Goal: Task Accomplishment & Management: Manage account settings

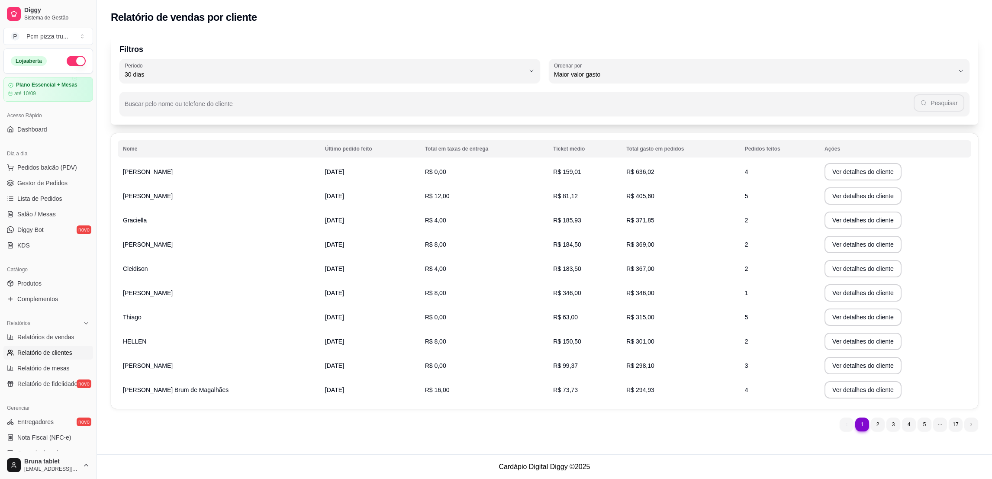
select select "30"
select select "HIGHEST_TOTAL_SPENT_WITH_ORDERS"
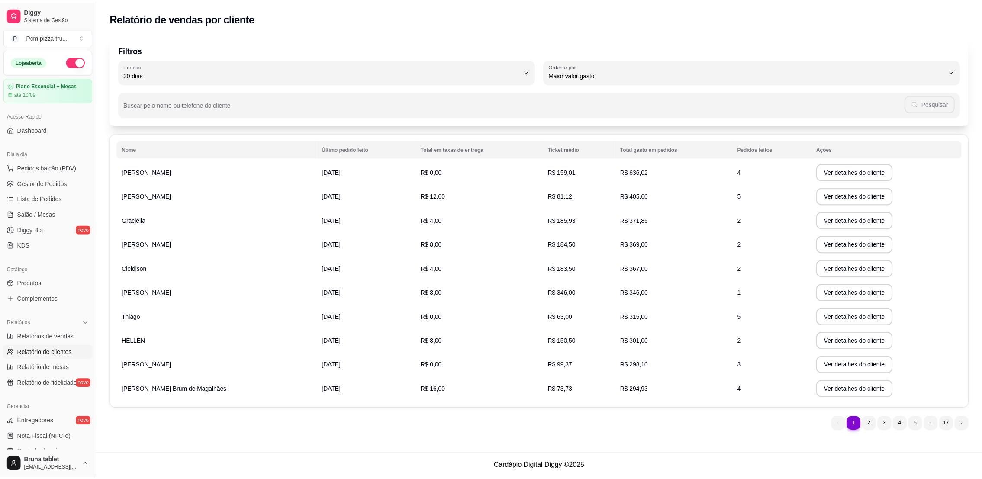
scroll to position [130, 0]
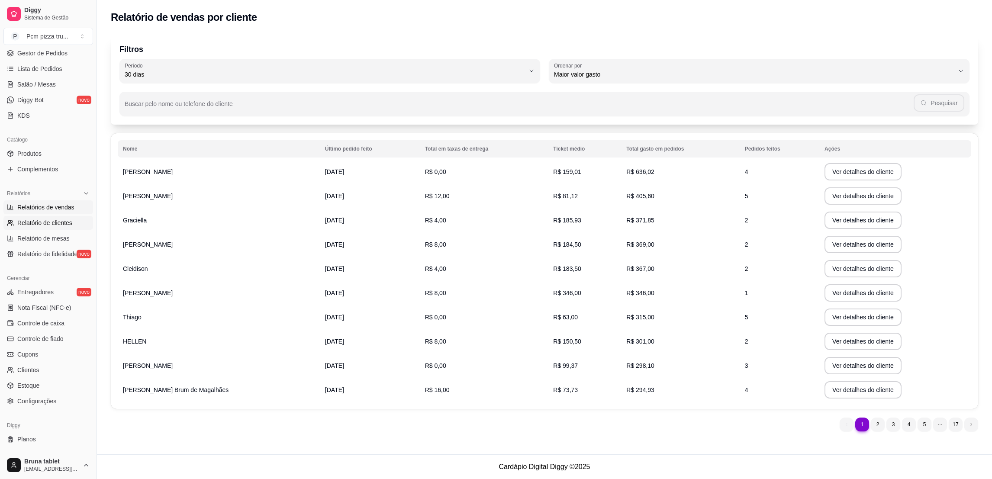
click at [48, 213] on link "Relatórios de vendas" at bounding box center [48, 207] width 90 height 14
select select "ALL"
select select "0"
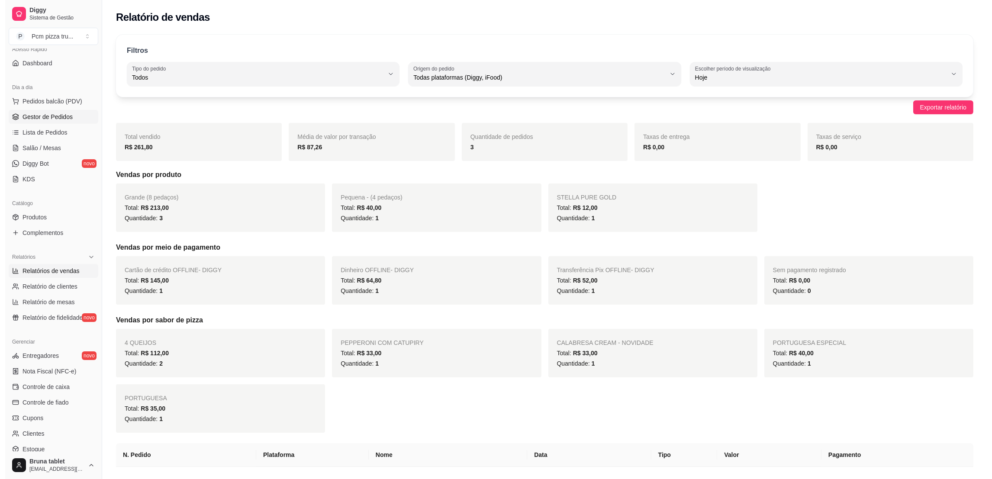
scroll to position [65, 0]
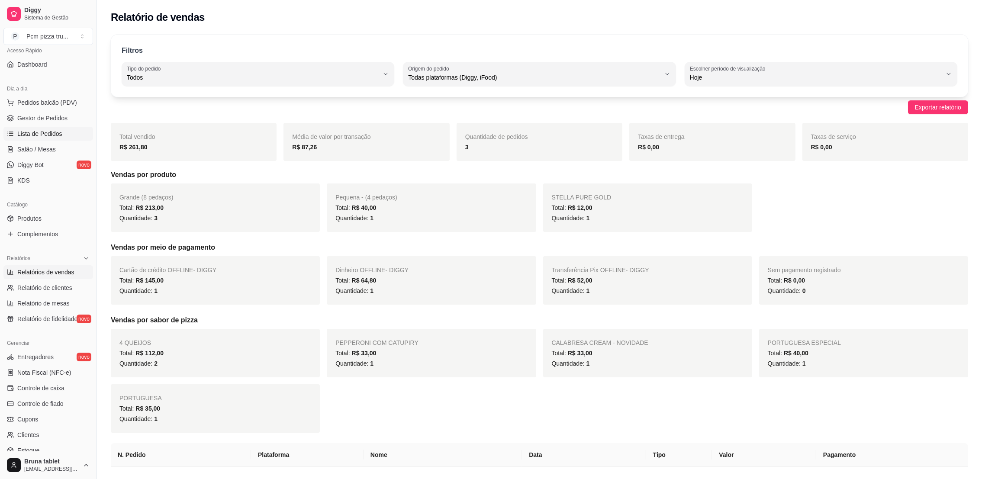
click at [54, 133] on span "Lista de Pedidos" at bounding box center [39, 133] width 45 height 9
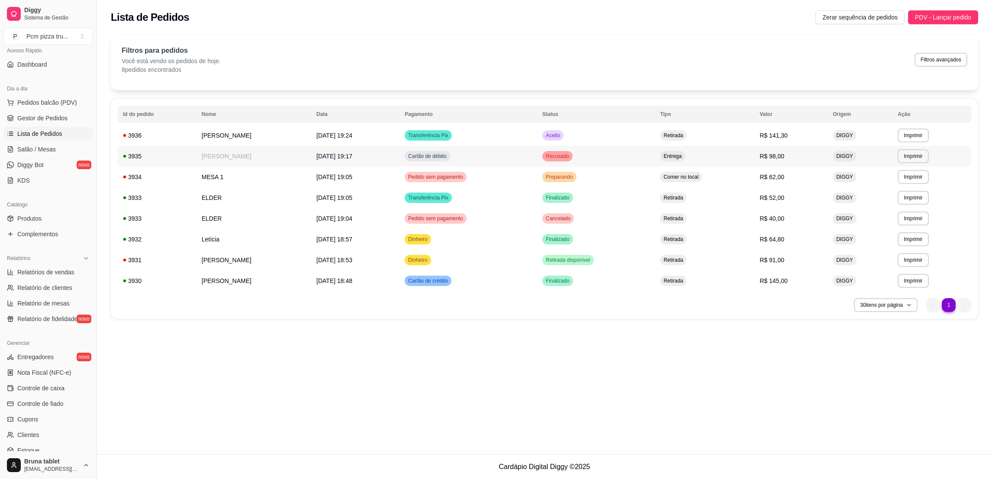
click at [215, 155] on td "[PERSON_NAME]" at bounding box center [254, 156] width 115 height 21
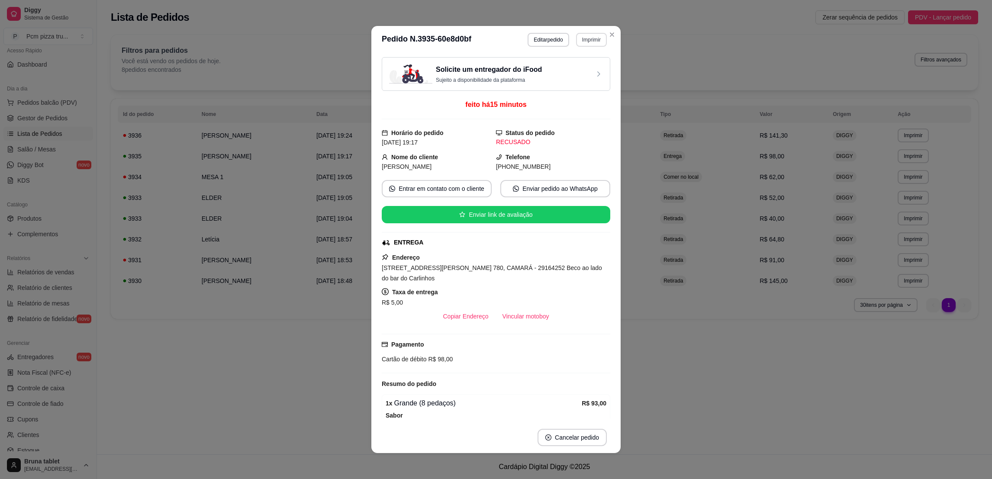
click at [580, 43] on button "Imprimir" at bounding box center [591, 40] width 31 height 14
click at [591, 88] on button "IMPRESSORA" at bounding box center [571, 88] width 63 height 14
click at [557, 42] on button "Editar pedido" at bounding box center [548, 40] width 41 height 14
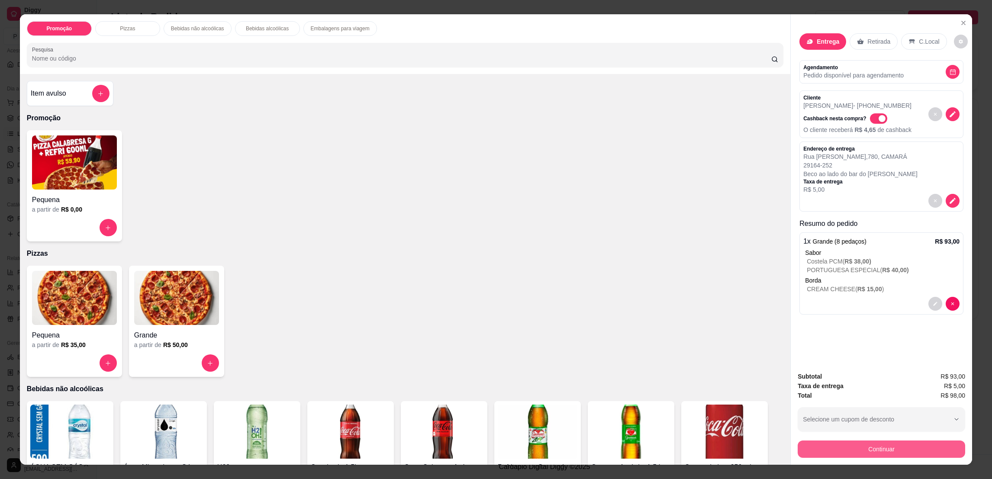
click at [845, 450] on button "Continuar" at bounding box center [882, 449] width 168 height 17
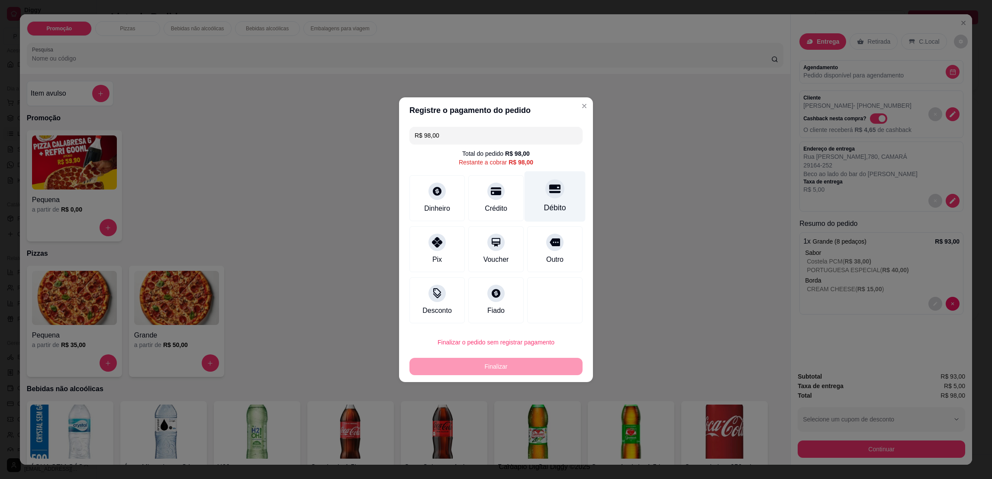
click at [549, 205] on div "Débito" at bounding box center [555, 207] width 22 height 11
type input "R$ 0,00"
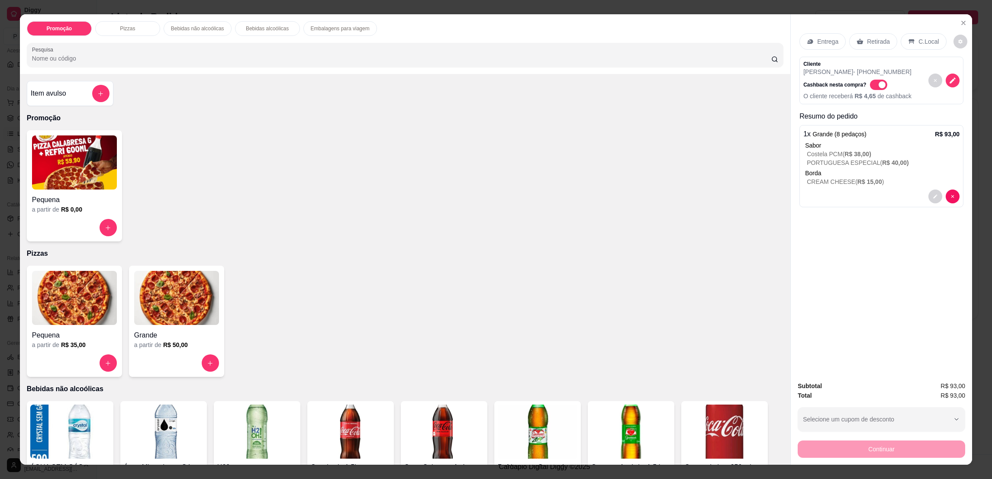
click at [880, 42] on p "Retirada" at bounding box center [878, 41] width 23 height 9
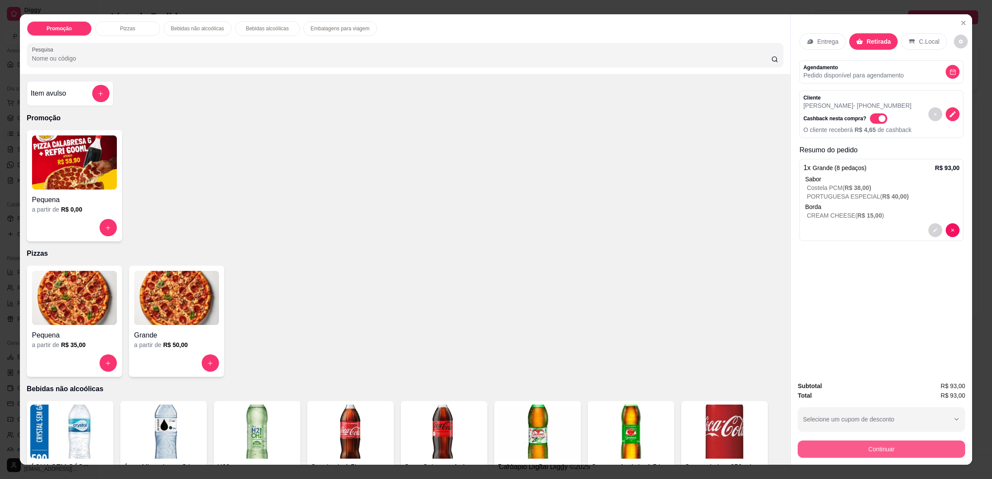
click at [884, 449] on button "Continuar" at bounding box center [882, 449] width 168 height 17
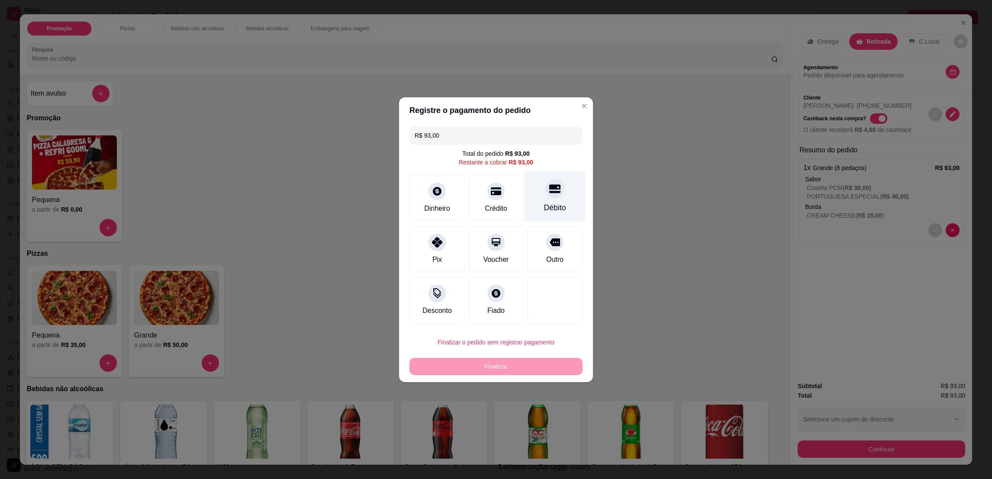
click at [539, 198] on div "Débito" at bounding box center [555, 196] width 61 height 51
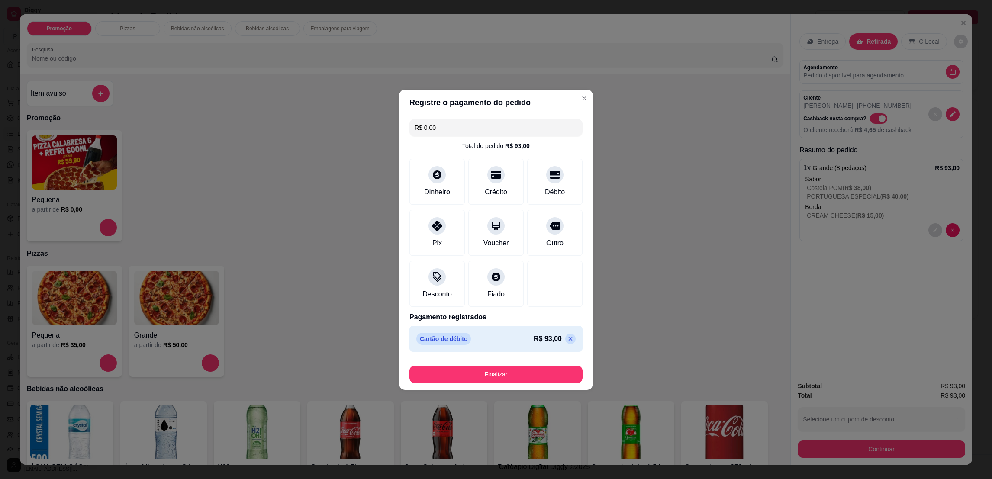
click at [518, 364] on div "Finalizar" at bounding box center [496, 372] width 173 height 21
click at [529, 374] on button "Finalizar" at bounding box center [496, 374] width 173 height 17
type input "-R$ 93,00"
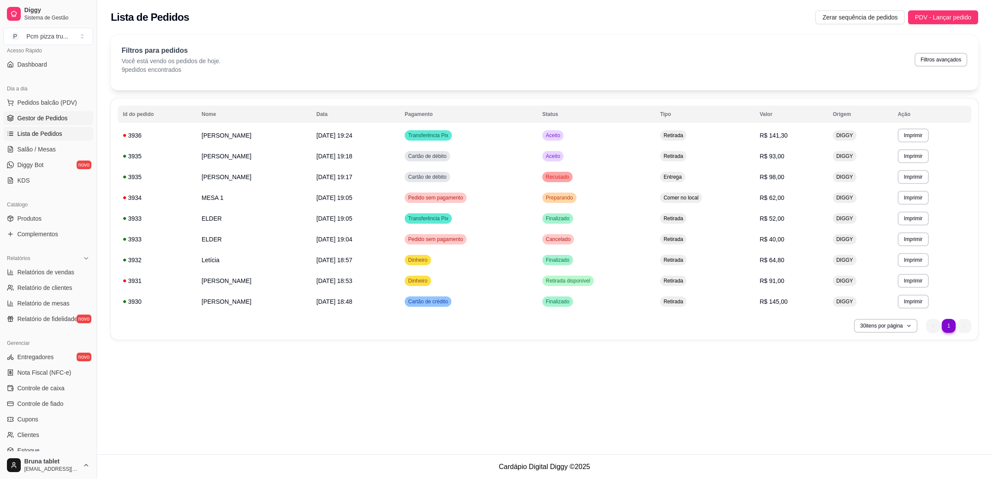
drag, startPoint x: 66, startPoint y: 119, endPoint x: 71, endPoint y: 118, distance: 5.4
click at [66, 119] on link "Gestor de Pedidos" at bounding box center [48, 118] width 90 height 14
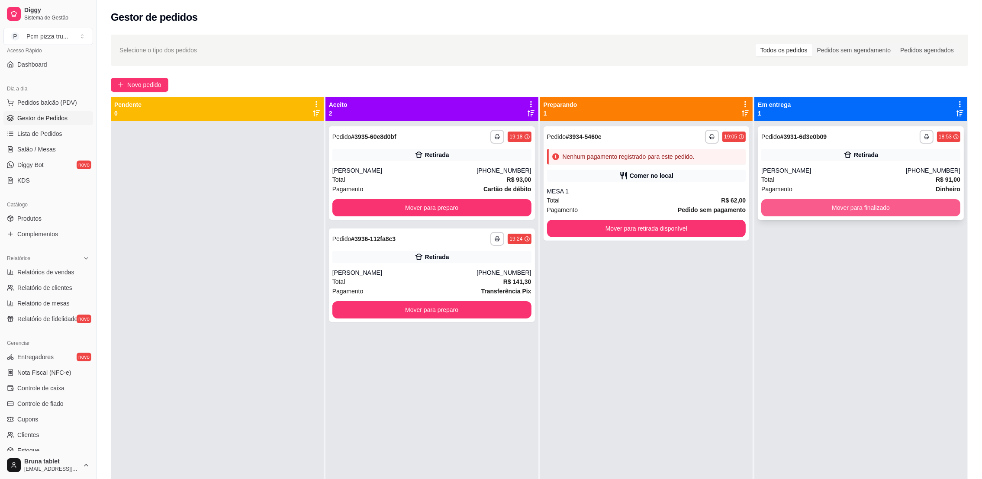
click at [826, 204] on button "Mover para finalizado" at bounding box center [860, 207] width 199 height 17
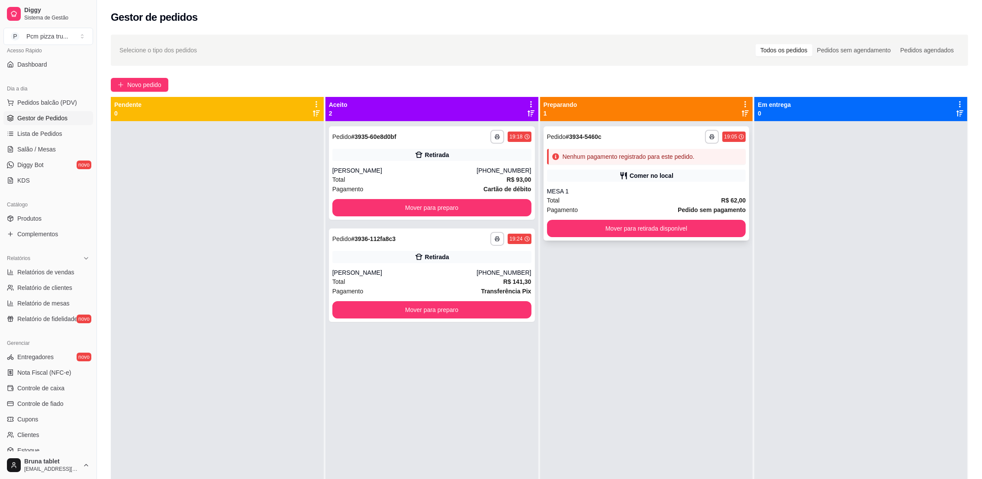
click at [665, 192] on div "MESA 1" at bounding box center [646, 191] width 199 height 9
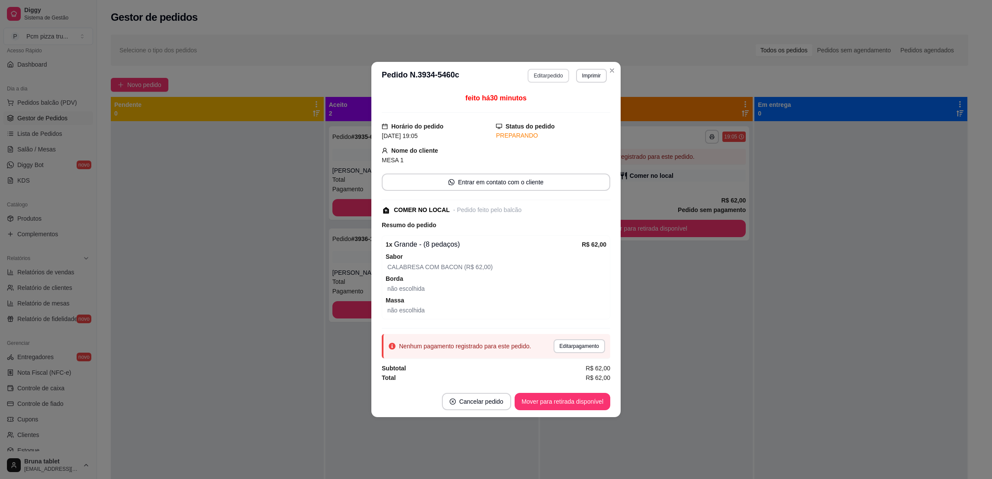
click at [555, 77] on button "Editar pedido" at bounding box center [548, 76] width 41 height 14
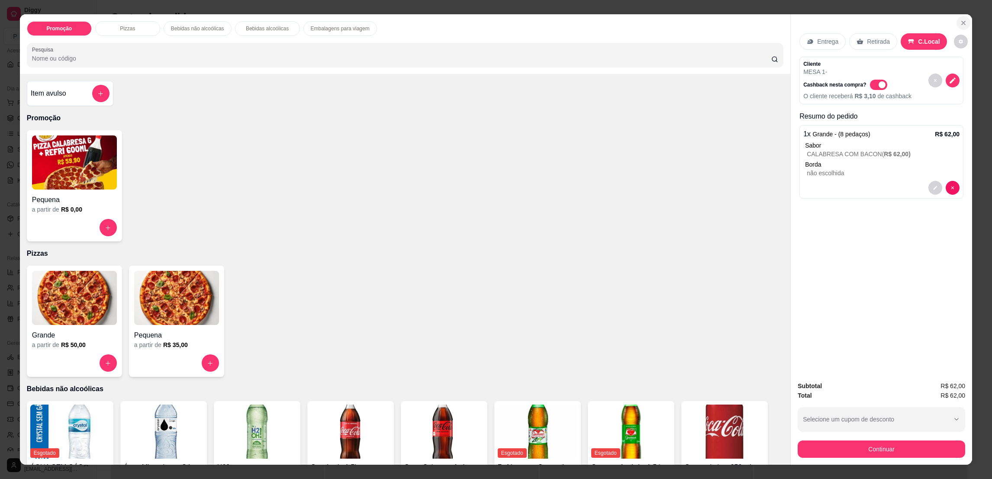
click at [962, 26] on icon "Close" at bounding box center [963, 22] width 7 height 7
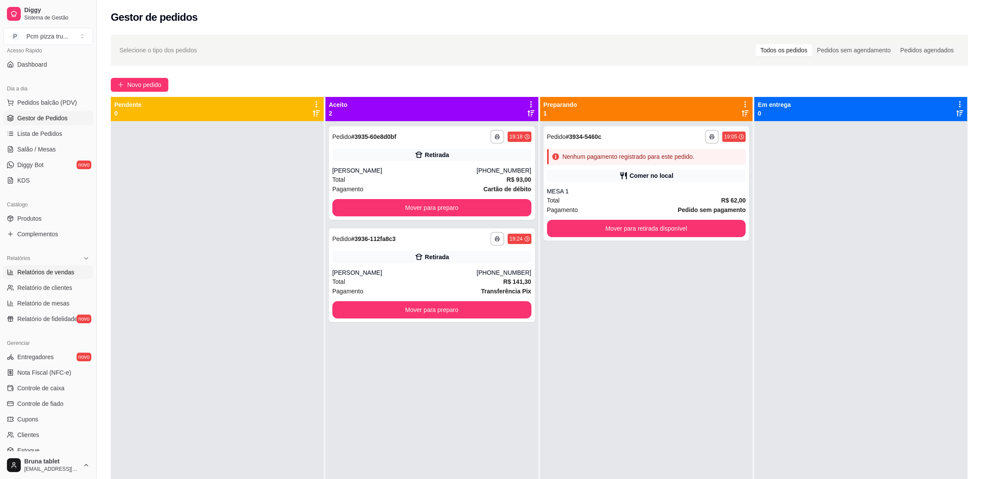
click at [28, 271] on span "Relatórios de vendas" at bounding box center [45, 272] width 57 height 9
select select "ALL"
select select "0"
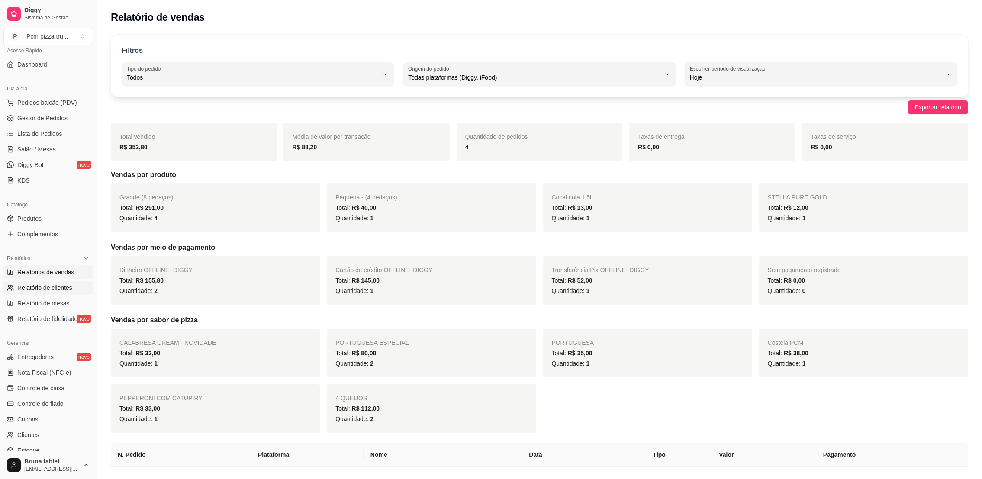
click at [46, 291] on span "Relatório de clientes" at bounding box center [44, 288] width 55 height 9
select select "30"
select select "HIGHEST_TOTAL_SPENT_WITH_ORDERS"
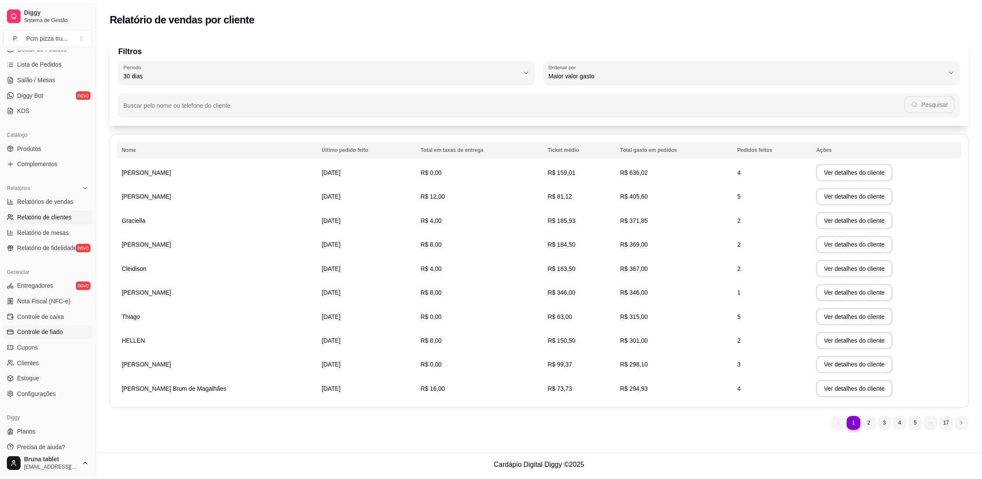
scroll to position [143, 0]
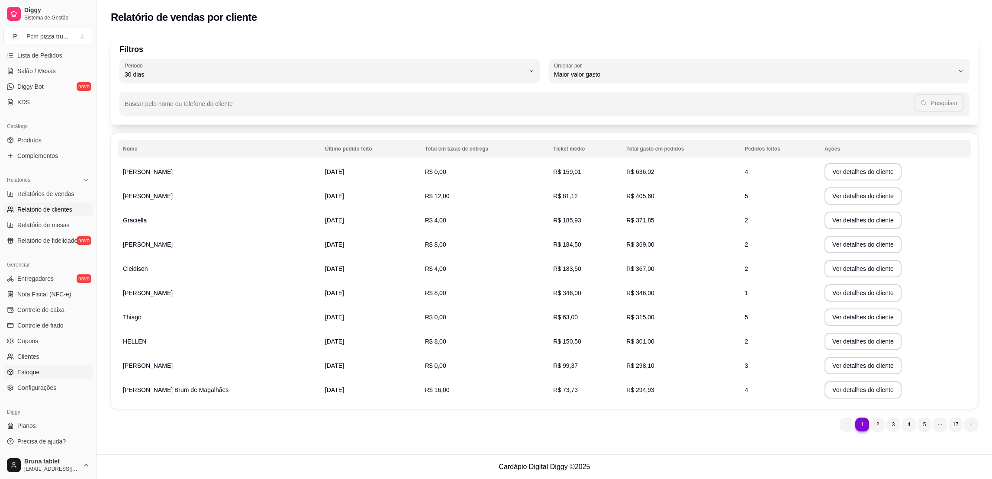
click at [39, 371] on link "Estoque" at bounding box center [48, 372] width 90 height 14
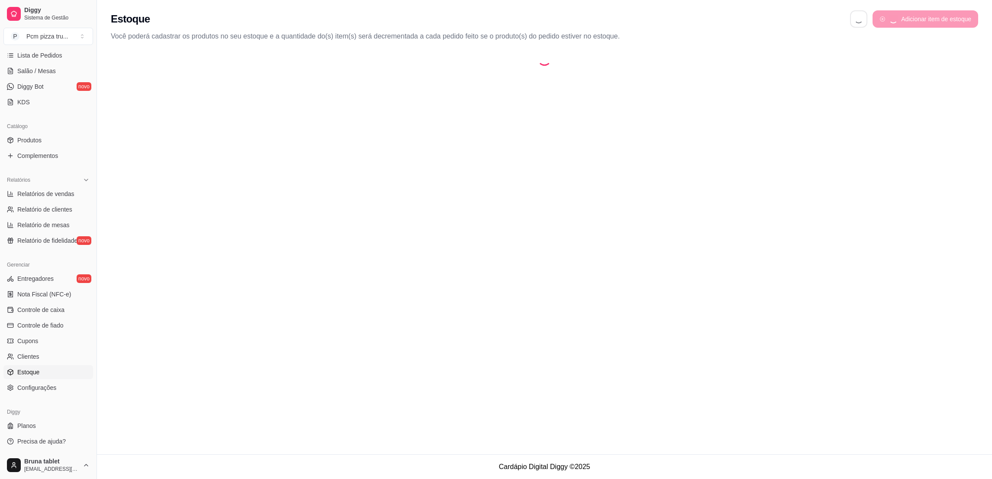
select select "QUANTITY_ORDER"
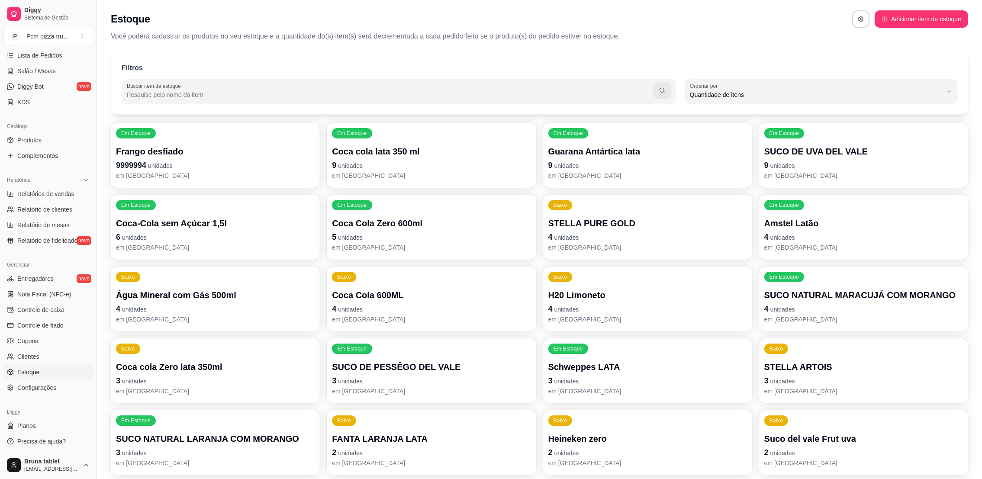
scroll to position [8, 0]
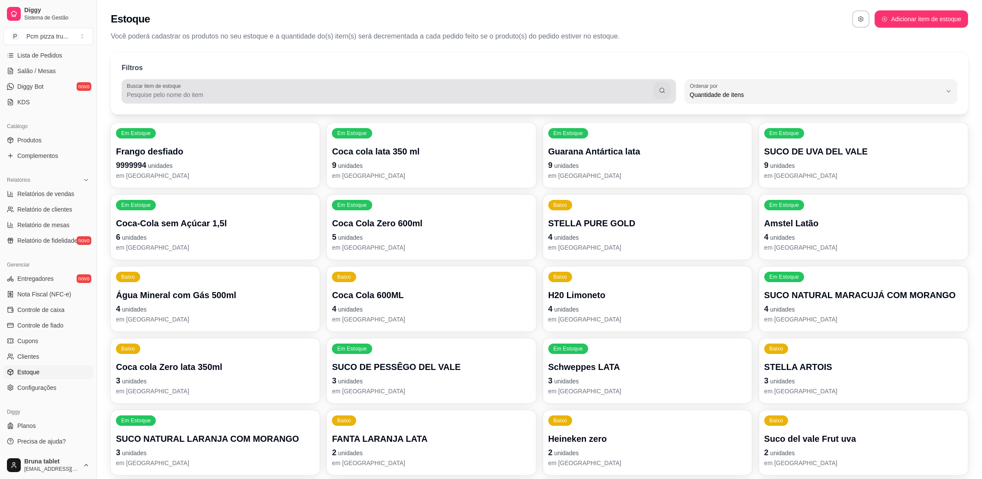
click at [310, 96] on input "Buscar item de estoque" at bounding box center [390, 94] width 527 height 9
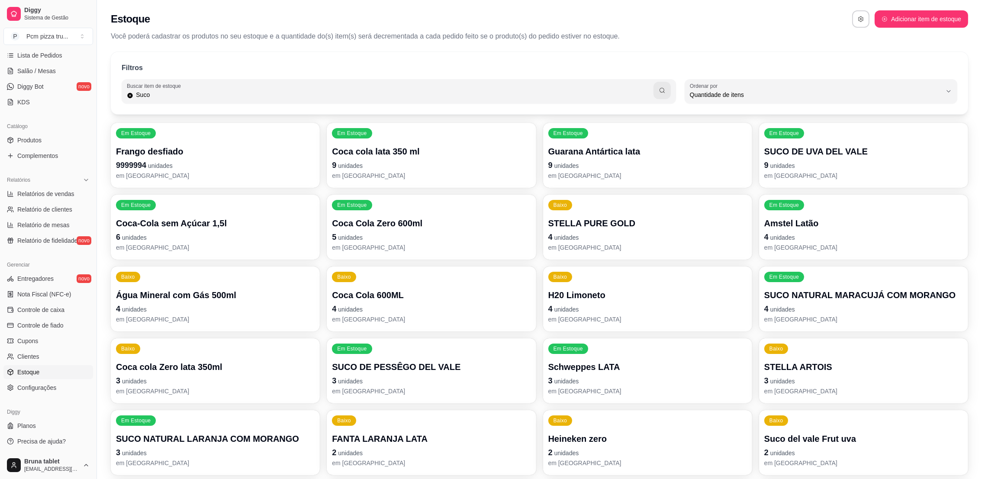
type input "Suco"
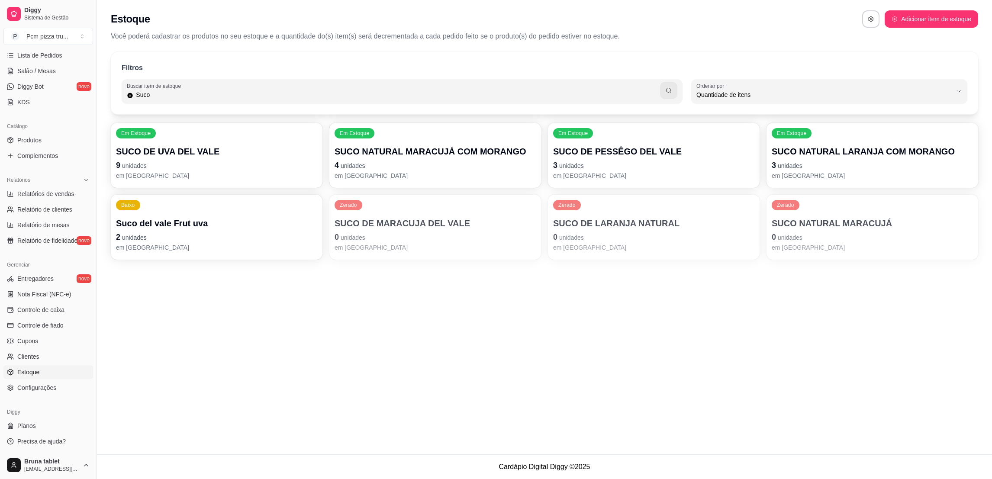
click at [406, 161] on p "4 unidades" at bounding box center [435, 165] width 201 height 12
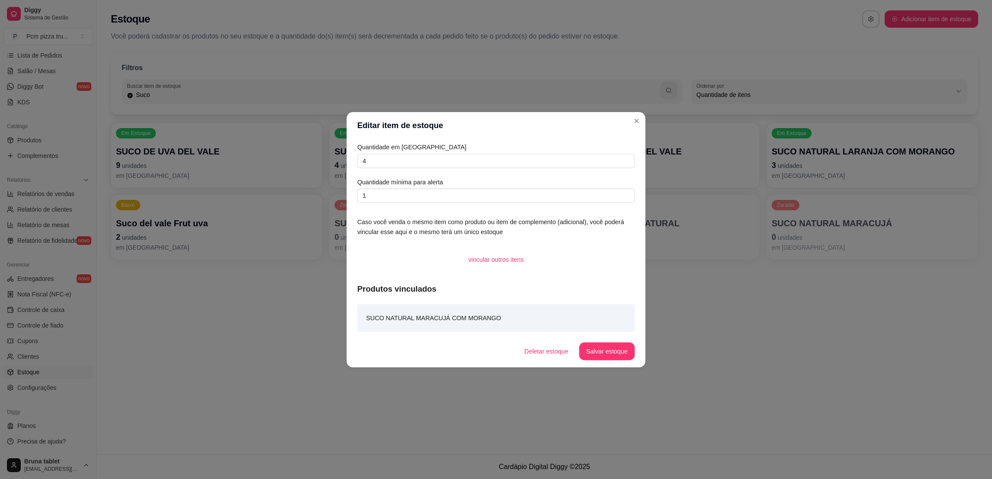
click at [406, 161] on input "4" at bounding box center [495, 161] width 277 height 14
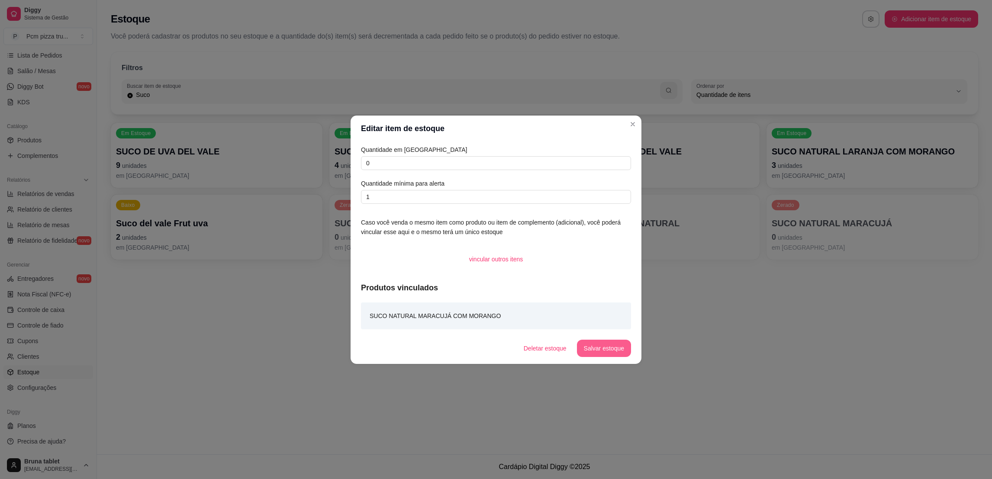
type input "0"
click at [619, 342] on button "Salvar estoque" at bounding box center [604, 348] width 54 height 17
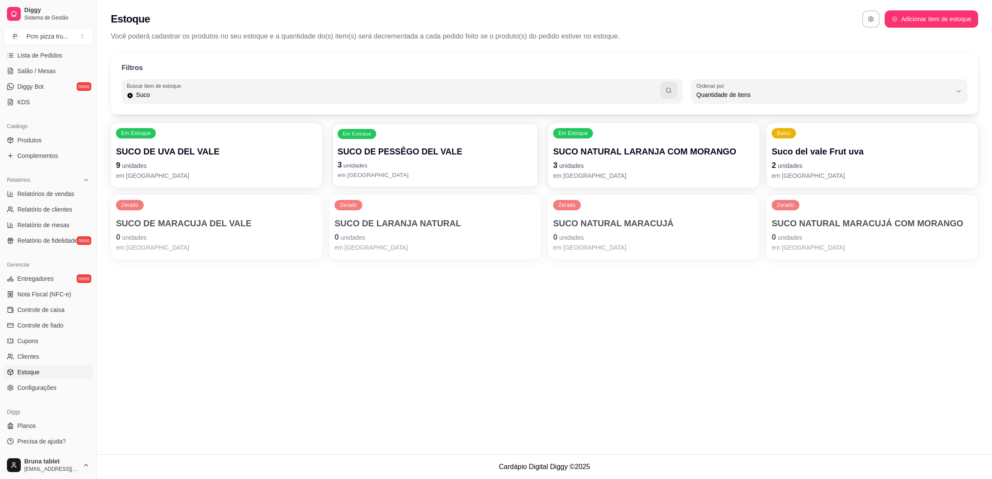
click at [470, 164] on p "3 unidades" at bounding box center [435, 165] width 195 height 12
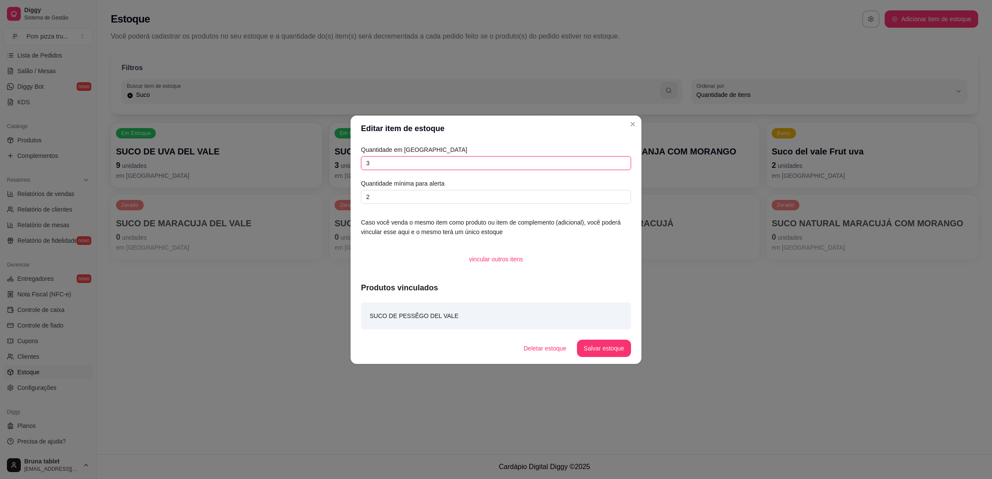
click at [427, 160] on input "3" at bounding box center [496, 163] width 270 height 14
type input "0"
click at [611, 345] on button "Salvar estoque" at bounding box center [604, 348] width 54 height 17
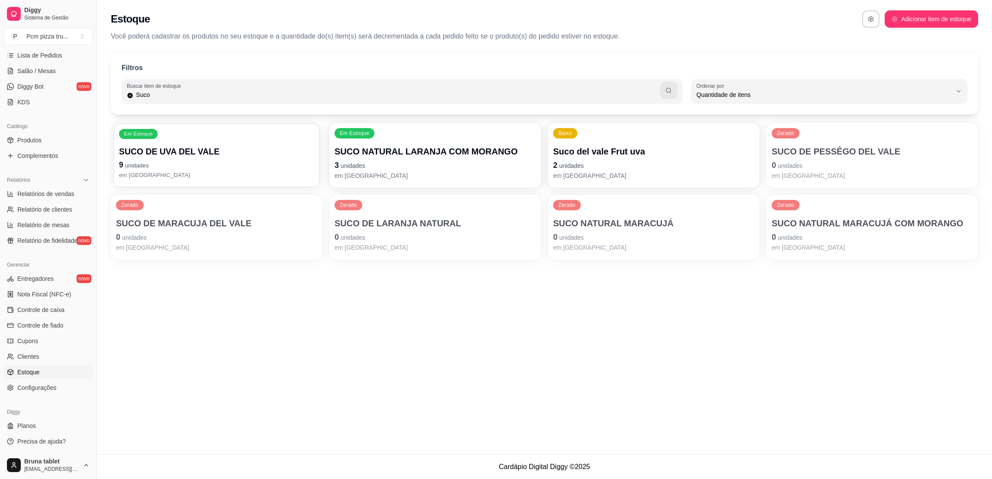
click at [272, 135] on div "Em Estoque SUCO DE UVA DEL VALE 9 unidades em [GEOGRAPHIC_DATA]" at bounding box center [216, 155] width 205 height 63
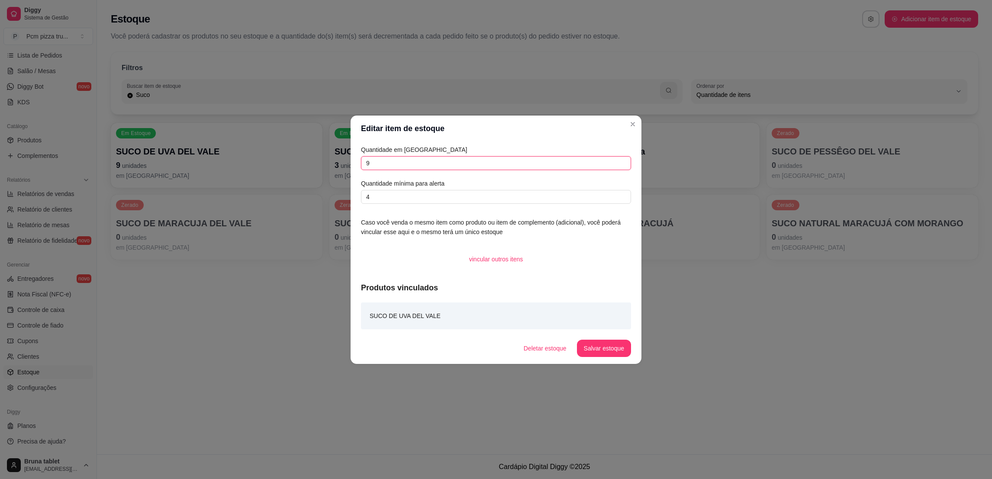
click at [384, 161] on input "9" at bounding box center [496, 163] width 270 height 14
type input "1"
click at [604, 352] on button "Salvar estoque" at bounding box center [604, 348] width 54 height 17
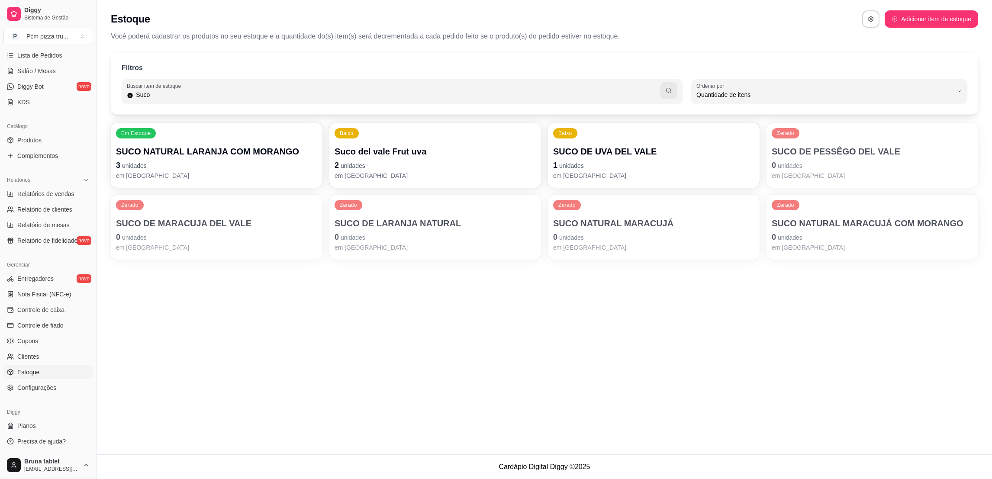
click at [407, 174] on p "em [GEOGRAPHIC_DATA]" at bounding box center [435, 175] width 201 height 9
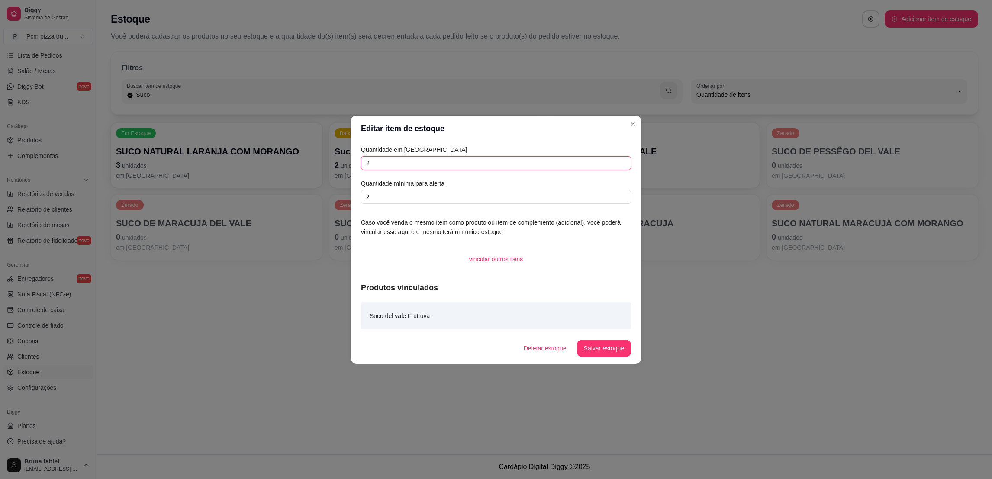
click at [406, 162] on input "2" at bounding box center [496, 163] width 270 height 14
type input "0"
click at [607, 356] on button "Salvar estoque" at bounding box center [604, 348] width 54 height 17
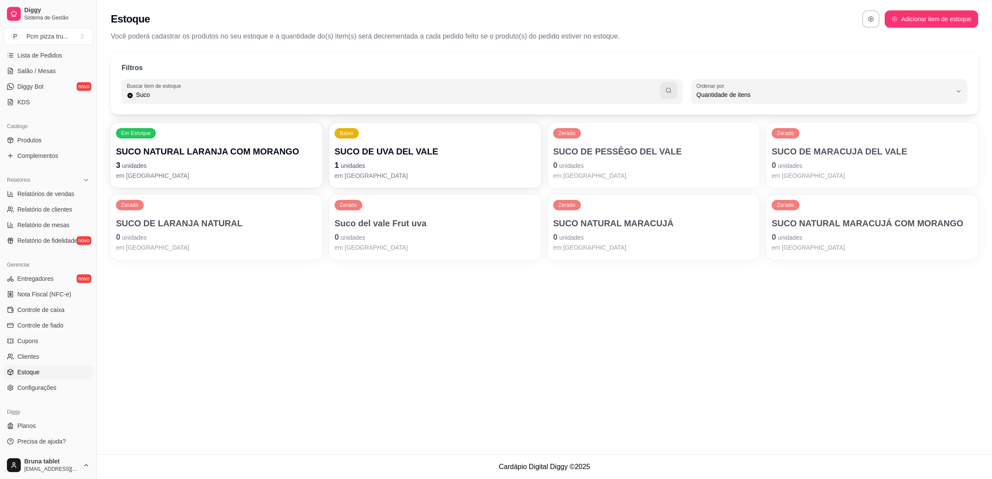
click at [251, 168] on p "3 unidades" at bounding box center [216, 165] width 201 height 12
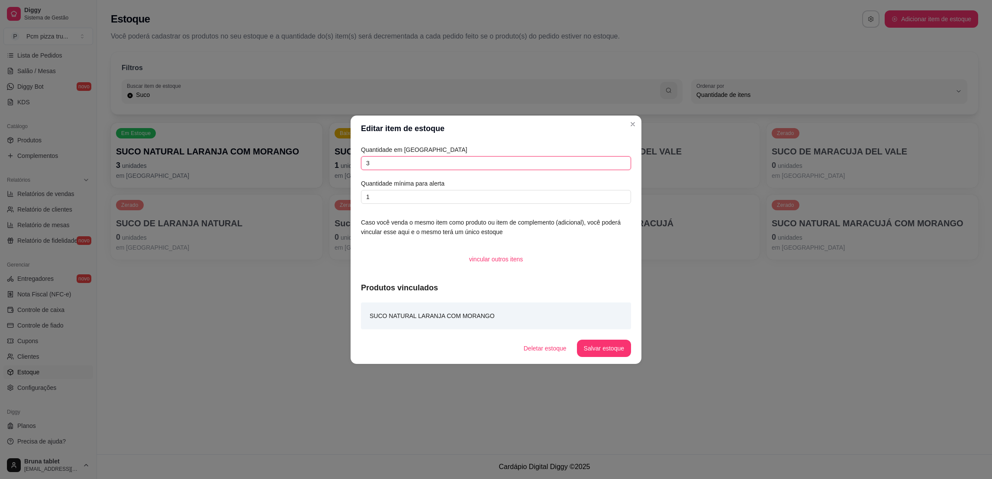
click at [374, 162] on input "3" at bounding box center [496, 163] width 270 height 14
type input "6"
click at [589, 347] on button "Salvar estoque" at bounding box center [604, 348] width 54 height 17
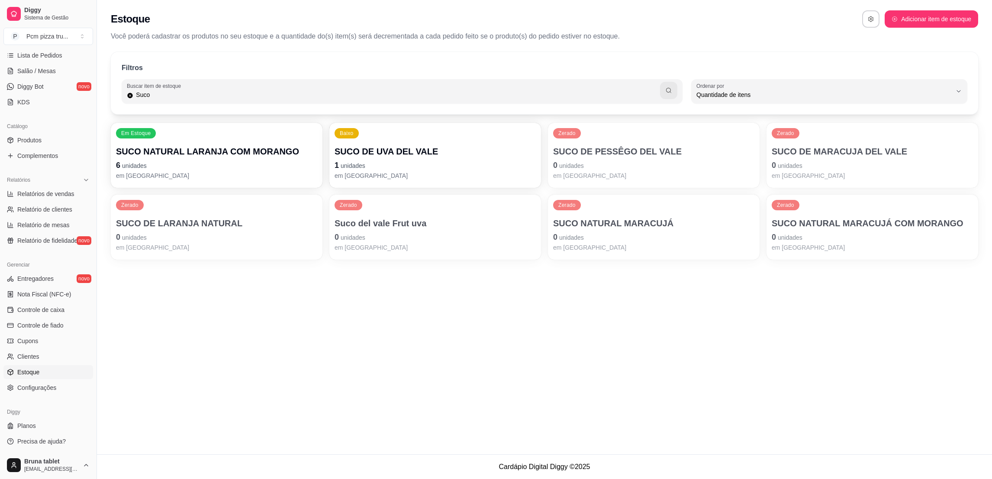
click at [654, 228] on p "SUCO NATURAL MARACUJÁ" at bounding box center [653, 223] width 201 height 12
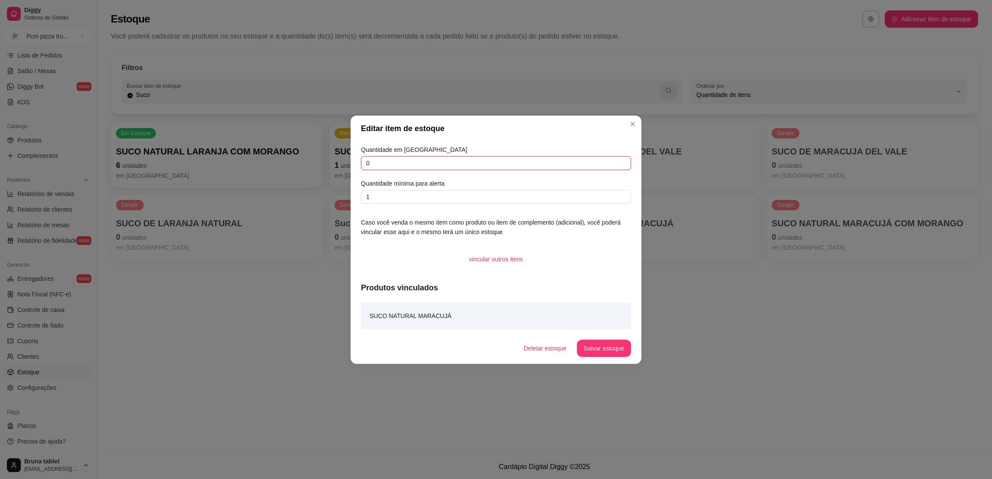
click at [468, 169] on input "0" at bounding box center [496, 163] width 270 height 14
type input "6"
click at [606, 342] on button "Salvar estoque" at bounding box center [604, 348] width 54 height 17
click at [726, 317] on div "Estoque Adicionar item de estoque Você poderá cadastrar os produtos no seu esto…" at bounding box center [544, 227] width 895 height 455
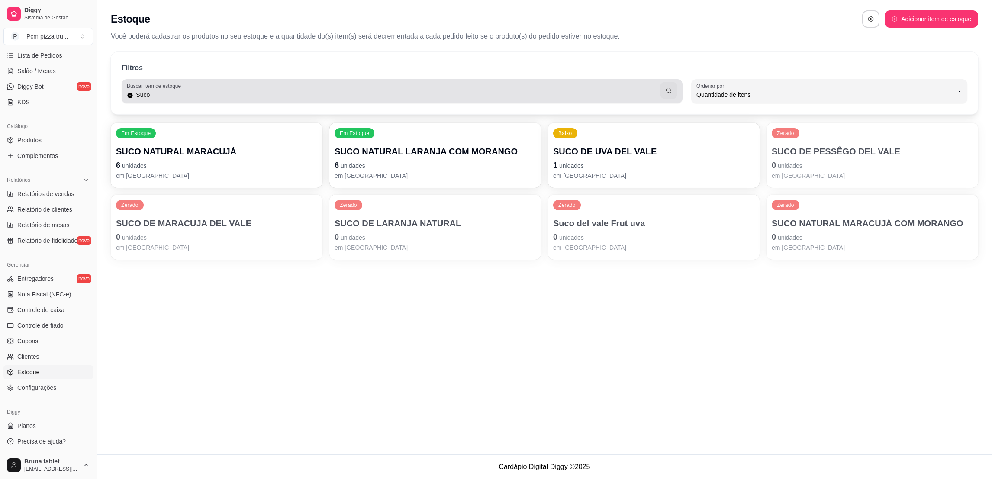
click at [391, 89] on div "Suco" at bounding box center [402, 91] width 551 height 17
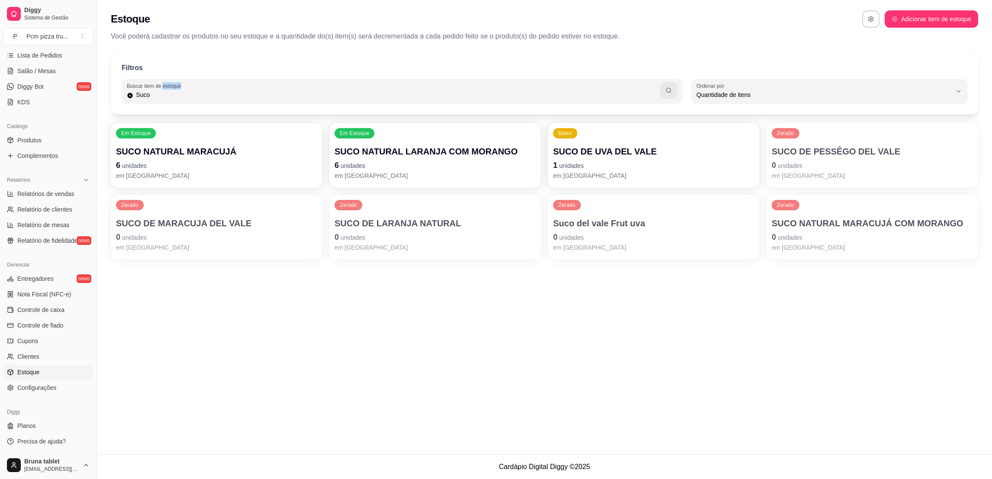
click at [391, 89] on div "Suco" at bounding box center [402, 91] width 551 height 17
type input "S"
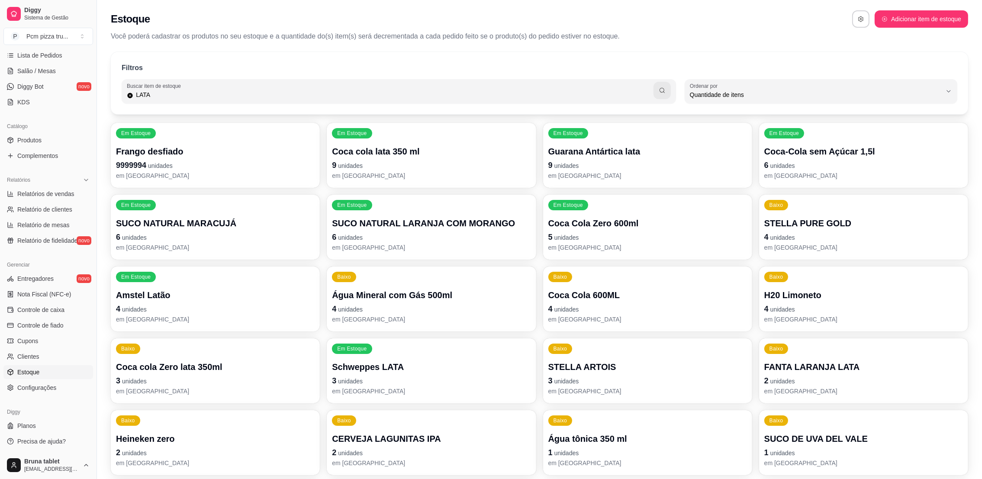
type input "LATA"
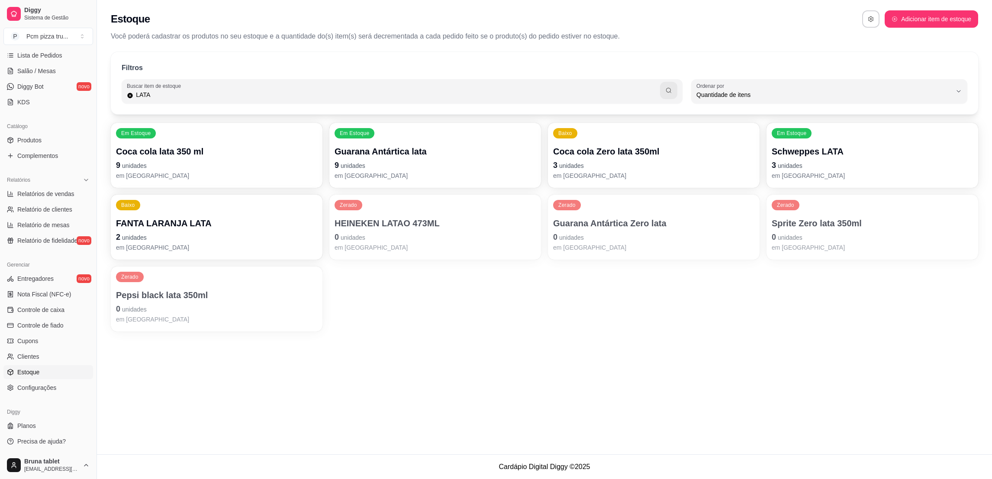
click at [219, 165] on p "9 unidades" at bounding box center [216, 165] width 201 height 12
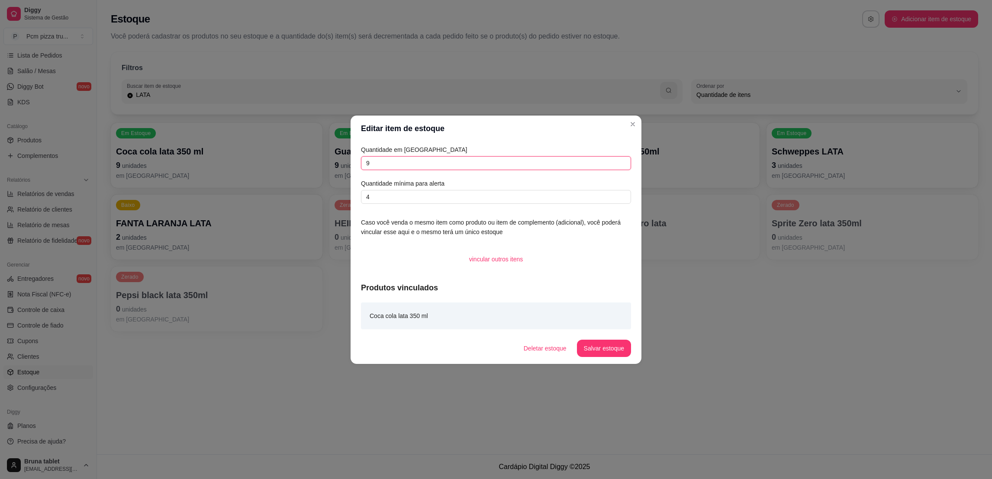
click at [405, 156] on input "9" at bounding box center [496, 163] width 270 height 14
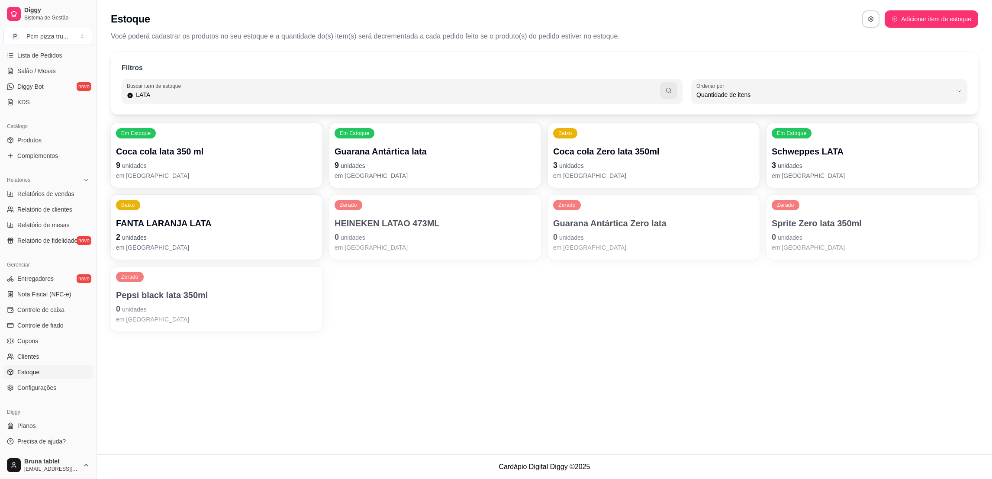
click at [166, 167] on p "9 unidades" at bounding box center [216, 165] width 201 height 12
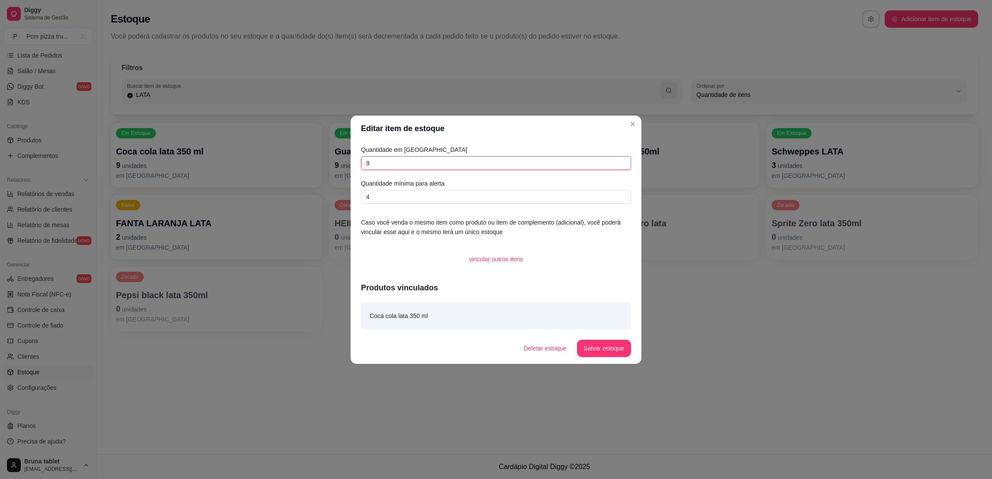
click at [377, 160] on input "9" at bounding box center [496, 163] width 270 height 14
type input "8"
click at [623, 349] on button "Salvar estoque" at bounding box center [604, 348] width 54 height 17
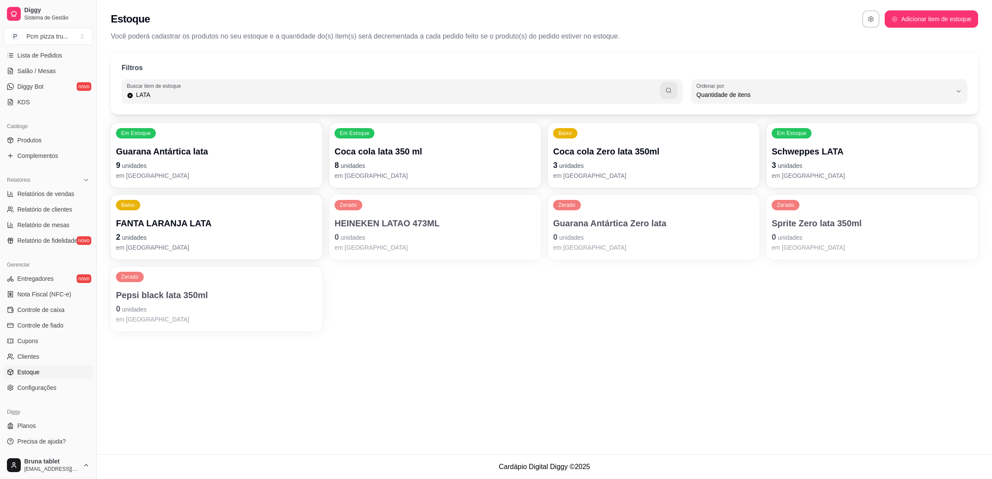
click at [245, 152] on p "Guarana Antártica lata" at bounding box center [216, 151] width 201 height 12
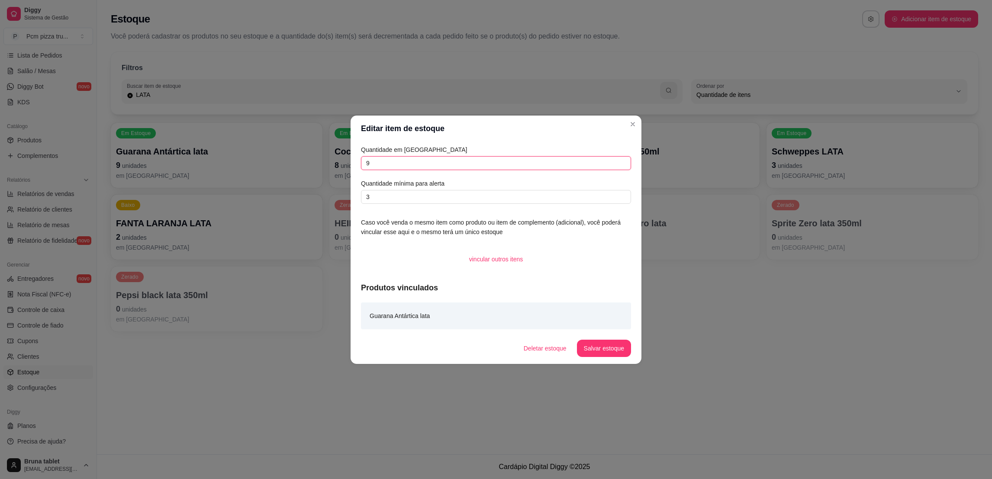
click at [454, 164] on input "9" at bounding box center [496, 163] width 270 height 14
type input "16"
click at [616, 348] on button "Salvar estoque" at bounding box center [604, 348] width 54 height 17
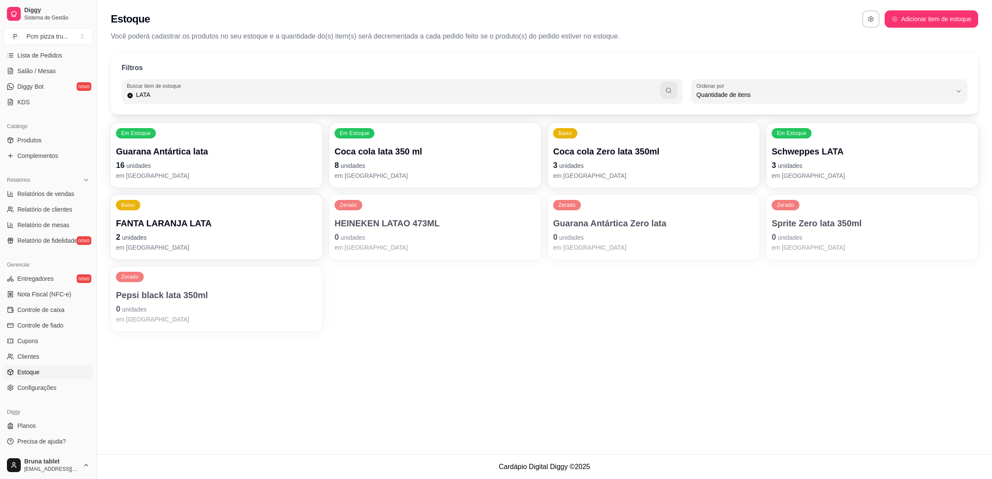
click at [640, 169] on p "3 unidades" at bounding box center [653, 165] width 201 height 12
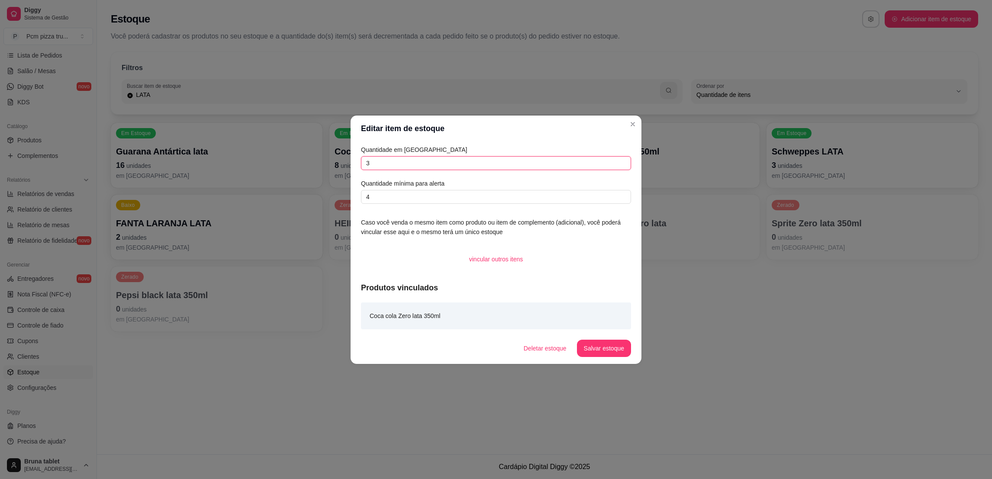
click at [473, 158] on input "3" at bounding box center [496, 163] width 270 height 14
type input "7"
click at [610, 348] on button "Salvar estoque" at bounding box center [603, 348] width 53 height 17
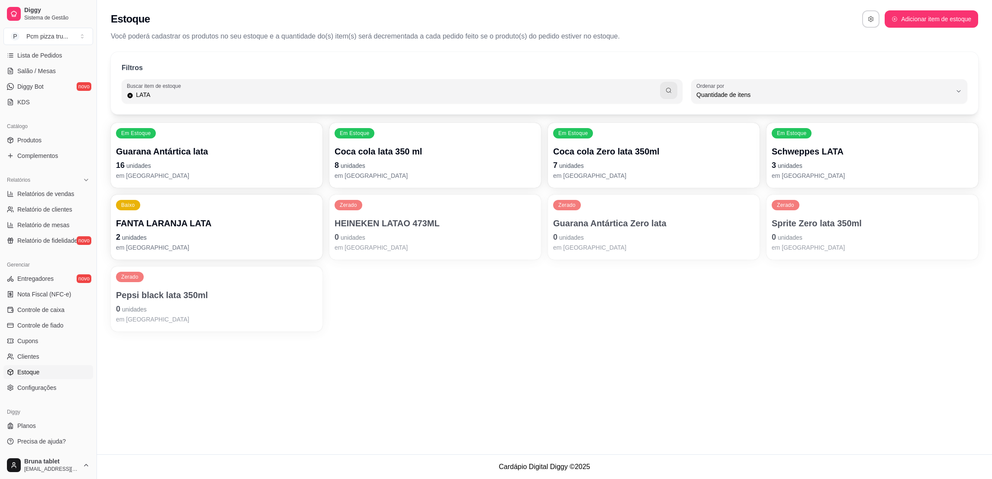
click at [855, 164] on p "3 unidades" at bounding box center [872, 165] width 201 height 12
click at [846, 159] on p "3 unidades" at bounding box center [872, 165] width 201 height 12
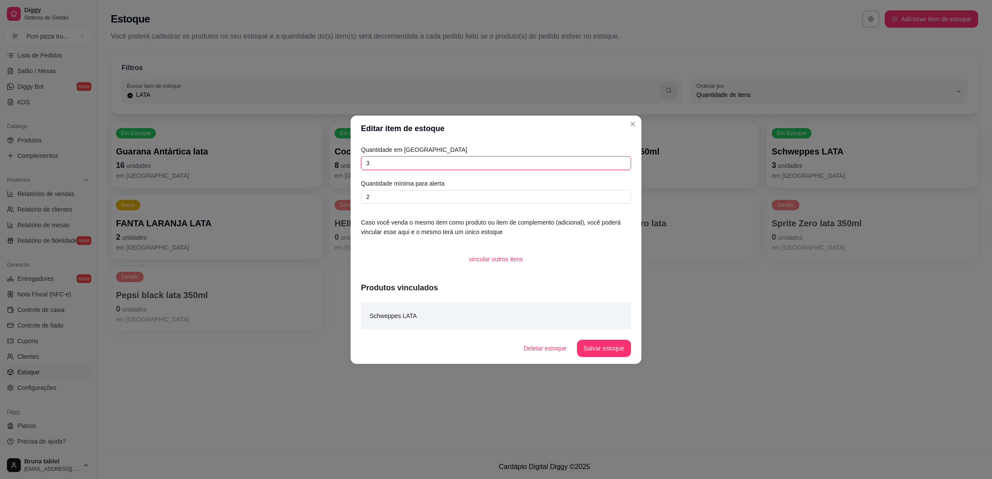
click at [479, 164] on input "3" at bounding box center [496, 163] width 270 height 14
type input "0"
click at [610, 344] on button "Salvar estoque" at bounding box center [604, 348] width 54 height 17
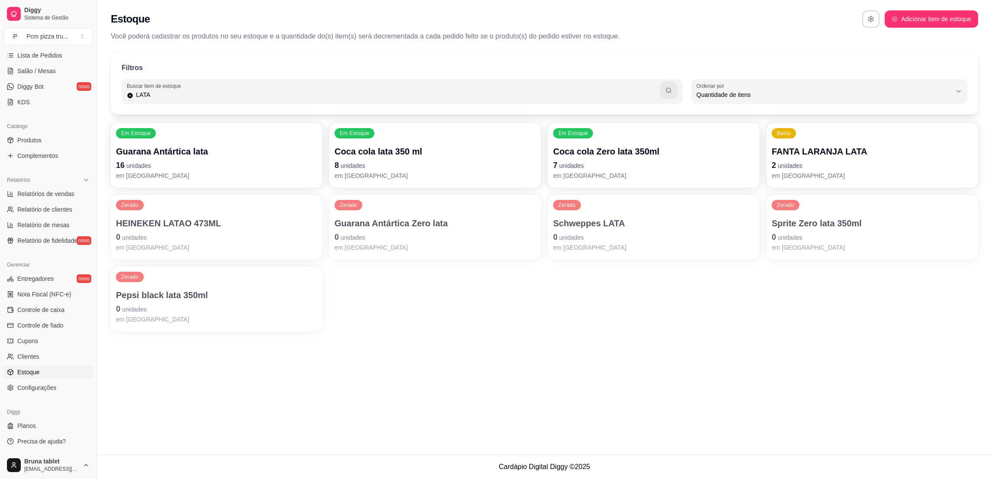
click at [831, 167] on p "2 unidades" at bounding box center [872, 165] width 201 height 12
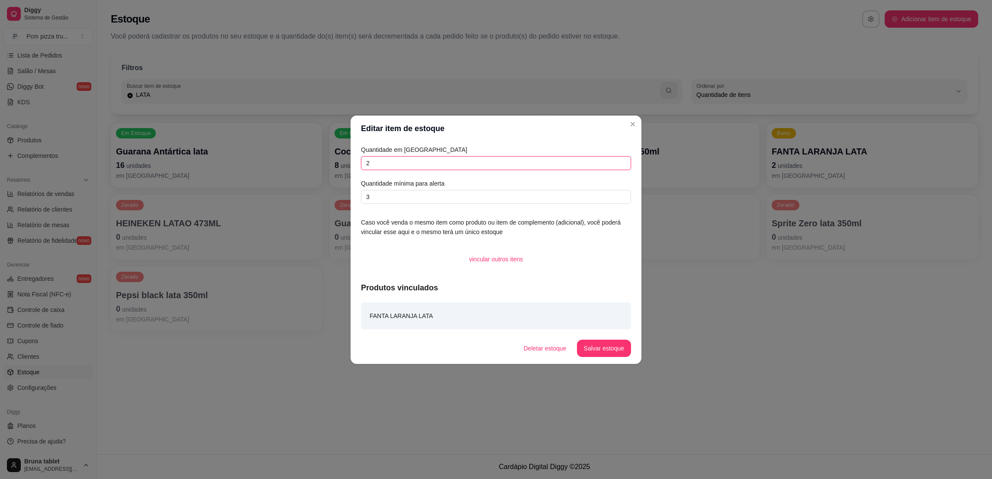
click at [468, 160] on input "2" at bounding box center [496, 163] width 270 height 14
type input "1"
click at [622, 358] on footer "Deletar estoque Salvar estoque" at bounding box center [496, 348] width 291 height 31
click at [612, 346] on button "Salvar estoque" at bounding box center [604, 348] width 54 height 17
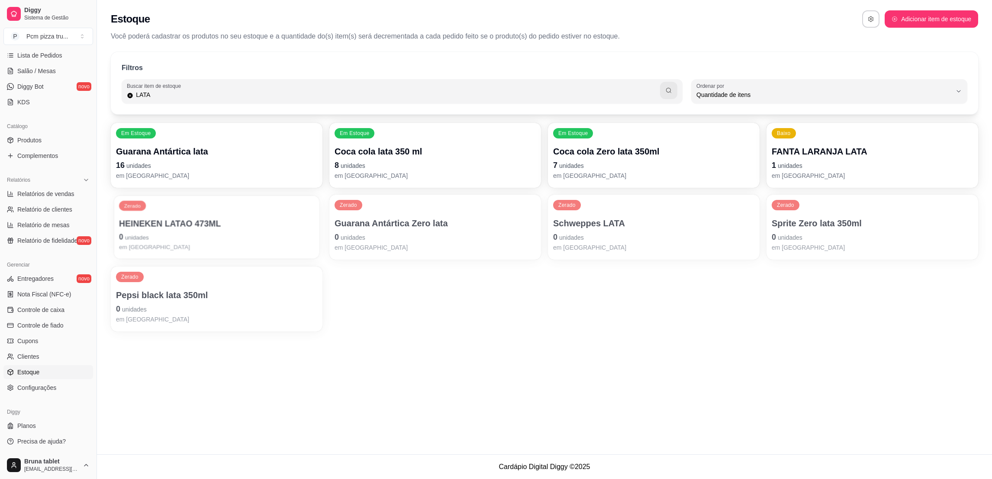
click at [211, 219] on p "HEINEKEN LATAO 473ML" at bounding box center [216, 224] width 195 height 12
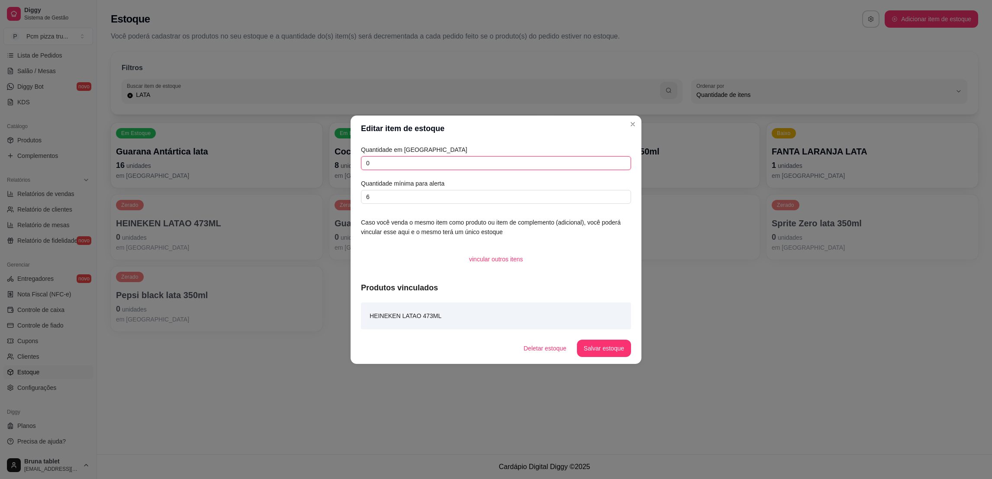
click at [384, 163] on input "0" at bounding box center [496, 163] width 270 height 14
type input "11"
click at [598, 346] on button "Salvar estoque" at bounding box center [604, 348] width 54 height 17
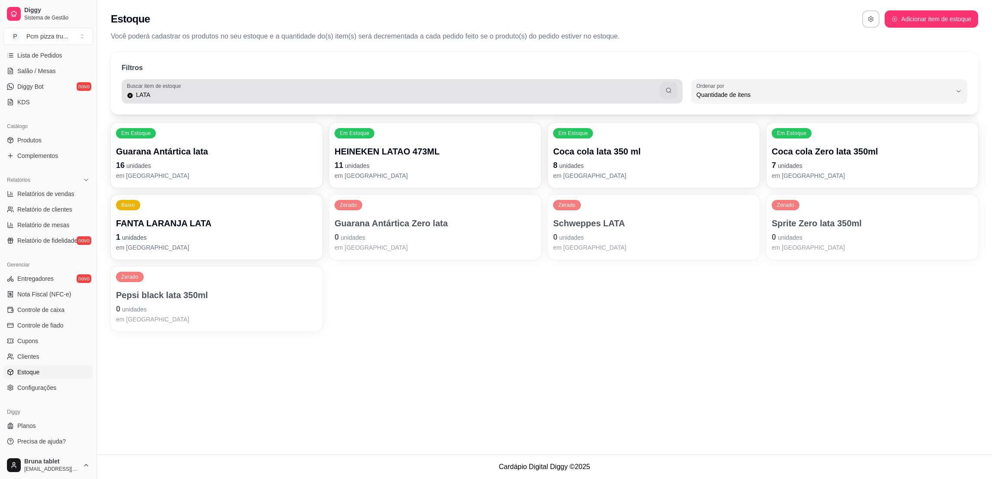
click at [191, 86] on div "LATA" at bounding box center [402, 91] width 551 height 17
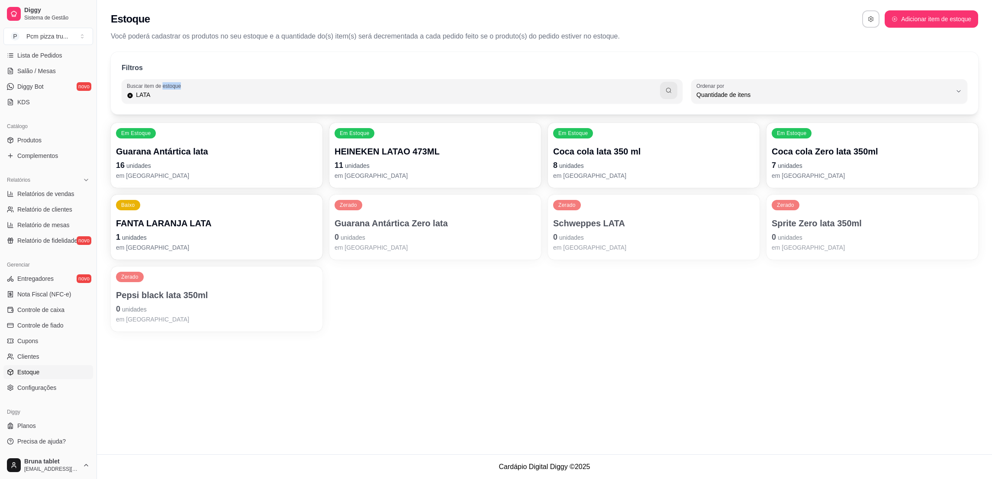
click at [192, 86] on div "LATA" at bounding box center [402, 91] width 551 height 17
type input "L"
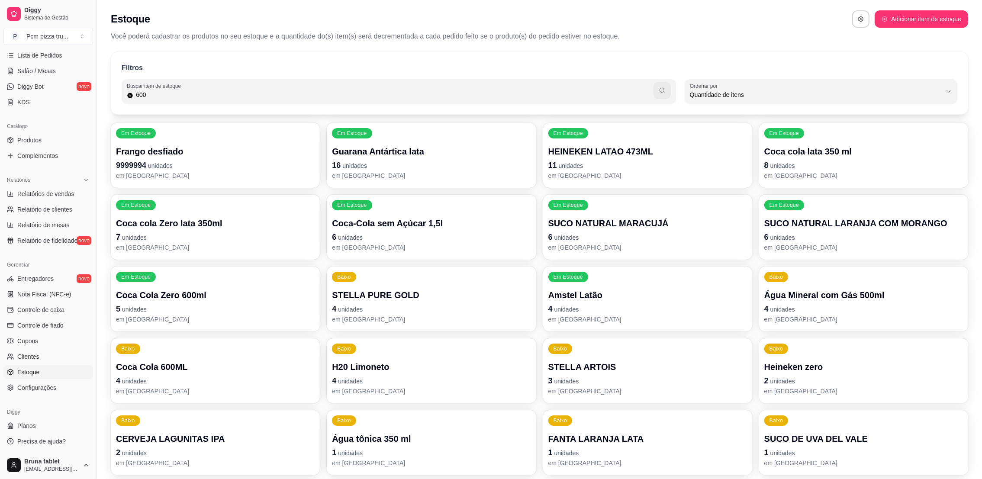
type input "600"
click at [664, 96] on button "button" at bounding box center [662, 90] width 17 height 17
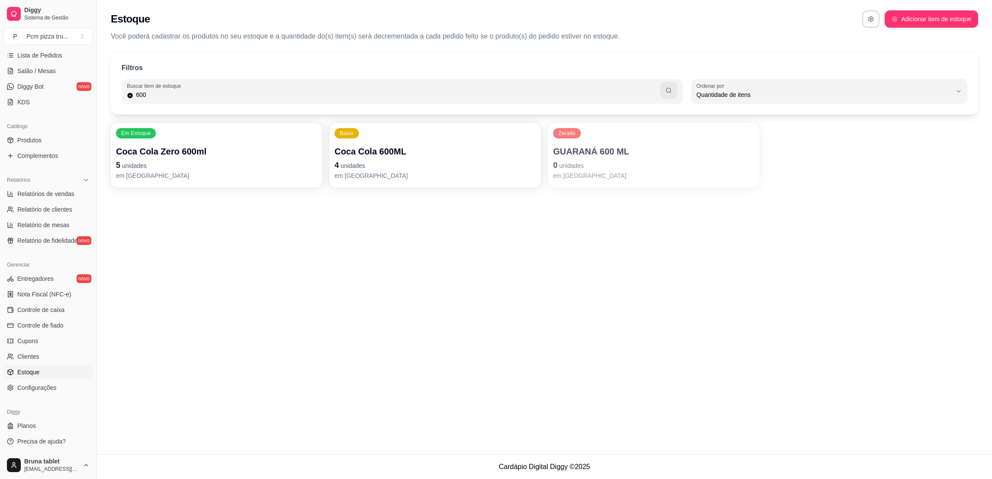
click at [250, 132] on div "Em Estoque Coca Cola Zero 600ml 5 unidades em [GEOGRAPHIC_DATA]" at bounding box center [217, 155] width 212 height 65
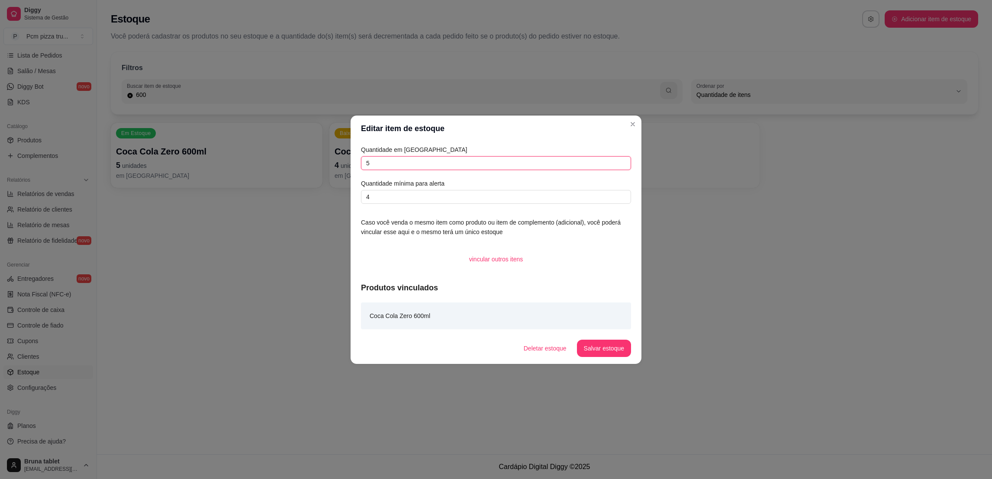
click at [396, 161] on input "5" at bounding box center [496, 163] width 270 height 14
type input "11"
click at [606, 342] on button "Salvar estoque" at bounding box center [604, 348] width 54 height 17
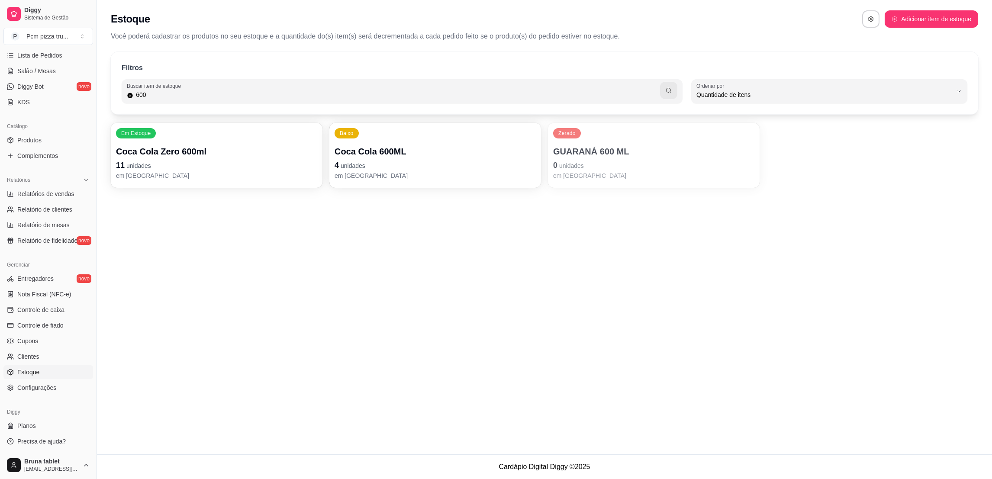
click at [438, 168] on p "4 unidades" at bounding box center [435, 165] width 201 height 12
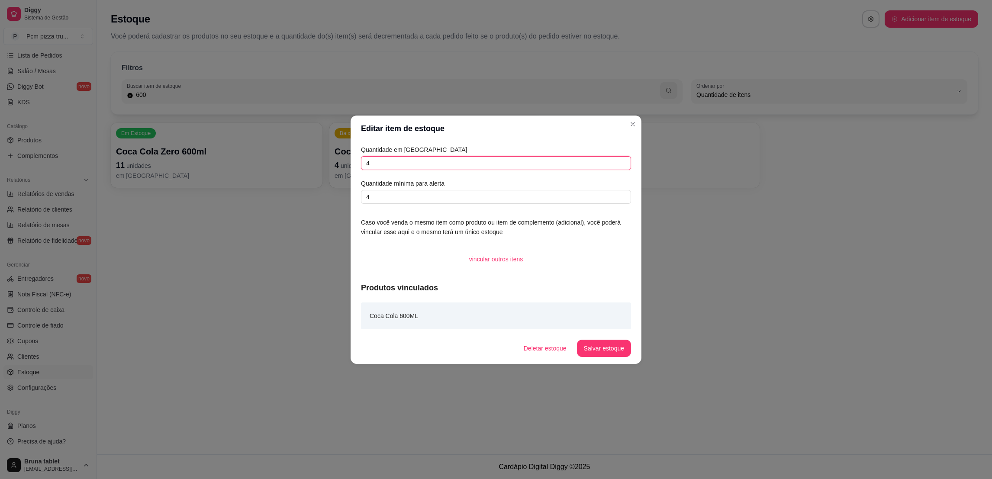
click at [386, 165] on input "4" at bounding box center [496, 163] width 270 height 14
type input "3"
click at [600, 346] on button "Salvar estoque" at bounding box center [604, 348] width 54 height 17
click at [730, 299] on div "Estoque Adicionar item de estoque Você poderá cadastrar os produtos no seu esto…" at bounding box center [544, 227] width 895 height 455
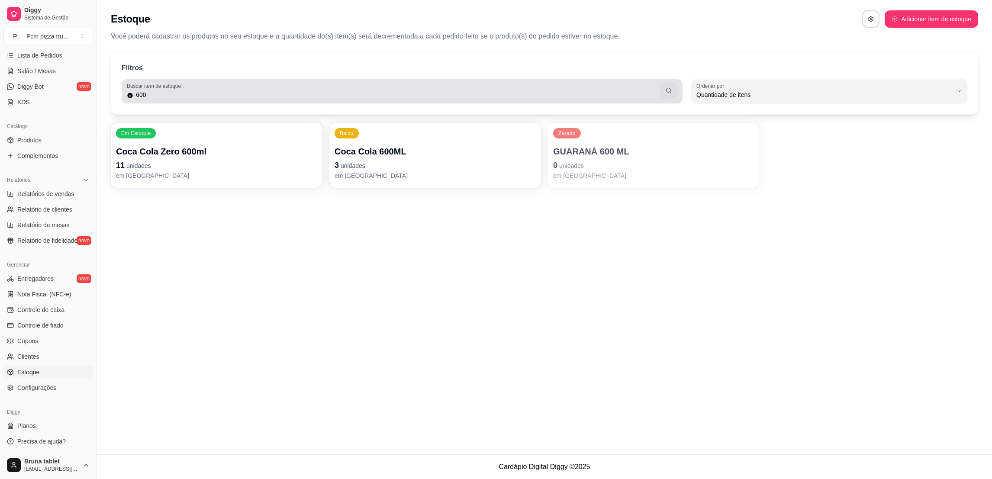
click at [202, 88] on div "600" at bounding box center [402, 91] width 551 height 17
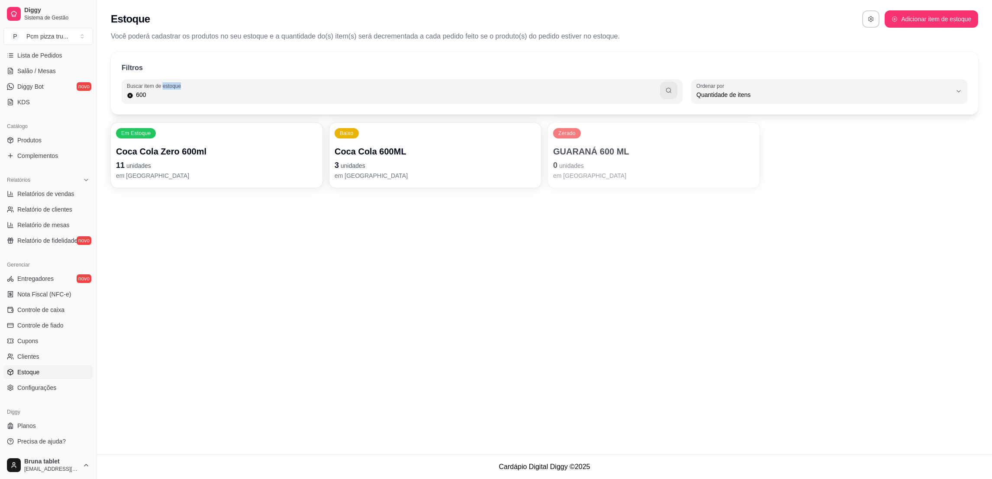
click at [202, 88] on div "600" at bounding box center [402, 91] width 551 height 17
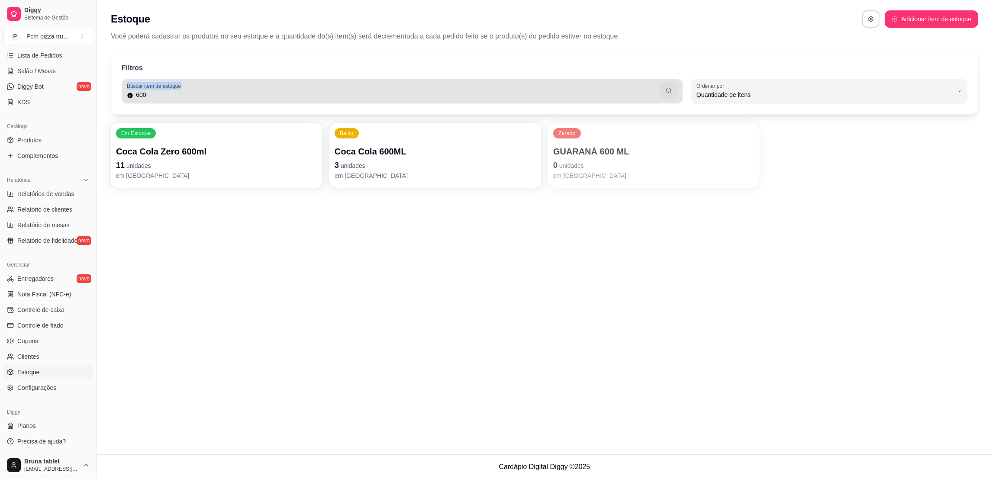
click at [202, 88] on div "600" at bounding box center [402, 91] width 551 height 17
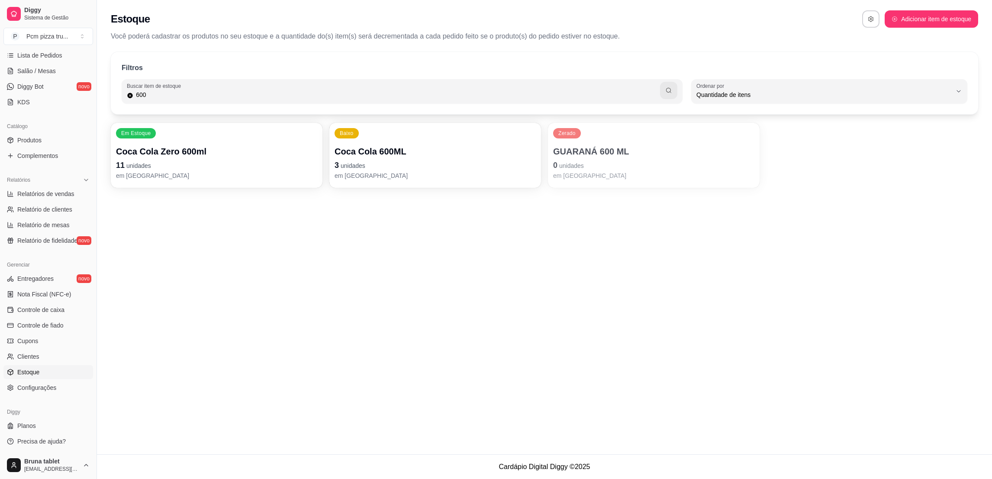
click at [211, 94] on input "600" at bounding box center [396, 94] width 527 height 9
type input "h20"
click at [372, 155] on p "H20" at bounding box center [435, 151] width 201 height 12
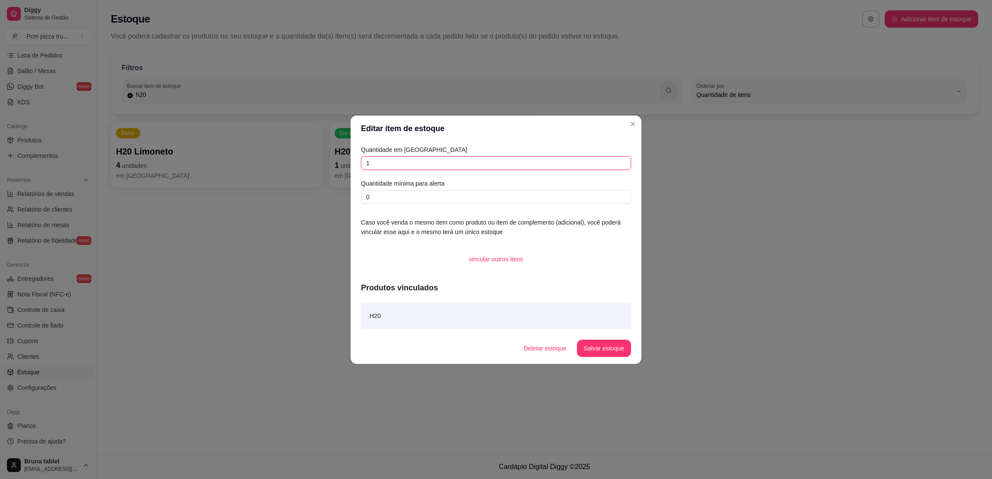
click at [374, 164] on input "1" at bounding box center [496, 163] width 270 height 14
type input "0"
click at [602, 345] on button "Salvar estoque" at bounding box center [604, 348] width 54 height 17
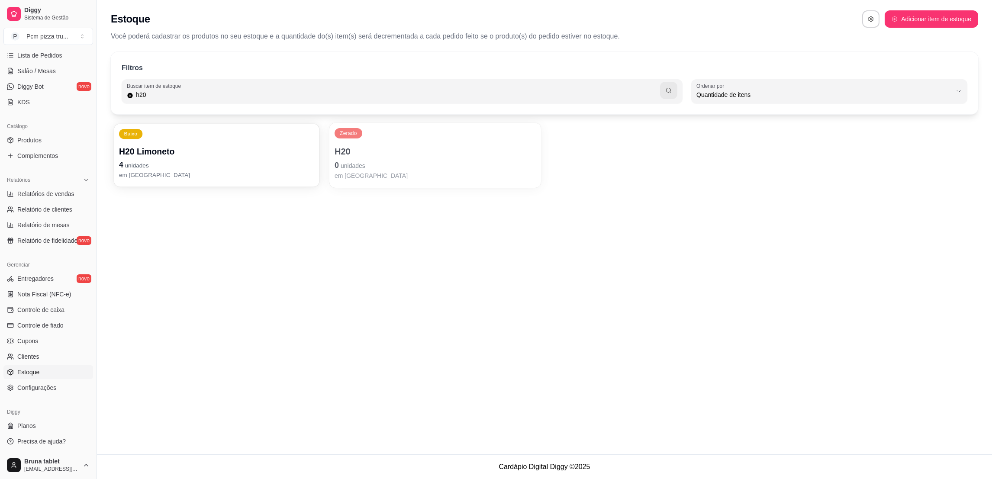
click at [249, 168] on p "4 unidades" at bounding box center [216, 165] width 195 height 12
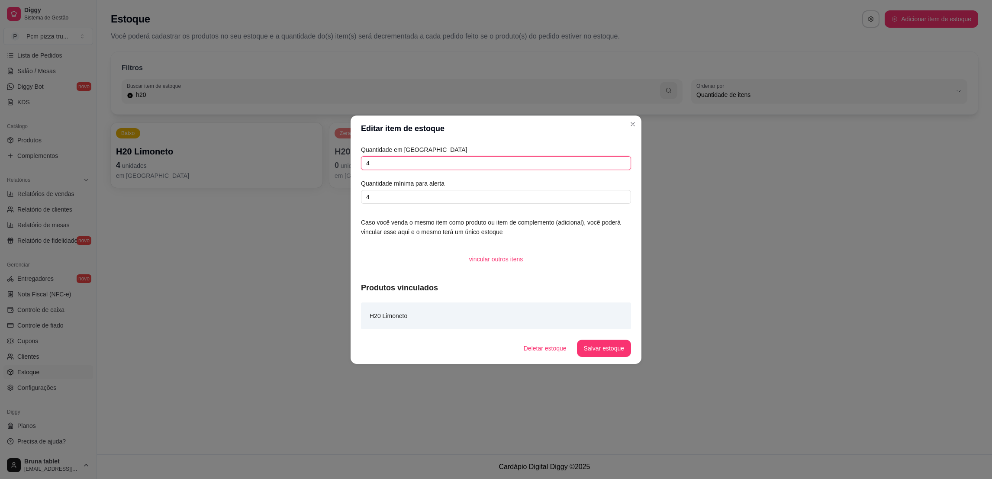
click at [426, 158] on input "4" at bounding box center [496, 163] width 270 height 14
type input "3"
click at [605, 349] on button "Salvar estoque" at bounding box center [604, 348] width 54 height 17
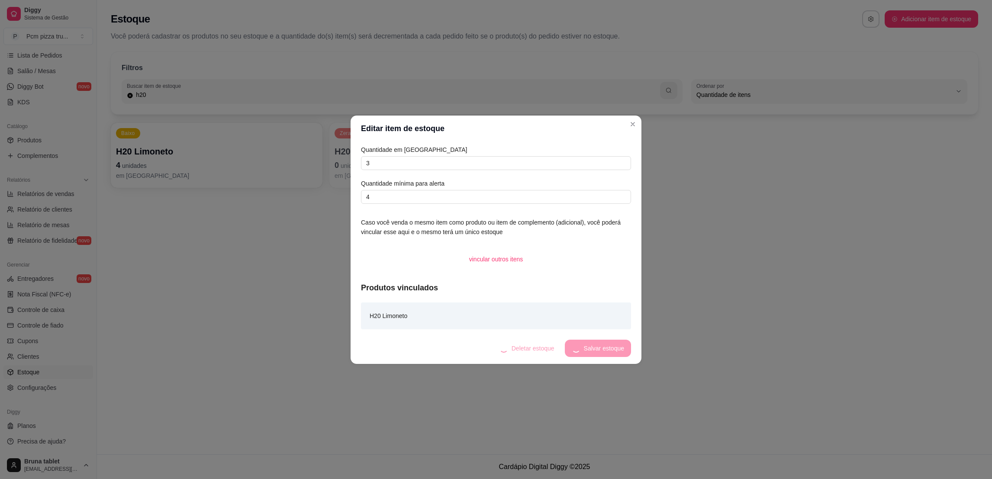
click at [605, 349] on div "Deletar estoque Salvar estoque" at bounding box center [562, 348] width 139 height 17
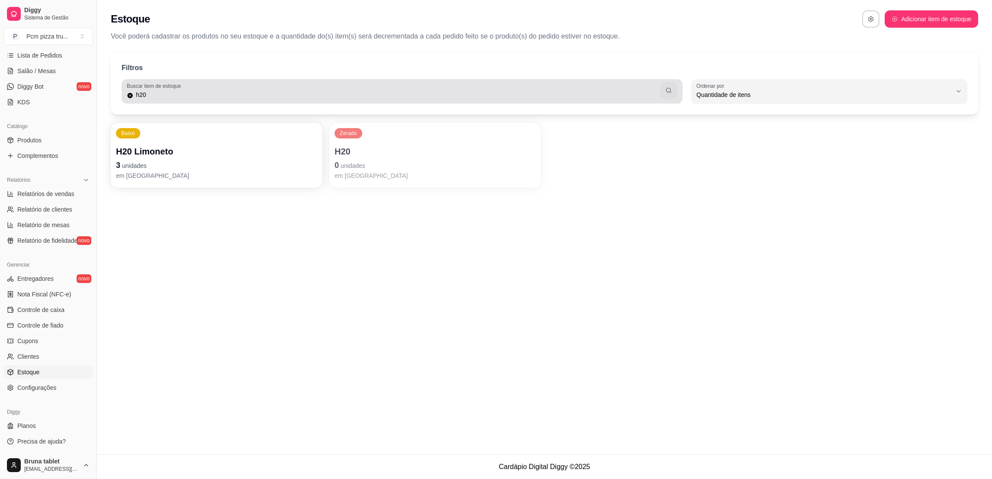
click at [132, 96] on icon at bounding box center [129, 95] width 5 height 5
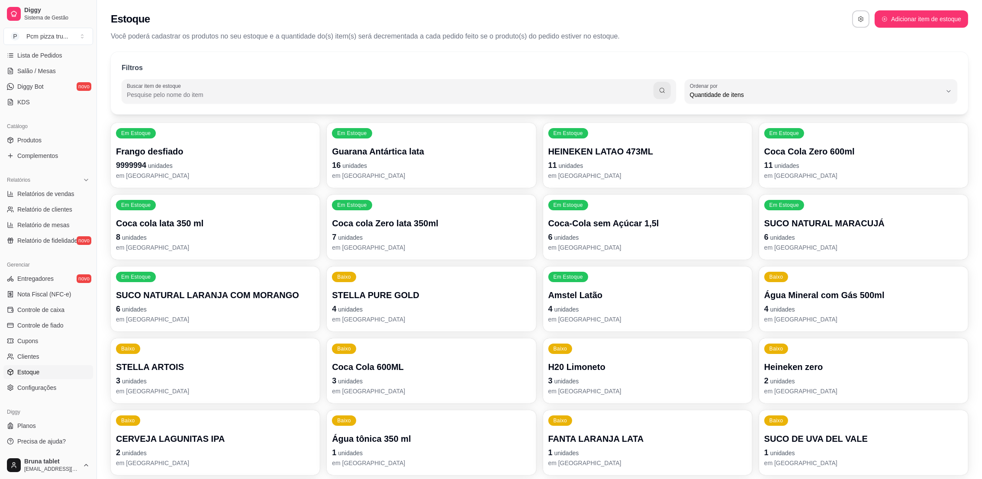
click at [504, 302] on div "STELLA PURE GOLD 4 unidades em estoque" at bounding box center [431, 306] width 199 height 35
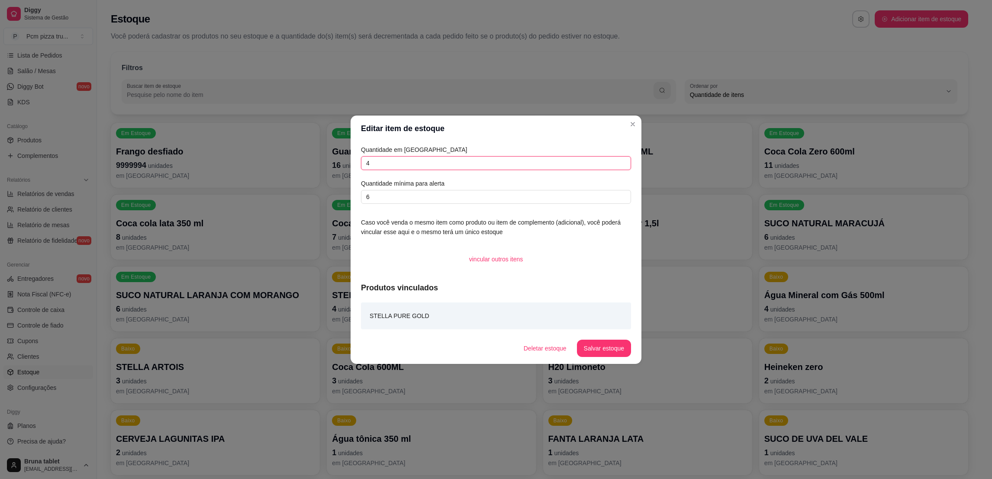
click at [482, 164] on input "4" at bounding box center [496, 163] width 270 height 14
type input "0"
click at [610, 351] on button "Salvar estoque" at bounding box center [603, 348] width 53 height 17
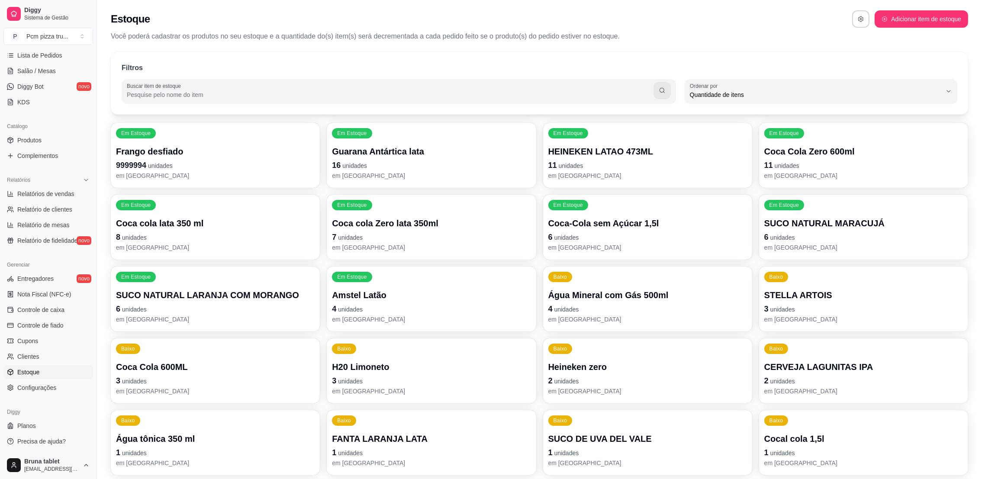
scroll to position [65, 0]
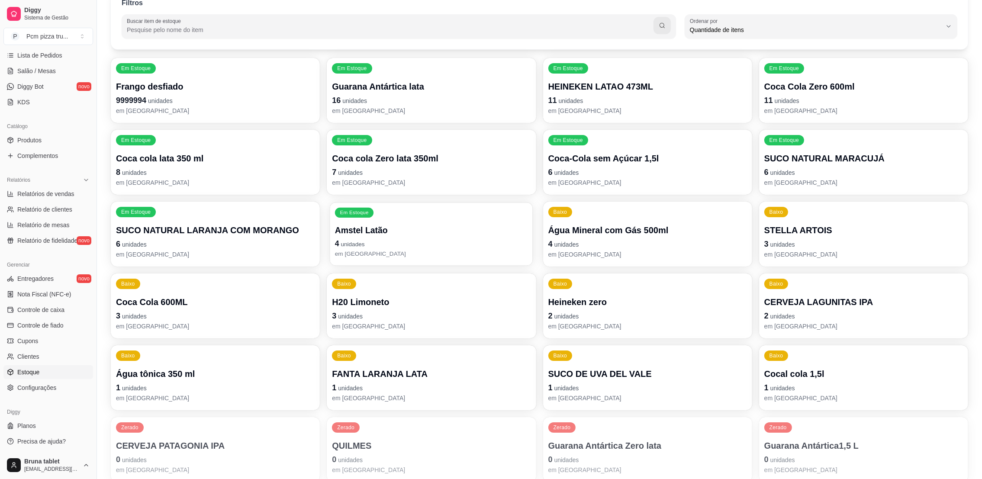
click at [410, 219] on div "Em Estoque Amstel Latão 4 unidades em [GEOGRAPHIC_DATA]" at bounding box center [431, 234] width 203 height 63
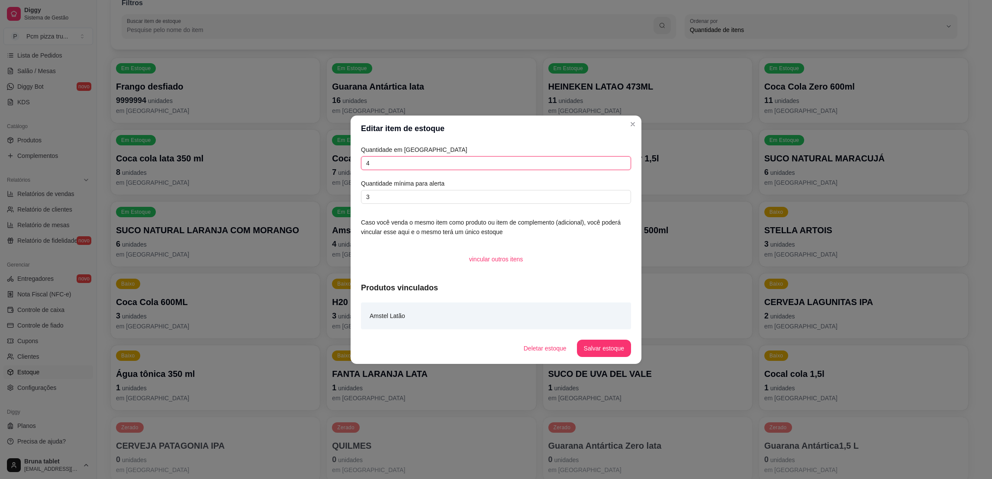
click at [412, 161] on input "4" at bounding box center [496, 163] width 270 height 14
type input "0"
click at [604, 349] on button "Salvar estoque" at bounding box center [604, 348] width 54 height 17
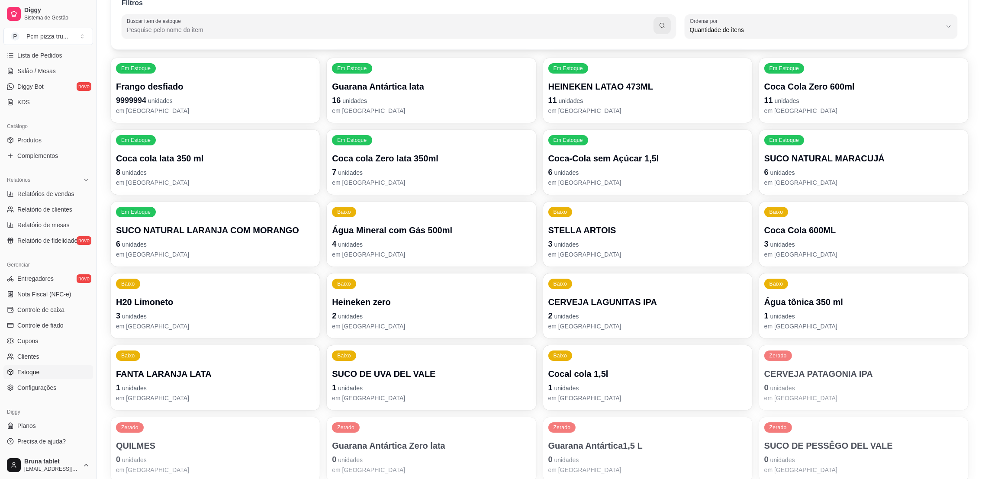
click at [604, 245] on p "3 unidades" at bounding box center [647, 244] width 199 height 12
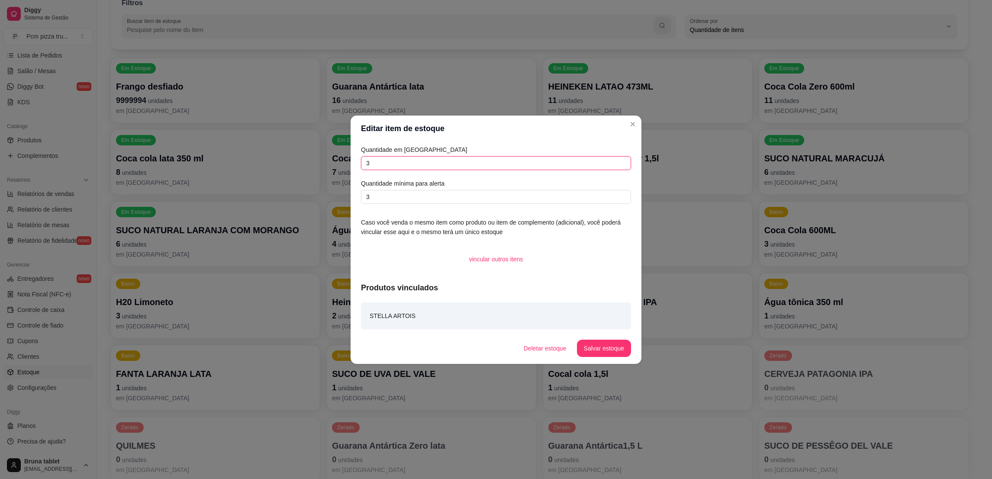
click at [536, 162] on input "3" at bounding box center [496, 163] width 270 height 14
type input "0"
click at [601, 350] on button "Salvar estoque" at bounding box center [604, 348] width 54 height 17
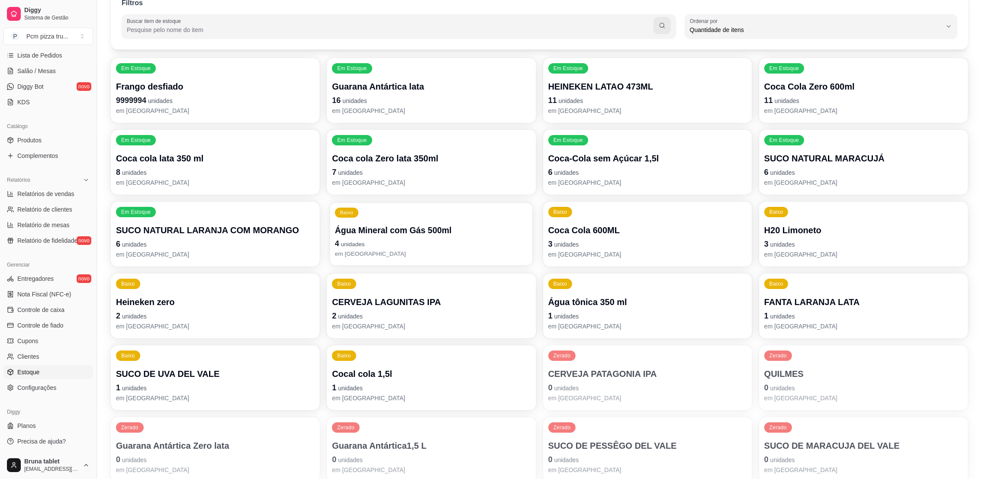
click at [463, 238] on p "4 unidades" at bounding box center [431, 244] width 193 height 12
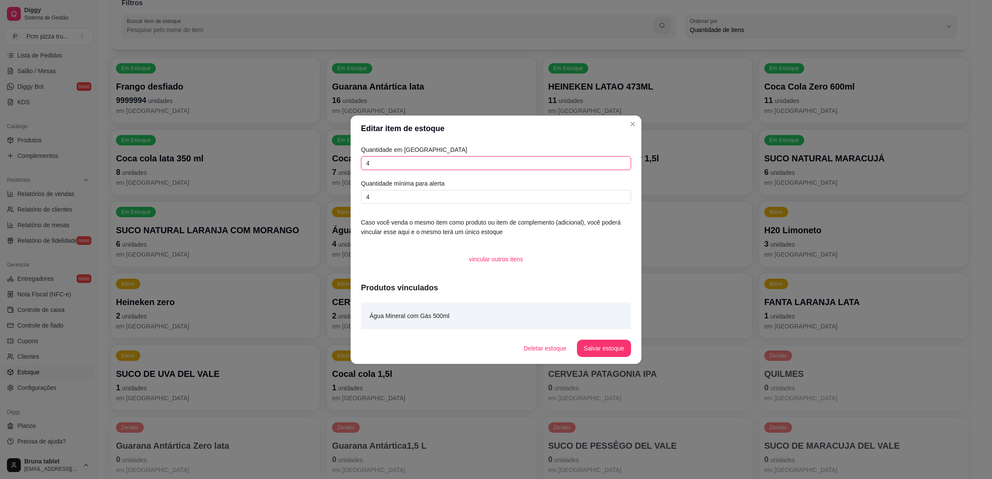
click at [482, 164] on input "4" at bounding box center [496, 163] width 270 height 14
type input "10"
click at [609, 342] on button "Salvar estoque" at bounding box center [604, 348] width 54 height 17
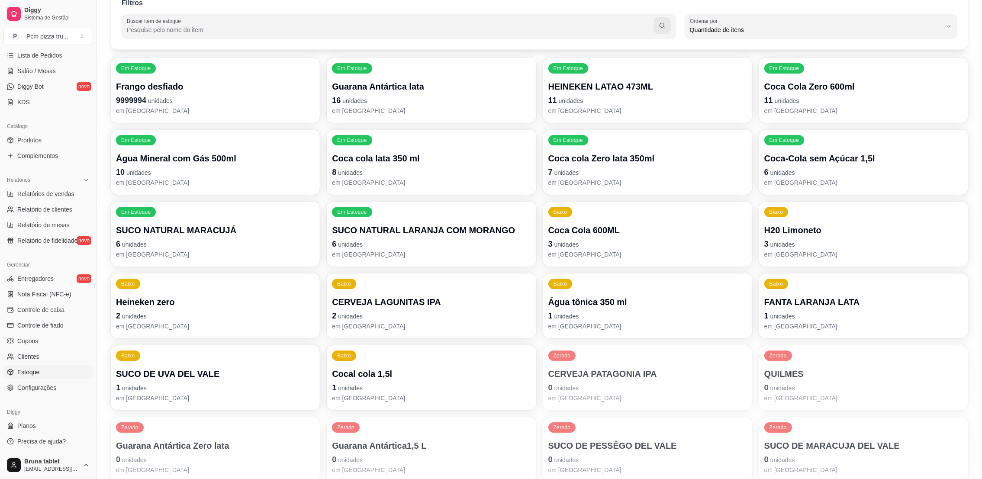
click at [651, 330] on p "em [GEOGRAPHIC_DATA]" at bounding box center [647, 326] width 199 height 9
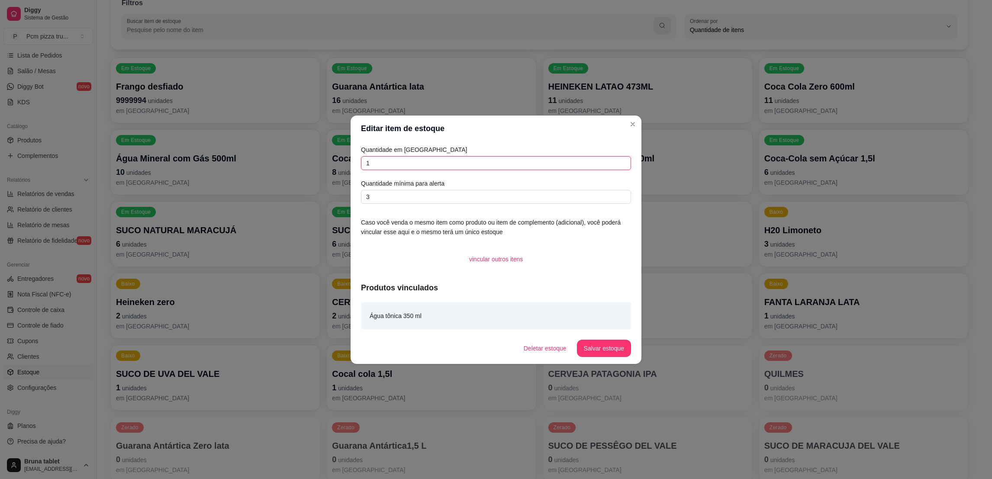
click at [461, 156] on input "1" at bounding box center [496, 163] width 270 height 14
type input "0"
click at [622, 346] on button "Salvar estoque" at bounding box center [604, 348] width 54 height 17
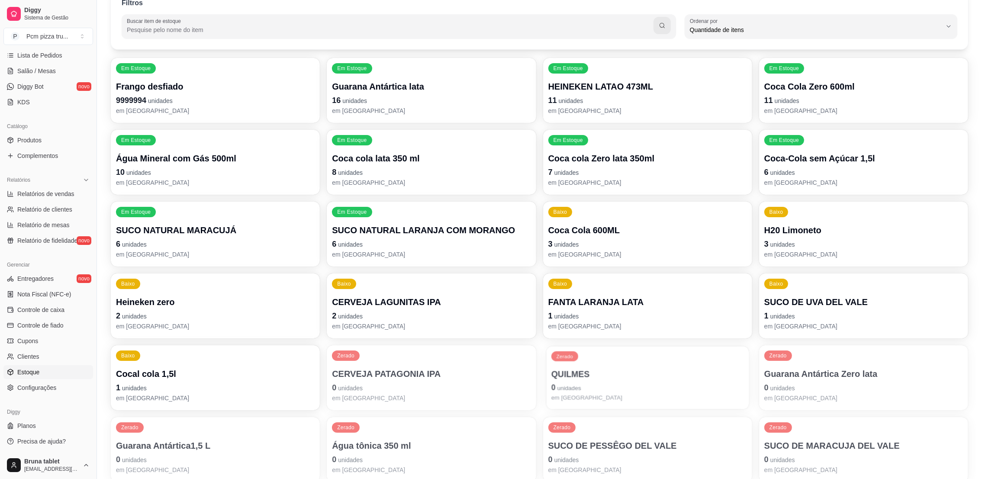
click at [635, 397] on p "em [GEOGRAPHIC_DATA]" at bounding box center [647, 398] width 193 height 8
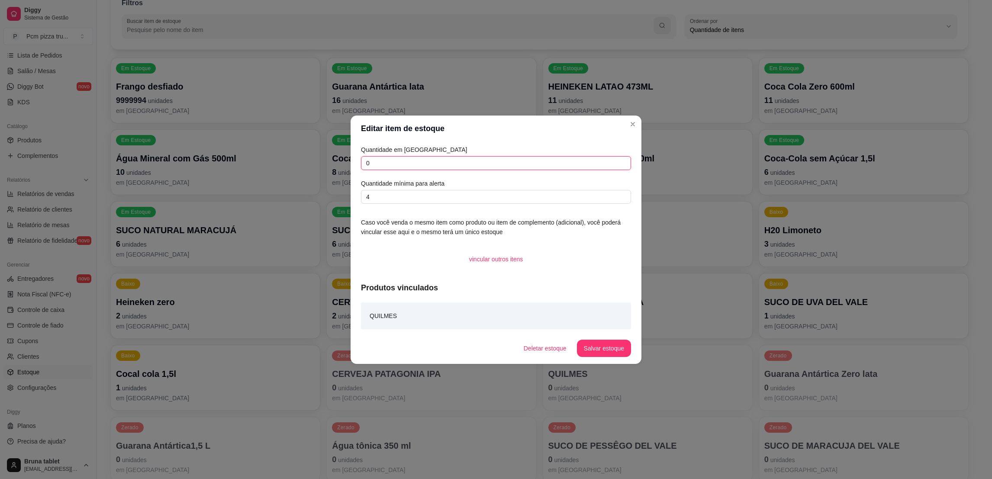
click at [481, 159] on input "0" at bounding box center [496, 163] width 270 height 14
type input "6"
click at [599, 351] on button "Salvar estoque" at bounding box center [604, 348] width 54 height 17
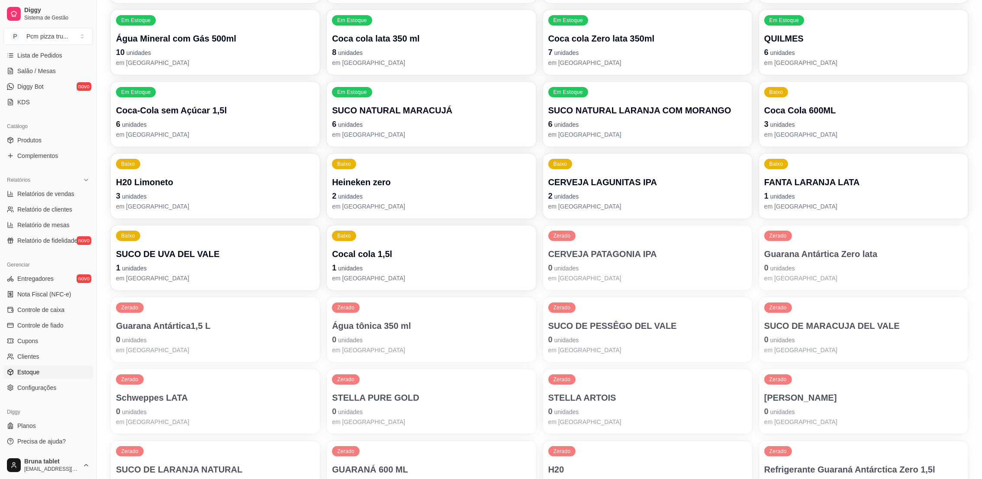
scroll to position [194, 0]
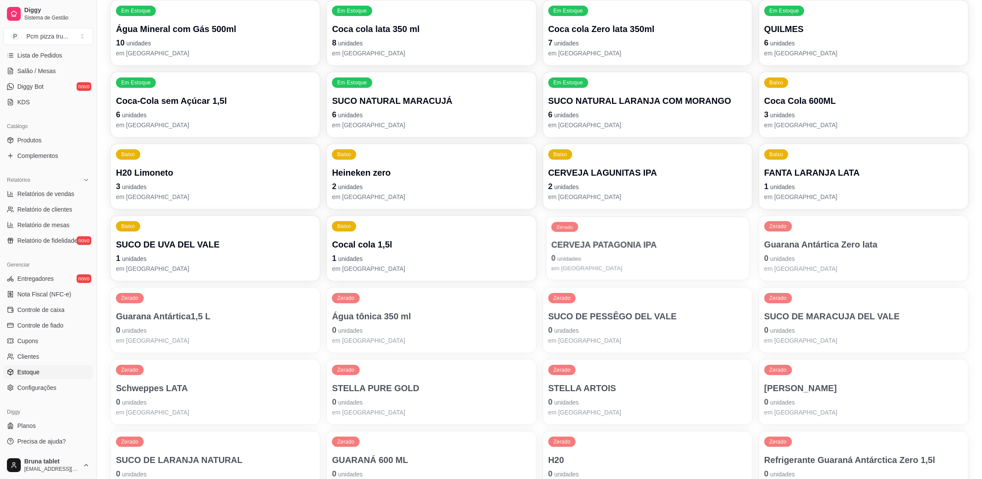
click at [601, 228] on div "Zerado CERVEJA PATAGONIA IPA 0 unidades em [GEOGRAPHIC_DATA]" at bounding box center [647, 248] width 203 height 63
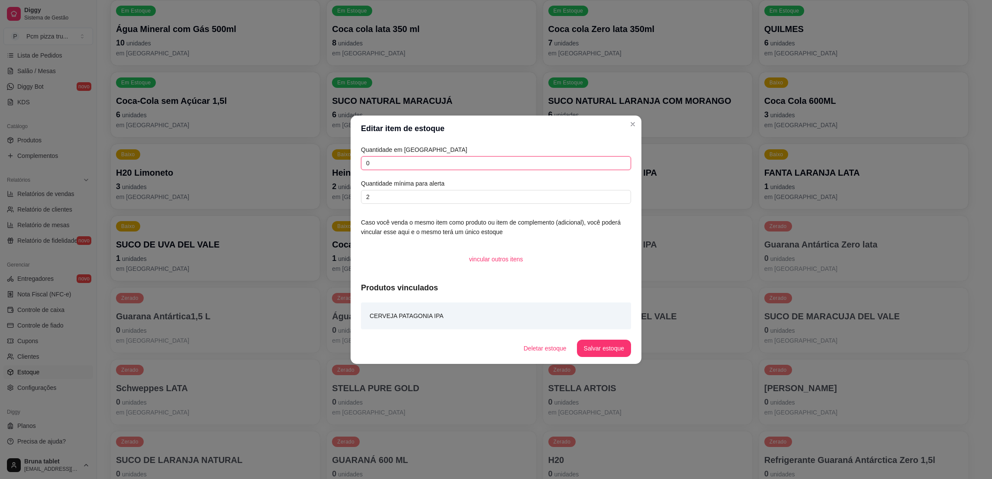
click at [477, 165] on input "0" at bounding box center [496, 163] width 270 height 14
type input "1"
click at [624, 354] on button "Salvar estoque" at bounding box center [604, 348] width 54 height 17
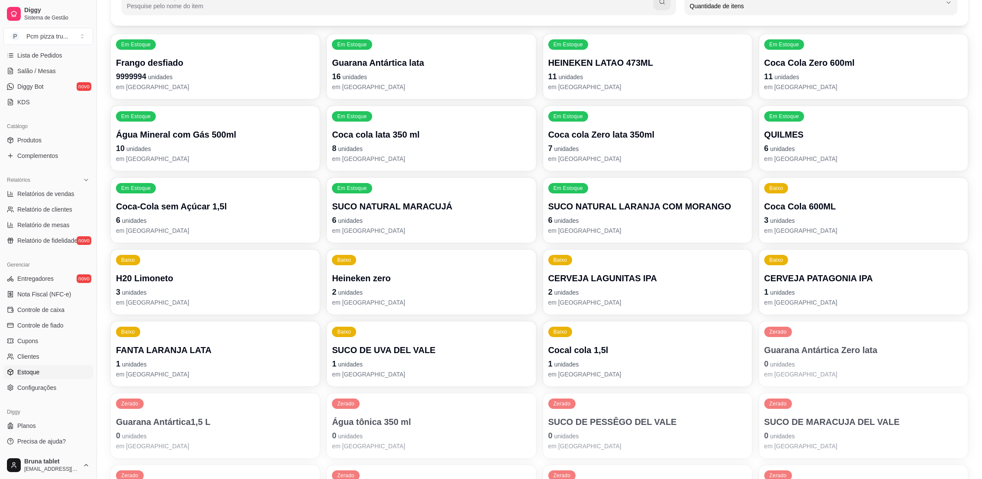
scroll to position [72, 0]
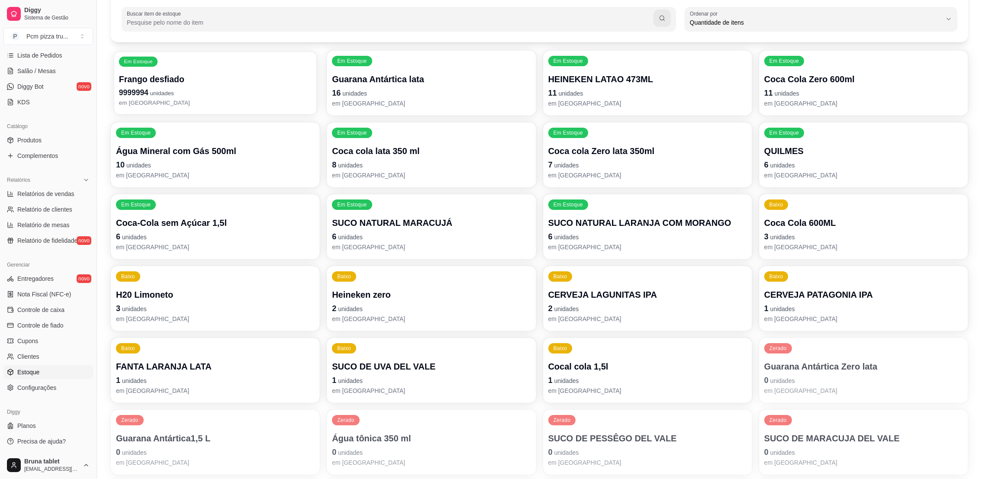
click at [288, 98] on p "9999994 unidades" at bounding box center [215, 93] width 193 height 12
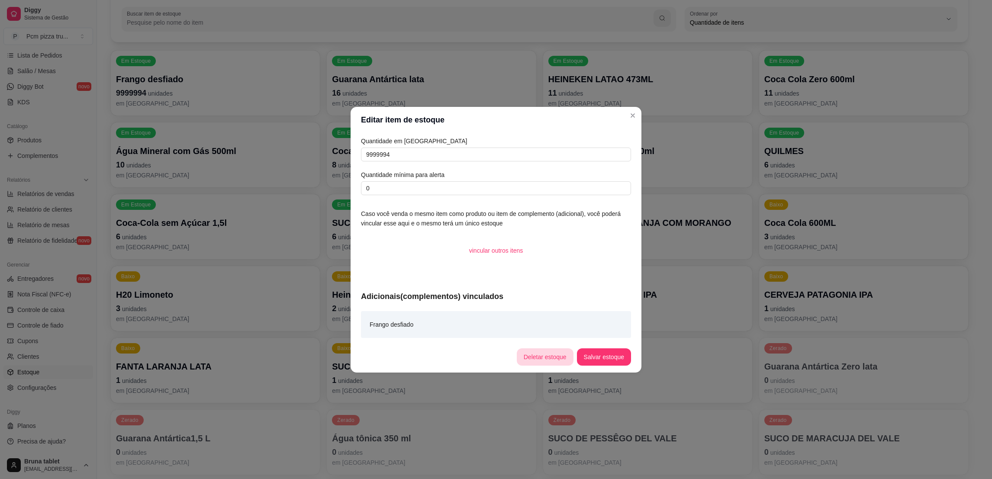
click at [549, 358] on button "Deletar estoque" at bounding box center [545, 356] width 57 height 17
click at [543, 327] on button "sim" at bounding box center [536, 328] width 35 height 17
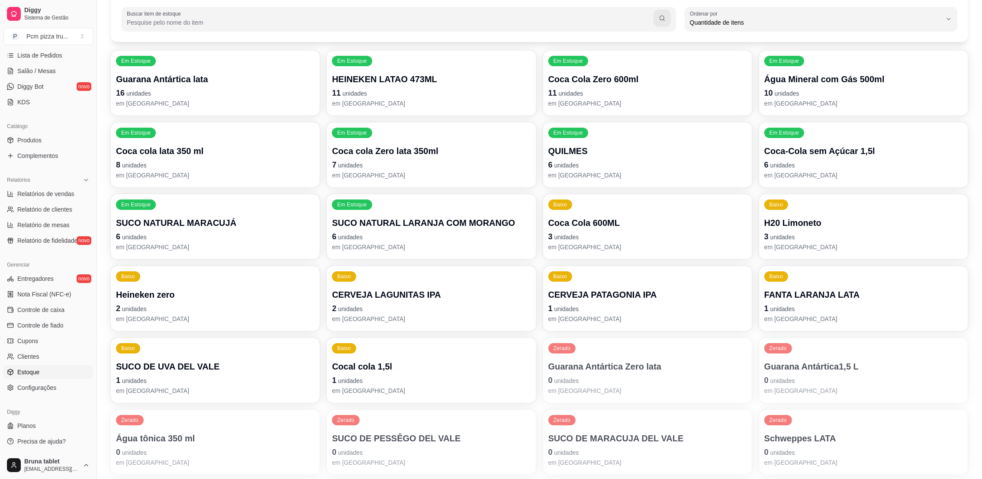
click at [804, 354] on div "Zerado Guarana Antártica1,5 L 0 unidades em [GEOGRAPHIC_DATA]" at bounding box center [863, 370] width 209 height 65
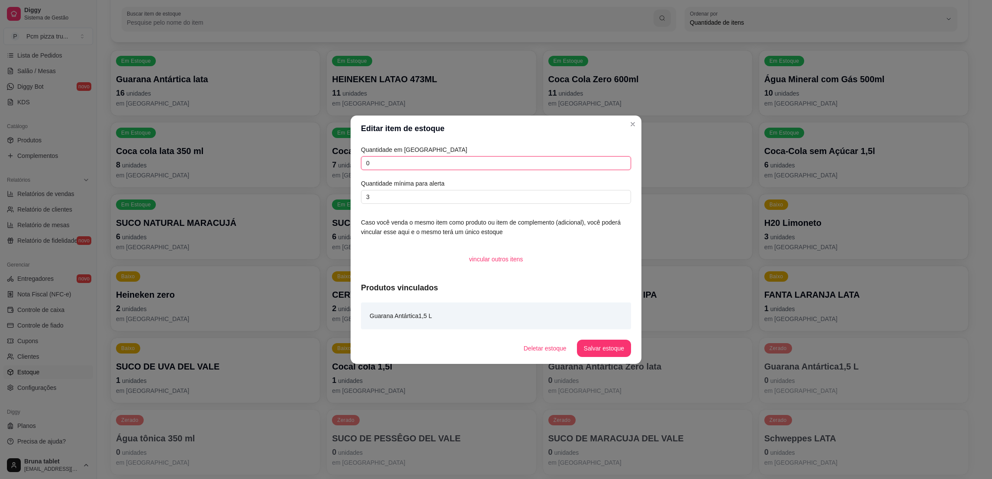
click at [493, 159] on input "0" at bounding box center [496, 163] width 270 height 14
type input "6"
click at [598, 348] on button "Salvar estoque" at bounding box center [604, 348] width 54 height 17
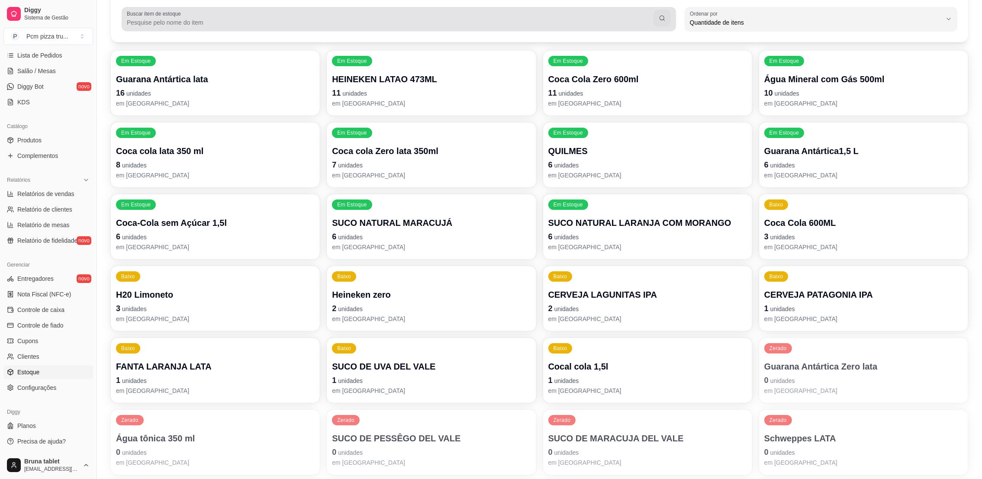
click at [242, 18] on input "Buscar item de estoque" at bounding box center [390, 22] width 527 height 9
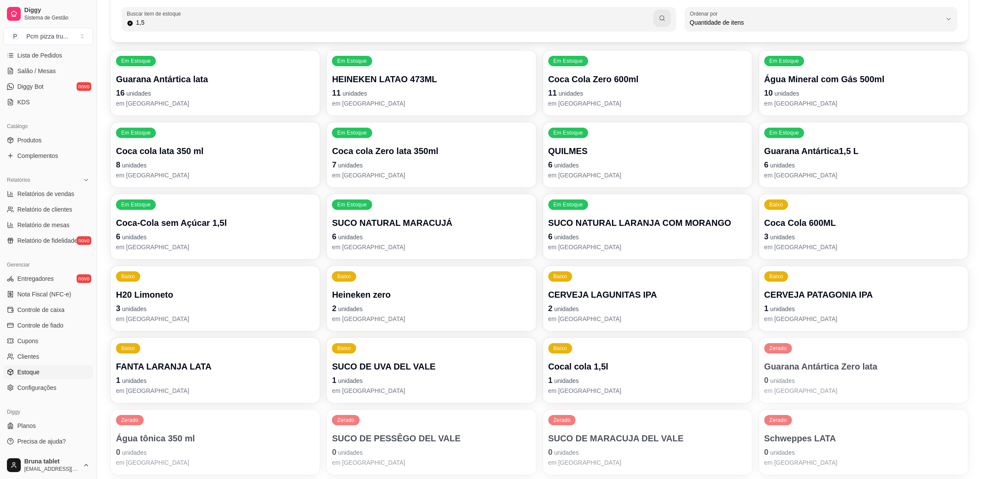
type input "1,5"
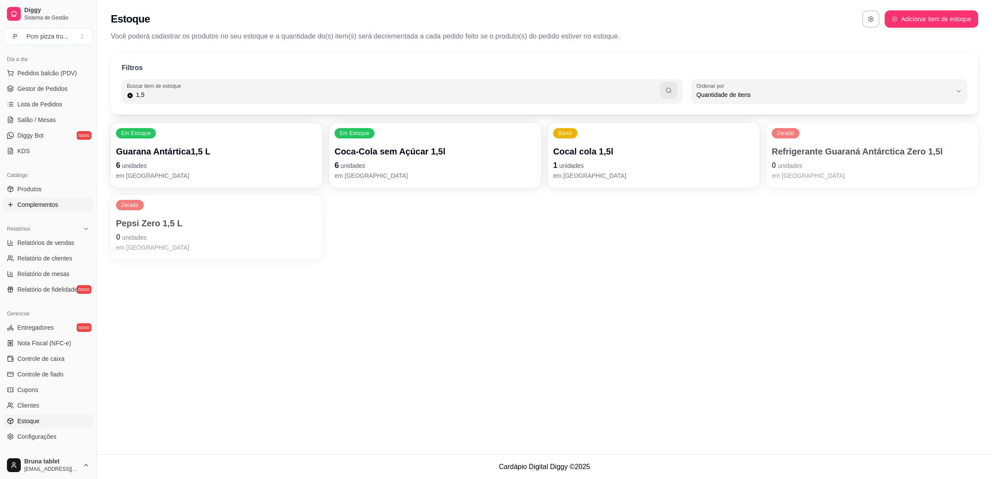
scroll to position [0, 0]
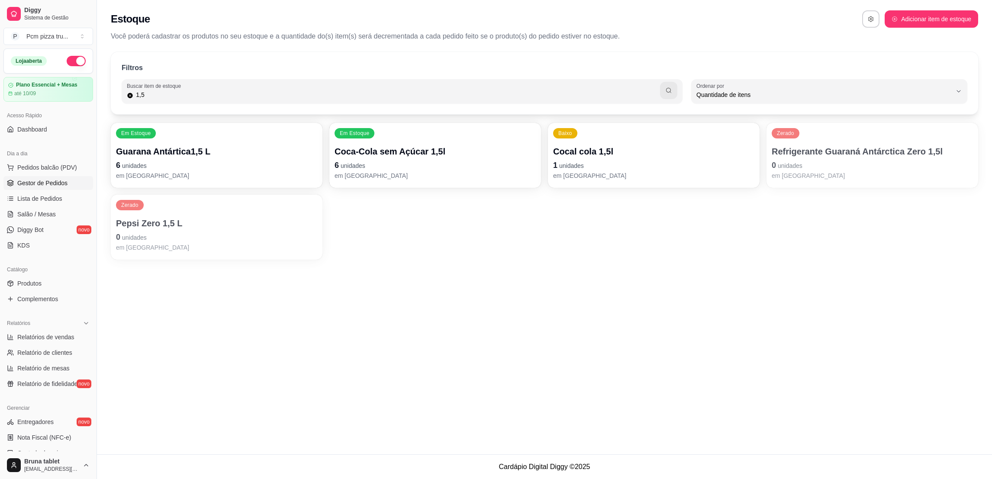
click at [45, 180] on span "Gestor de Pedidos" at bounding box center [42, 183] width 50 height 9
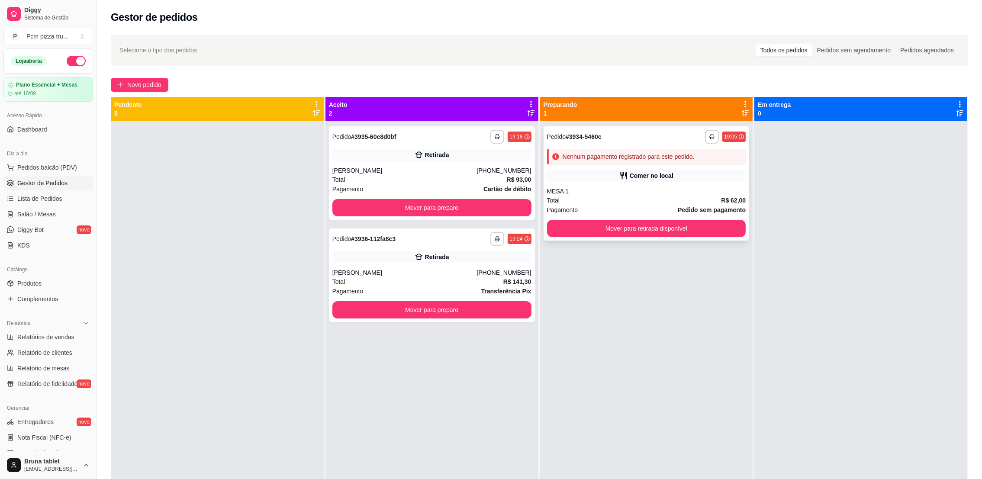
click at [628, 148] on div "**********" at bounding box center [647, 183] width 206 height 114
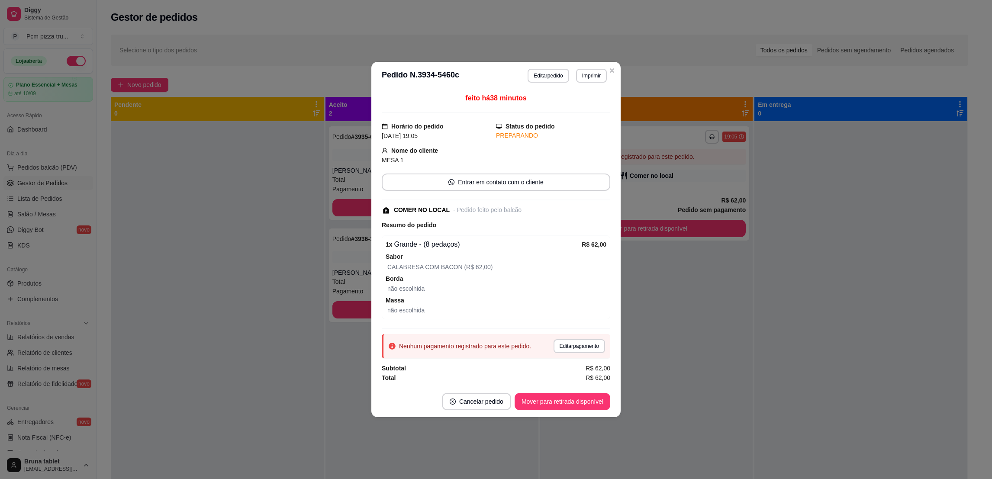
drag, startPoint x: 529, startPoint y: 67, endPoint x: 533, endPoint y: 76, distance: 9.9
click at [529, 67] on header "**********" at bounding box center [495, 76] width 249 height 28
click at [535, 79] on button "Editar pedido" at bounding box center [548, 76] width 41 height 14
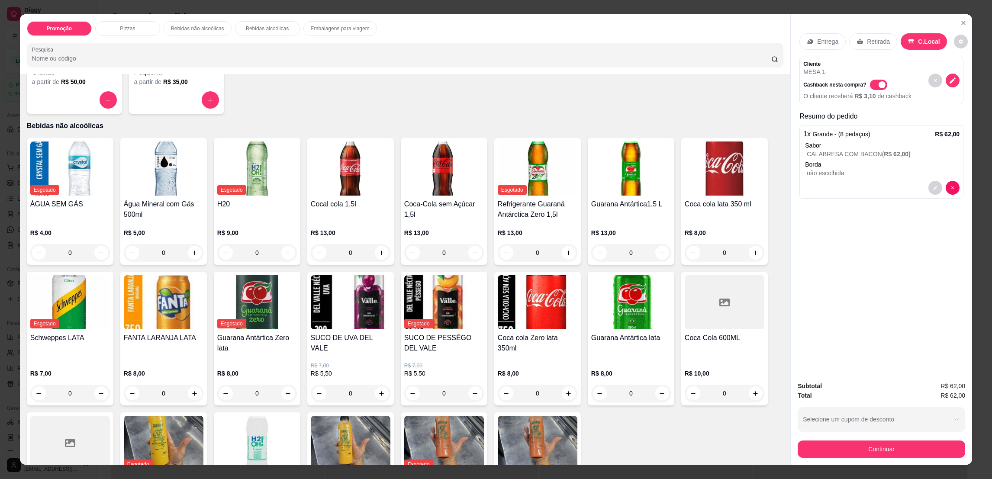
scroll to position [324, 0]
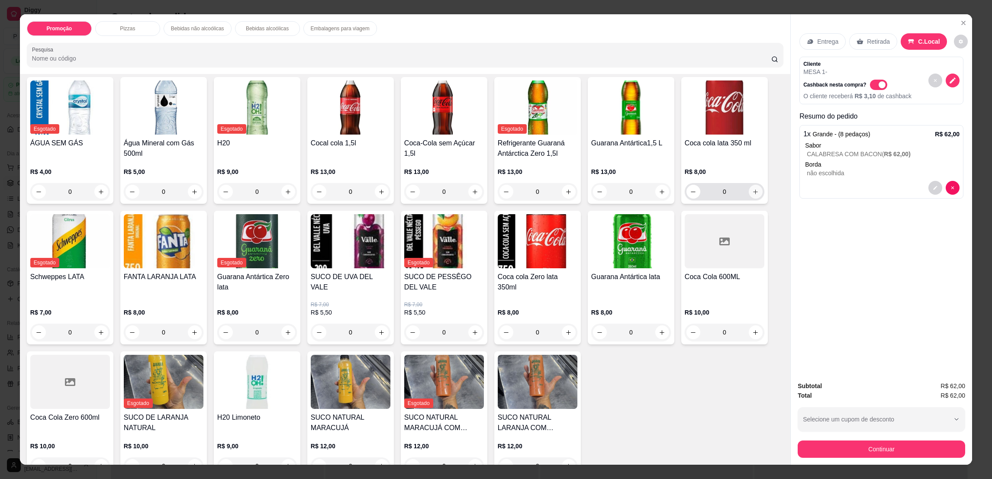
click at [752, 190] on icon "increase-product-quantity" at bounding box center [755, 192] width 6 height 6
type input "1"
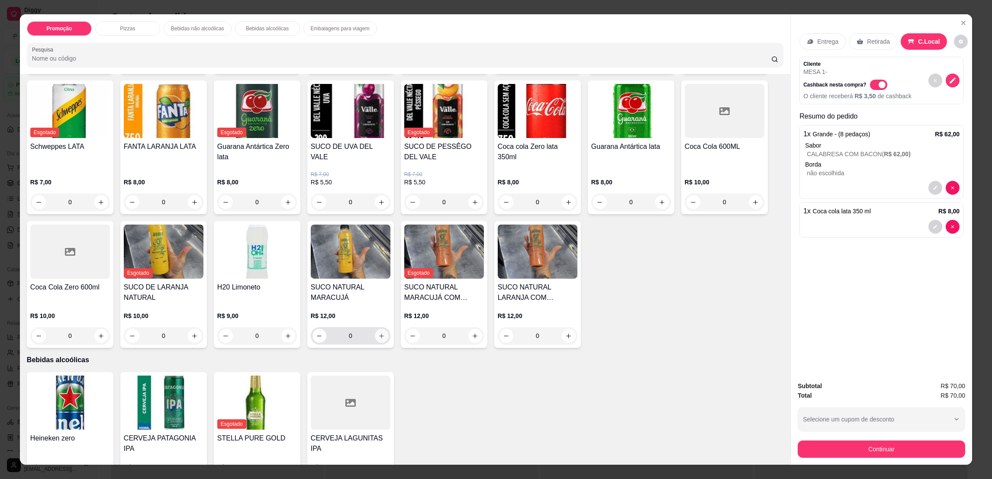
click at [378, 334] on icon "increase-product-quantity" at bounding box center [381, 336] width 6 height 6
type input "1"
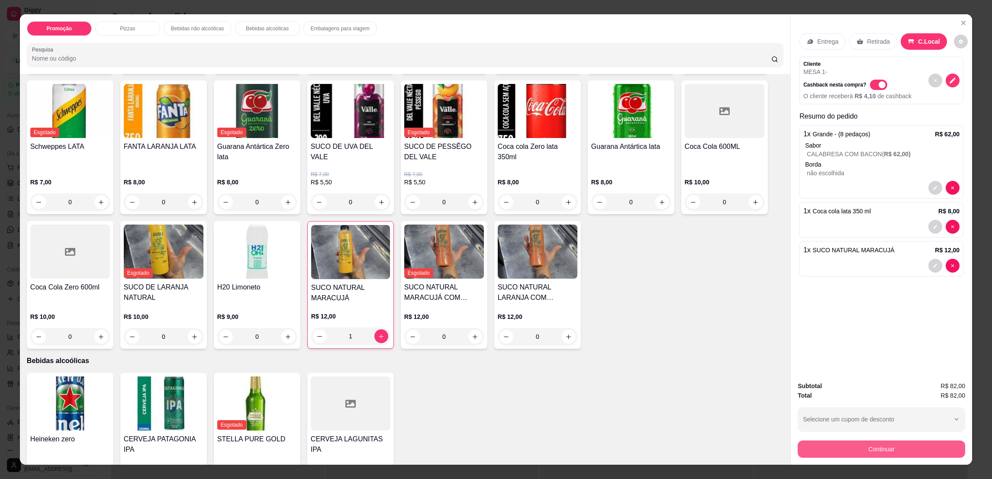
click at [850, 445] on button "Continuar" at bounding box center [882, 449] width 168 height 17
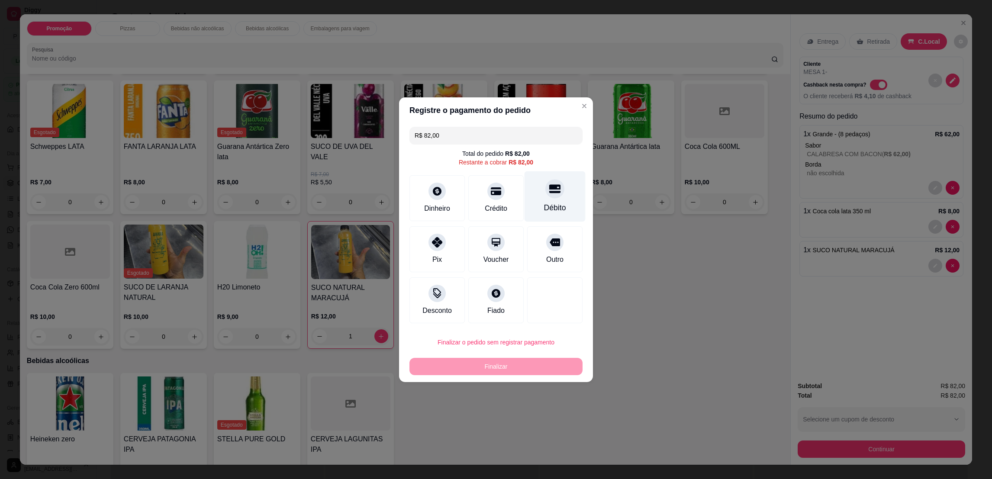
click at [555, 193] on div at bounding box center [554, 188] width 19 height 19
type input "R$ 0,00"
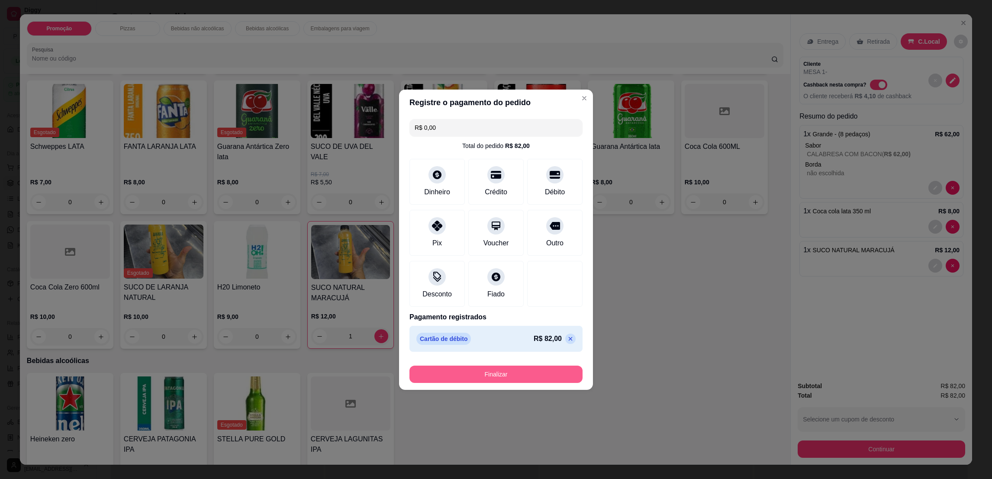
click at [522, 374] on button "Finalizar" at bounding box center [496, 374] width 173 height 17
click at [522, 374] on div "Finalizar" at bounding box center [496, 374] width 173 height 17
type input "0"
type input "-R$ 82,00"
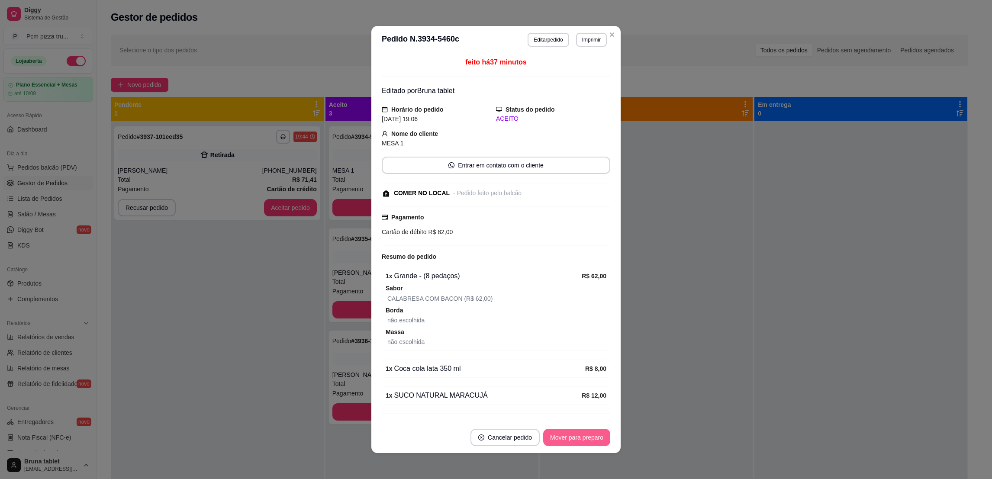
click at [573, 432] on button "Mover para preparo" at bounding box center [576, 437] width 67 height 17
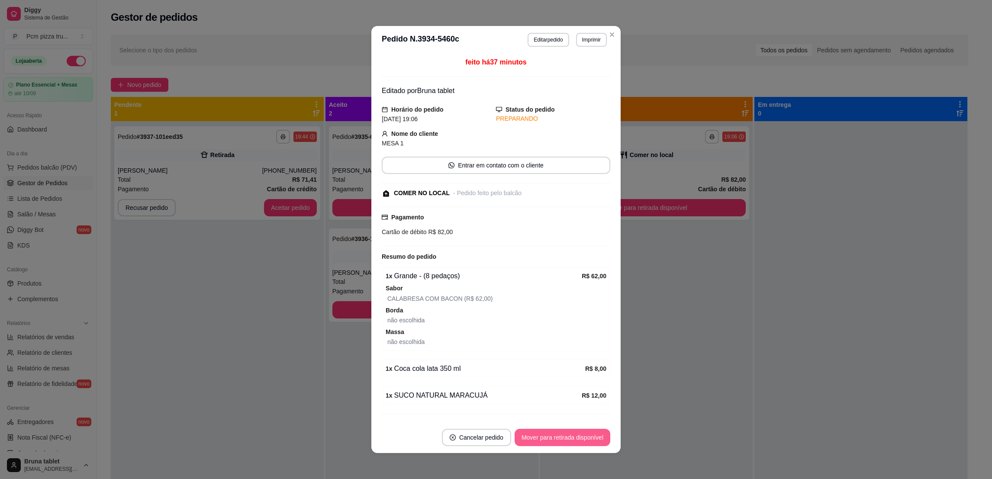
click at [576, 436] on button "Mover para retirada disponível" at bounding box center [563, 437] width 96 height 17
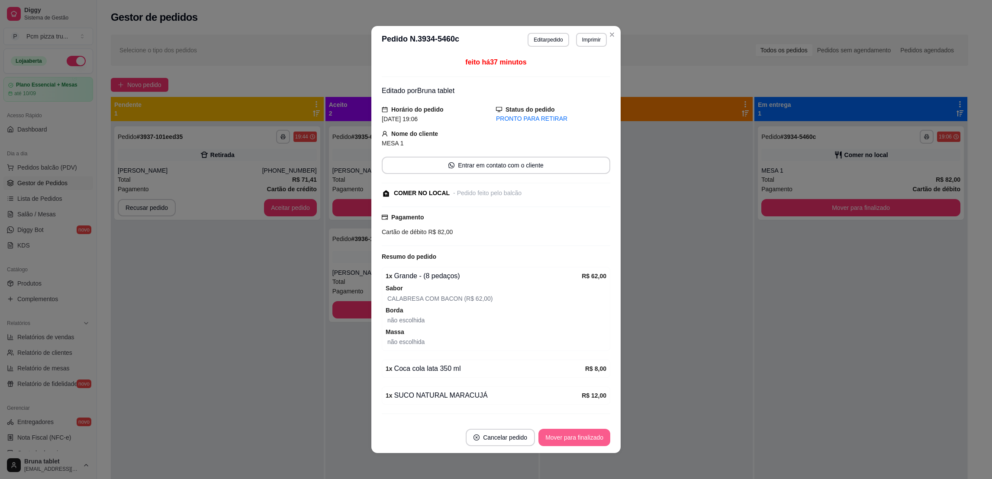
click at [589, 442] on button "Mover para finalizado" at bounding box center [575, 437] width 72 height 17
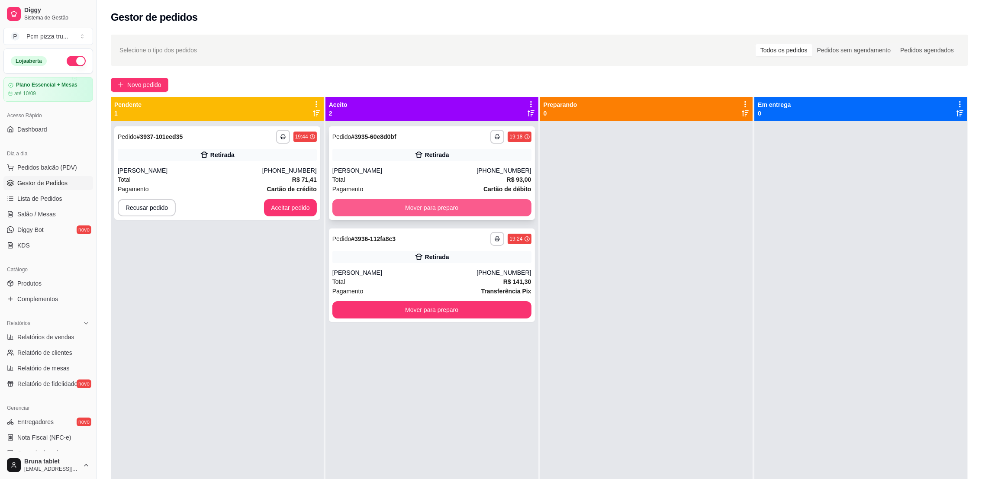
click at [399, 194] on div "**********" at bounding box center [432, 173] width 206 height 94
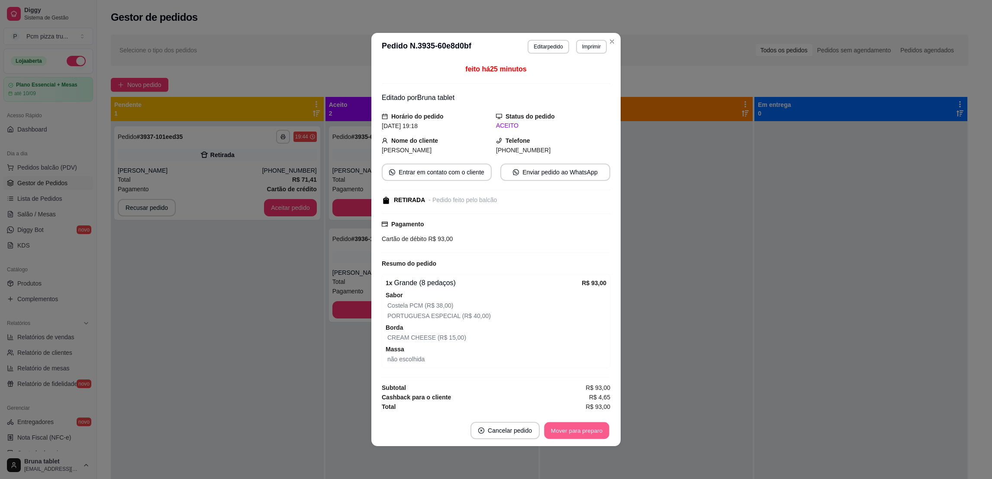
click at [564, 433] on button "Mover para preparo" at bounding box center [576, 431] width 65 height 17
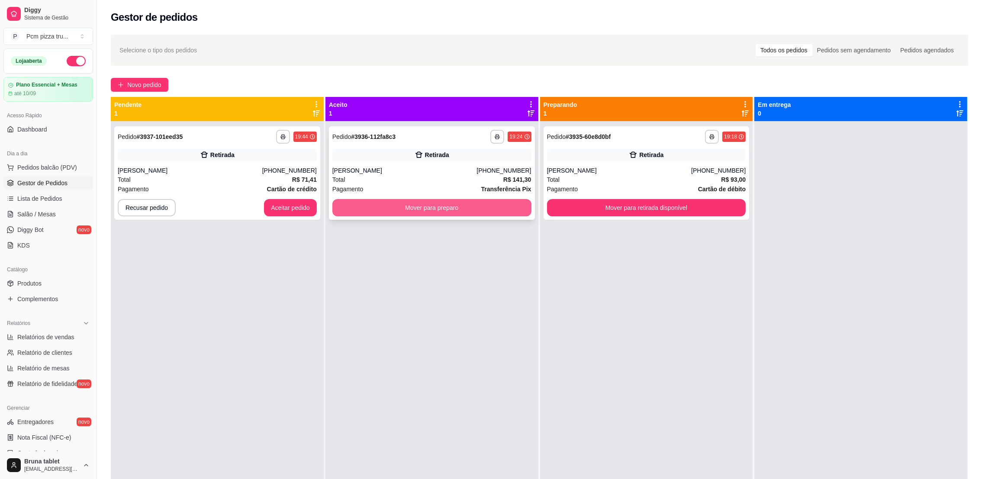
click at [362, 208] on button "Mover para preparo" at bounding box center [431, 207] width 199 height 17
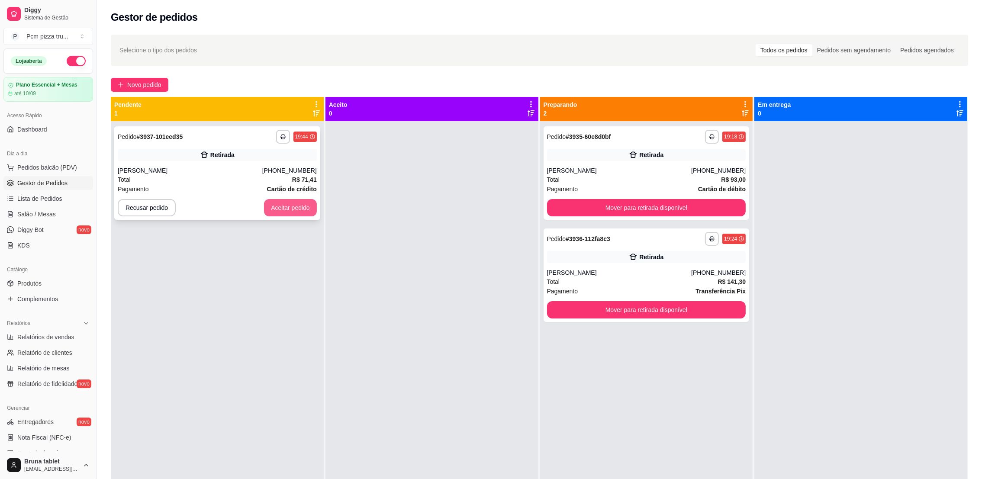
click at [293, 205] on button "Aceitar pedido" at bounding box center [290, 207] width 53 height 17
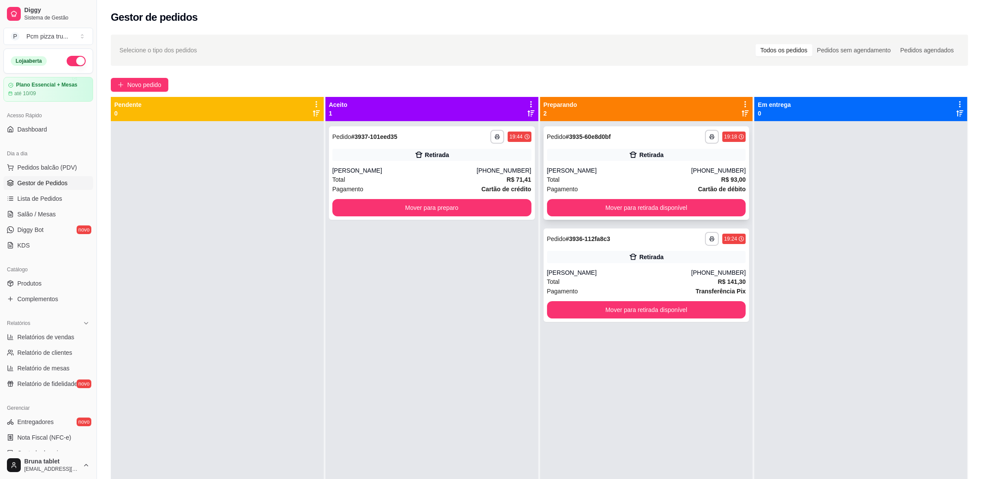
click at [615, 180] on div "Total R$ 93,00" at bounding box center [646, 180] width 199 height 10
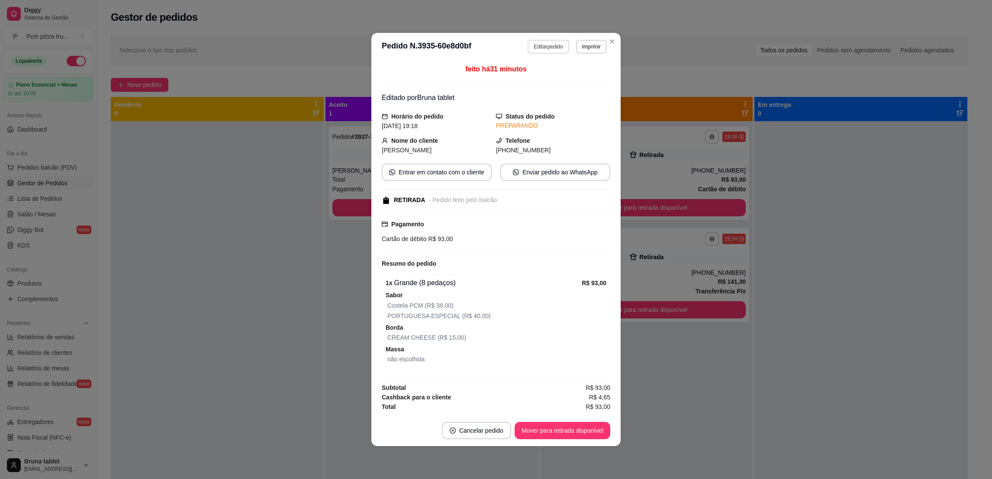
click at [540, 47] on button "Editar pedido" at bounding box center [548, 47] width 41 height 14
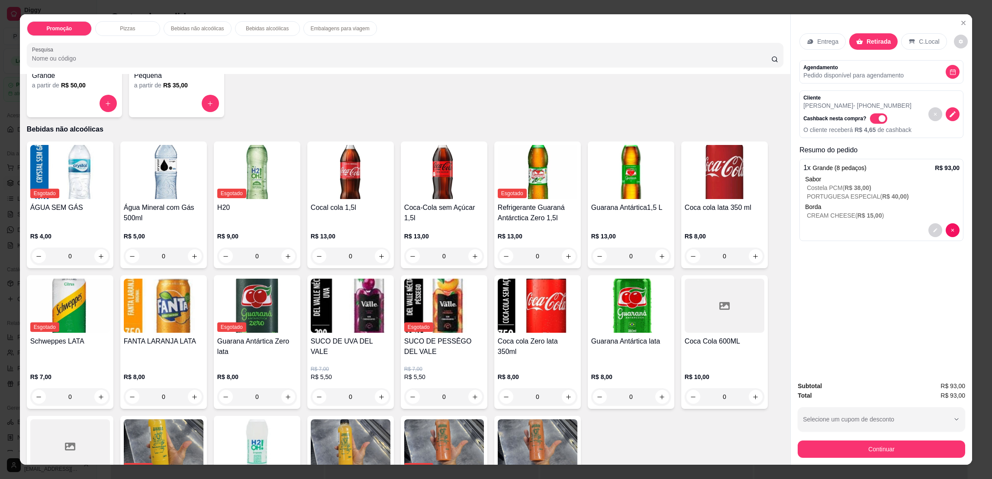
scroll to position [324, 0]
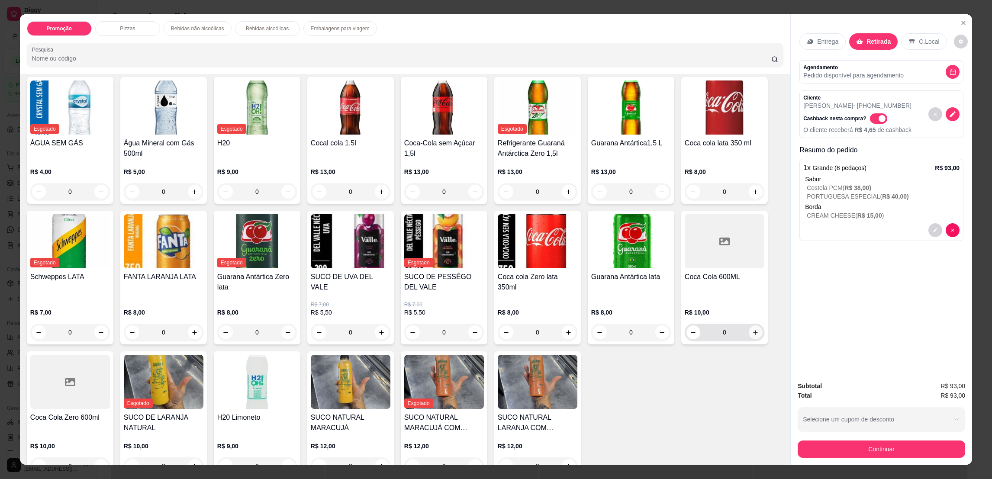
click at [754, 333] on icon "increase-product-quantity" at bounding box center [755, 332] width 6 height 6
click at [826, 447] on button "Continuar" at bounding box center [882, 449] width 168 height 17
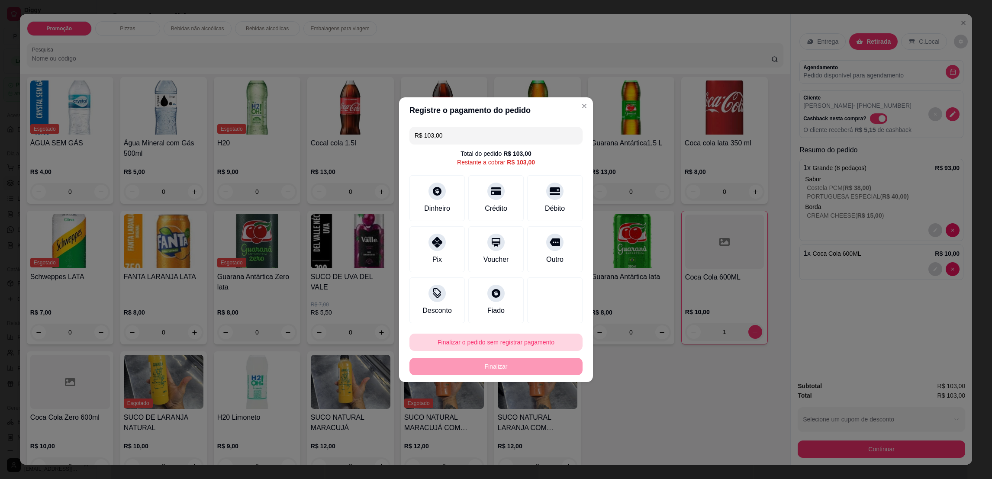
click at [453, 342] on button "Finalizar o pedido sem registrar pagamento" at bounding box center [496, 342] width 173 height 17
click at [552, 418] on button "Confirmar" at bounding box center [549, 413] width 32 height 13
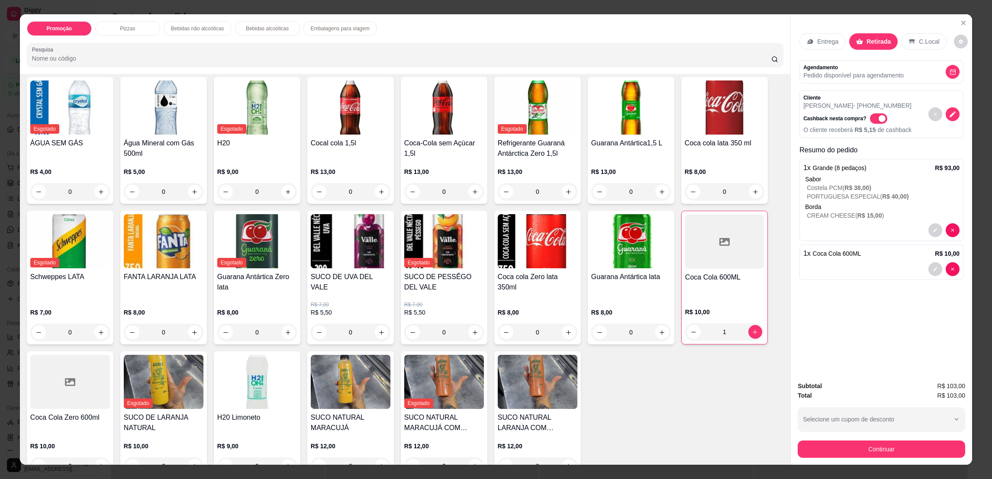
type input "0"
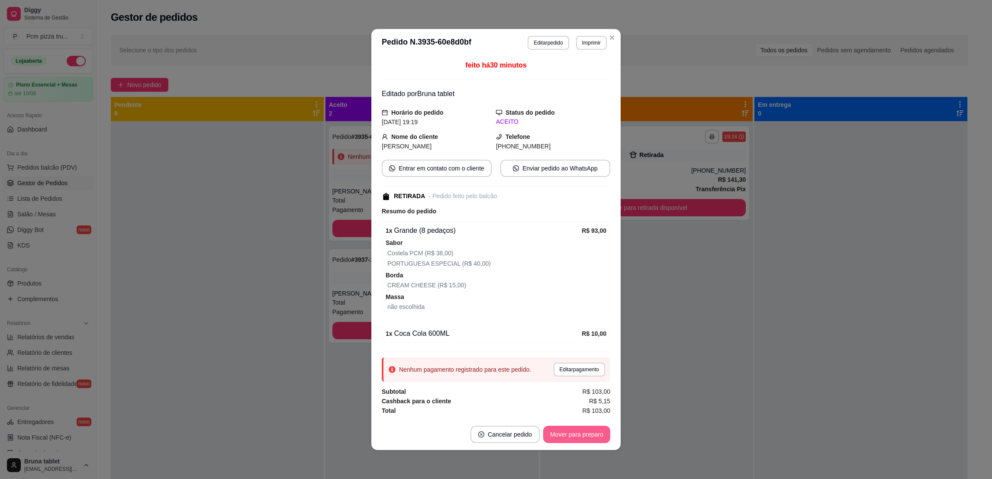
click at [577, 434] on button "Mover para preparo" at bounding box center [576, 434] width 67 height 17
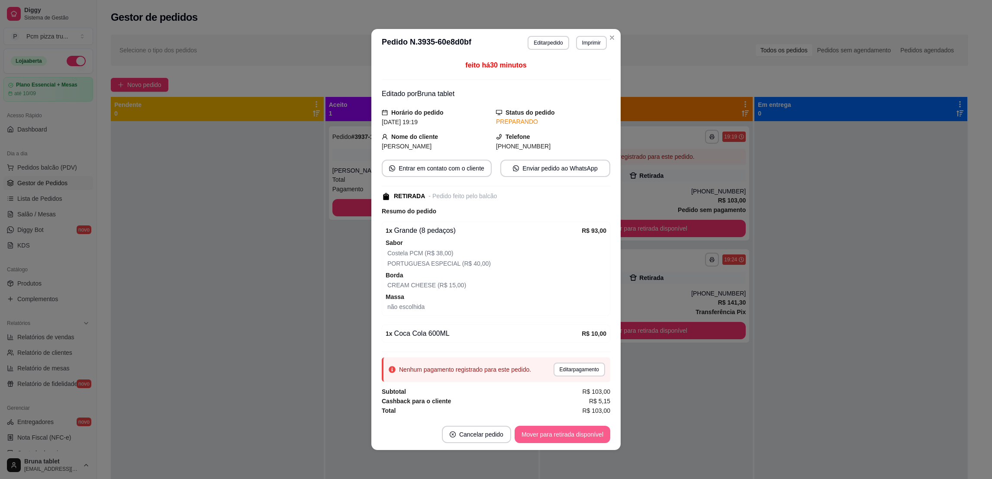
click at [592, 437] on button "Mover para retirada disponível" at bounding box center [563, 434] width 96 height 17
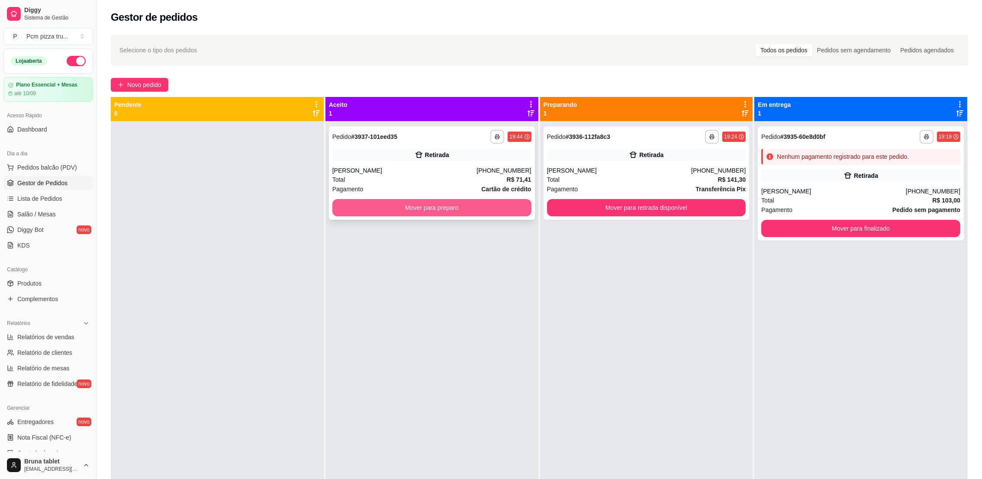
click at [474, 208] on button "Mover para preparo" at bounding box center [431, 207] width 199 height 17
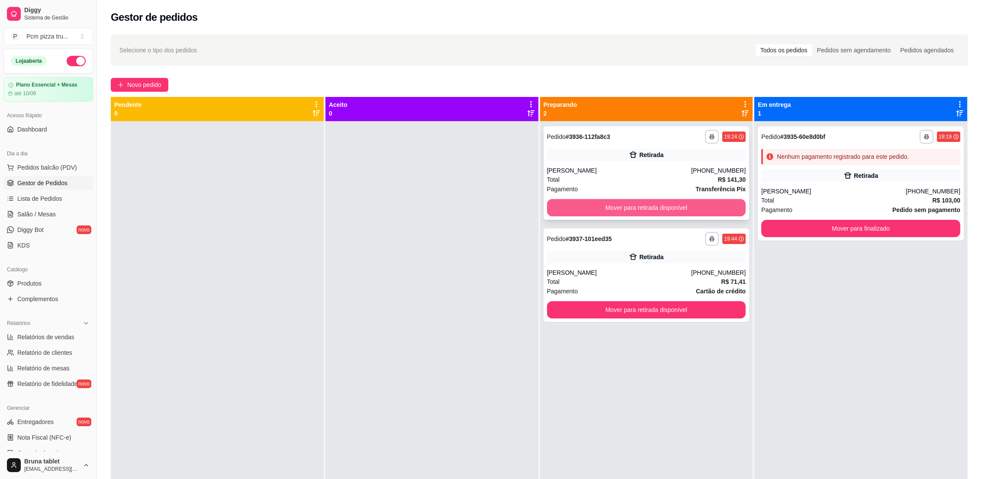
click at [683, 208] on button "Mover para retirada disponível" at bounding box center [646, 207] width 199 height 17
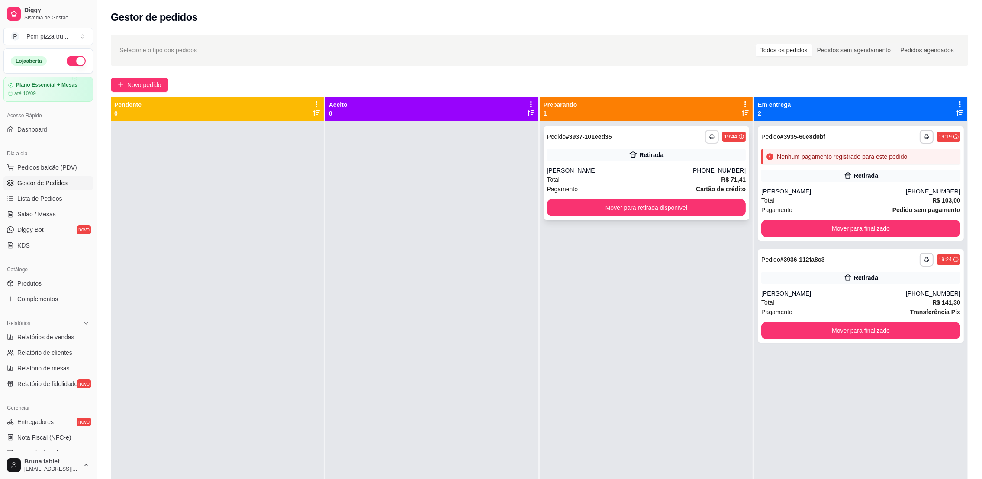
click at [706, 131] on button "button" at bounding box center [712, 137] width 14 height 14
click at [697, 184] on button "IMPRESSORA" at bounding box center [683, 184] width 63 height 14
click at [153, 86] on span "Novo pedido" at bounding box center [144, 85] width 34 height 10
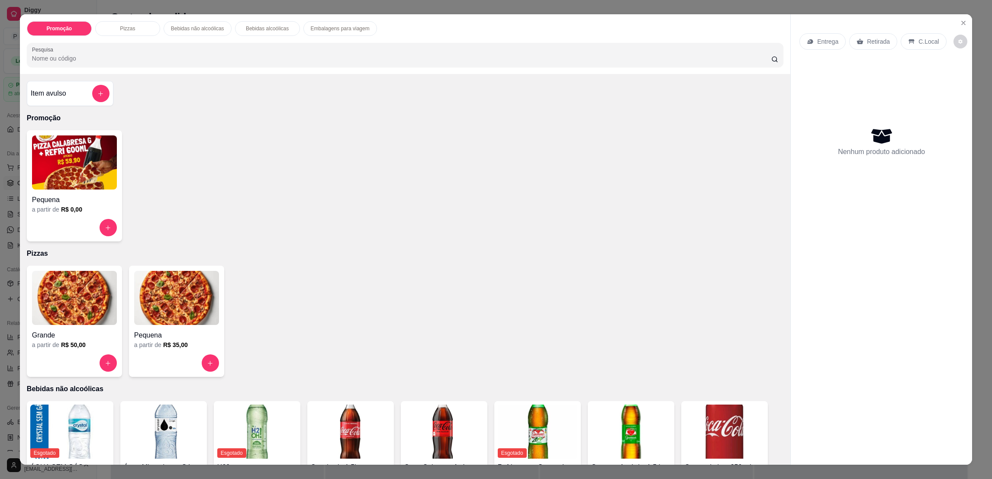
click at [90, 302] on img at bounding box center [74, 298] width 85 height 54
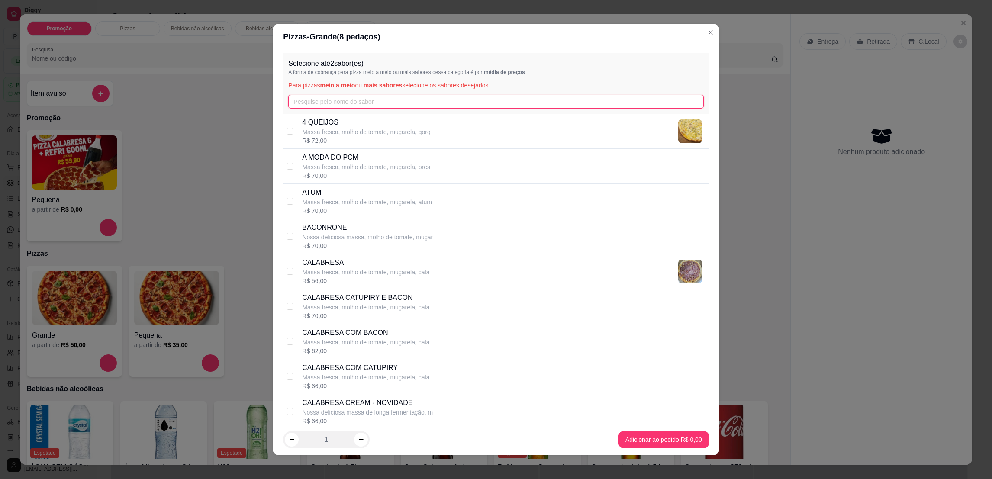
click at [317, 99] on input "text" at bounding box center [495, 102] width 415 height 14
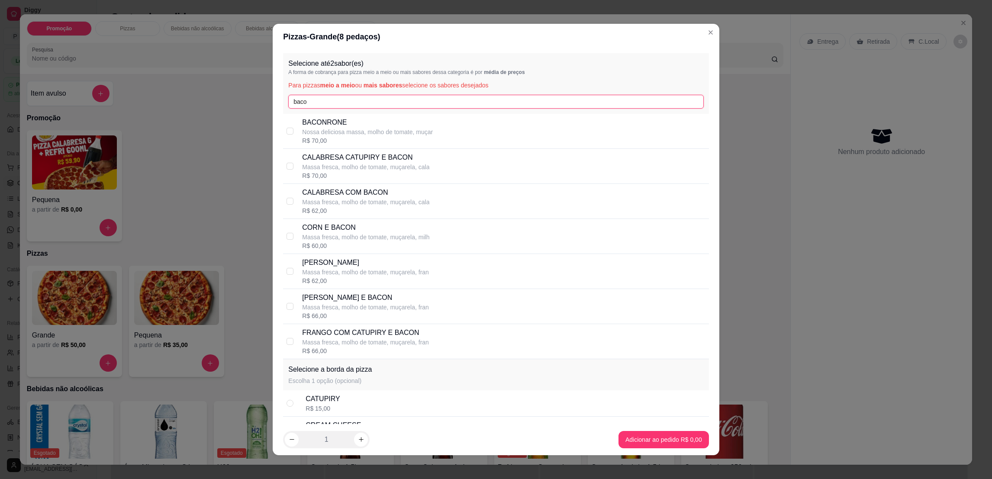
type input "baco"
click at [333, 128] on p "Nossa deliciosa massa, molho de tomate, muçar" at bounding box center [367, 132] width 131 height 9
checkbox input "true"
click at [336, 97] on input "baco" at bounding box center [495, 102] width 415 height 14
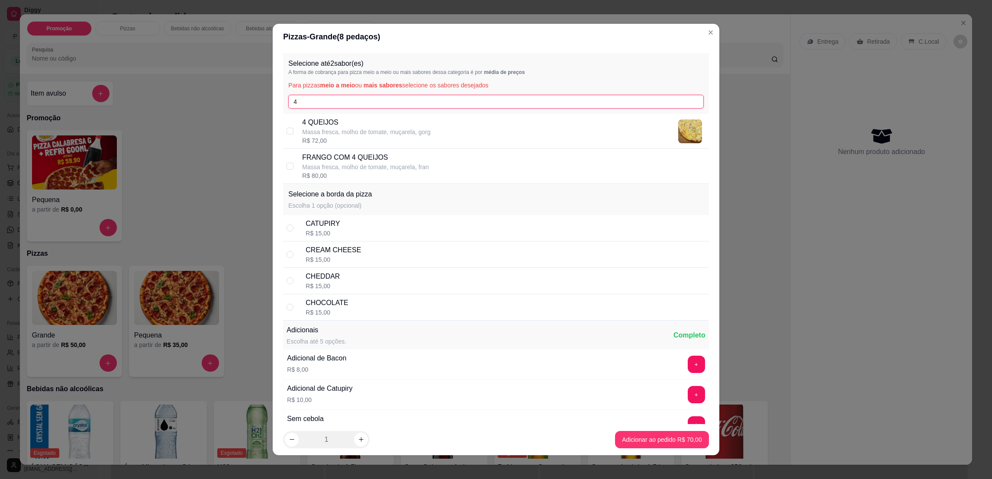
type input "4"
click at [336, 128] on p "Massa fresca, molho de tomate, muçarela, gorg" at bounding box center [366, 132] width 128 height 9
checkbox input "true"
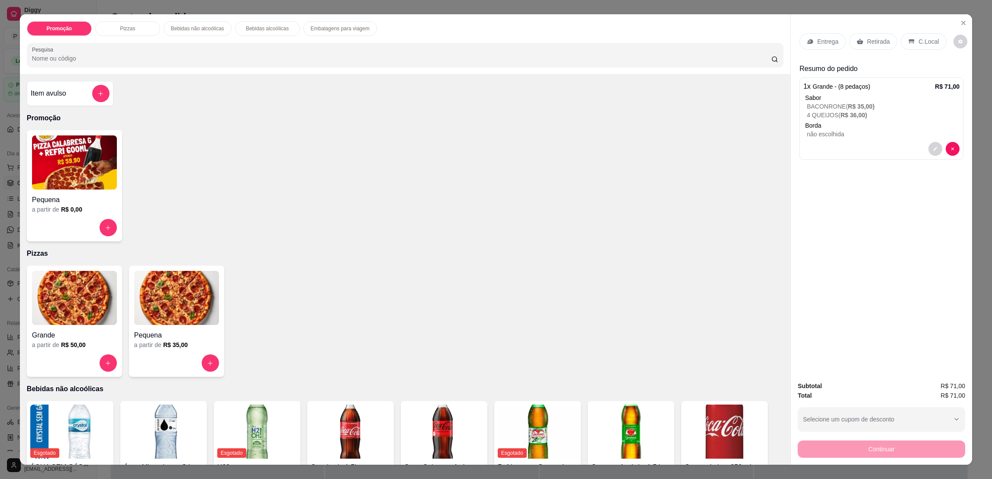
click at [876, 42] on p "Retirada" at bounding box center [878, 41] width 23 height 9
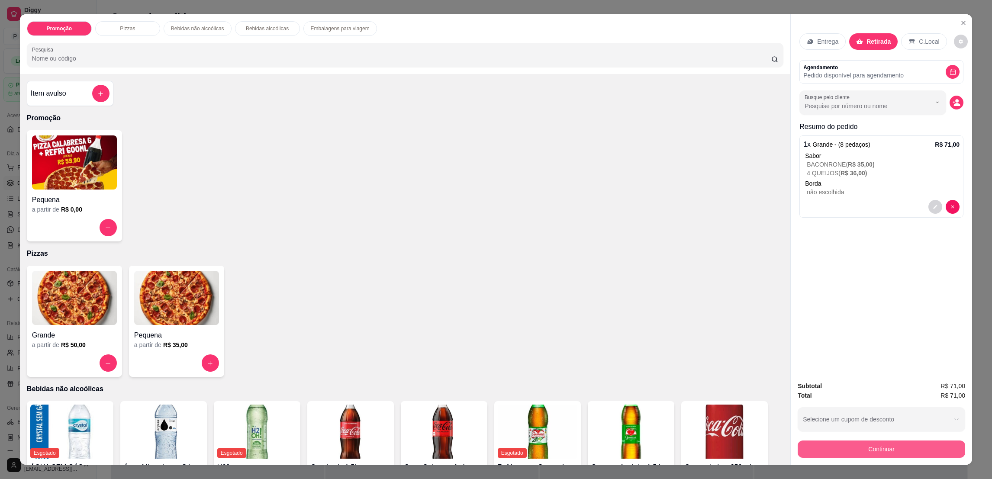
click at [848, 445] on button "Continuar" at bounding box center [882, 449] width 168 height 17
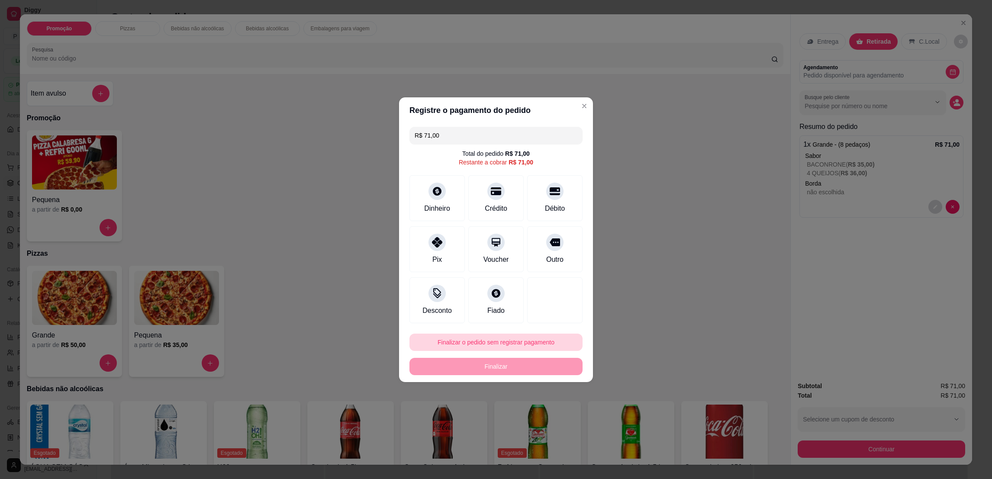
click at [524, 338] on button "Finalizar o pedido sem registrar pagamento" at bounding box center [496, 342] width 173 height 17
click at [552, 414] on button "Confirmar" at bounding box center [550, 413] width 32 height 13
type input "R$ 0,00"
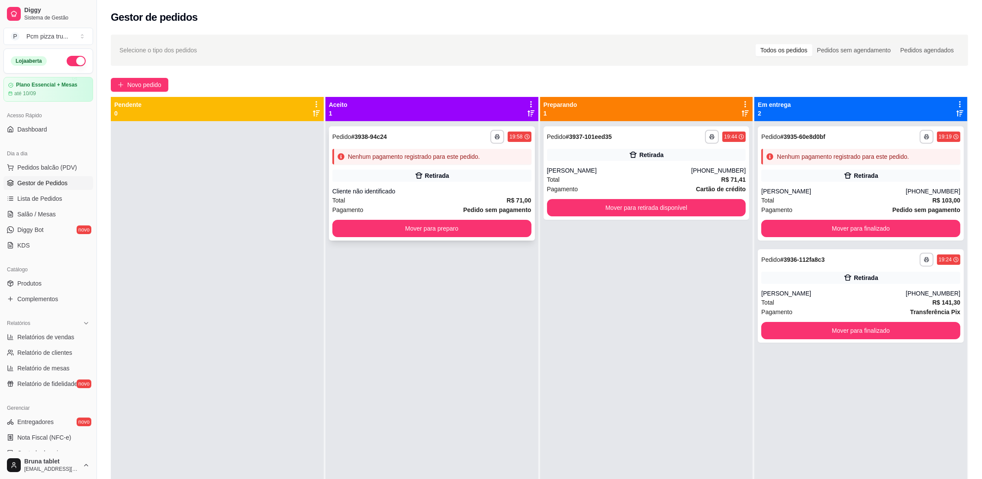
click at [479, 173] on div "Retirada" at bounding box center [431, 176] width 199 height 12
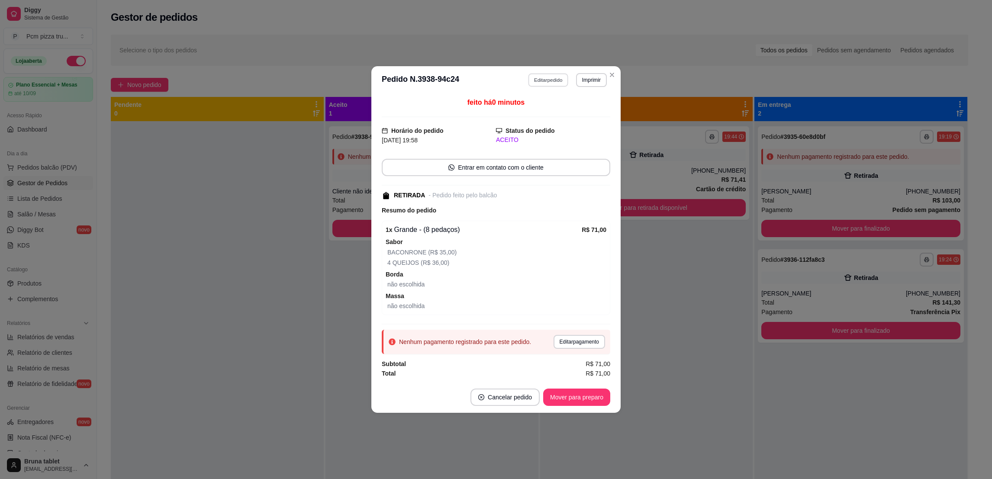
click at [547, 74] on button "Editar pedido" at bounding box center [549, 79] width 40 height 13
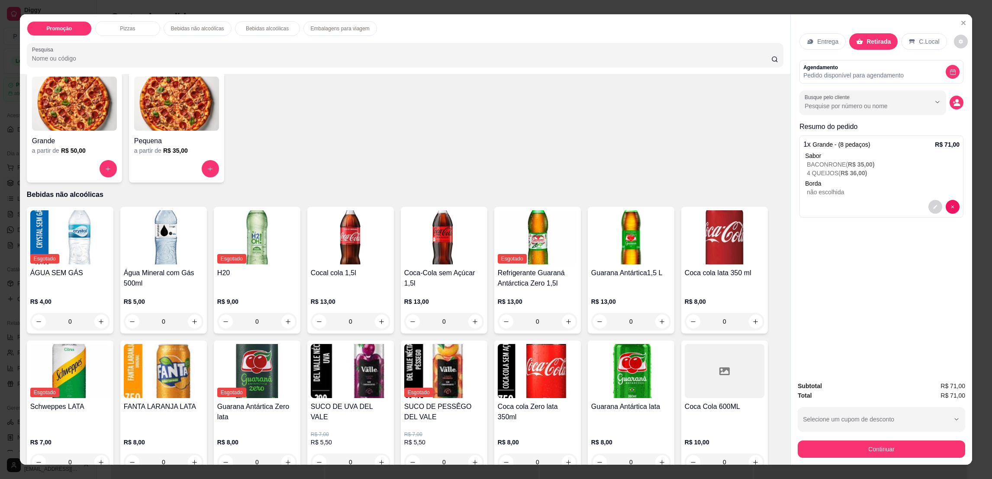
scroll to position [260, 0]
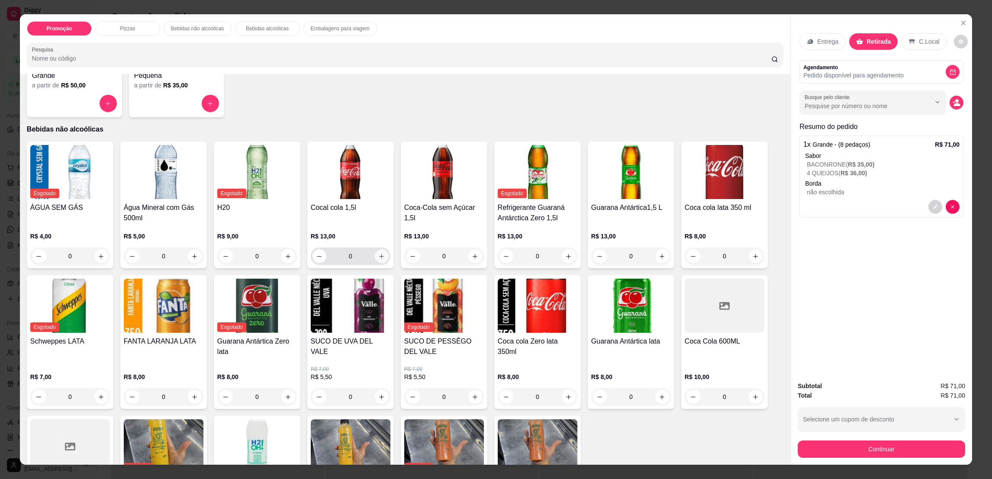
click at [380, 257] on icon "increase-product-quantity" at bounding box center [382, 256] width 5 height 5
click at [318, 257] on icon "decrease-product-quantity" at bounding box center [319, 256] width 6 height 6
type input "0"
click at [472, 258] on icon "increase-product-quantity" at bounding box center [475, 256] width 6 height 6
type input "1"
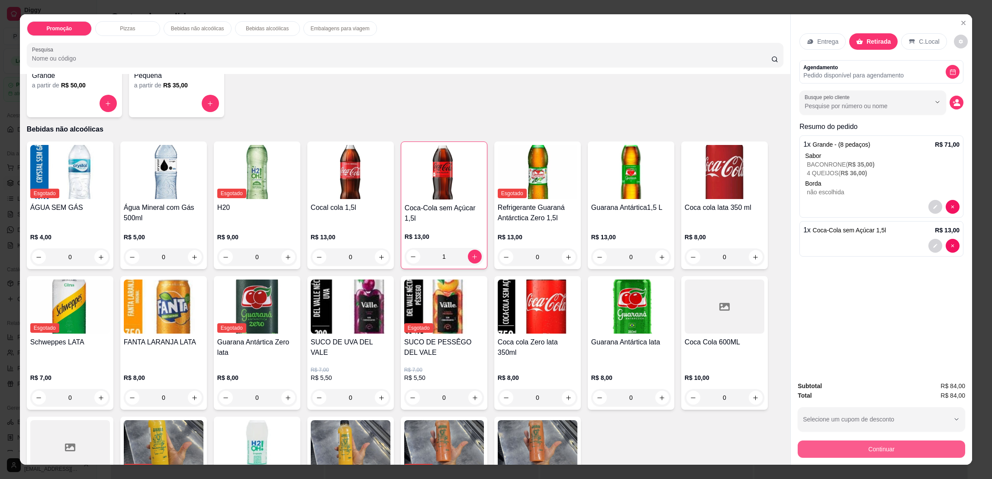
click at [820, 447] on button "Continuar" at bounding box center [882, 449] width 168 height 17
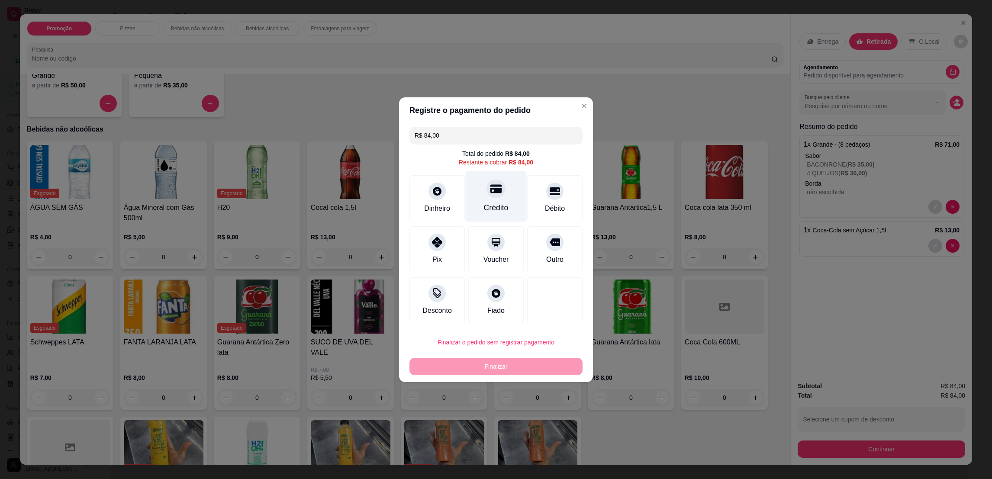
click at [489, 202] on div "Crédito" at bounding box center [496, 207] width 25 height 11
click at [489, 202] on div "Crédito" at bounding box center [496, 196] width 61 height 51
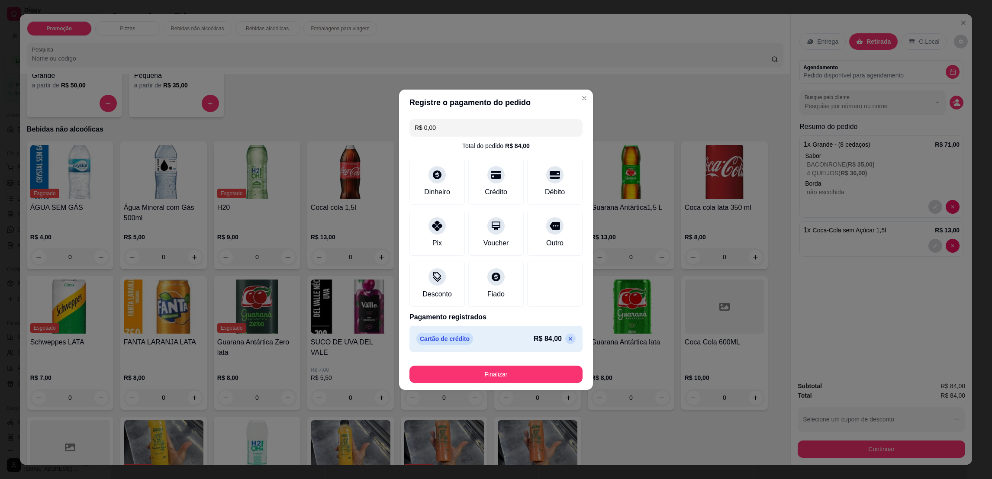
click at [567, 337] on icon at bounding box center [570, 338] width 7 height 7
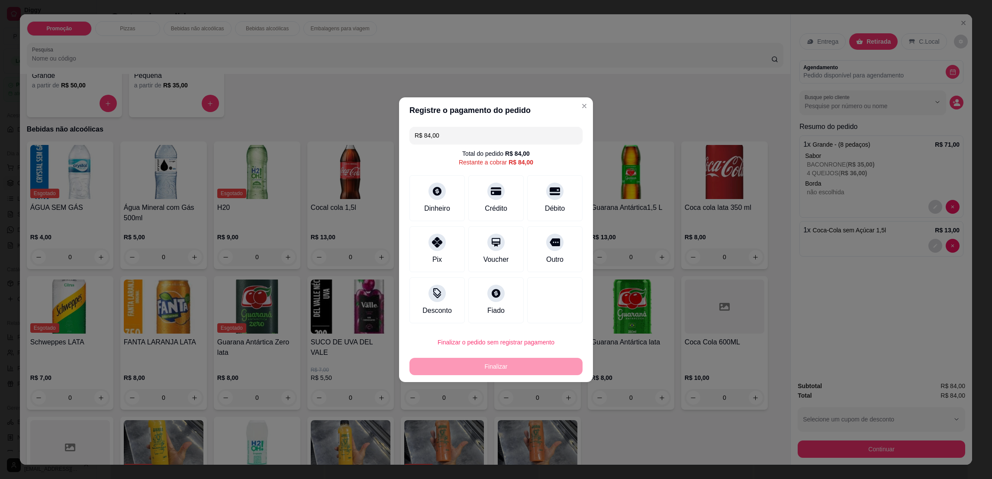
click at [435, 136] on input "R$ 84,00" at bounding box center [496, 135] width 163 height 17
click at [492, 200] on div "Crédito" at bounding box center [496, 196] width 61 height 51
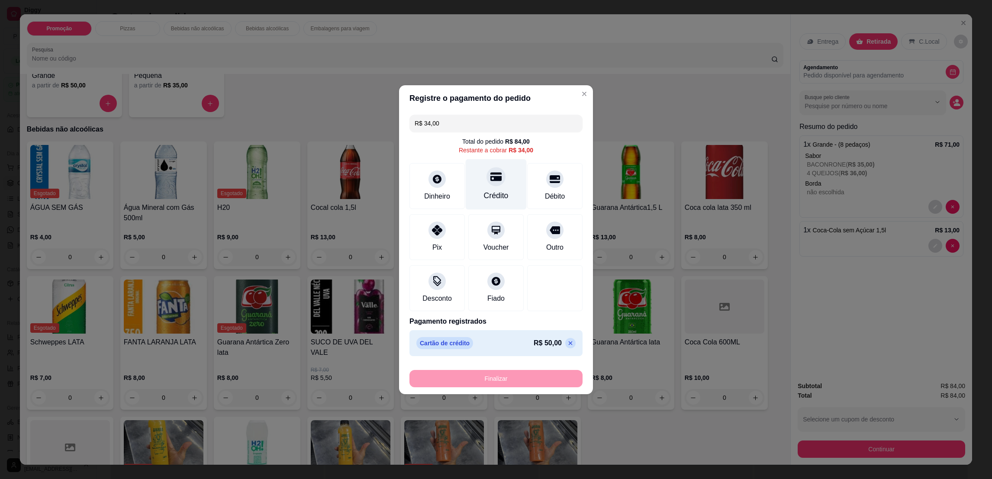
click at [496, 193] on div "Crédito" at bounding box center [496, 195] width 25 height 11
type input "R$ 0,00"
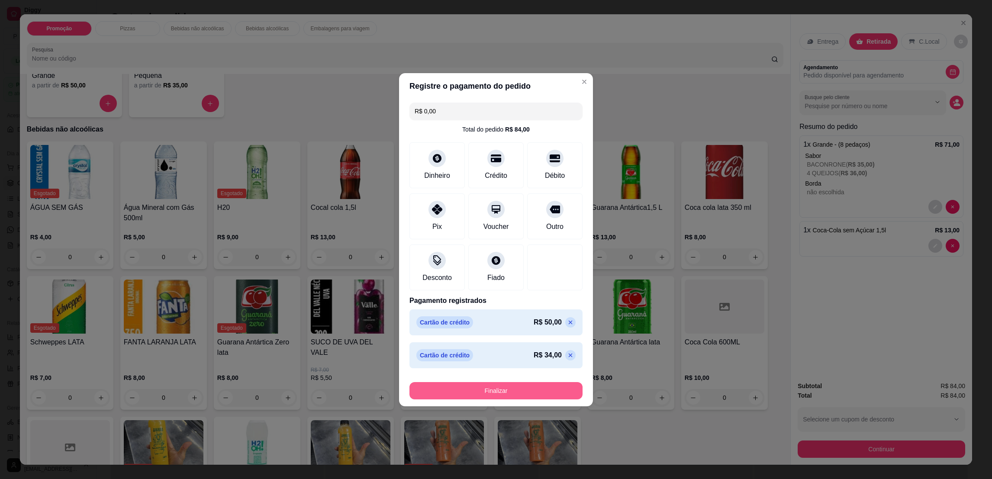
click at [539, 390] on button "Finalizar" at bounding box center [496, 390] width 173 height 17
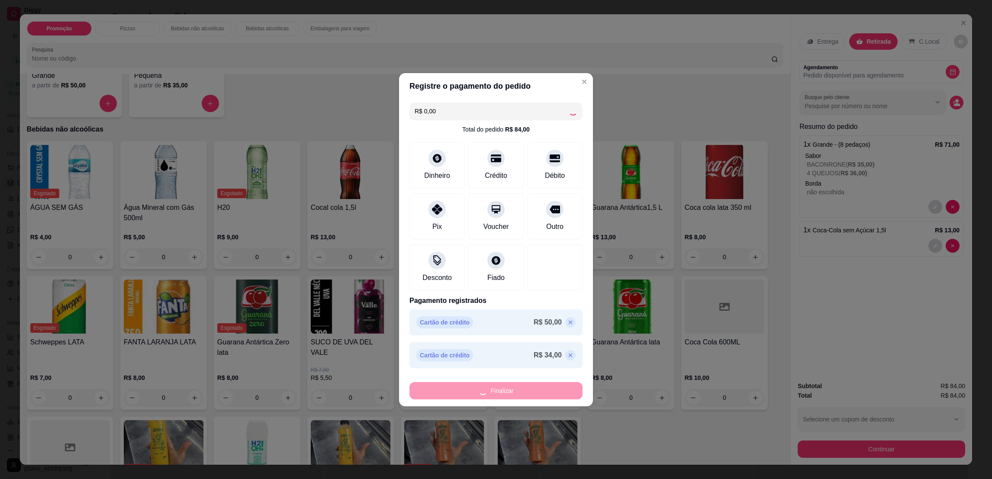
type input "0"
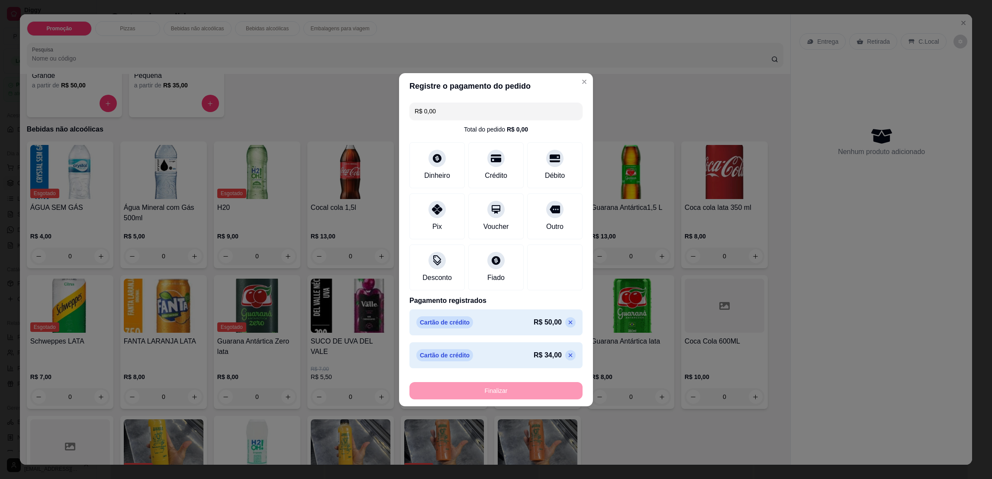
type input "-R$ 84,00"
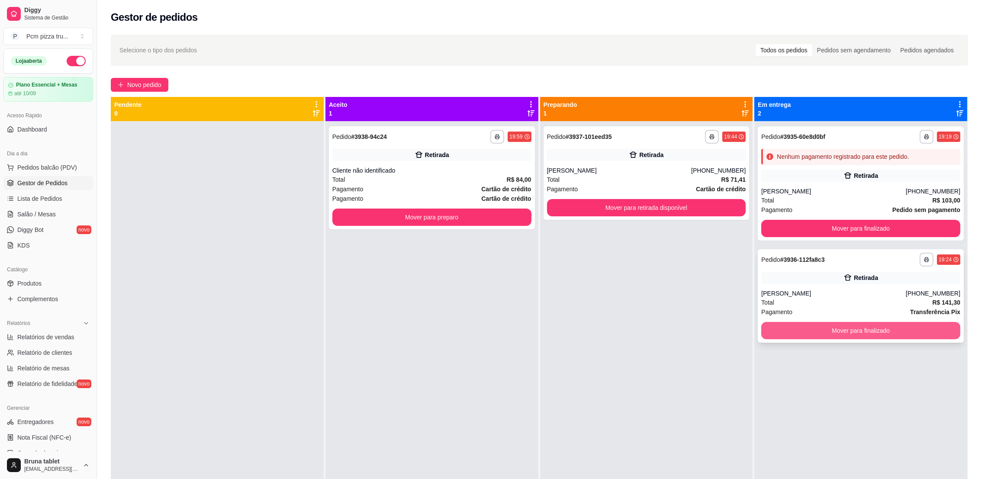
click at [810, 327] on button "Mover para finalizado" at bounding box center [860, 330] width 199 height 17
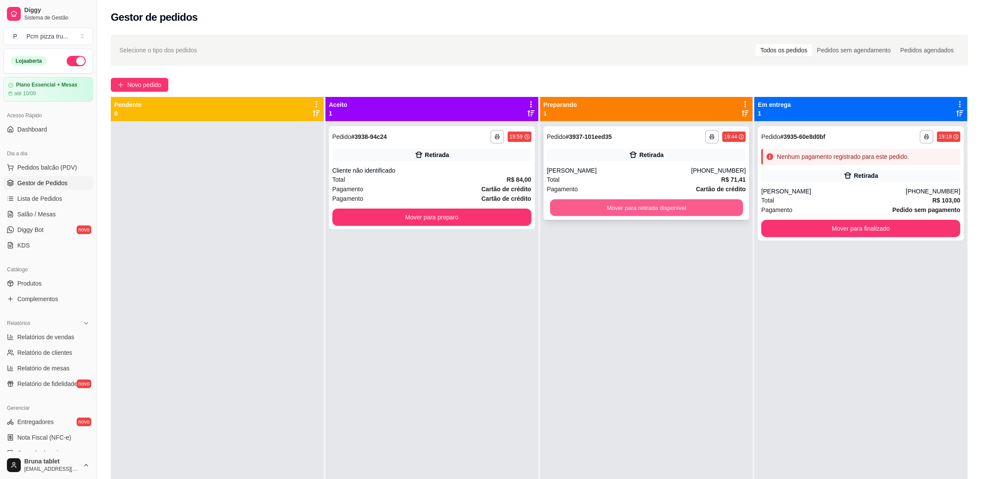
click at [560, 206] on button "Mover para retirada disponível" at bounding box center [646, 208] width 193 height 17
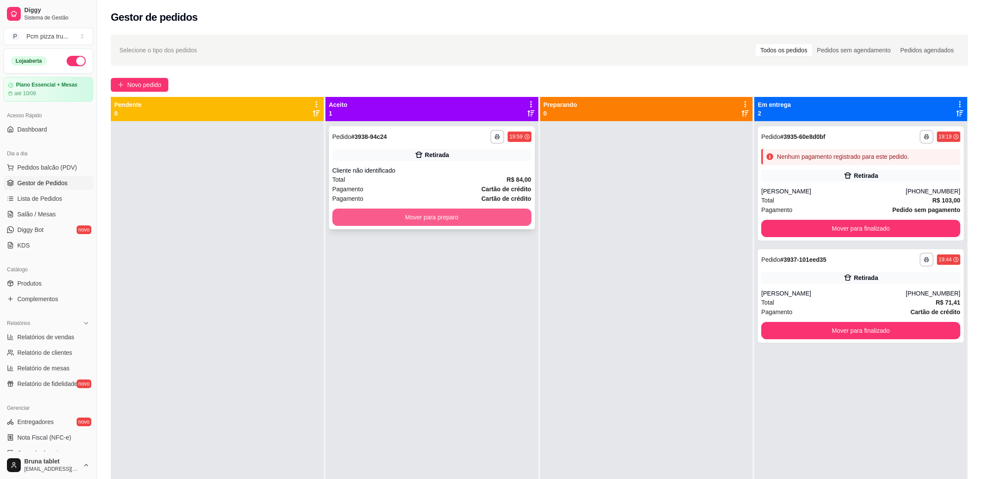
click at [477, 216] on button "Mover para preparo" at bounding box center [431, 217] width 199 height 17
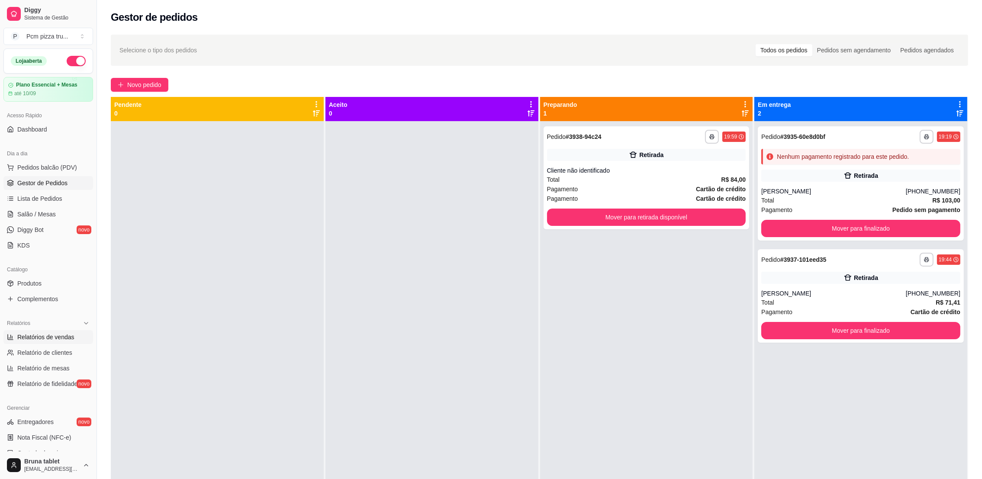
click at [54, 340] on span "Relatórios de vendas" at bounding box center [45, 337] width 57 height 9
select select "ALL"
select select "0"
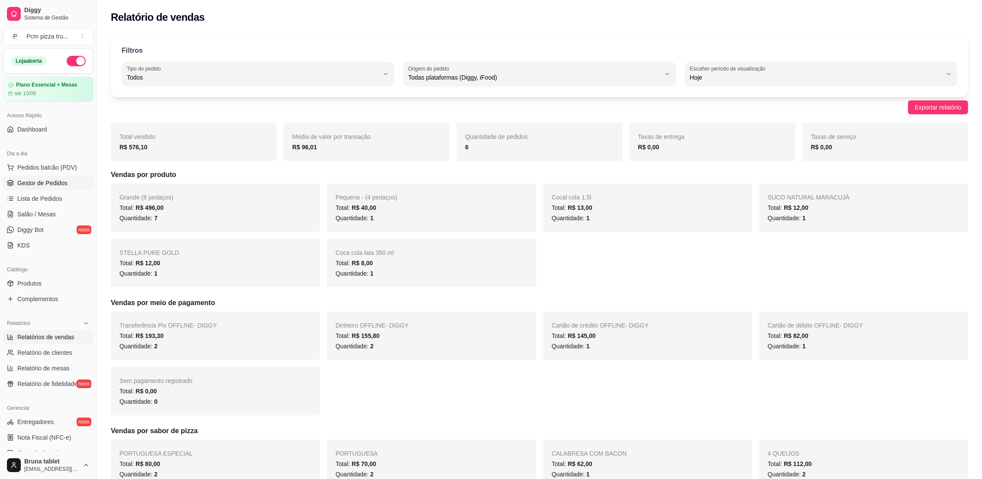
click at [61, 180] on span "Gestor de Pedidos" at bounding box center [42, 183] width 50 height 9
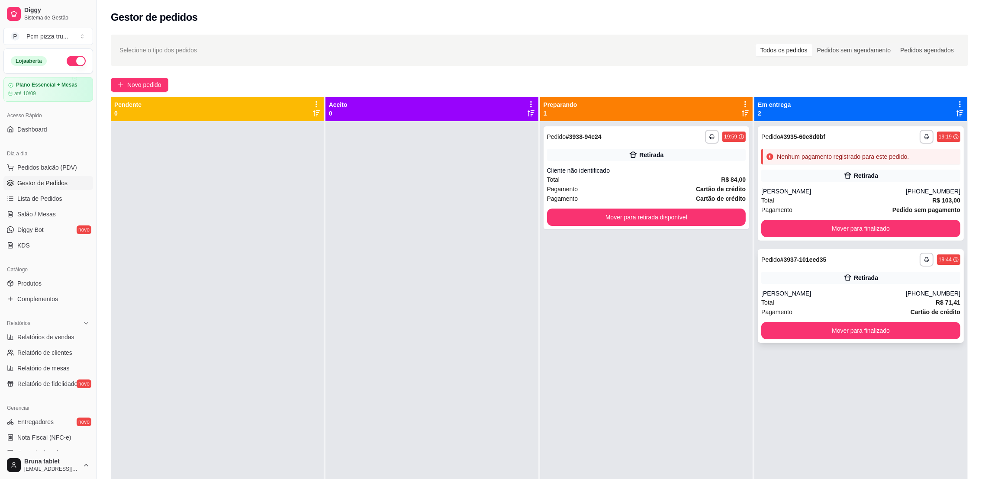
click at [803, 274] on div "Retirada" at bounding box center [860, 278] width 199 height 12
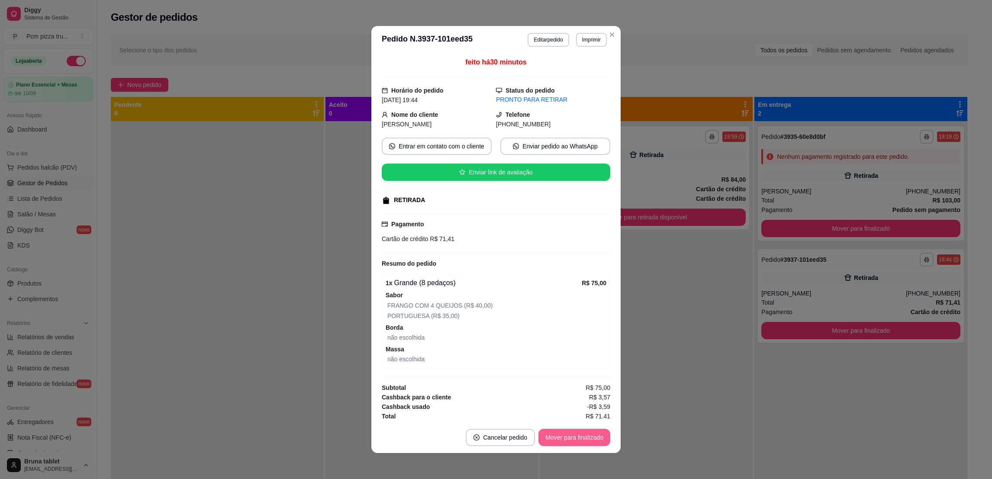
click at [599, 443] on button "Mover para finalizado" at bounding box center [575, 437] width 72 height 17
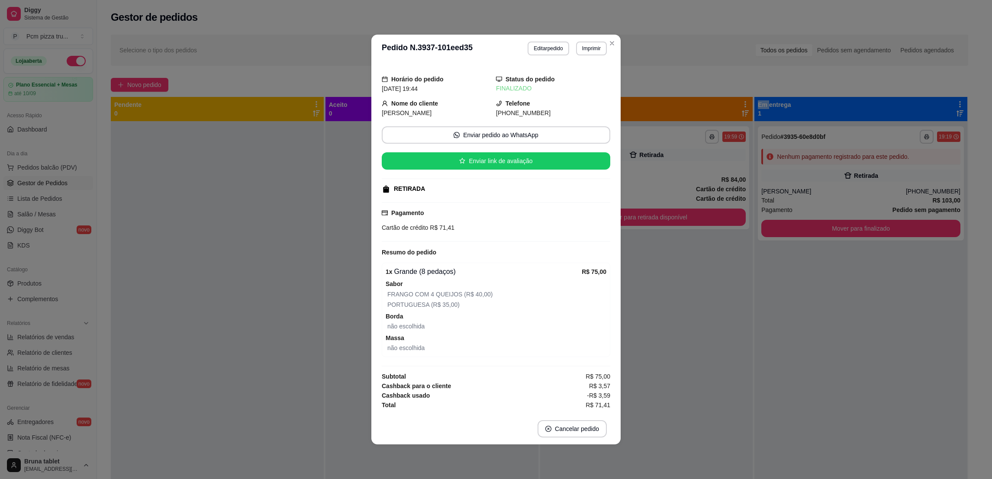
click at [710, 381] on div "**********" at bounding box center [646, 360] width 213 height 479
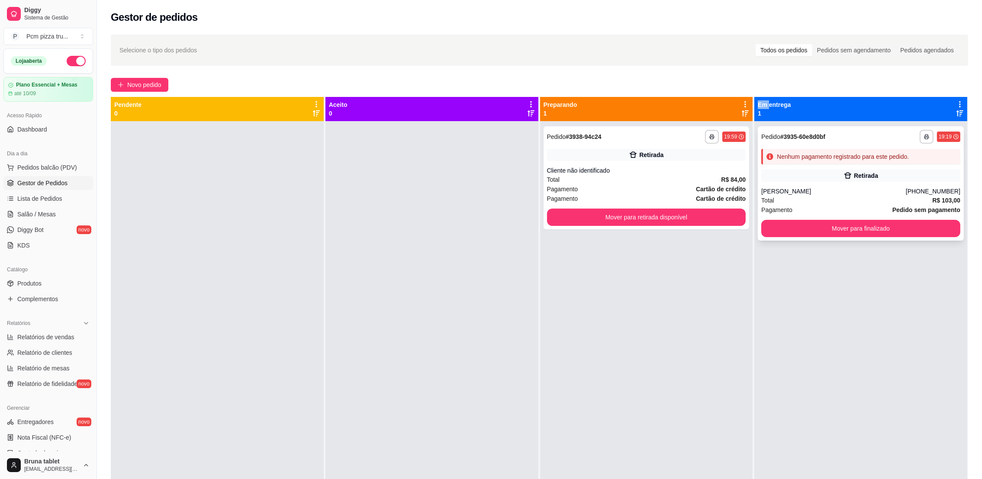
drag, startPoint x: 710, startPoint y: 381, endPoint x: 800, endPoint y: 191, distance: 210.1
click at [800, 191] on div "[PERSON_NAME]" at bounding box center [833, 191] width 145 height 9
click at [809, 177] on div "Retirada" at bounding box center [860, 176] width 199 height 12
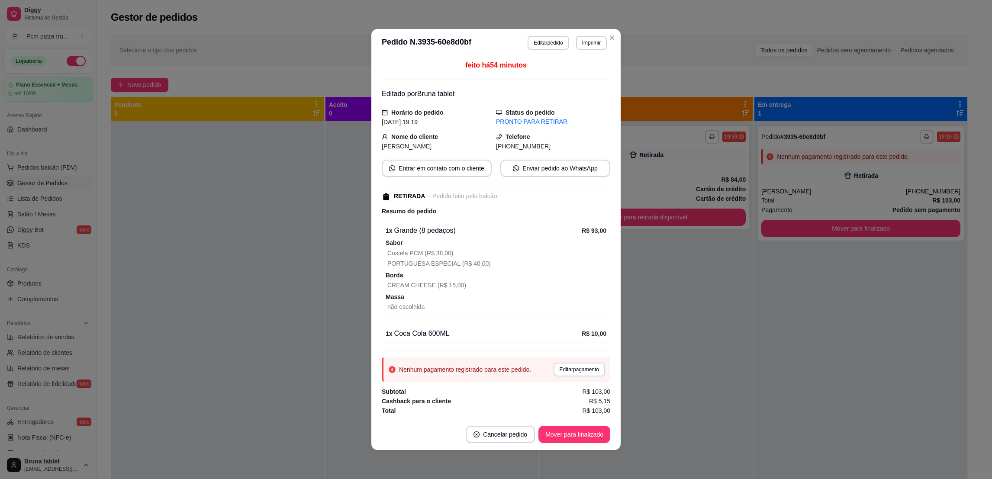
click at [559, 363] on div "Nenhum pagamento registrado para este pedido. Editar pagamento" at bounding box center [496, 370] width 229 height 24
click at [566, 372] on button "Editar pagamento" at bounding box center [579, 369] width 50 height 13
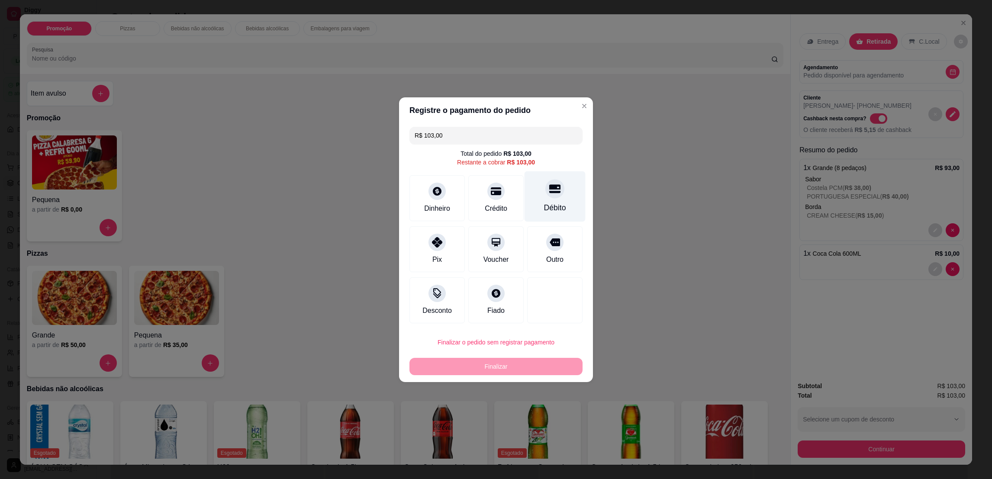
click at [552, 196] on div at bounding box center [554, 188] width 19 height 19
type input "R$ 0,00"
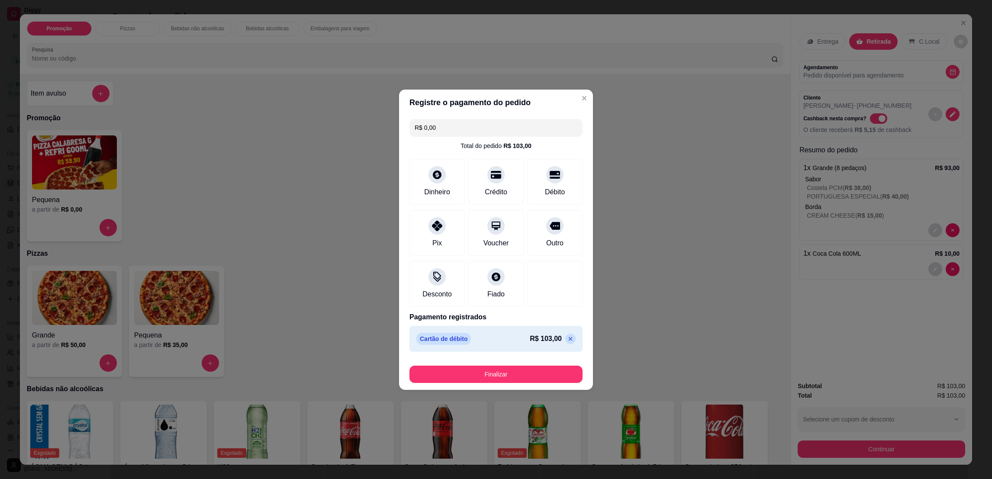
click at [537, 366] on button "Finalizar" at bounding box center [496, 374] width 173 height 17
click at [537, 366] on div "Finalizar" at bounding box center [496, 374] width 173 height 17
type input "0"
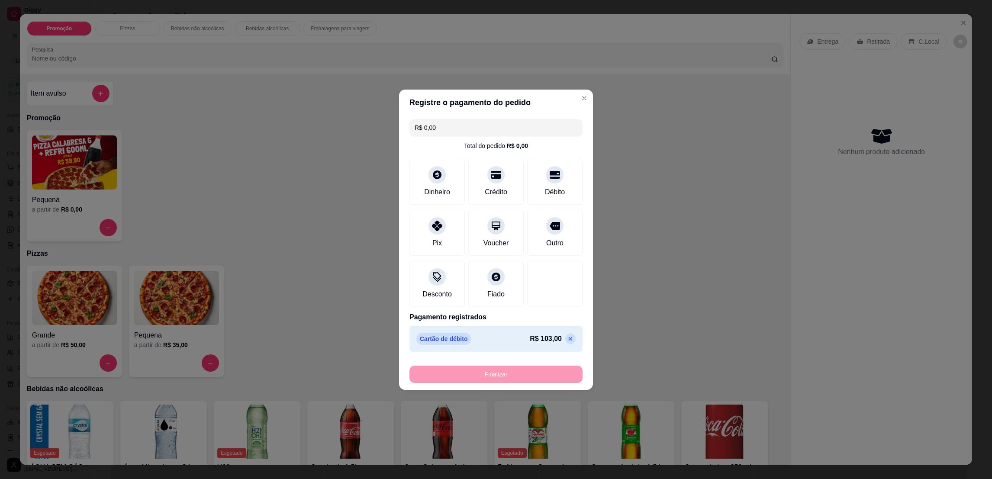
type input "-R$ 103,00"
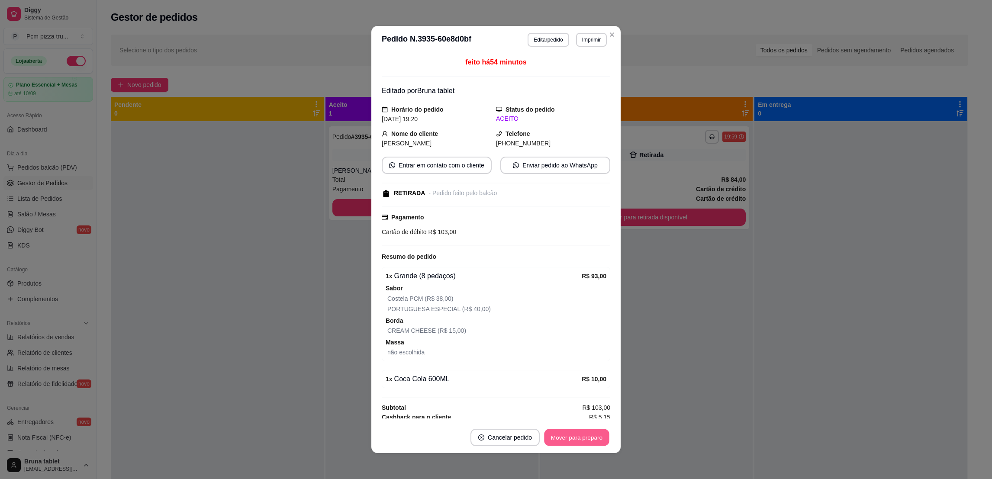
click at [581, 437] on button "Mover para preparo" at bounding box center [576, 437] width 65 height 17
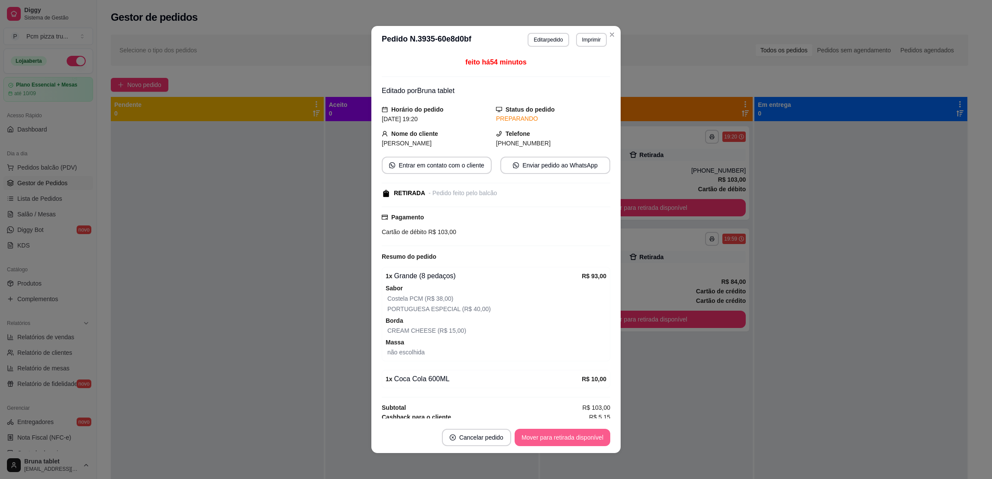
click at [581, 437] on button "Mover para retirada disponível" at bounding box center [563, 437] width 96 height 17
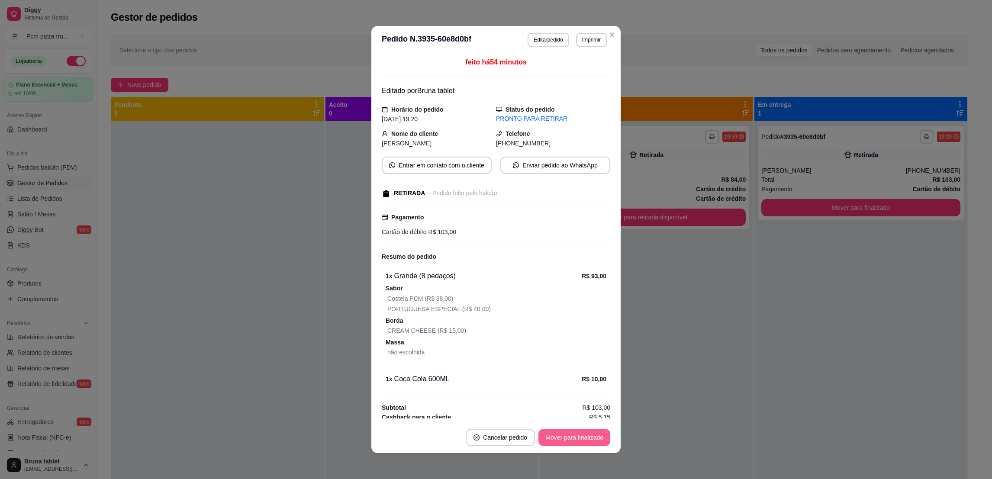
click at [581, 437] on button "Mover para finalizado" at bounding box center [575, 437] width 72 height 17
click at [581, 437] on div "Mover para finalizado" at bounding box center [575, 437] width 72 height 17
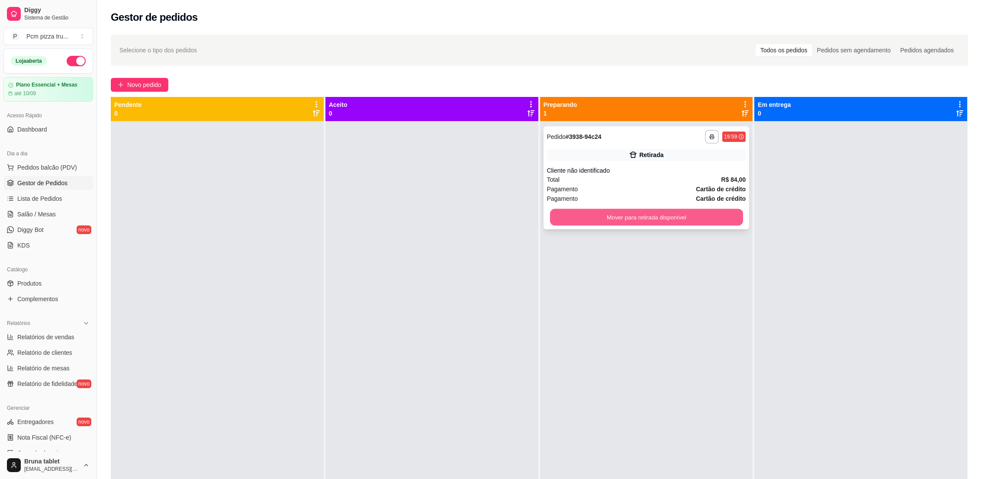
click at [665, 219] on button "Mover para retirada disponível" at bounding box center [646, 217] width 193 height 17
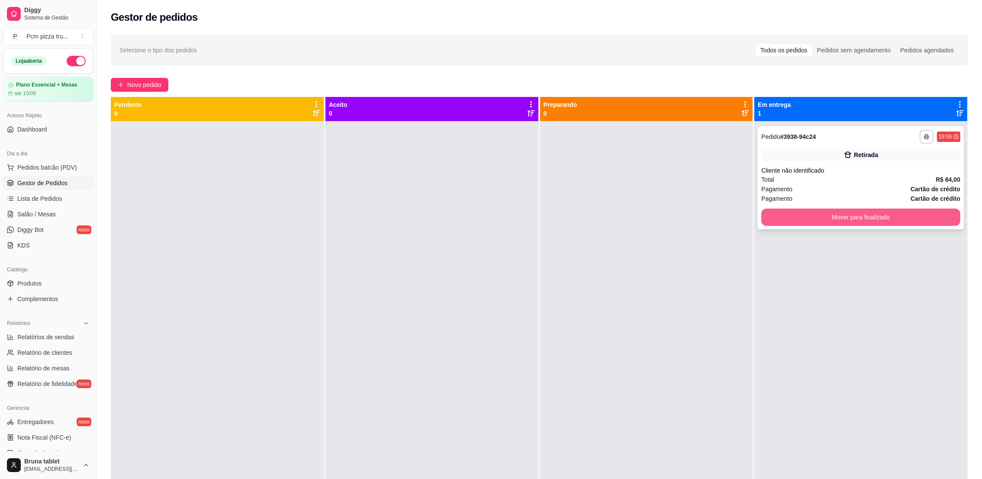
click at [775, 219] on button "Mover para finalizado" at bounding box center [860, 217] width 199 height 17
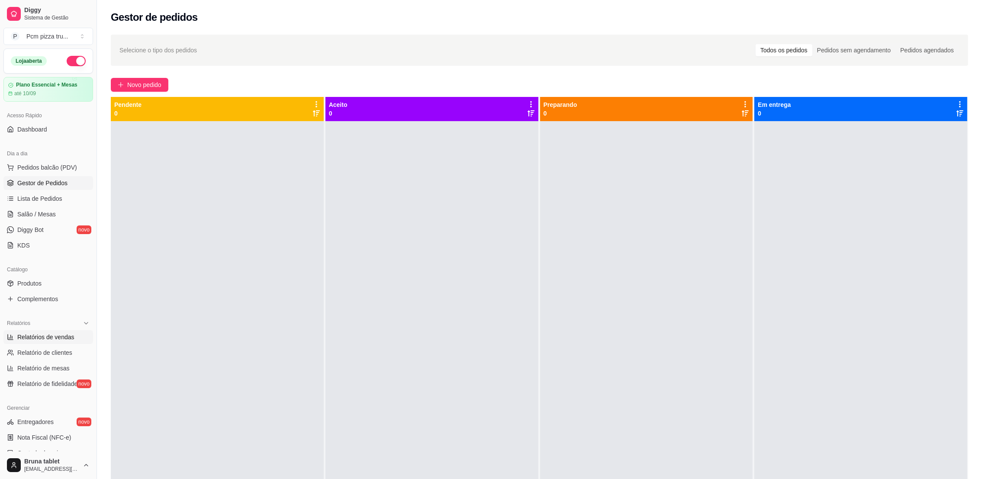
click at [39, 337] on span "Relatórios de vendas" at bounding box center [45, 337] width 57 height 9
select select "ALL"
select select "0"
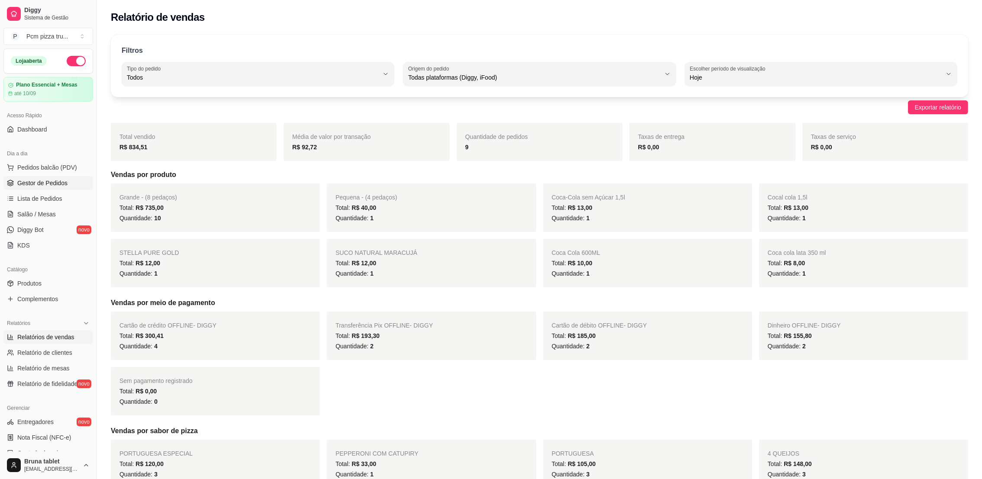
click at [39, 179] on span "Gestor de Pedidos" at bounding box center [42, 183] width 50 height 9
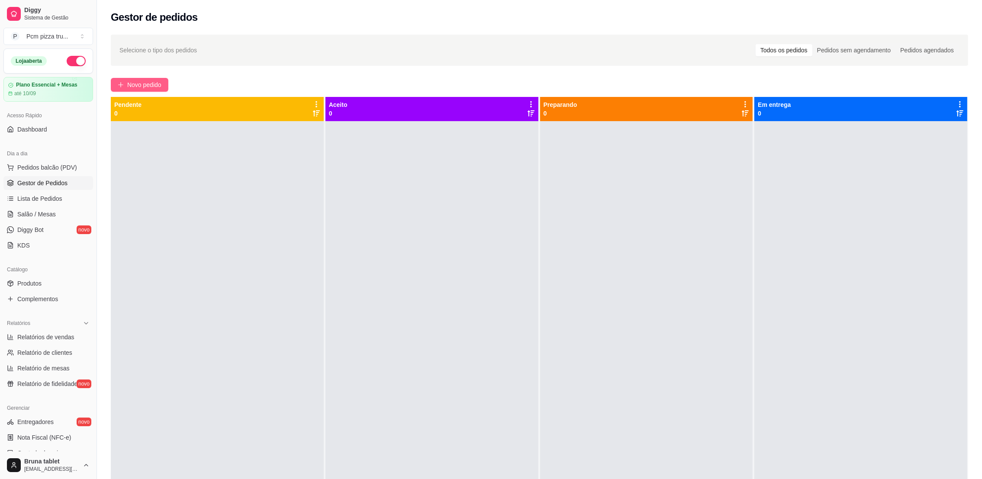
click at [142, 81] on span "Novo pedido" at bounding box center [144, 85] width 34 height 10
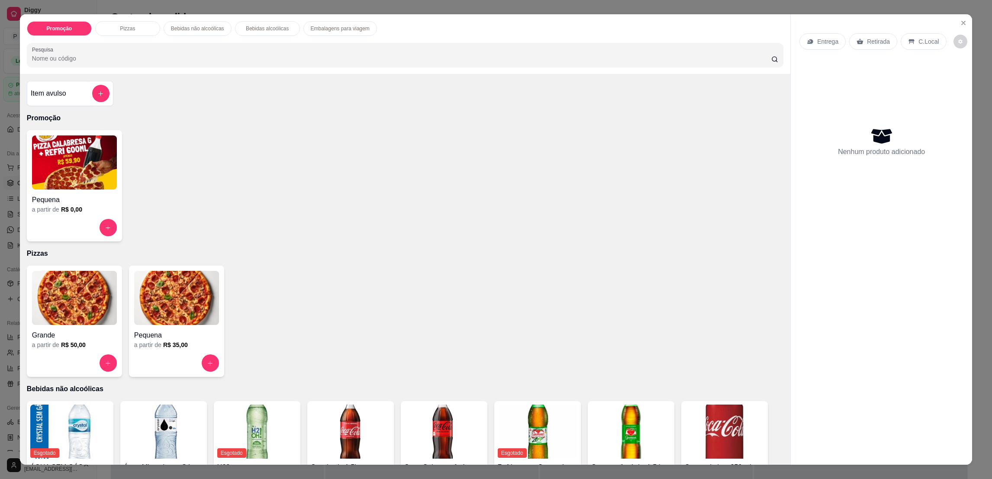
click at [32, 291] on img at bounding box center [74, 298] width 85 height 54
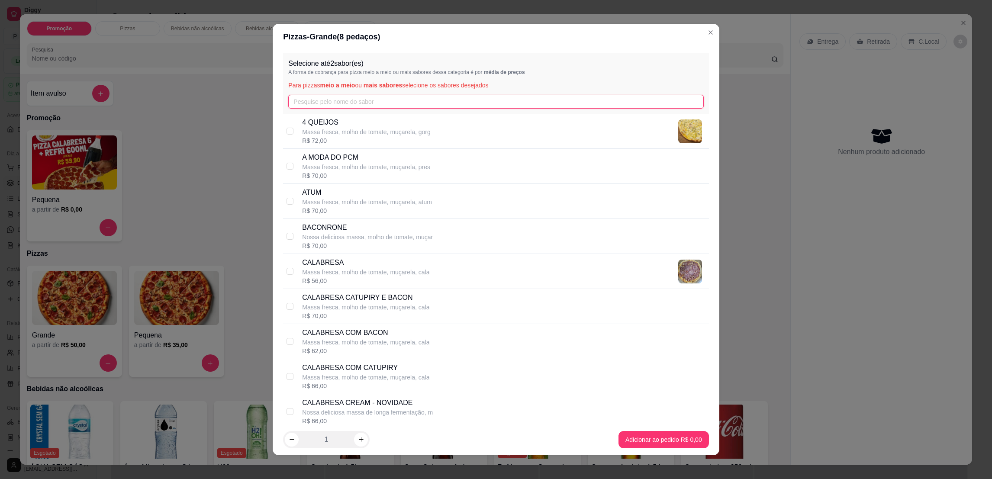
click at [378, 101] on input "text" at bounding box center [495, 102] width 415 height 14
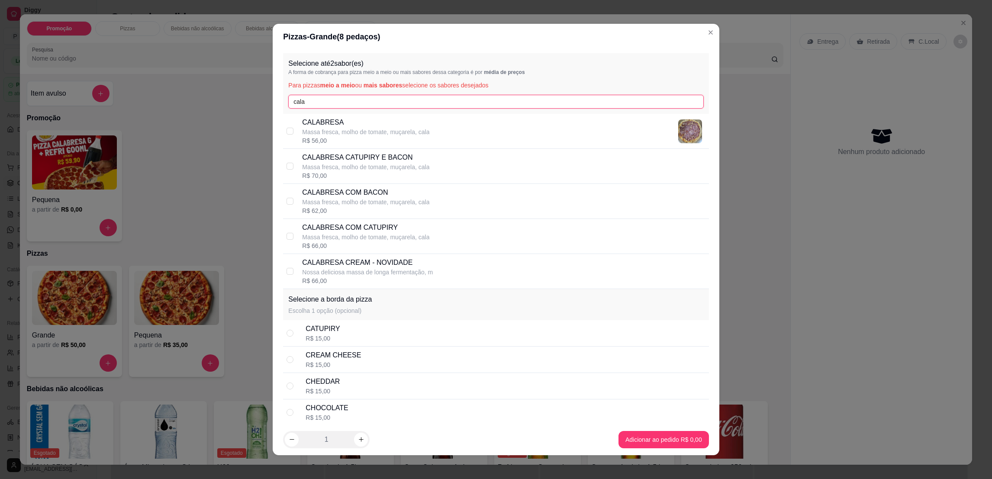
type input "cala"
click at [489, 116] on div "CALABRESA Massa fresca, molho de tomate, muçarela, cala R$ 56,00" at bounding box center [496, 131] width 426 height 35
checkbox input "true"
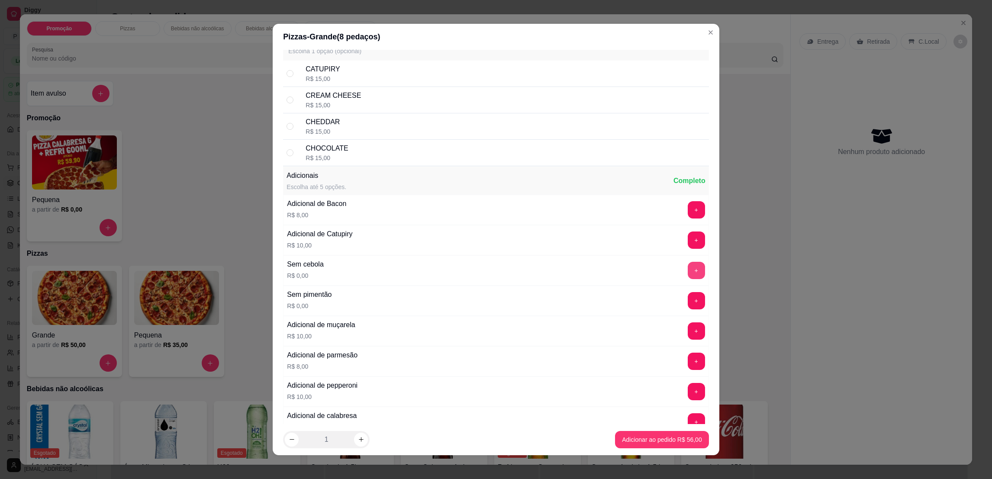
click at [688, 272] on button "+" at bounding box center [696, 270] width 17 height 17
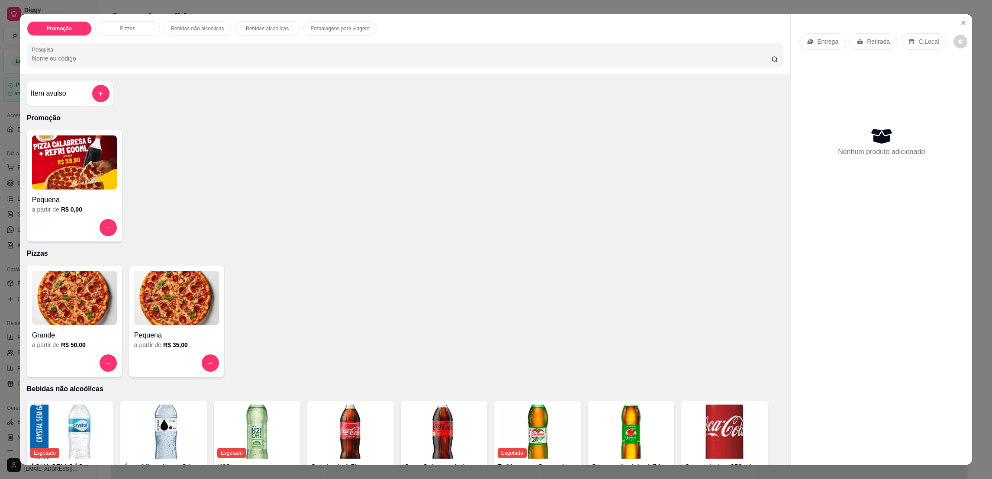
click at [87, 294] on img at bounding box center [74, 298] width 85 height 54
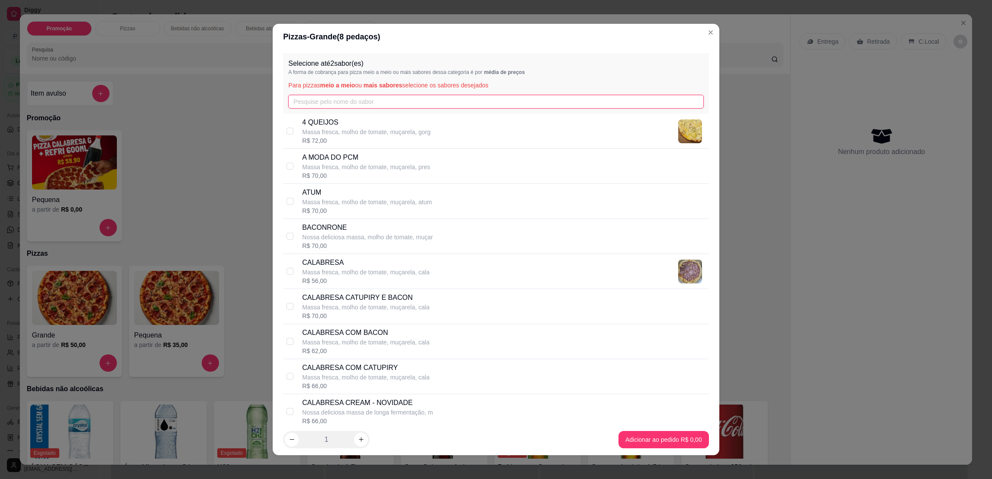
click at [315, 100] on input "text" at bounding box center [495, 102] width 415 height 14
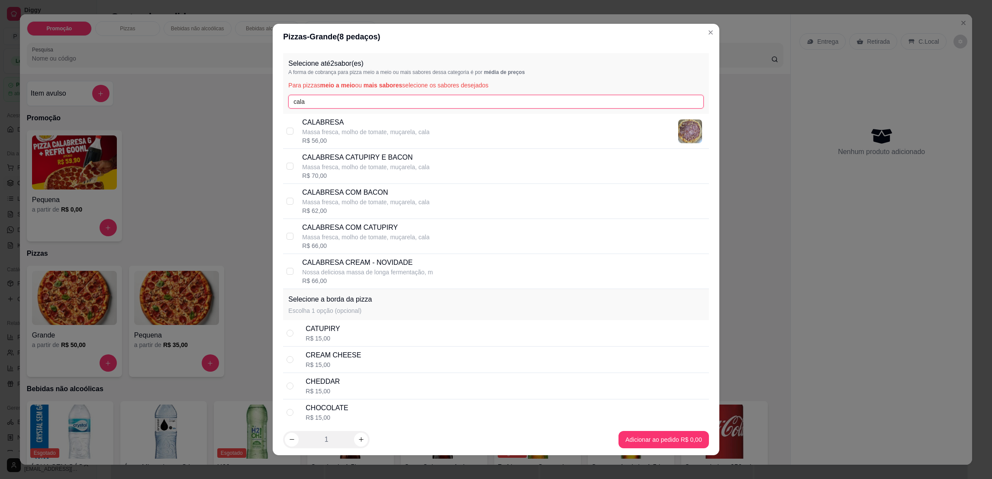
type input "cala"
click at [435, 192] on div "CALABRESA COM BACON Massa fresca, molho de tomate, muçarela, cala R$ 62,00" at bounding box center [503, 201] width 403 height 28
checkbox input "true"
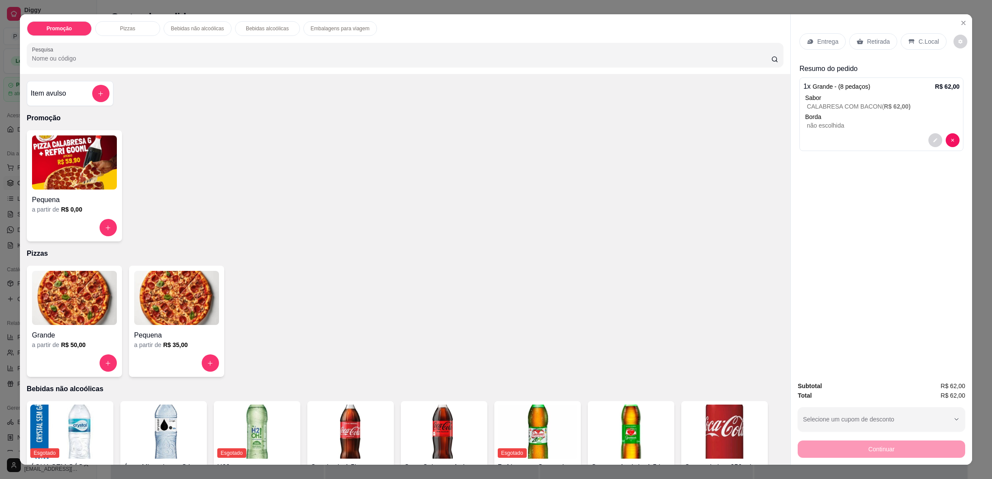
click at [876, 36] on div "Retirada" at bounding box center [873, 41] width 48 height 16
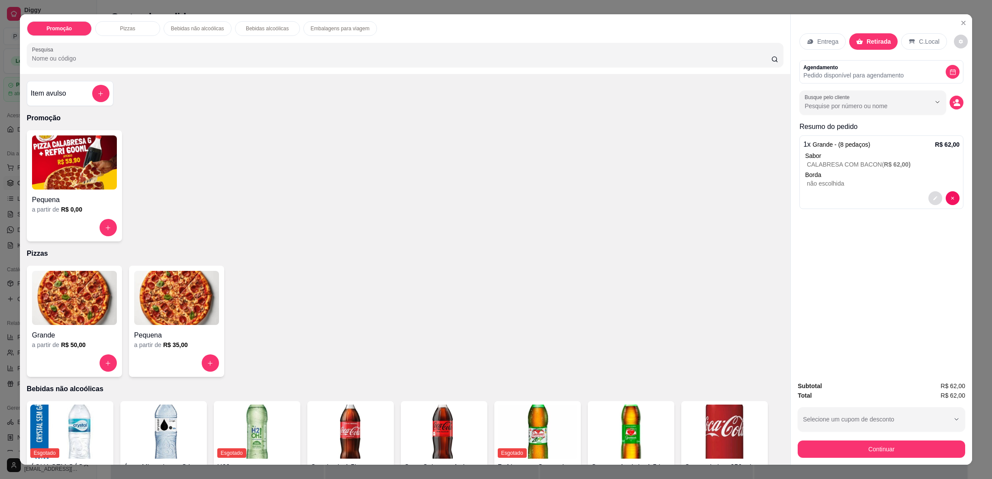
click at [933, 197] on icon "decrease-product-quantity" at bounding box center [935, 198] width 5 height 5
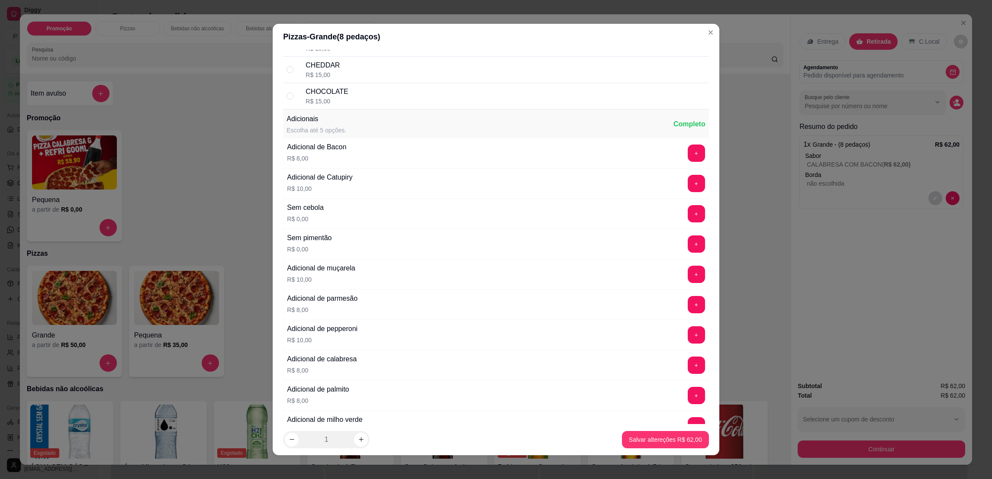
scroll to position [1168, 0]
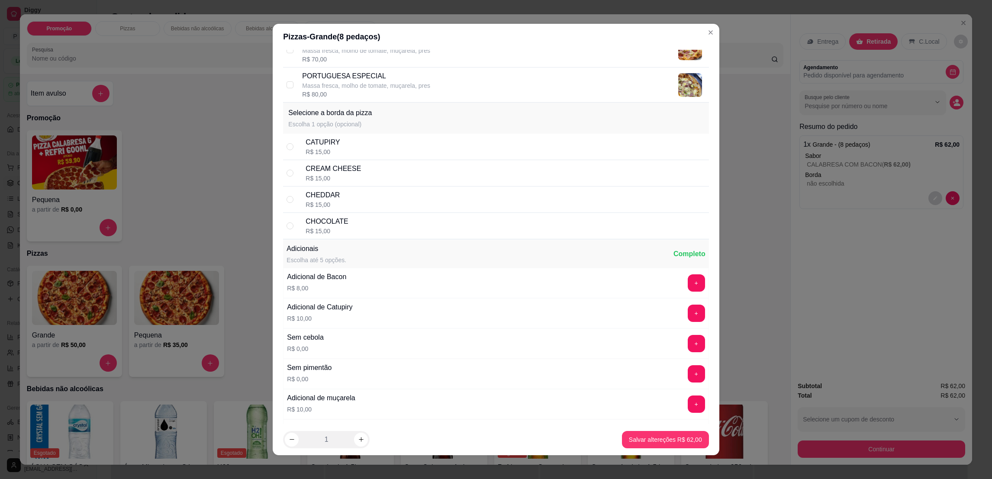
click at [688, 348] on button "+" at bounding box center [696, 343] width 17 height 17
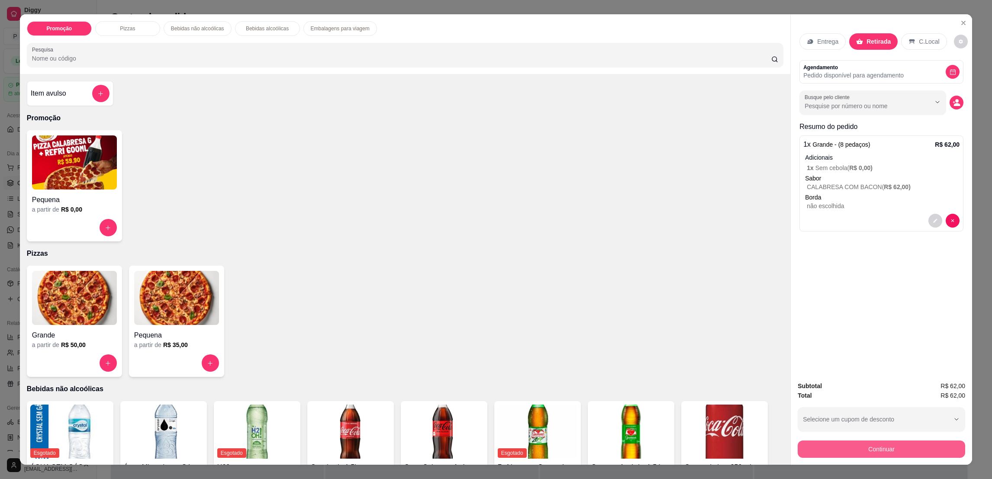
click at [879, 448] on button "Continuar" at bounding box center [882, 449] width 168 height 17
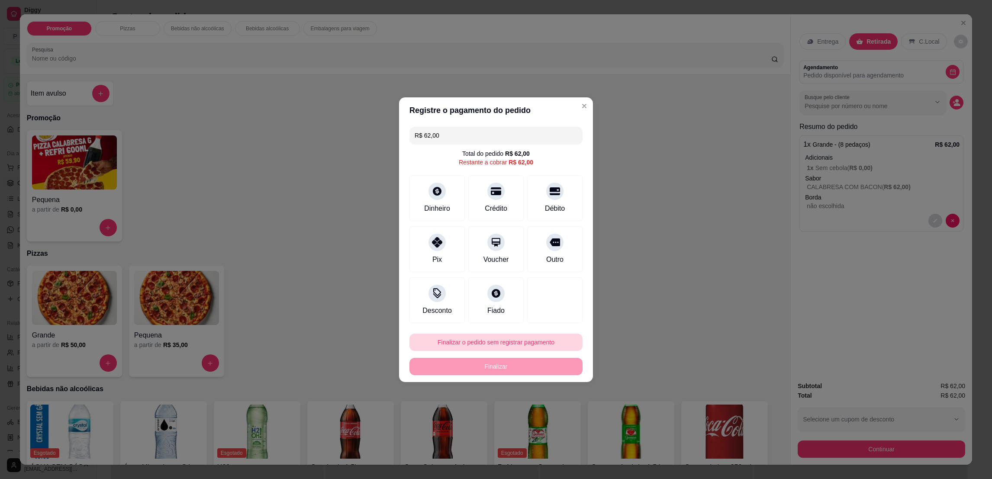
click at [535, 336] on button "Finalizar o pedido sem registrar pagamento" at bounding box center [496, 342] width 173 height 17
click at [550, 418] on button "Confirmar" at bounding box center [550, 413] width 32 height 13
type input "R$ 0,00"
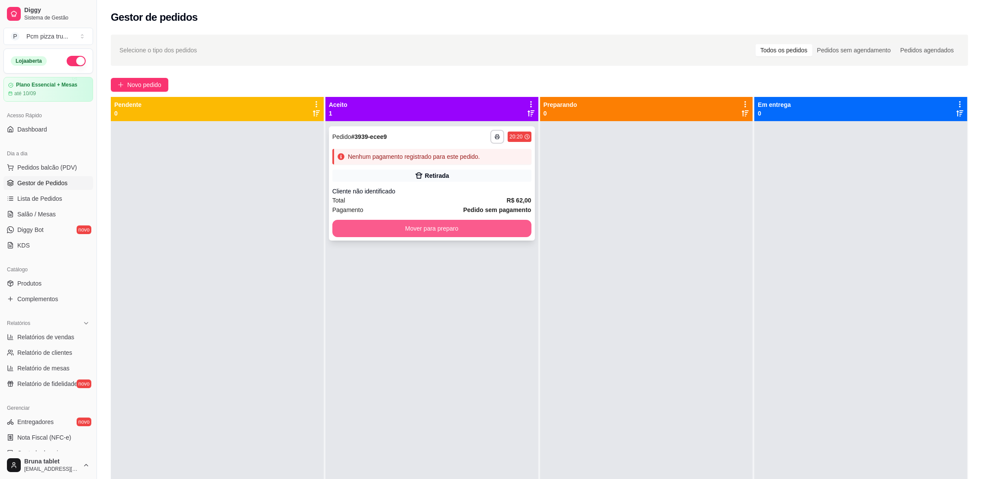
click at [508, 226] on button "Mover para preparo" at bounding box center [431, 228] width 199 height 17
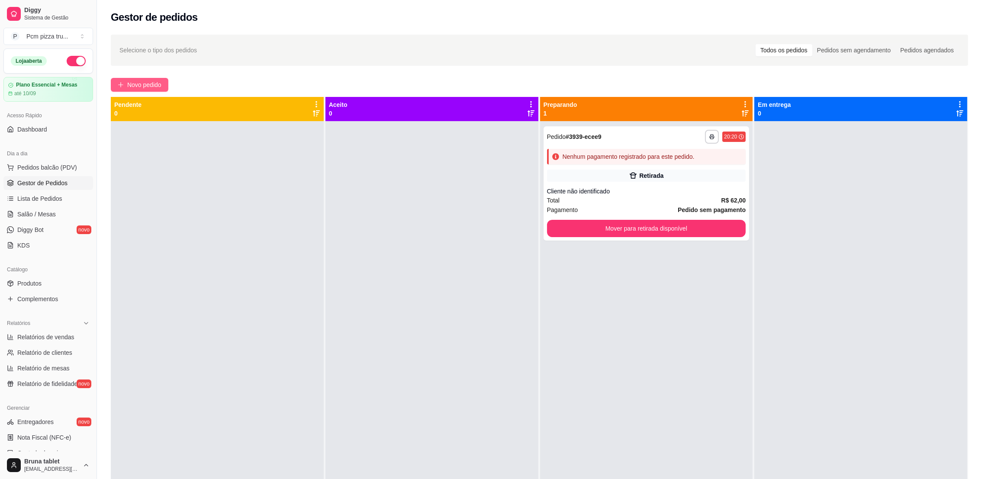
click at [161, 87] on span "Novo pedido" at bounding box center [144, 85] width 34 height 10
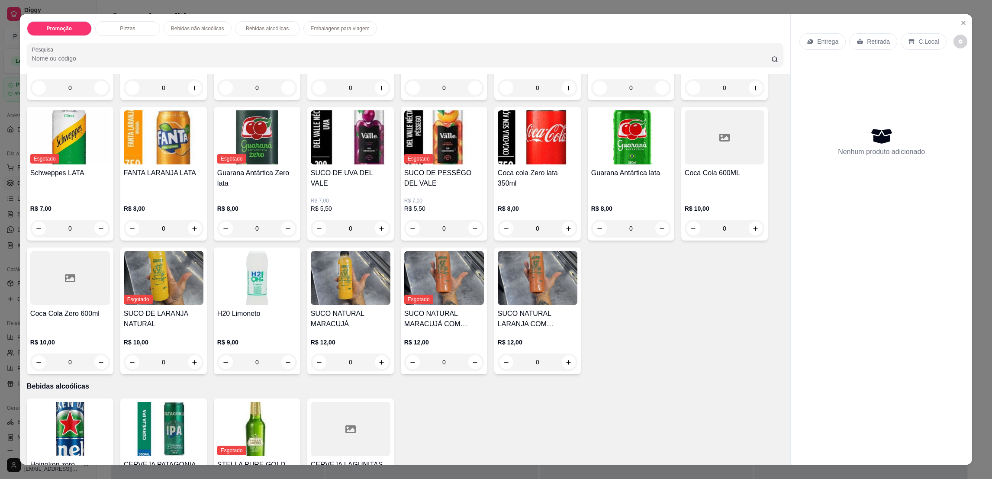
scroll to position [431, 0]
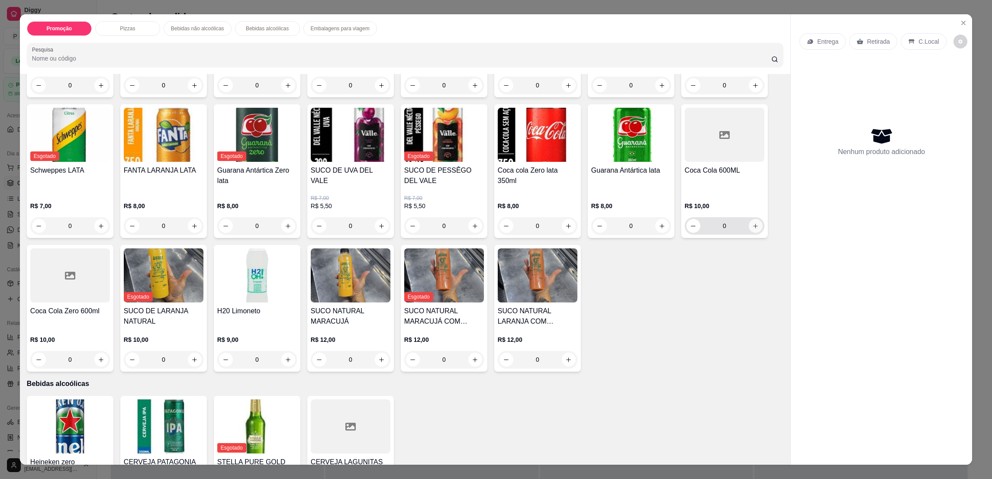
click at [752, 228] on icon "increase-product-quantity" at bounding box center [755, 226] width 6 height 6
type input "1"
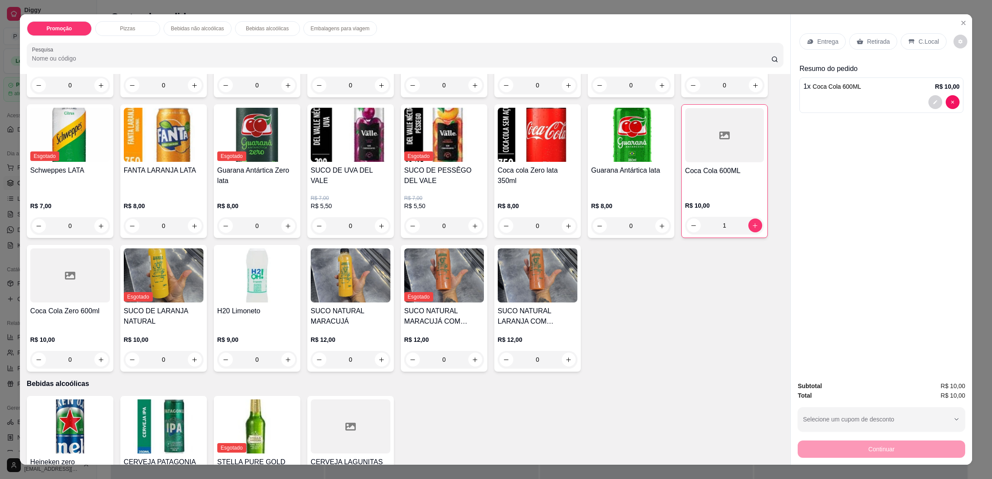
click at [909, 37] on div "C.Local" at bounding box center [923, 41] width 45 height 16
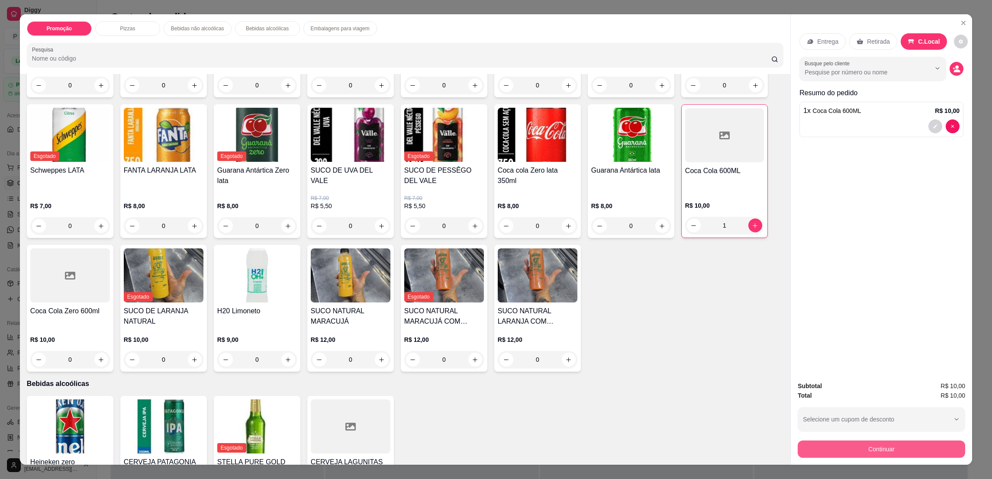
click at [855, 441] on button "Continuar" at bounding box center [882, 449] width 168 height 17
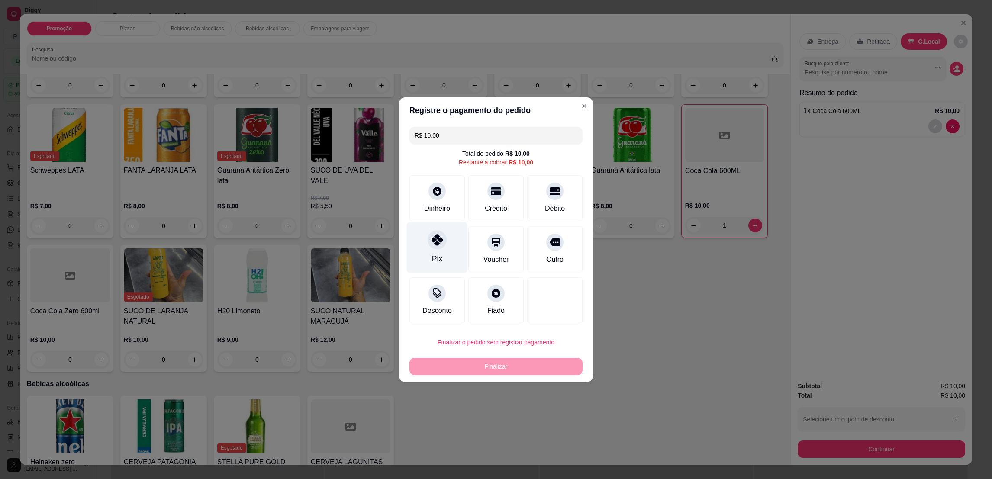
click at [440, 236] on div at bounding box center [437, 239] width 19 height 19
type input "R$ 0,00"
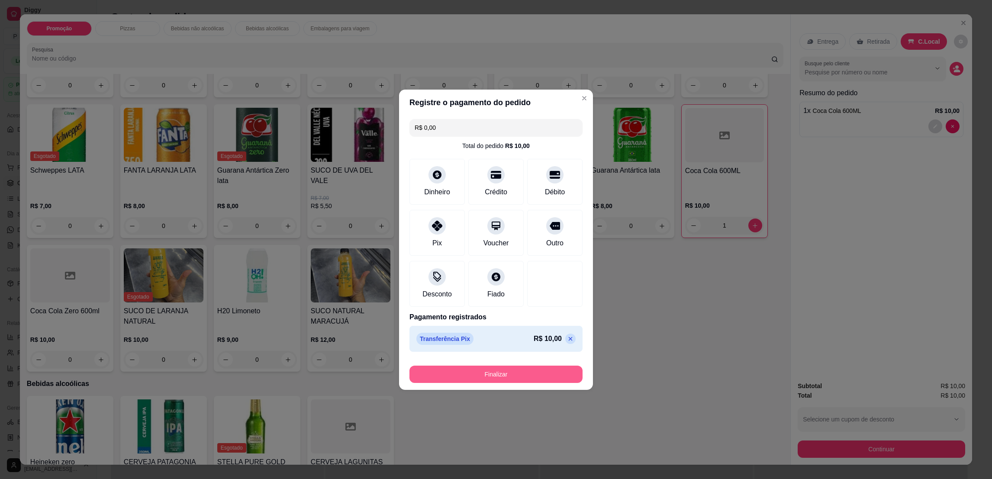
click at [501, 376] on button "Finalizar" at bounding box center [496, 374] width 173 height 17
type input "0"
type input "-R$ 10,00"
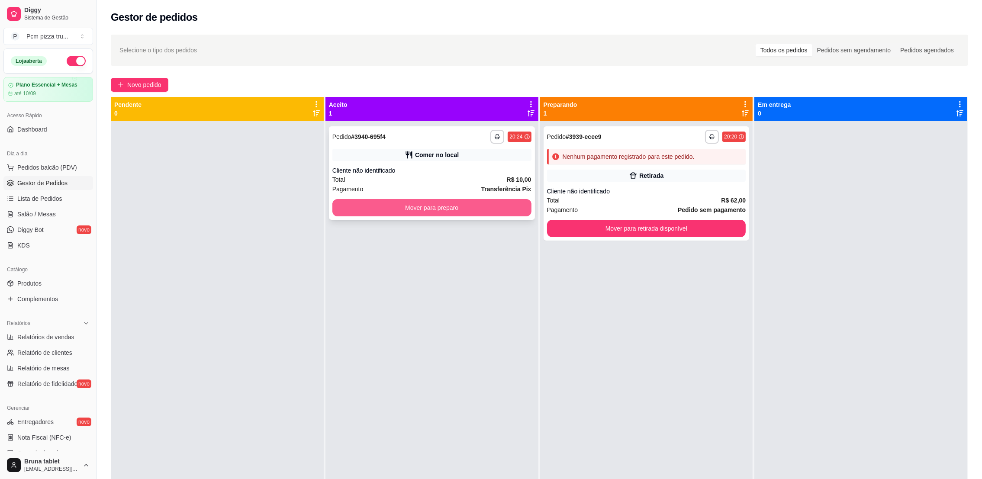
click at [445, 161] on div "**********" at bounding box center [432, 173] width 206 height 94
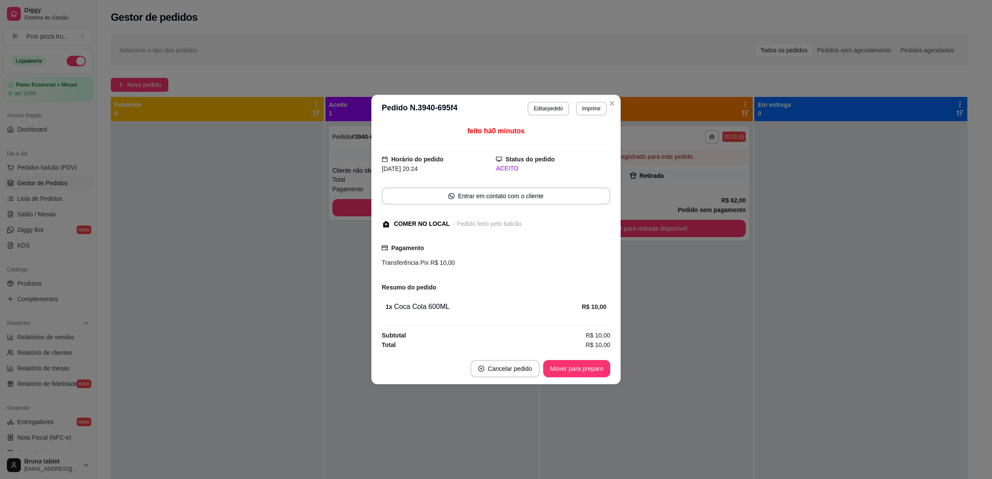
click at [574, 374] on button "Mover para preparo" at bounding box center [576, 368] width 67 height 17
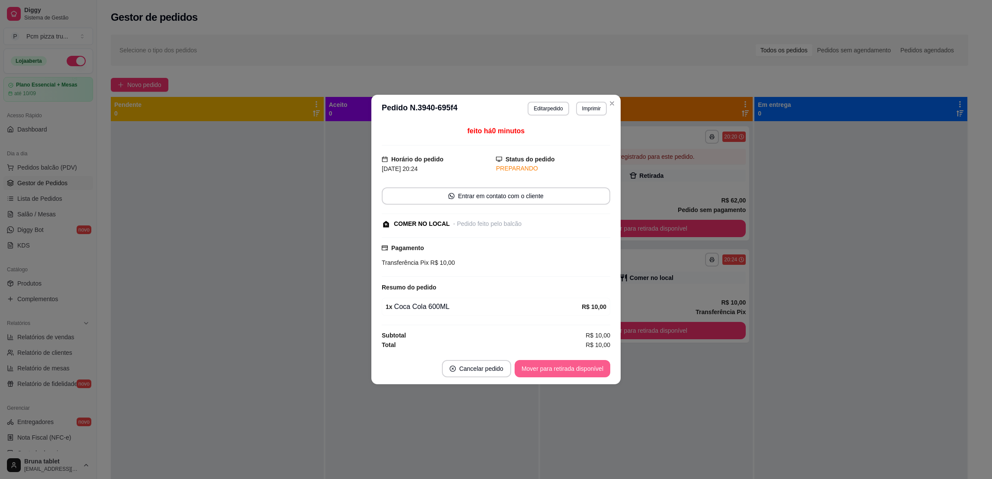
click at [575, 372] on button "Mover para retirada disponível" at bounding box center [563, 368] width 96 height 17
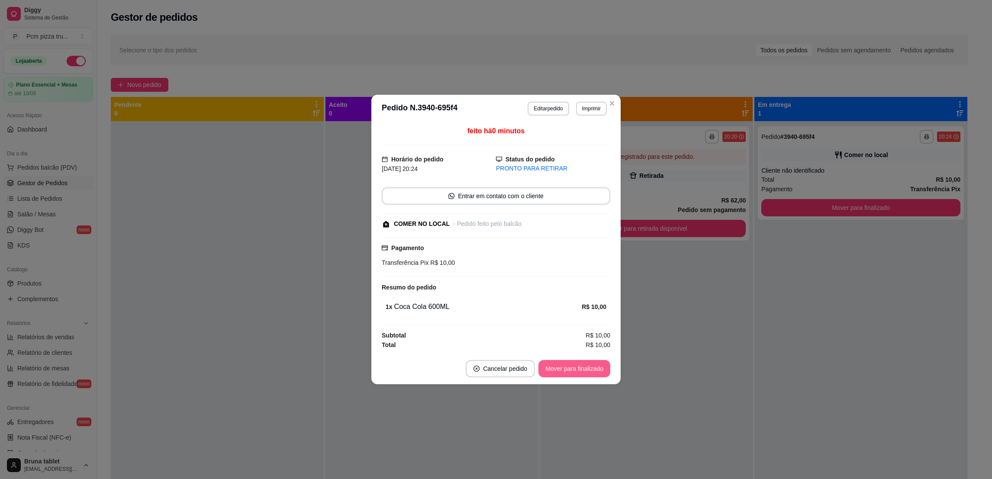
click at [575, 372] on button "Mover para finalizado" at bounding box center [575, 368] width 72 height 17
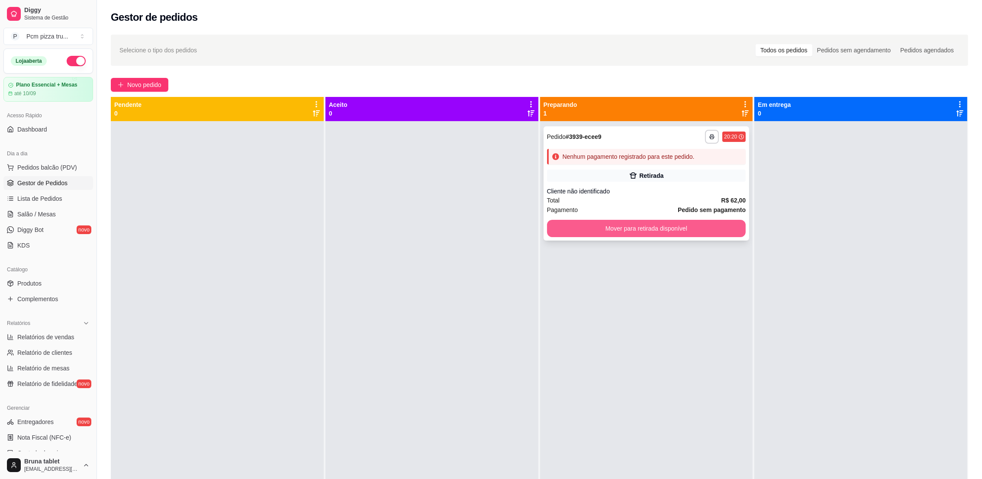
click at [603, 190] on div "Cliente não identificado" at bounding box center [646, 191] width 199 height 9
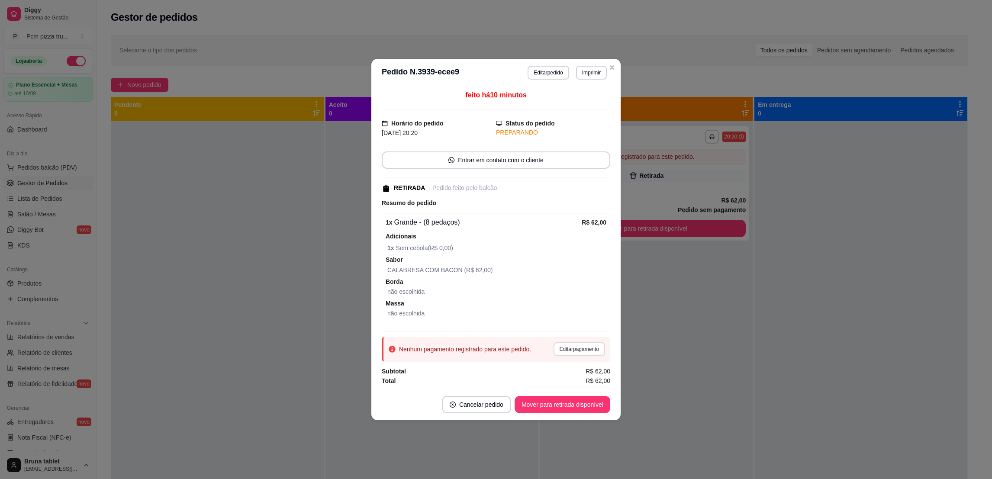
click at [572, 348] on button "Editar pagamento" at bounding box center [580, 349] width 52 height 14
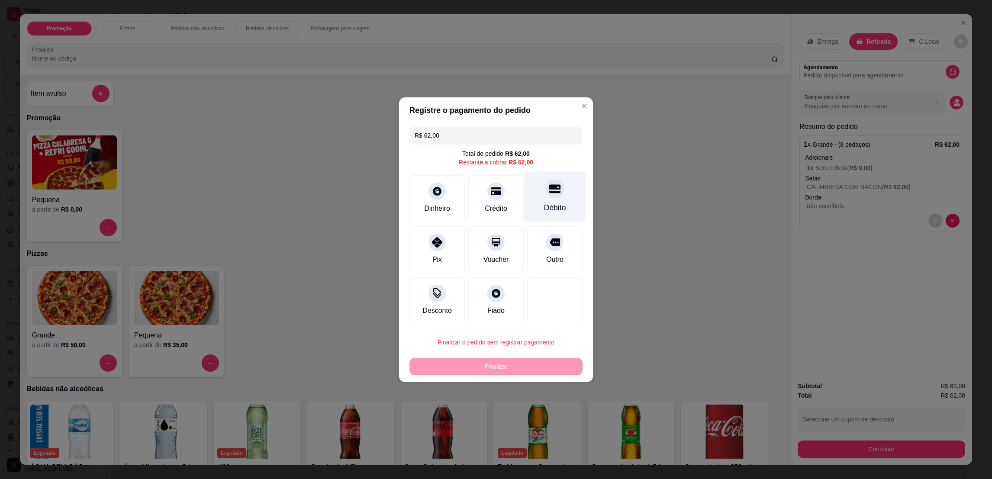
click at [526, 208] on div "Débito" at bounding box center [555, 196] width 61 height 51
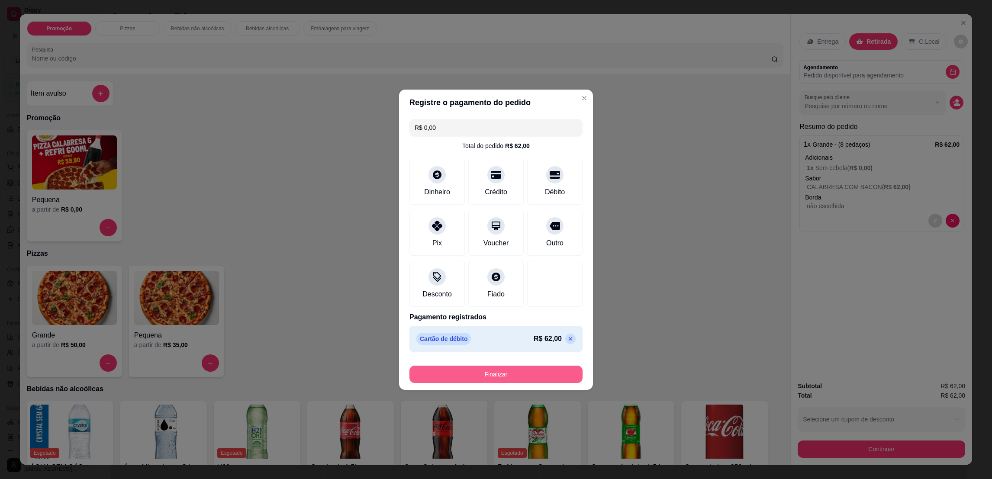
click at [510, 377] on button "Finalizar" at bounding box center [496, 374] width 173 height 17
type input "-R$ 62,00"
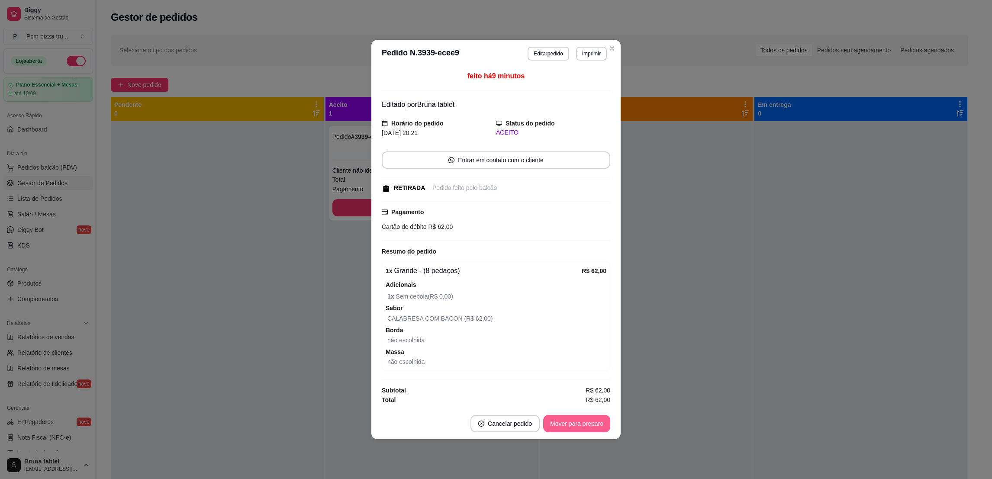
click at [571, 433] on footer "Cancelar pedido Mover para preparo" at bounding box center [495, 423] width 249 height 31
click at [574, 421] on button "Mover para preparo" at bounding box center [576, 423] width 67 height 17
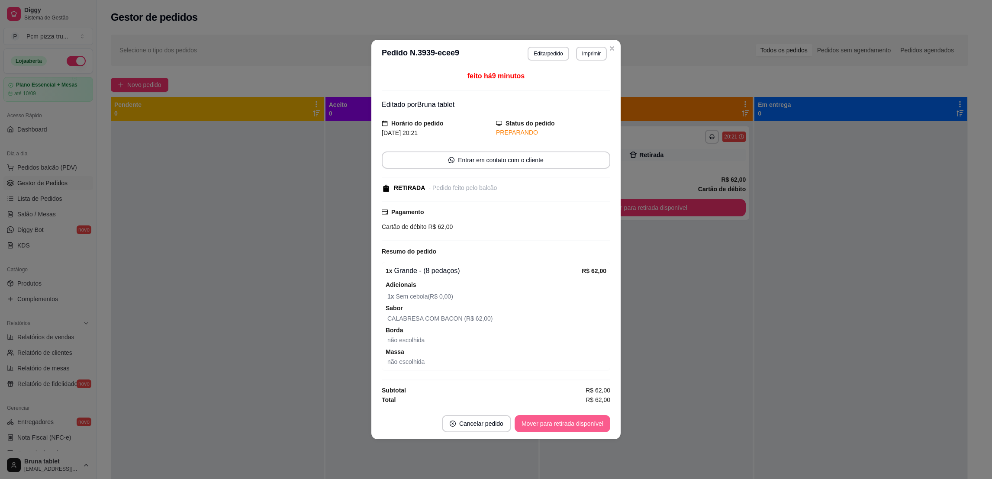
click at [575, 421] on button "Mover para retirada disponível" at bounding box center [563, 423] width 96 height 17
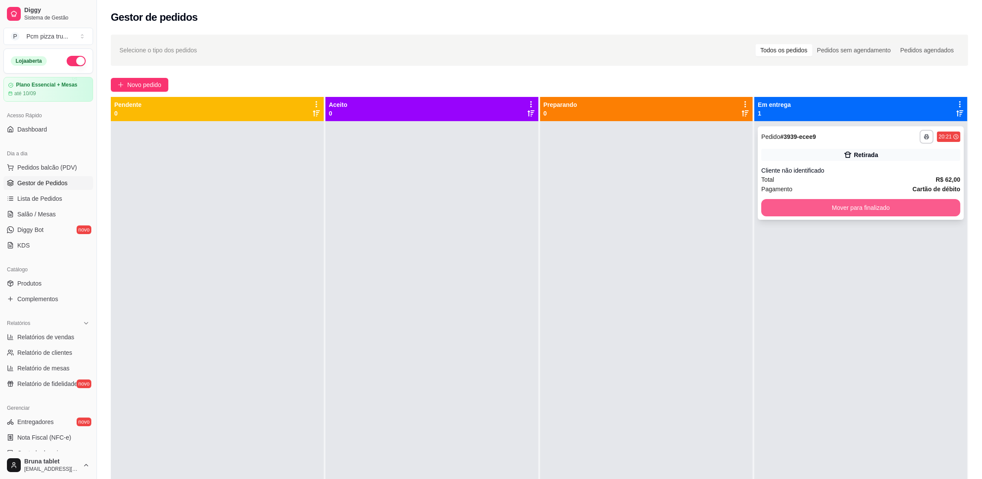
click at [895, 210] on button "Mover para finalizado" at bounding box center [860, 207] width 199 height 17
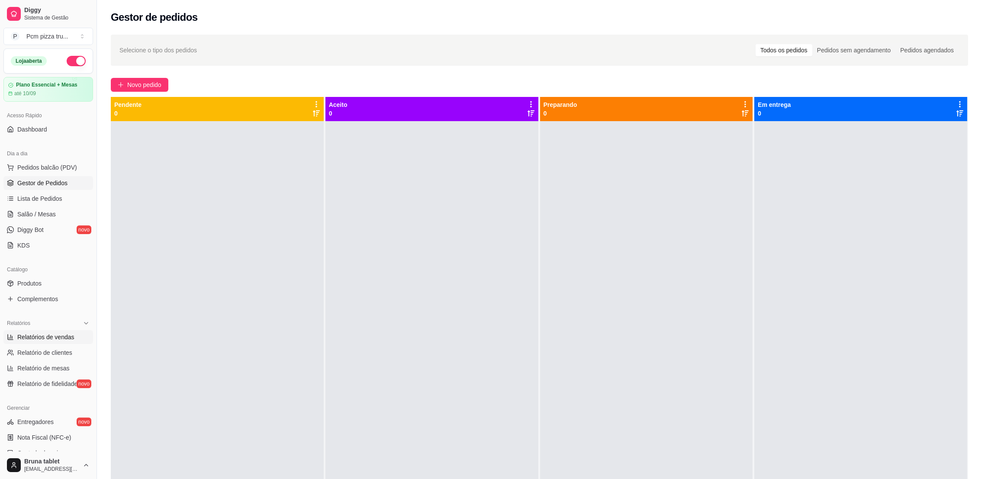
click at [23, 342] on link "Relatórios de vendas" at bounding box center [48, 337] width 90 height 14
select select "ALL"
select select "0"
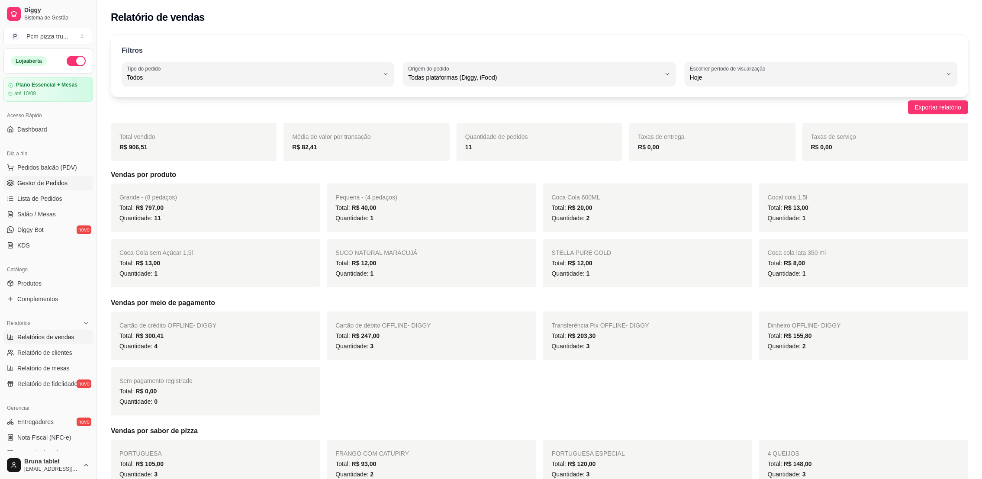
click at [50, 187] on span "Gestor de Pedidos" at bounding box center [42, 183] width 50 height 9
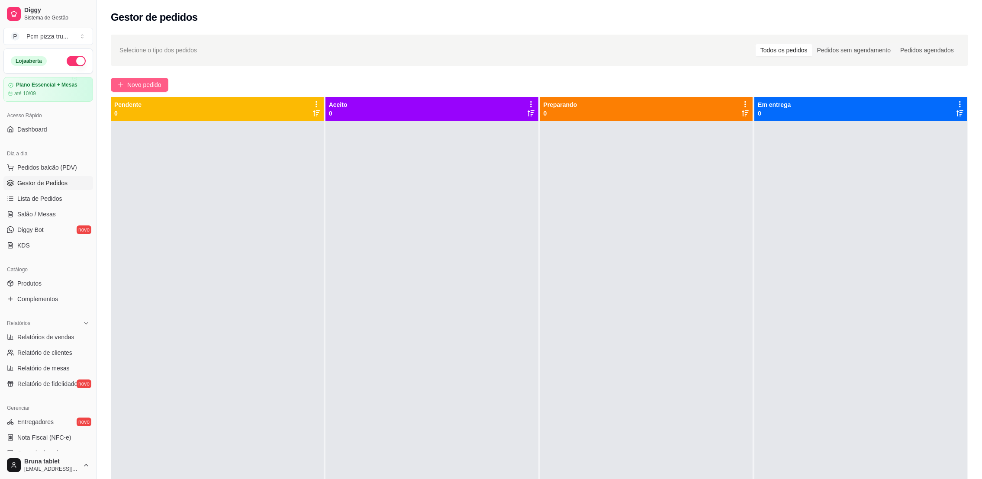
click at [136, 84] on span "Novo pedido" at bounding box center [144, 85] width 34 height 10
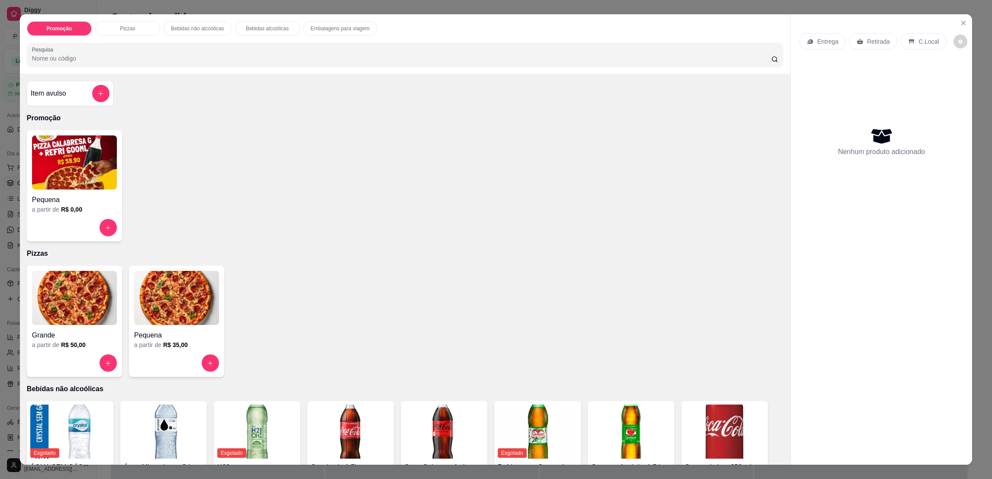
click at [173, 292] on img at bounding box center [176, 298] width 85 height 54
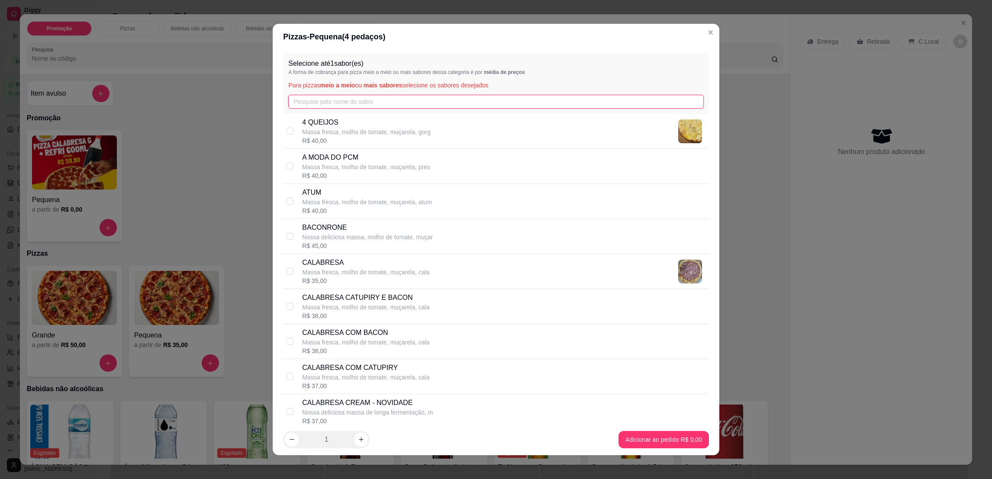
click at [332, 109] on input "text" at bounding box center [495, 102] width 415 height 14
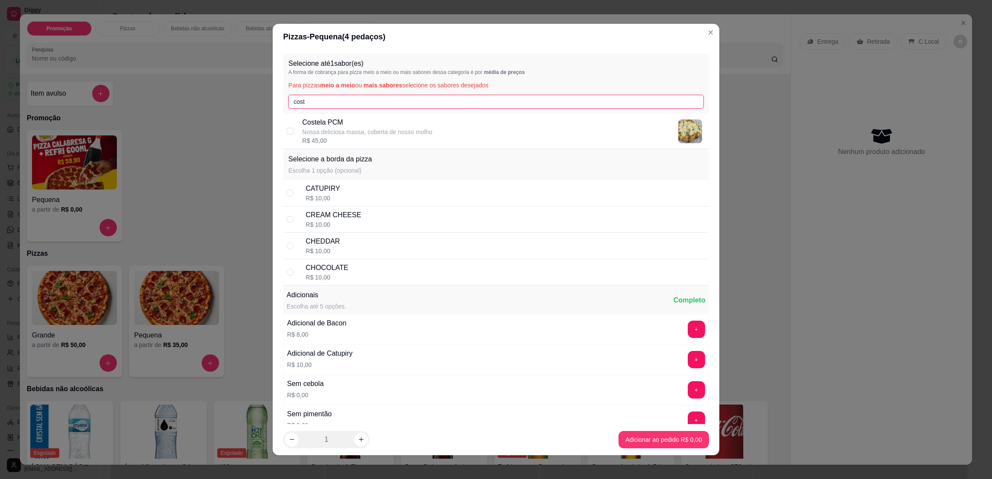
type input "cost"
click at [358, 128] on p "Nossa deliciosa massa, coberta de nosso molho" at bounding box center [367, 132] width 130 height 9
checkbox input "true"
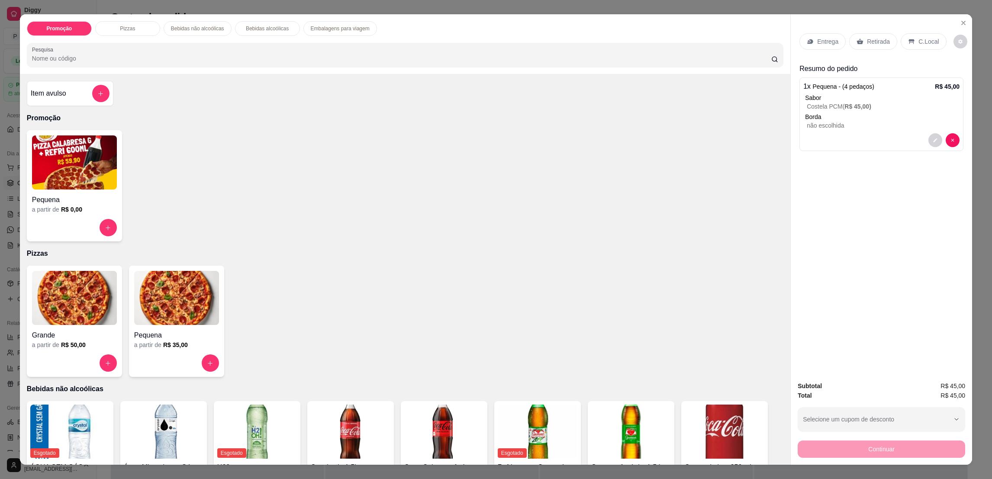
click at [908, 38] on icon at bounding box center [911, 41] width 7 height 7
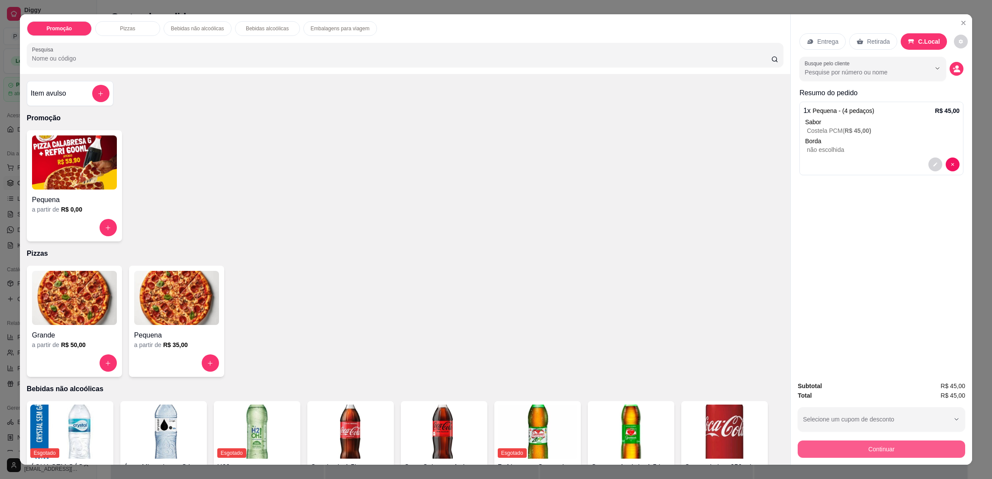
click at [921, 445] on button "Continuar" at bounding box center [882, 449] width 168 height 17
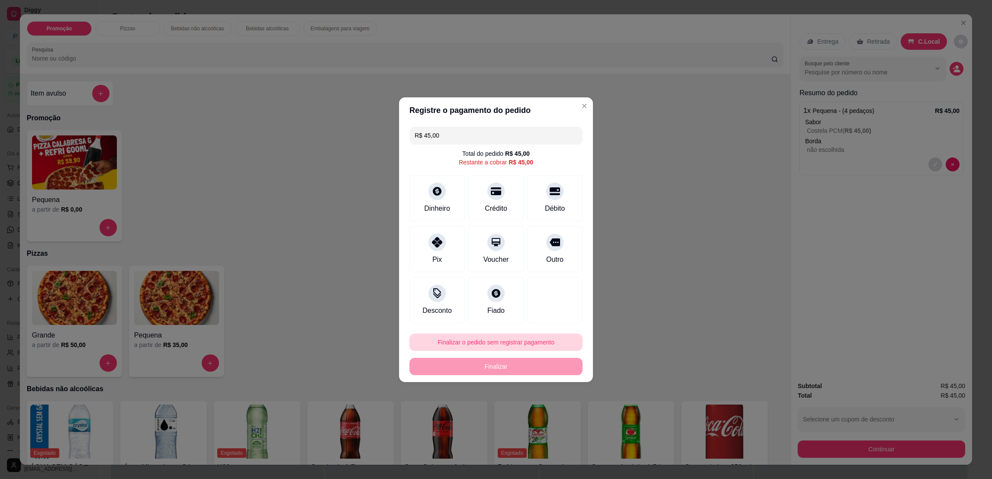
click at [488, 348] on button "Finalizar o pedido sem registrar pagamento" at bounding box center [496, 342] width 173 height 17
click at [557, 416] on button "Confirmar" at bounding box center [550, 413] width 32 height 13
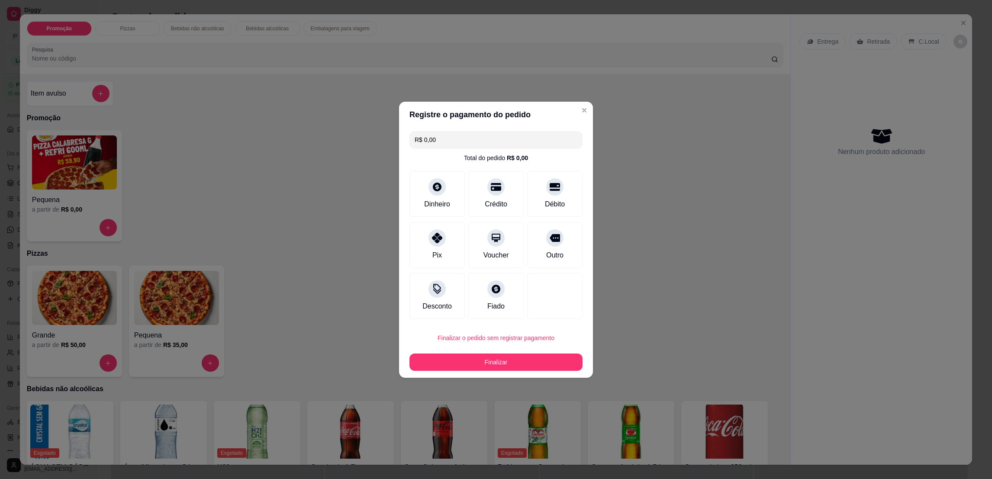
type input "R$ 0,00"
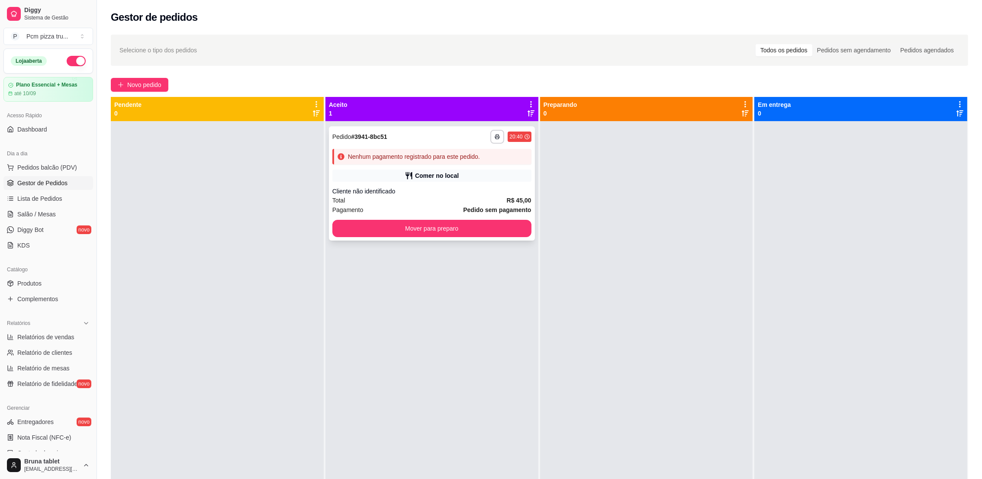
click at [415, 221] on button "Mover para preparo" at bounding box center [431, 228] width 199 height 17
click at [415, 221] on div "Mover para preparo" at bounding box center [431, 228] width 199 height 17
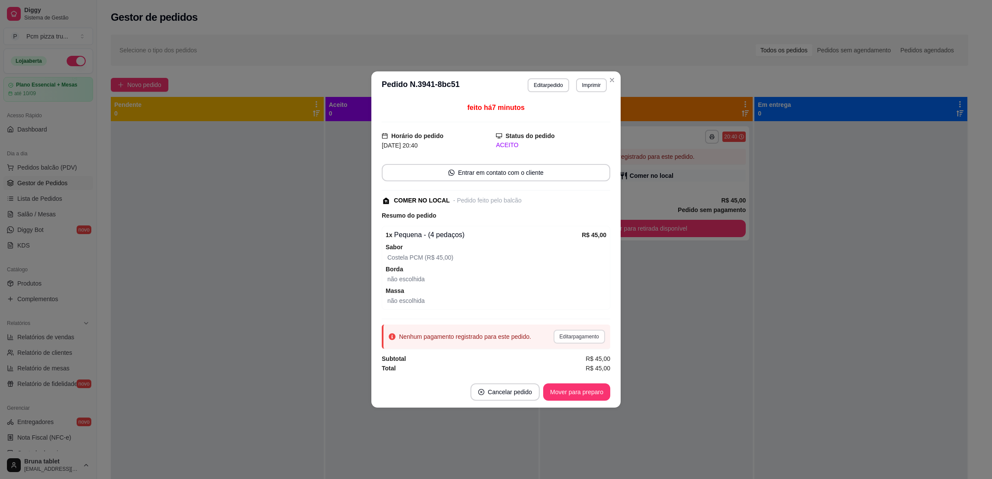
click at [559, 339] on button "Editar pagamento" at bounding box center [580, 337] width 52 height 14
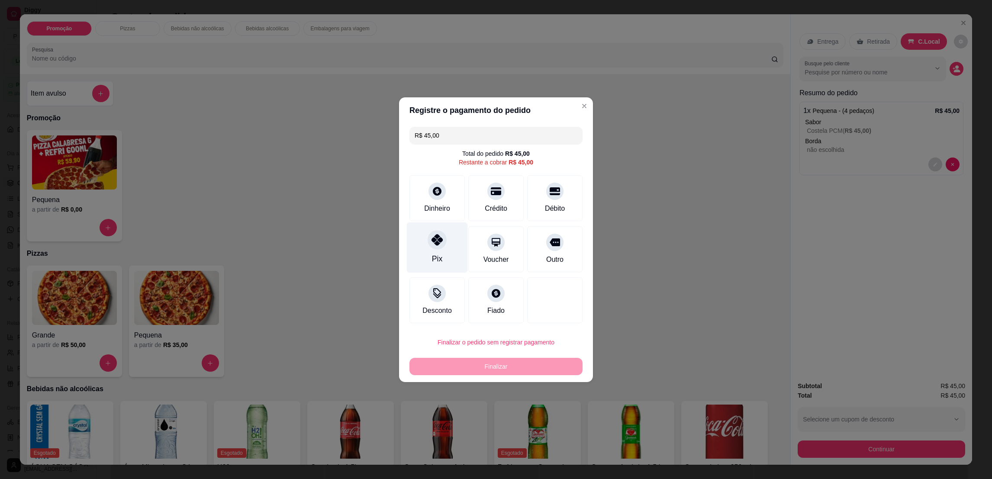
click at [432, 245] on icon at bounding box center [437, 239] width 11 height 11
click at [432, 253] on div "Pix" at bounding box center [437, 258] width 10 height 11
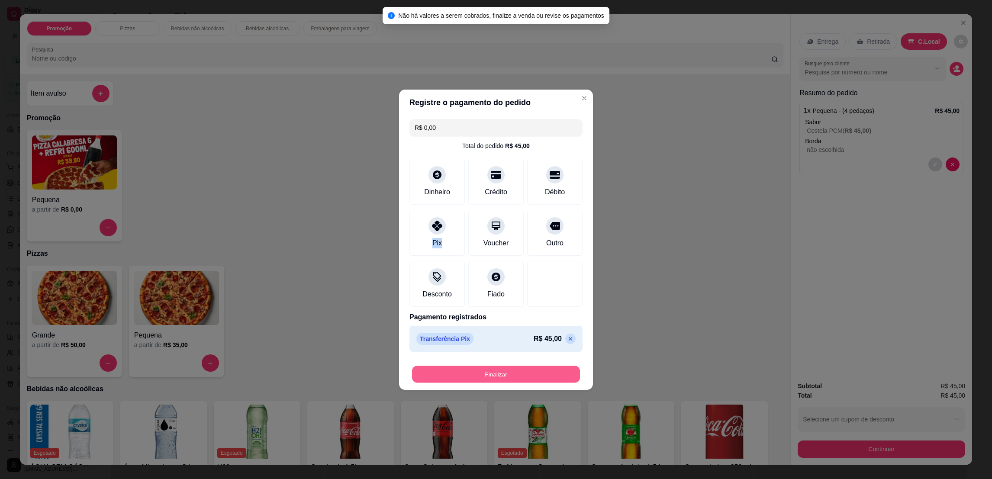
click at [528, 374] on button "Finalizar" at bounding box center [496, 374] width 168 height 17
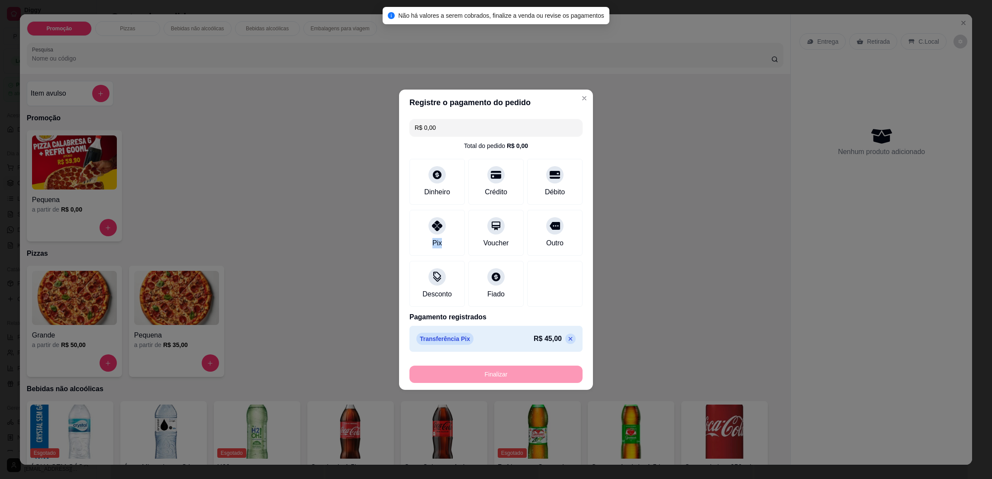
type input "-R$ 45,00"
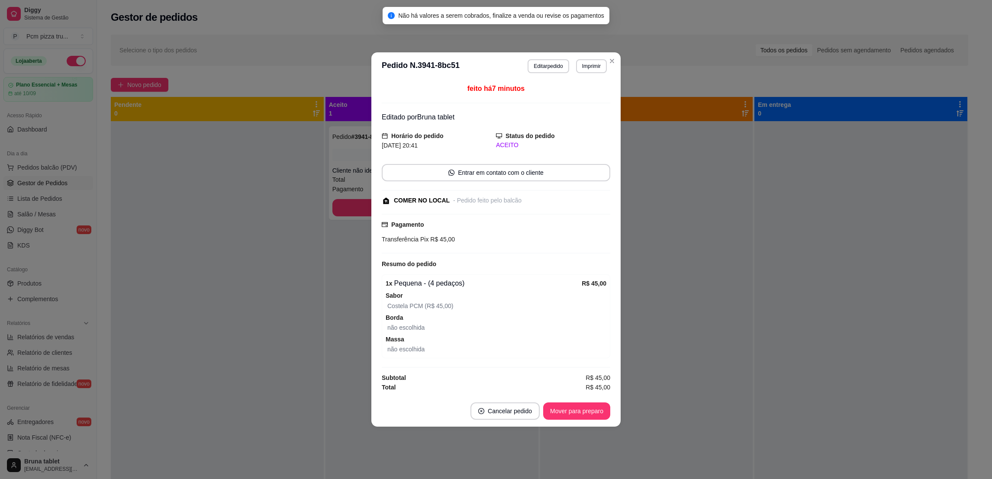
click at [588, 405] on button "Mover para preparo" at bounding box center [576, 411] width 67 height 17
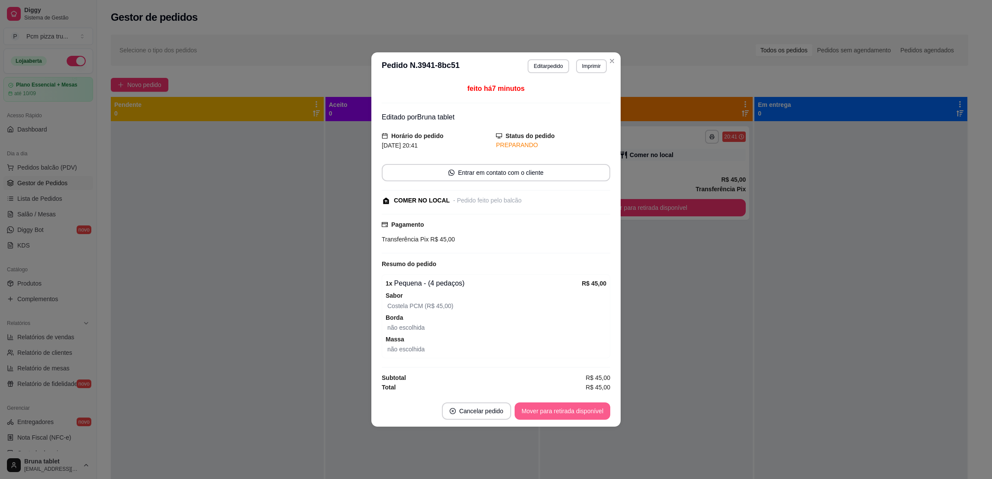
click at [591, 409] on button "Mover para retirada disponível" at bounding box center [563, 411] width 96 height 17
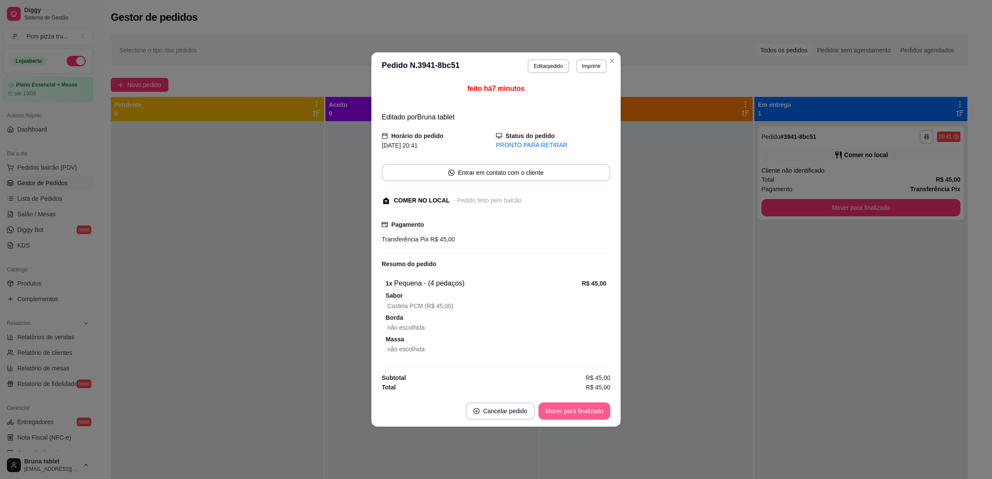
click at [595, 410] on button "Mover para finalizado" at bounding box center [575, 411] width 72 height 17
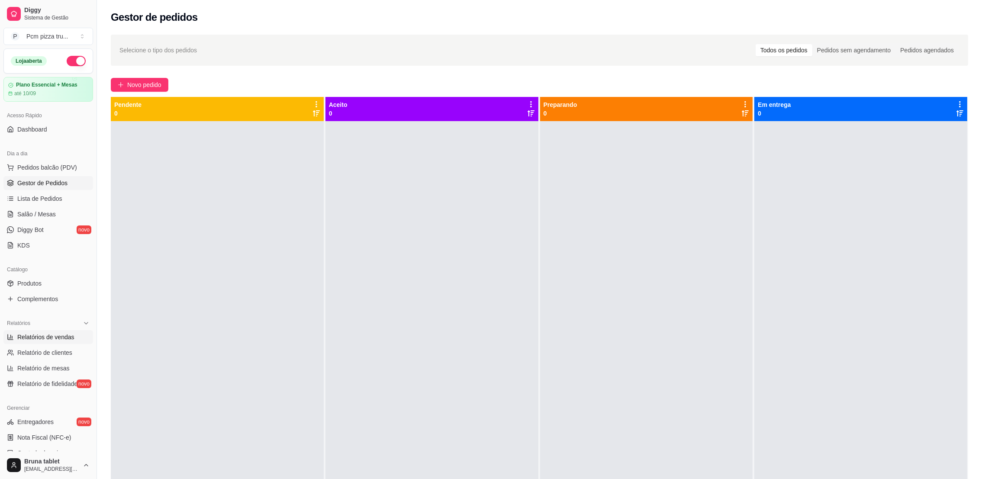
click at [60, 339] on span "Relatórios de vendas" at bounding box center [45, 337] width 57 height 9
select select "ALL"
select select "0"
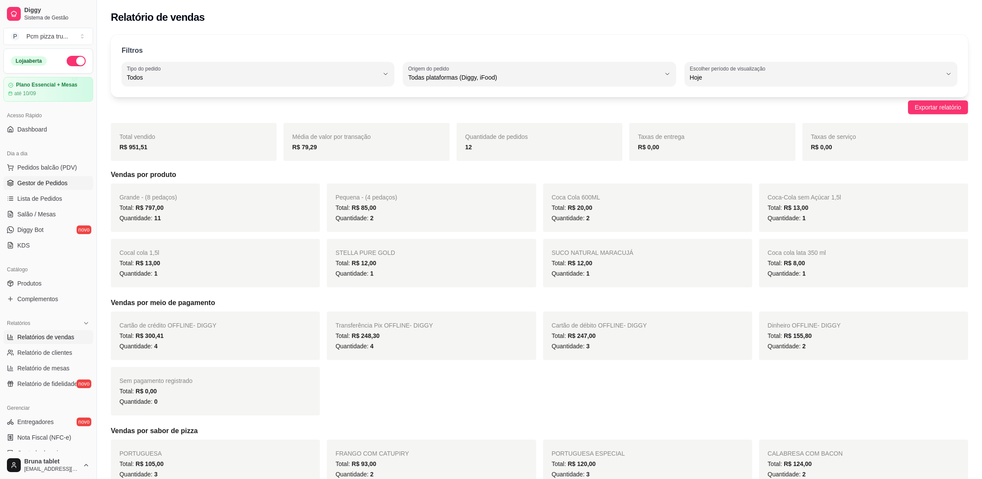
click at [68, 185] on link "Gestor de Pedidos" at bounding box center [48, 183] width 90 height 14
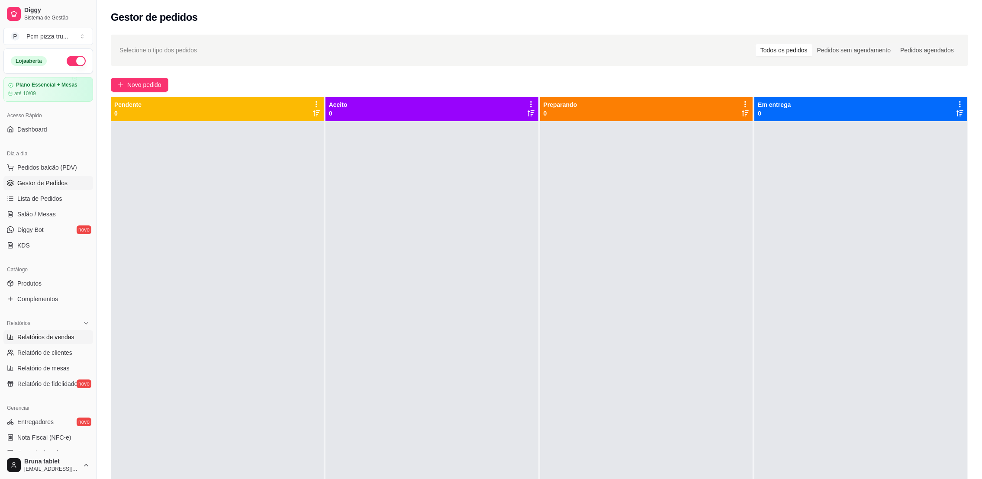
click at [63, 339] on span "Relatórios de vendas" at bounding box center [45, 337] width 57 height 9
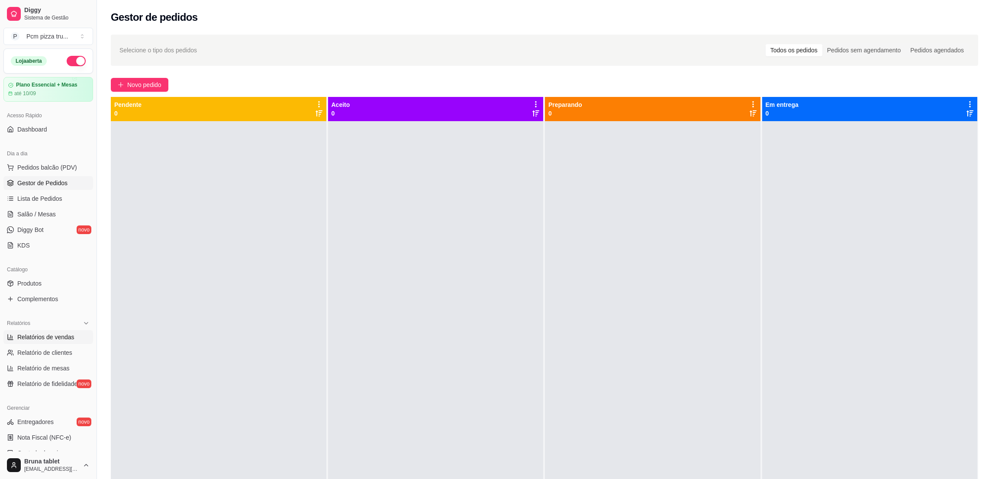
select select "ALL"
select select "0"
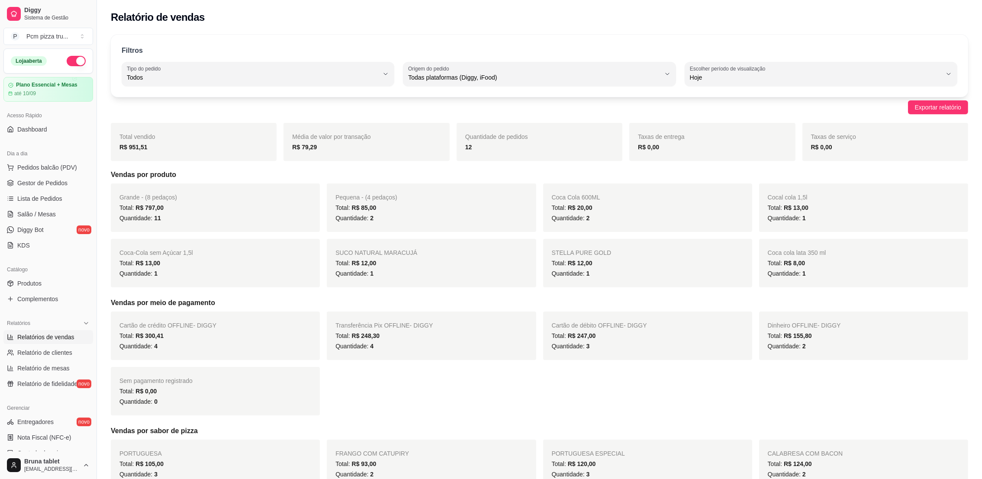
click at [46, 175] on ul "Pedidos balcão (PDV) Gestor de Pedidos Lista de Pedidos Salão / Mesas Diggy Bot…" at bounding box center [48, 207] width 90 height 92
drag, startPoint x: 46, startPoint y: 175, endPoint x: 46, endPoint y: 182, distance: 6.9
click at [46, 182] on span "Gestor de Pedidos" at bounding box center [42, 183] width 50 height 9
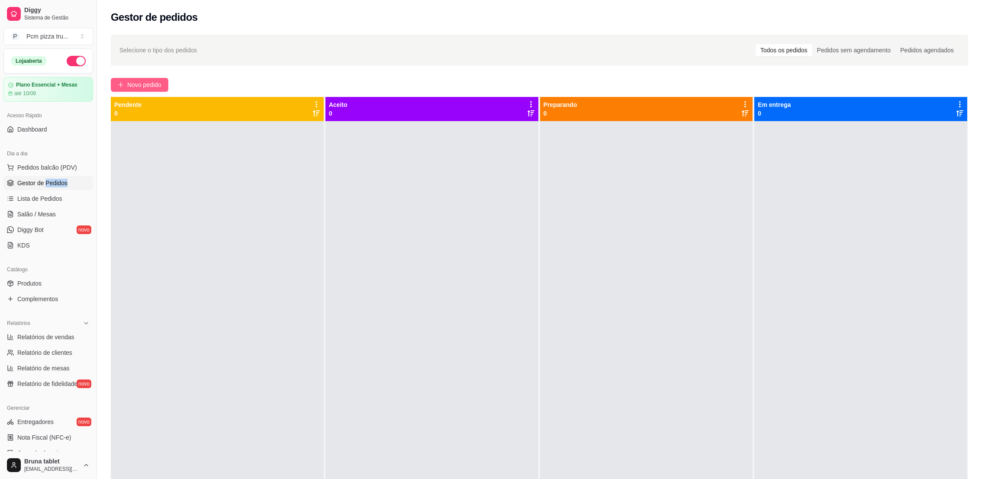
click at [142, 85] on span "Novo pedido" at bounding box center [144, 85] width 34 height 10
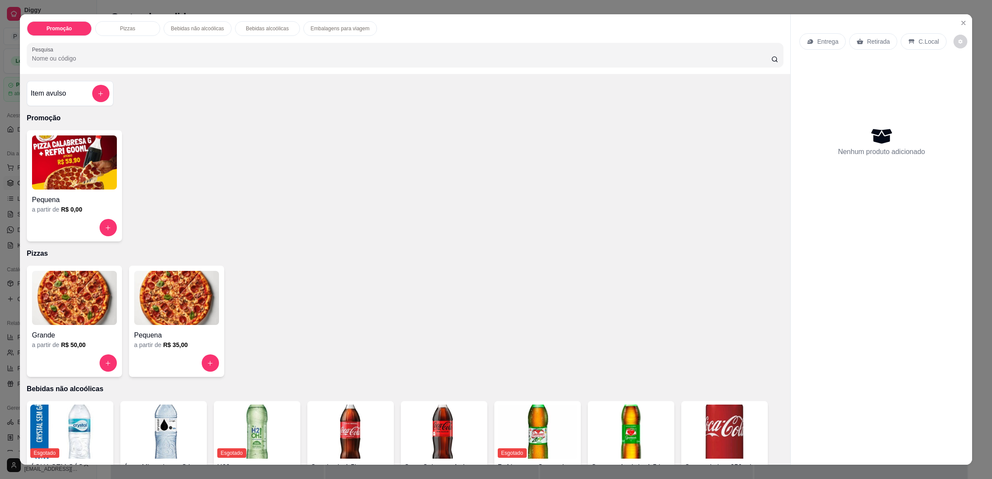
click at [72, 291] on img at bounding box center [74, 298] width 85 height 54
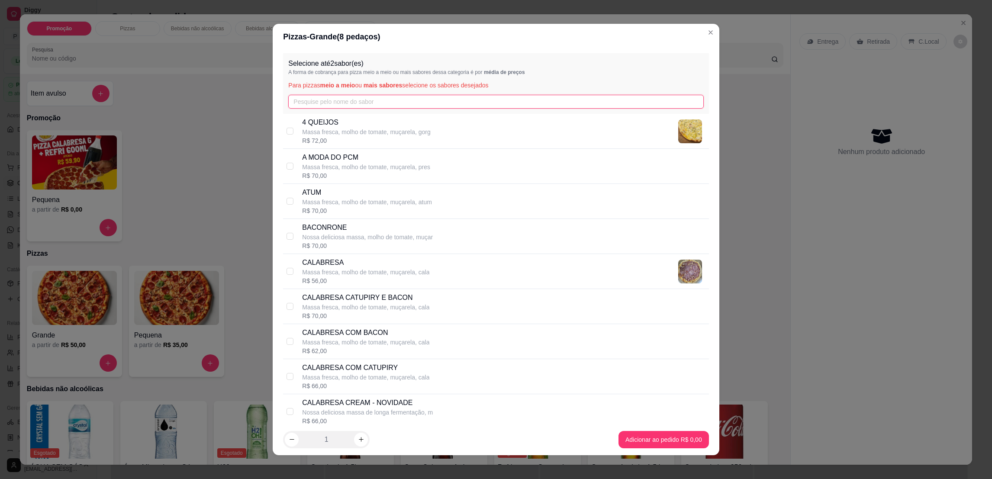
click at [313, 99] on input "text" at bounding box center [495, 102] width 415 height 14
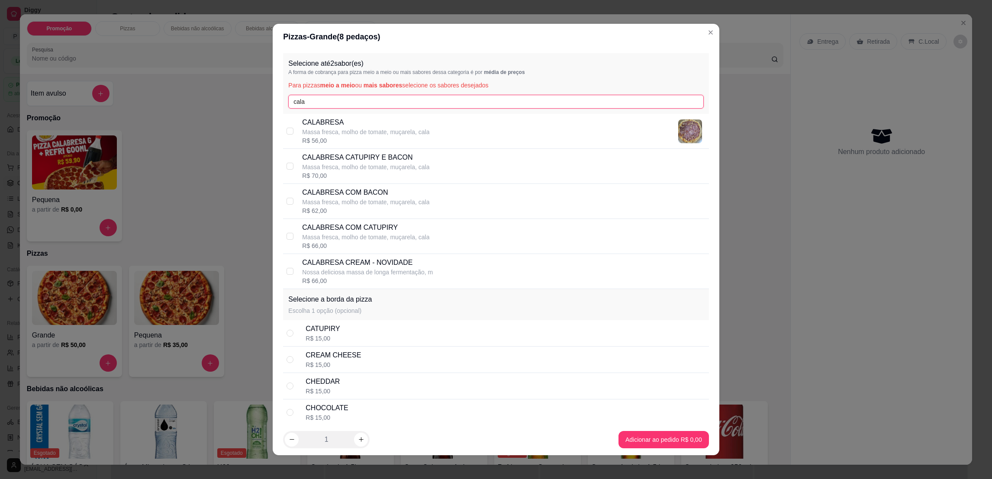
type input "cala"
click at [354, 192] on p "CALABRESA COM BACON" at bounding box center [365, 192] width 127 height 10
click at [287, 200] on input "checkbox" at bounding box center [290, 201] width 7 height 7
click at [365, 194] on p "CALABRESA COM BACON" at bounding box center [365, 192] width 127 height 10
checkbox input "true"
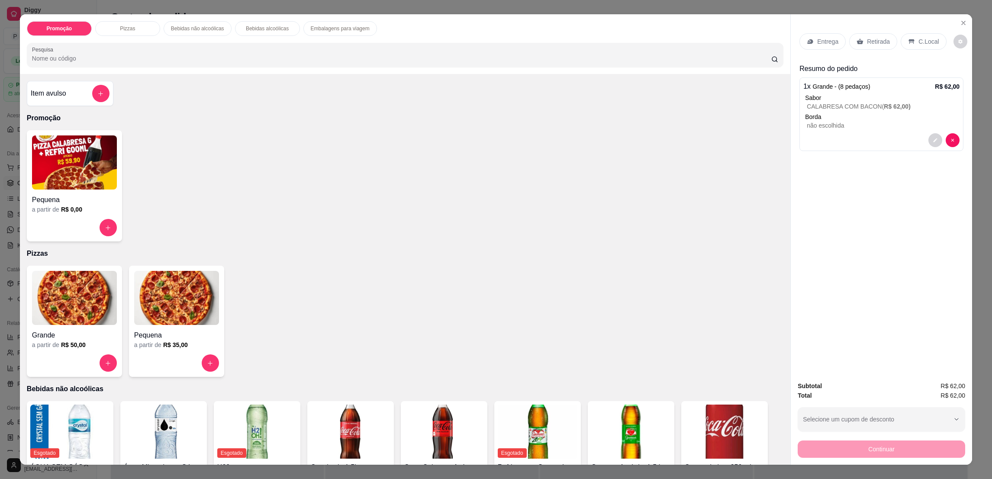
click at [858, 42] on icon at bounding box center [860, 42] width 6 height 6
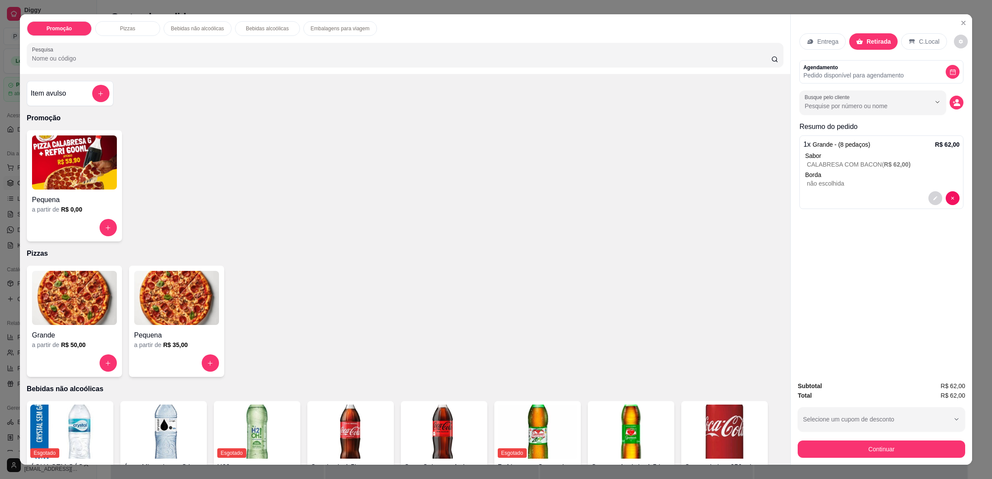
click at [858, 42] on icon at bounding box center [859, 41] width 7 height 7
click at [899, 449] on button "Continuar" at bounding box center [882, 449] width 168 height 17
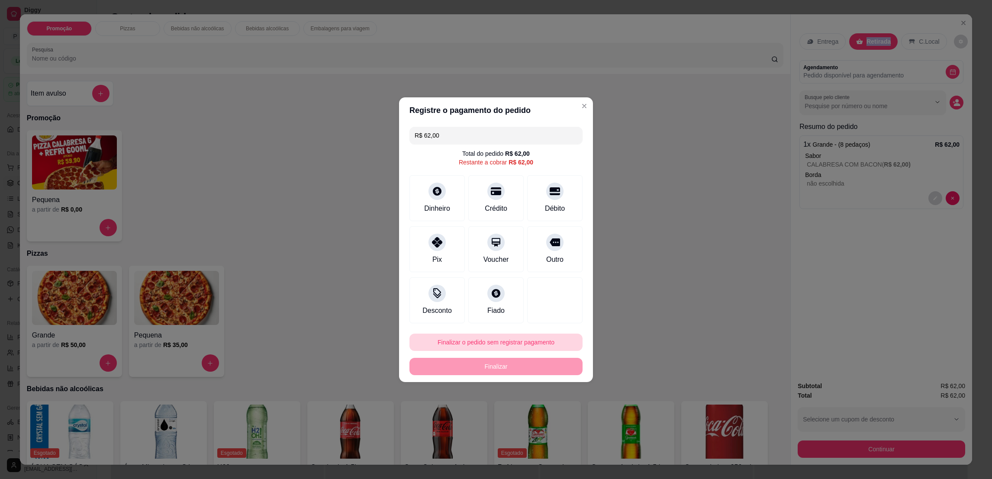
click at [482, 348] on button "Finalizar o pedido sem registrar pagamento" at bounding box center [496, 342] width 173 height 17
click at [560, 419] on button "Confirmar" at bounding box center [550, 413] width 32 height 13
type input "R$ 0,00"
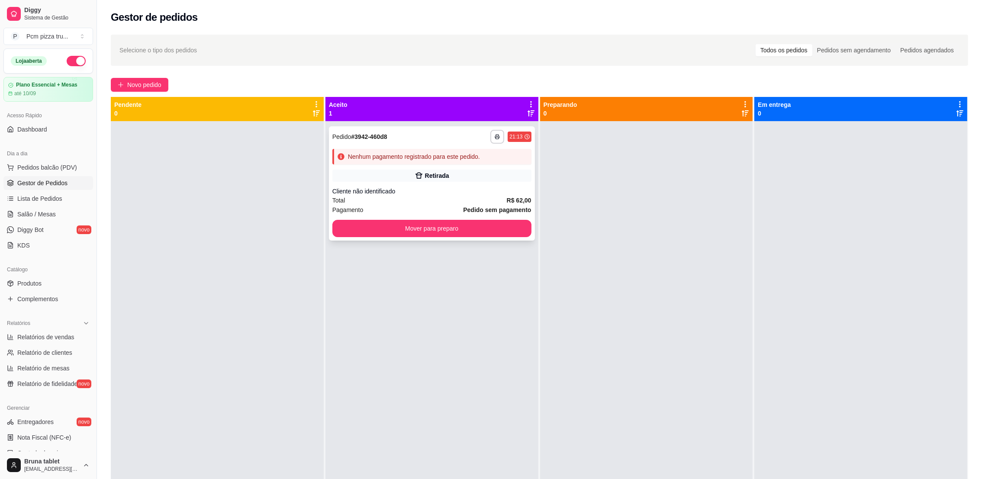
click at [450, 163] on div "Nenhum pagamento registrado para este pedido." at bounding box center [431, 157] width 199 height 16
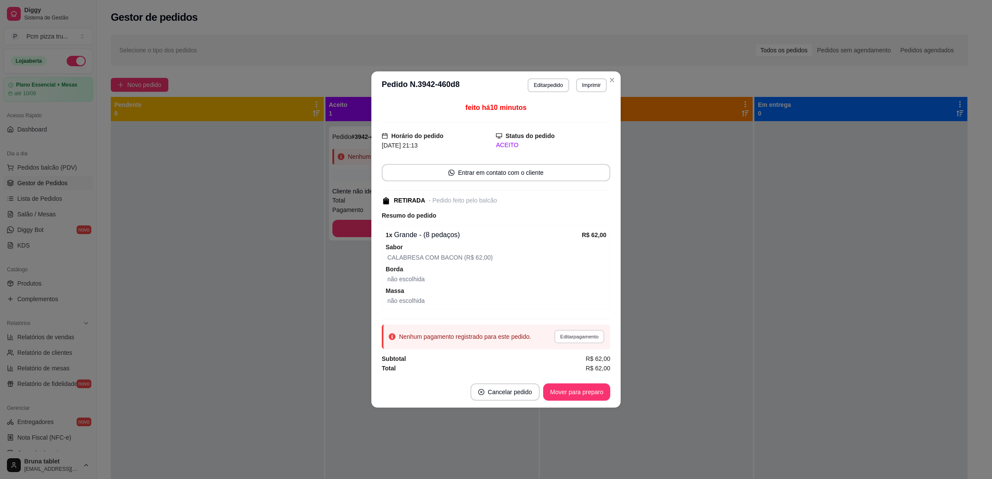
click at [568, 340] on button "Editar pagamento" at bounding box center [579, 336] width 50 height 13
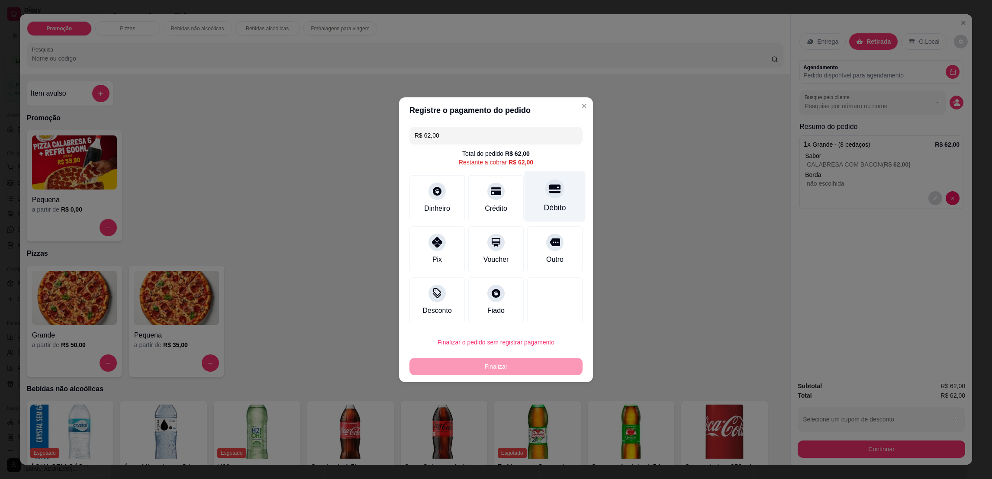
click at [545, 207] on div "Débito" at bounding box center [555, 207] width 22 height 11
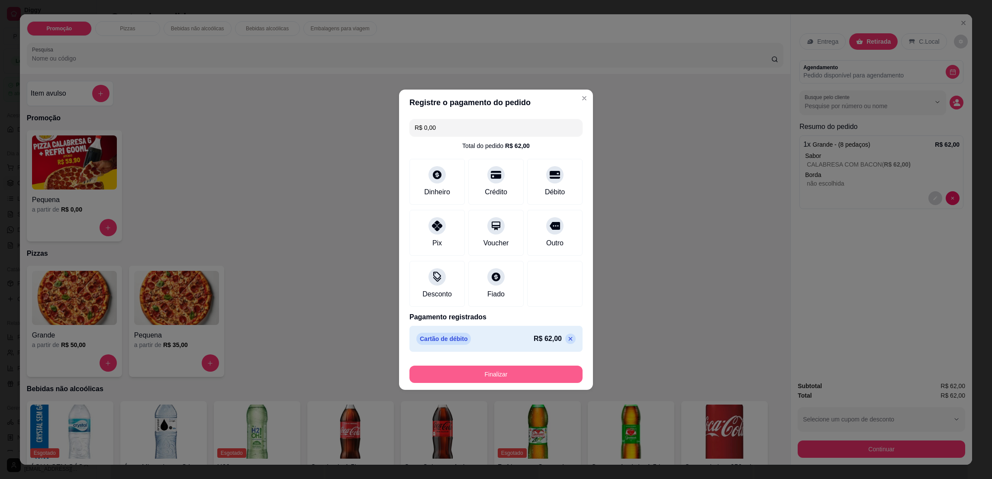
click at [532, 369] on button "Finalizar" at bounding box center [496, 374] width 173 height 17
type input "-R$ 62,00"
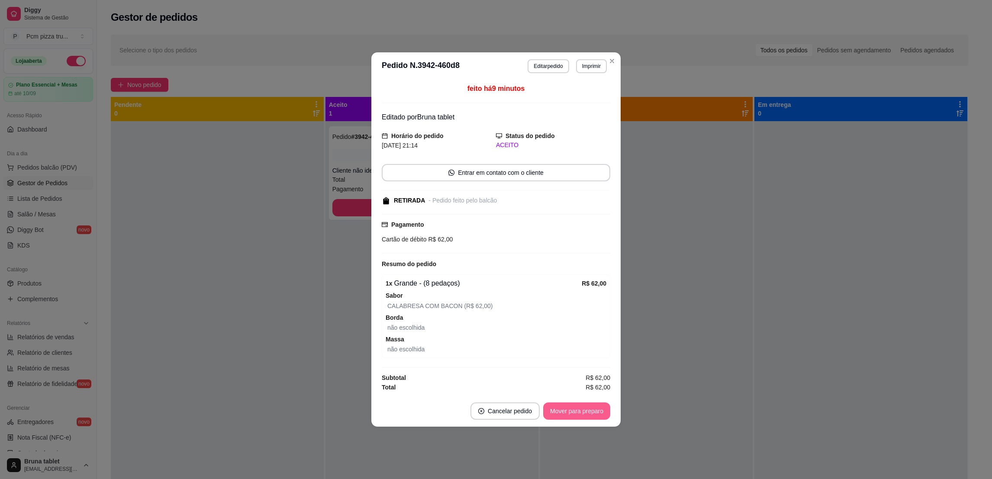
click at [579, 416] on button "Mover para preparo" at bounding box center [576, 411] width 67 height 17
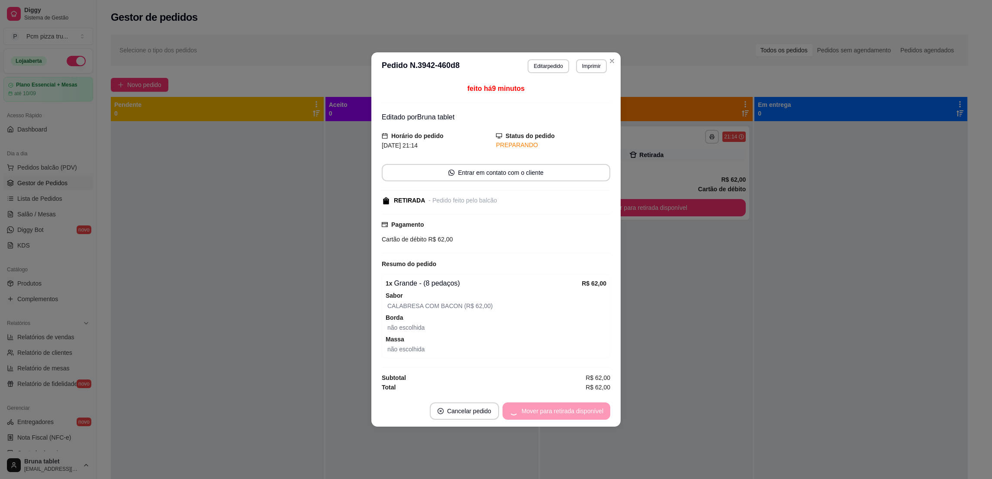
click at [584, 410] on div "Mover para retirada disponível" at bounding box center [557, 411] width 108 height 17
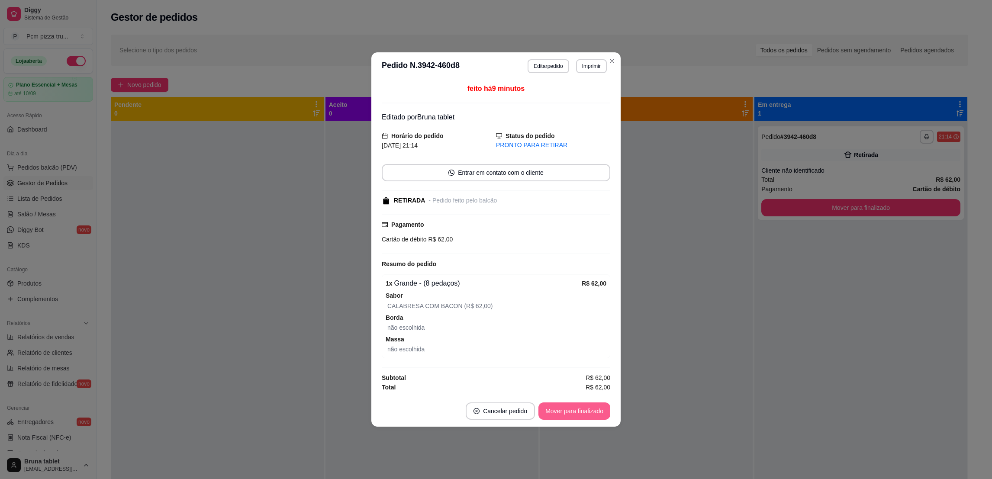
click at [584, 410] on button "Mover para finalizado" at bounding box center [575, 411] width 72 height 17
click at [584, 410] on div "Mover para finalizado" at bounding box center [575, 411] width 72 height 17
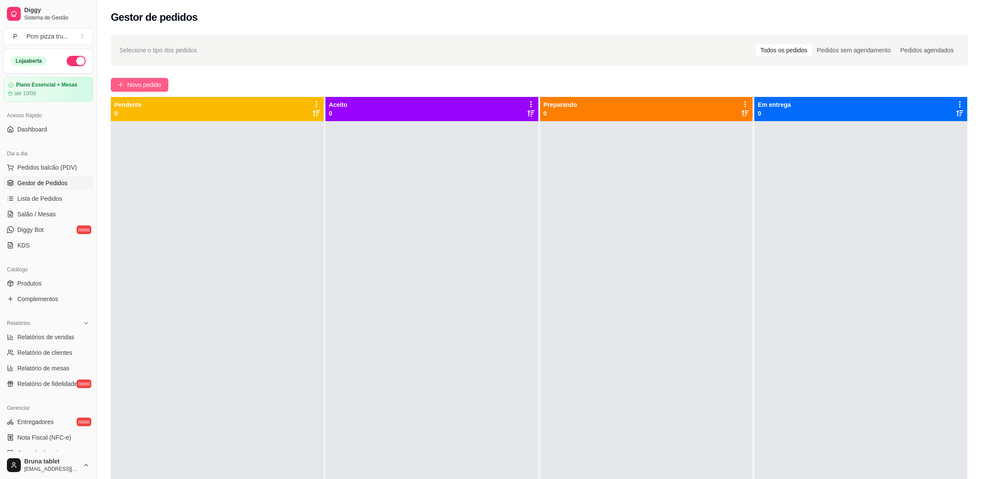
click at [142, 88] on span "Novo pedido" at bounding box center [144, 85] width 34 height 10
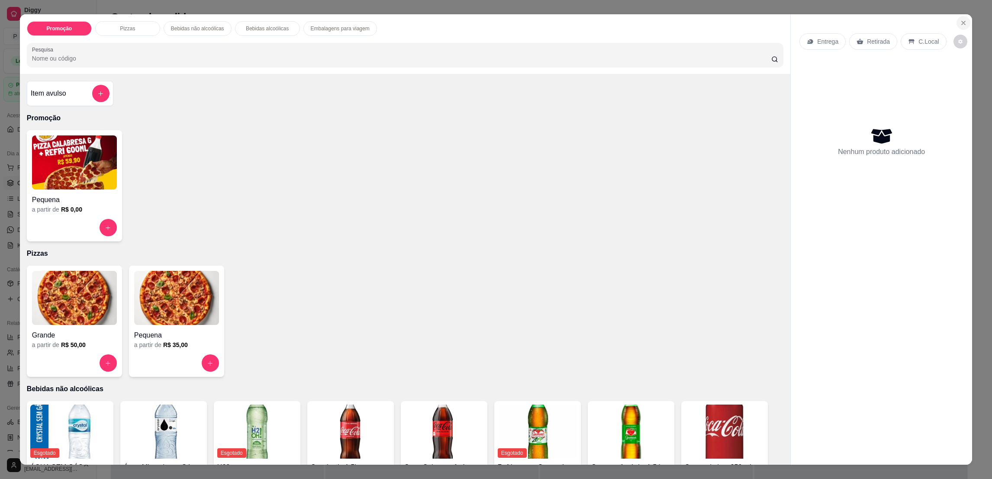
click at [959, 18] on button "Close" at bounding box center [964, 23] width 14 height 14
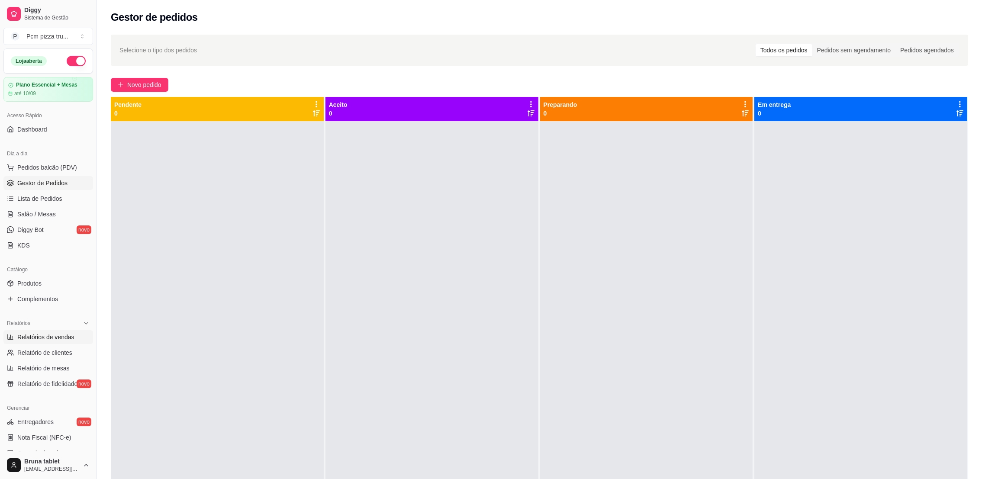
click at [55, 341] on span "Relatórios de vendas" at bounding box center [45, 337] width 57 height 9
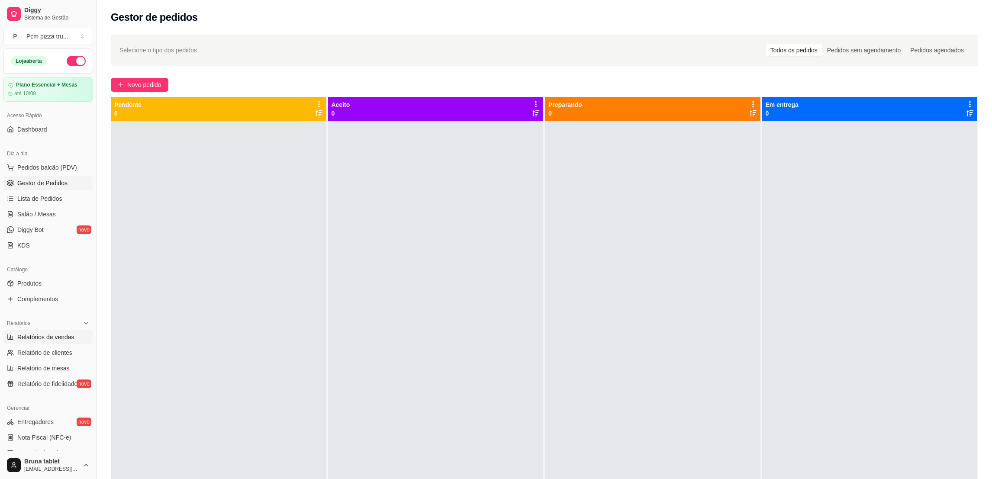
select select "ALL"
select select "0"
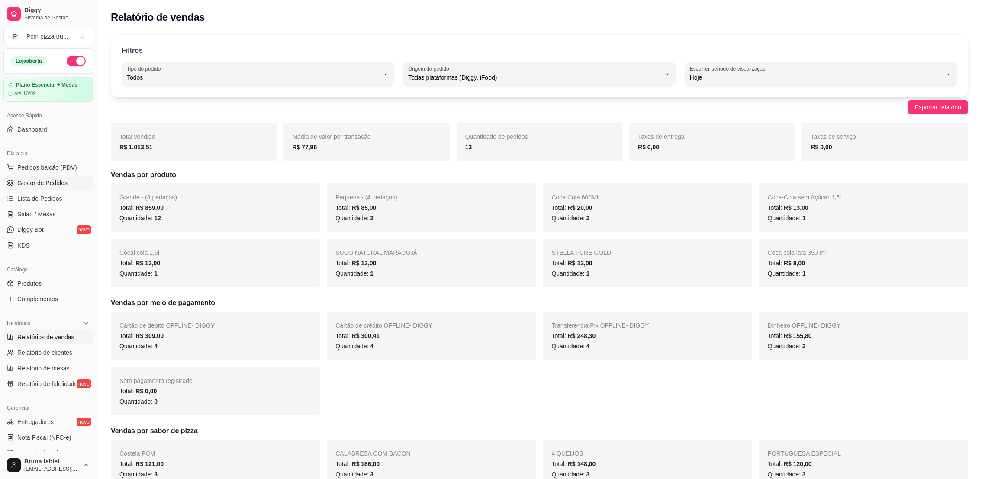
click at [48, 177] on link "Gestor de Pedidos" at bounding box center [48, 183] width 90 height 14
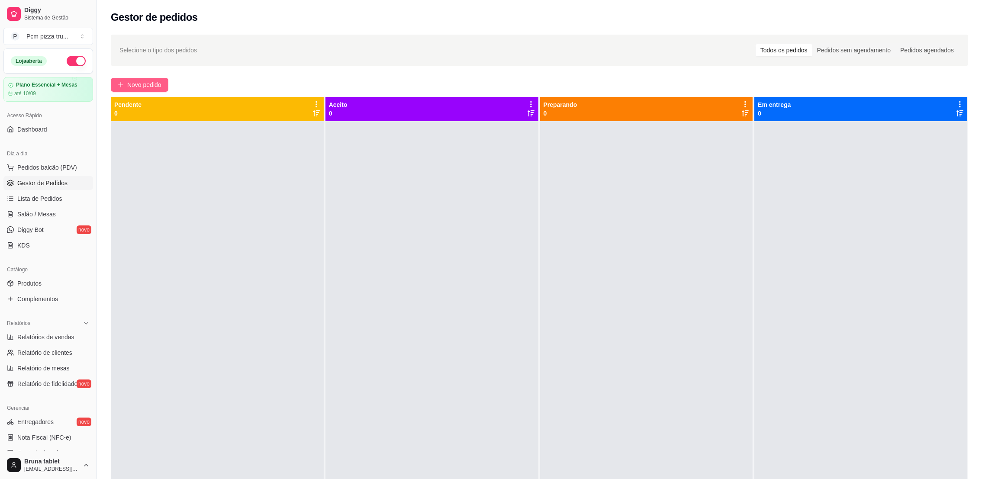
click at [150, 79] on button "Novo pedido" at bounding box center [140, 85] width 58 height 14
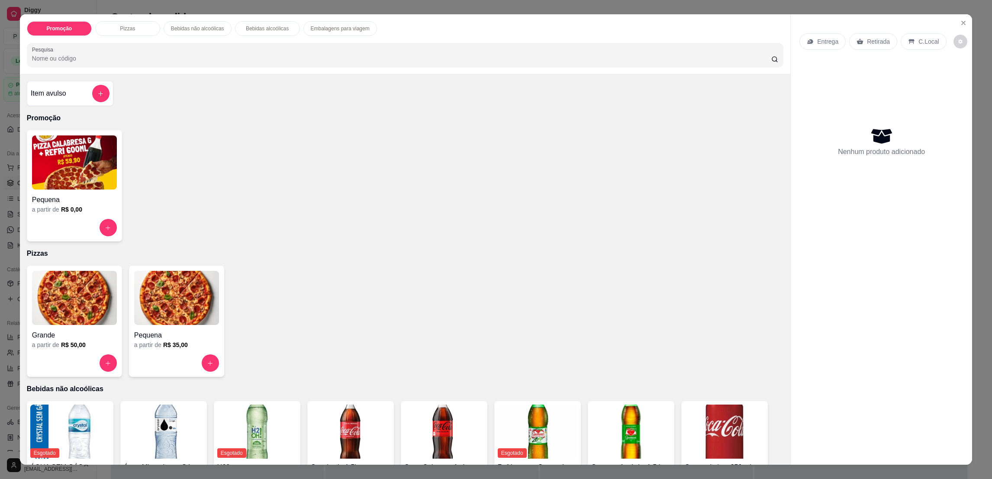
click at [188, 317] on img at bounding box center [176, 298] width 85 height 54
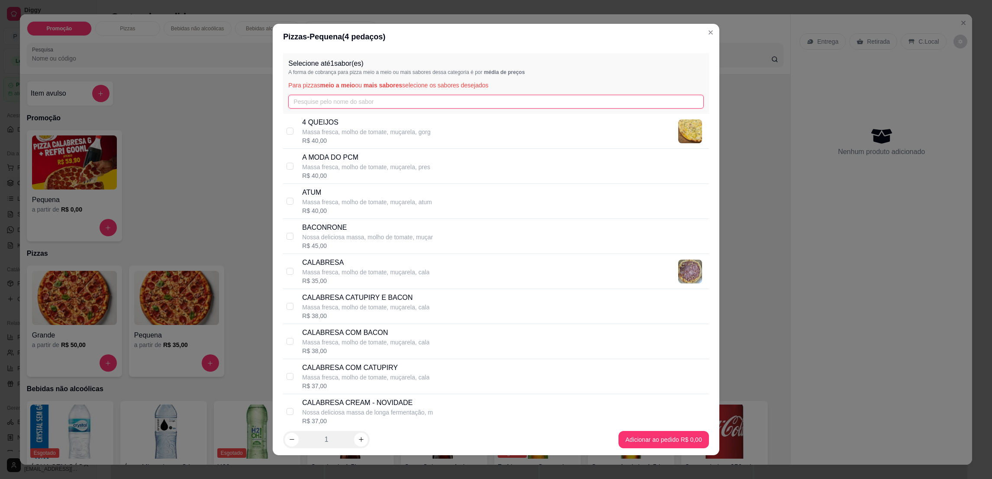
click at [341, 105] on input "text" at bounding box center [495, 102] width 415 height 14
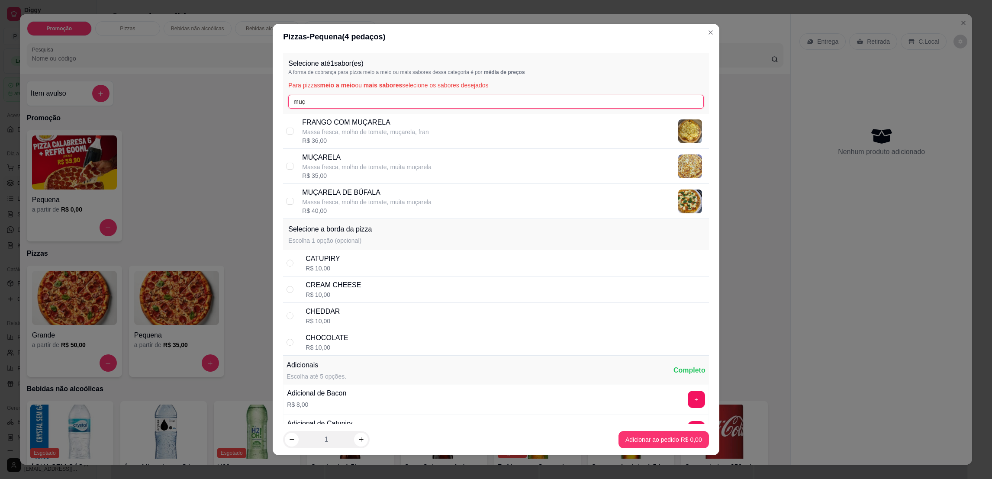
type input "muç"
click at [371, 211] on div "R$ 40,00" at bounding box center [366, 210] width 129 height 9
checkbox input "true"
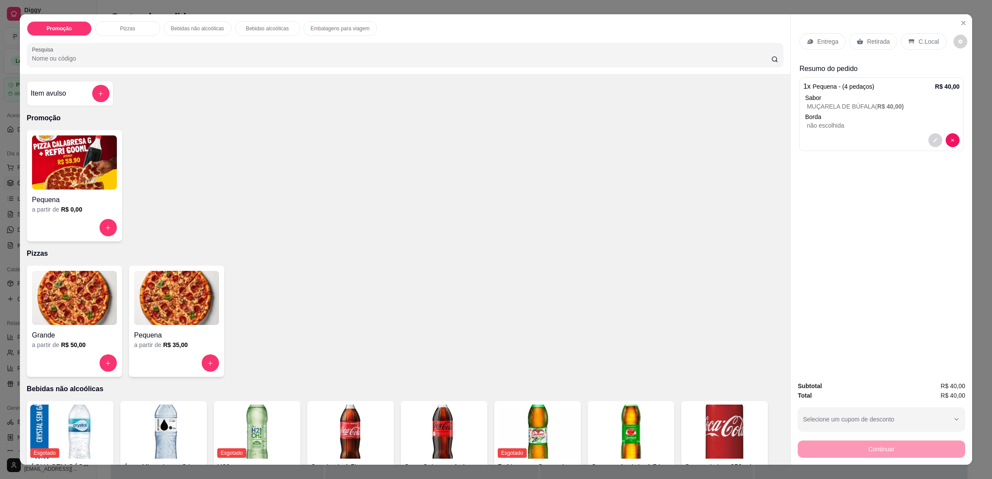
click at [158, 315] on img at bounding box center [176, 298] width 85 height 54
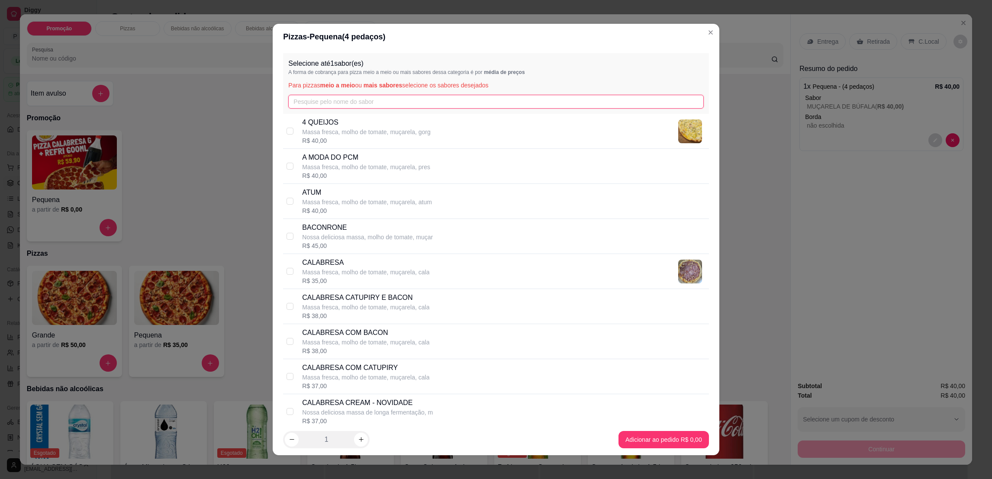
click at [368, 103] on input "text" at bounding box center [495, 102] width 415 height 14
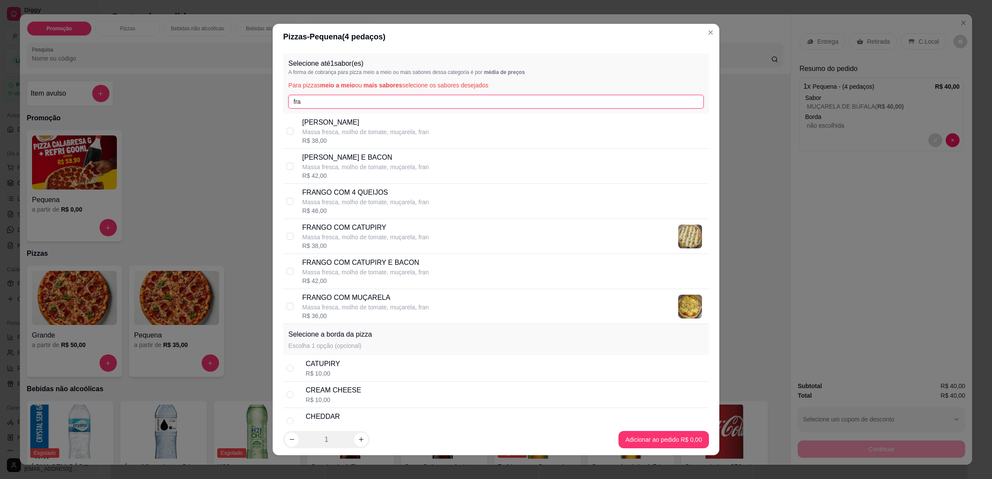
type input "fra"
click at [377, 239] on p "Massa fresca, molho de tomate, muçarela, fran" at bounding box center [365, 237] width 127 height 9
checkbox input "true"
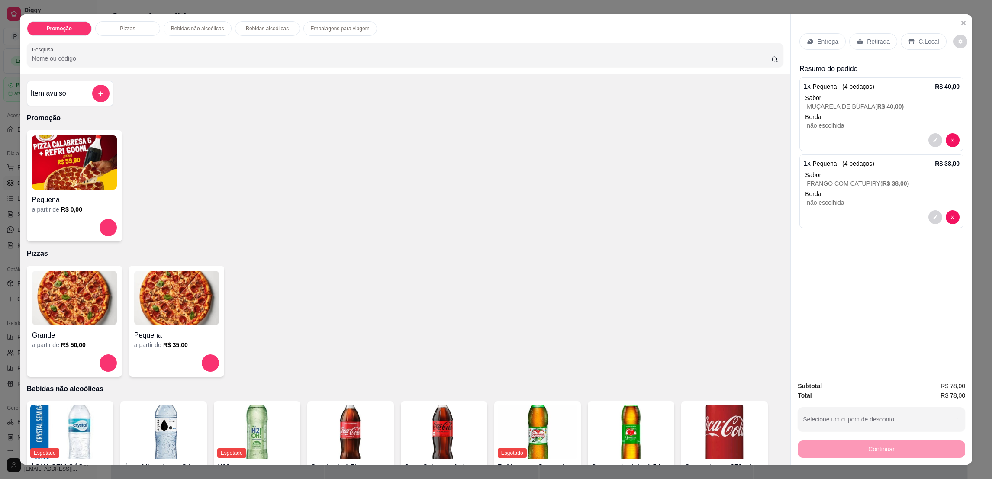
click at [916, 46] on div "C.Local" at bounding box center [923, 41] width 45 height 16
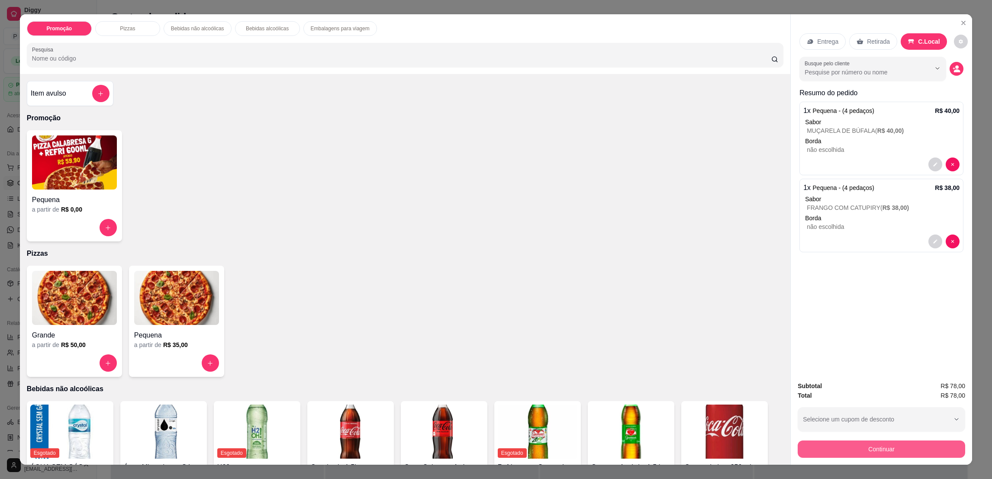
click at [866, 455] on button "Continuar" at bounding box center [882, 449] width 168 height 17
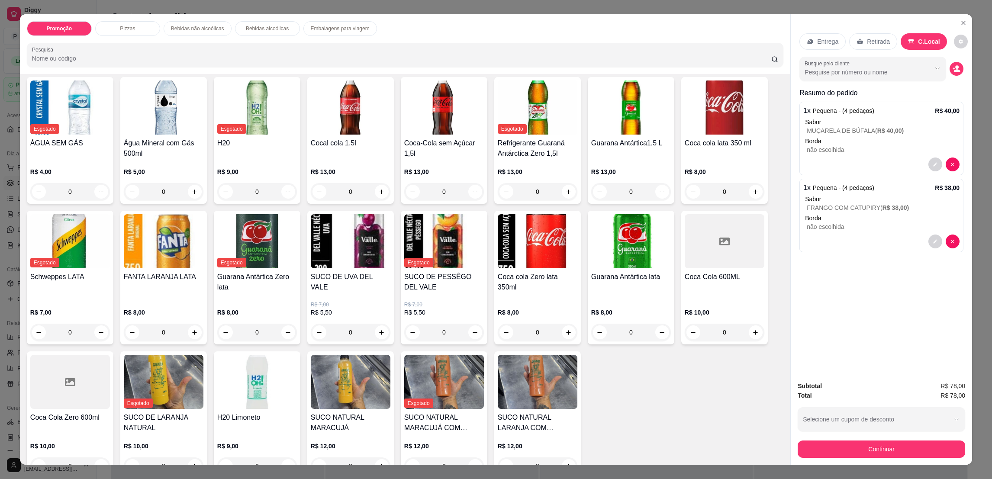
scroll to position [389, 0]
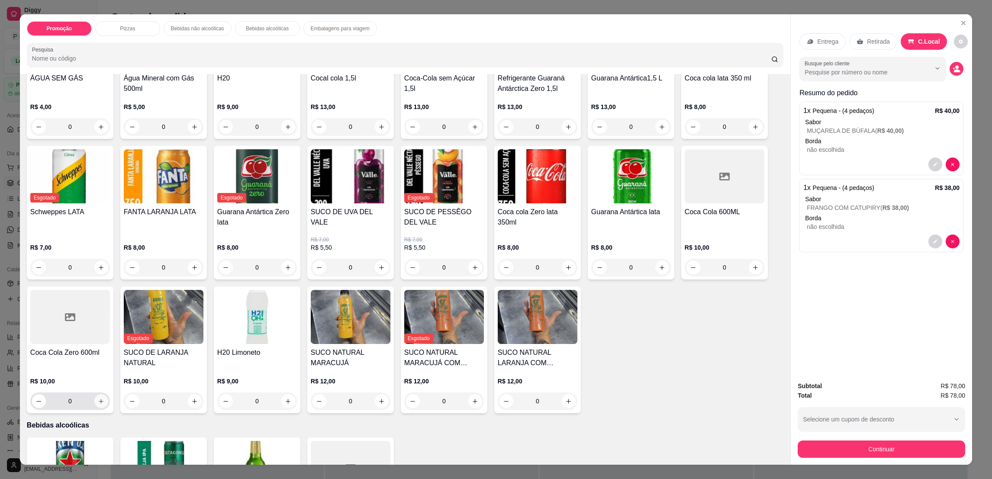
click at [98, 398] on icon "increase-product-quantity" at bounding box center [101, 401] width 6 height 6
click at [875, 449] on button "Continuar" at bounding box center [882, 449] width 168 height 17
click at [510, 329] on footer "Finalizar o pedido sem registrar pagamento Finalizar" at bounding box center [496, 354] width 194 height 55
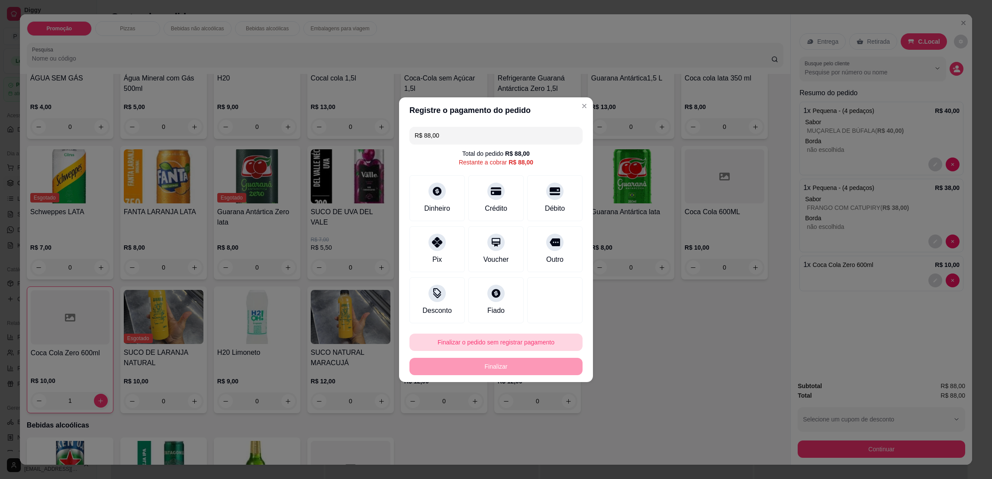
click at [516, 336] on button "Finalizar o pedido sem registrar pagamento" at bounding box center [496, 342] width 173 height 17
click at [554, 419] on button "Confirmar" at bounding box center [549, 413] width 32 height 13
type input "0"
type input "R$ 0,00"
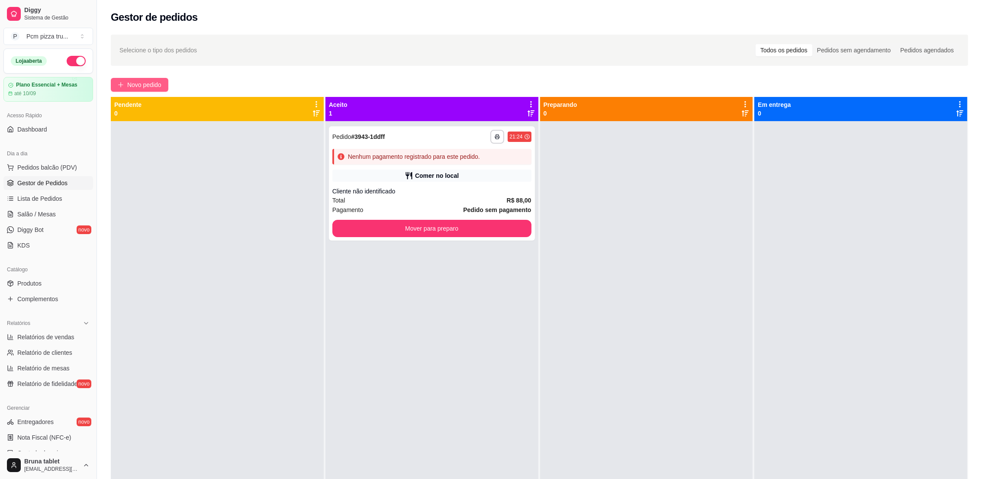
click at [159, 81] on span "Novo pedido" at bounding box center [144, 85] width 34 height 10
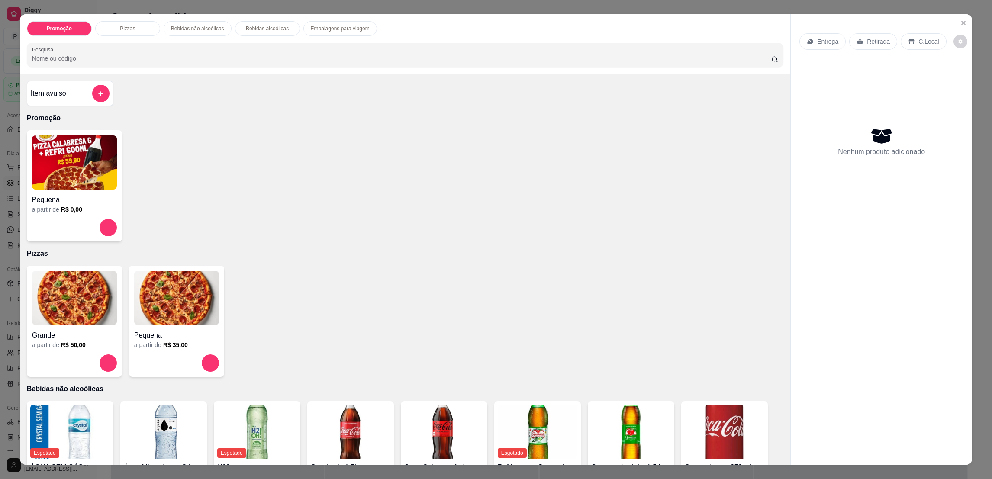
click at [77, 319] on img at bounding box center [74, 298] width 85 height 54
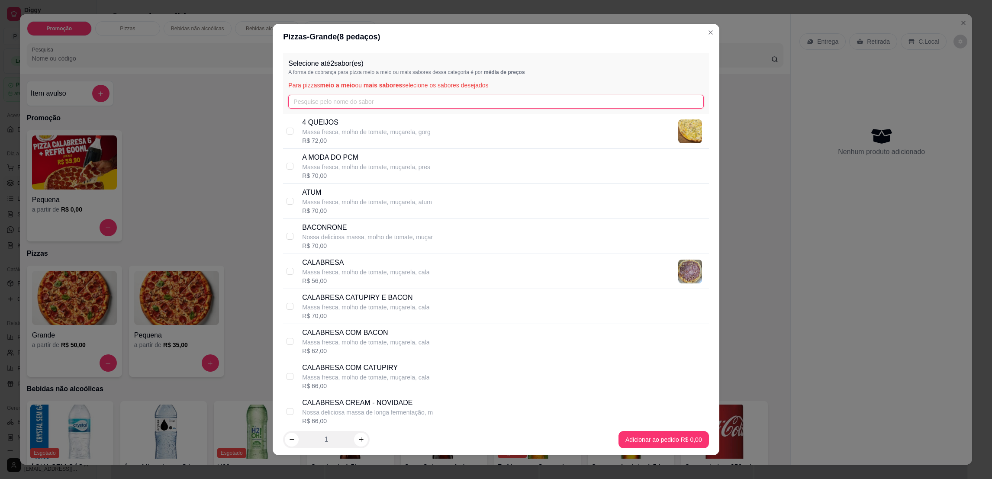
click at [368, 103] on input "text" at bounding box center [495, 102] width 415 height 14
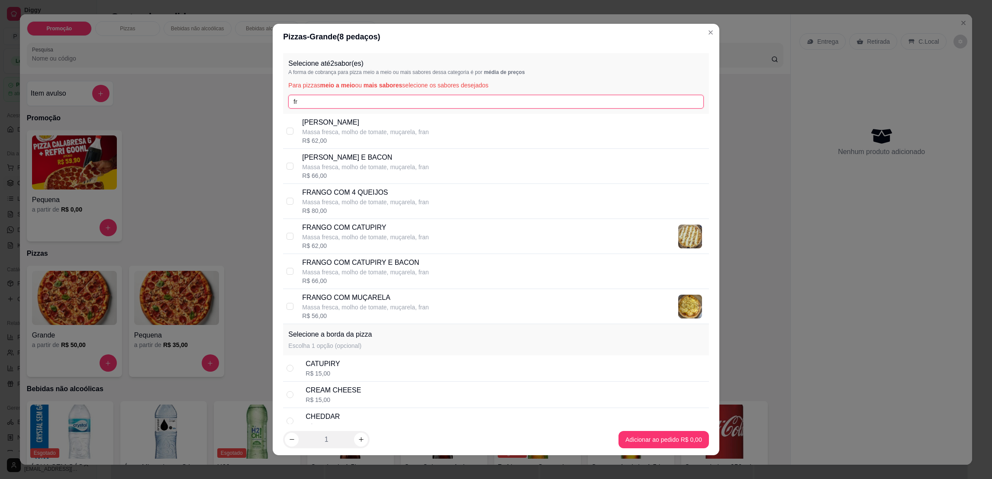
type input "fr"
click at [426, 202] on div "FRANGO COM 4 QUEIJOS Massa fresca, molho de tomate, muçarela, [PERSON_NAME]$ 80…" at bounding box center [503, 201] width 403 height 28
checkbox input "true"
click at [427, 108] on input "fr" at bounding box center [495, 102] width 415 height 14
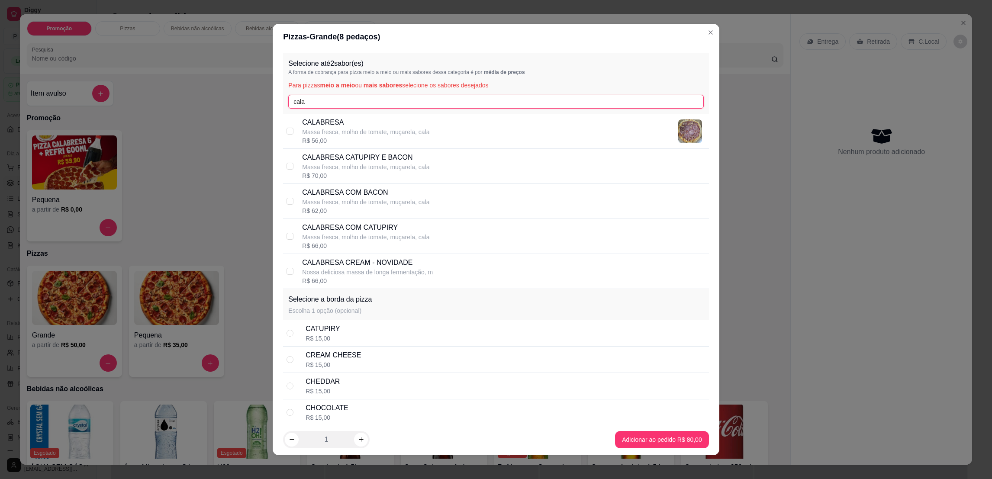
type input "cala"
click at [423, 202] on div "CALABRESA COM BACON Massa fresca, molho de tomate, muçarela, cala R$ 62,00" at bounding box center [503, 201] width 403 height 28
checkbox input "true"
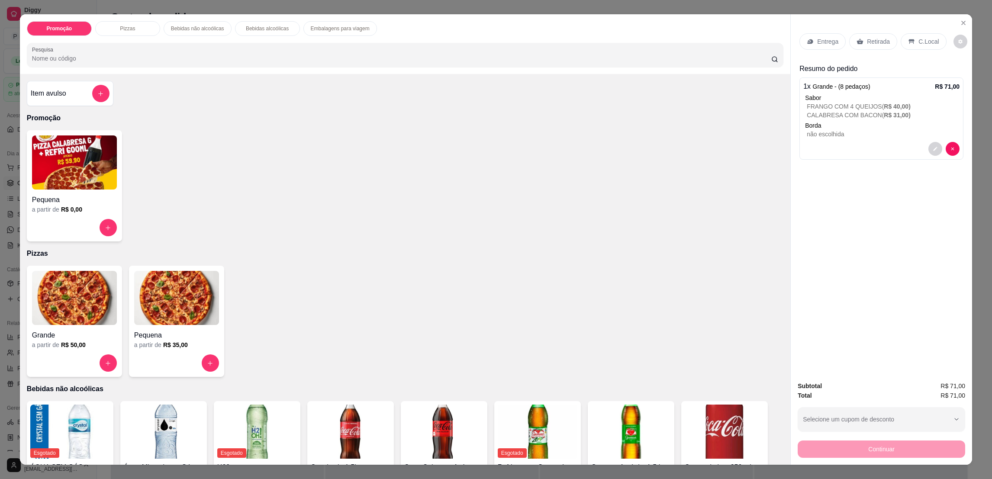
click at [867, 42] on p "Retirada" at bounding box center [878, 41] width 23 height 9
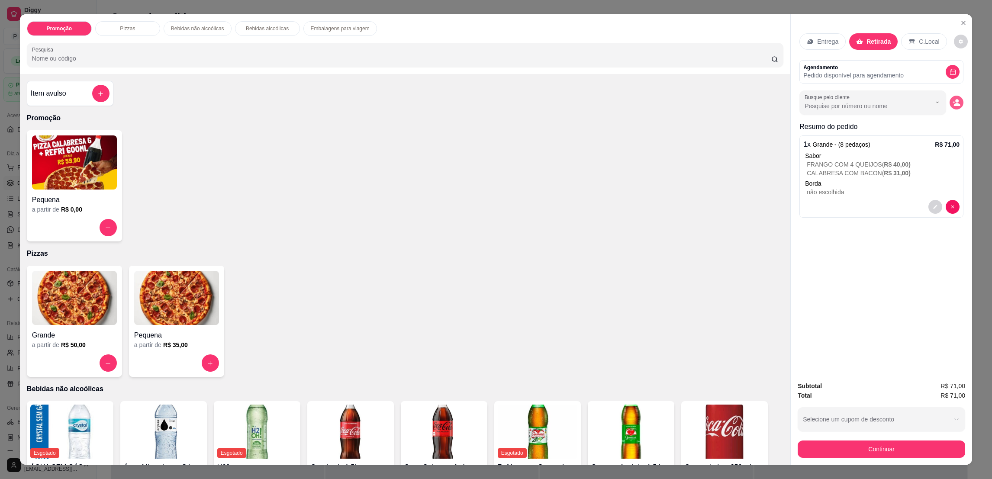
click at [955, 102] on circle "decrease-product-quantity" at bounding box center [956, 100] width 3 height 3
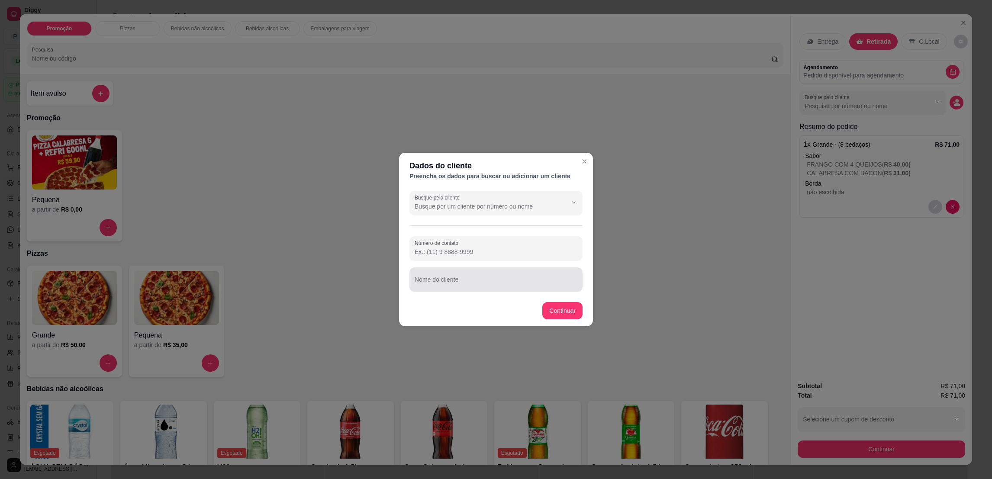
click at [539, 277] on div at bounding box center [496, 279] width 163 height 17
type input "[PERSON_NAME]"
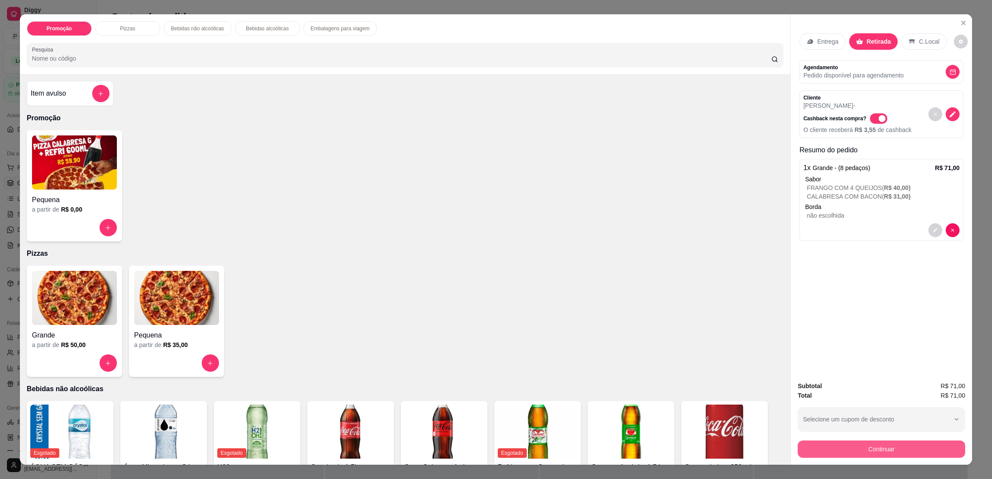
click at [820, 450] on button "Continuar" at bounding box center [882, 449] width 168 height 17
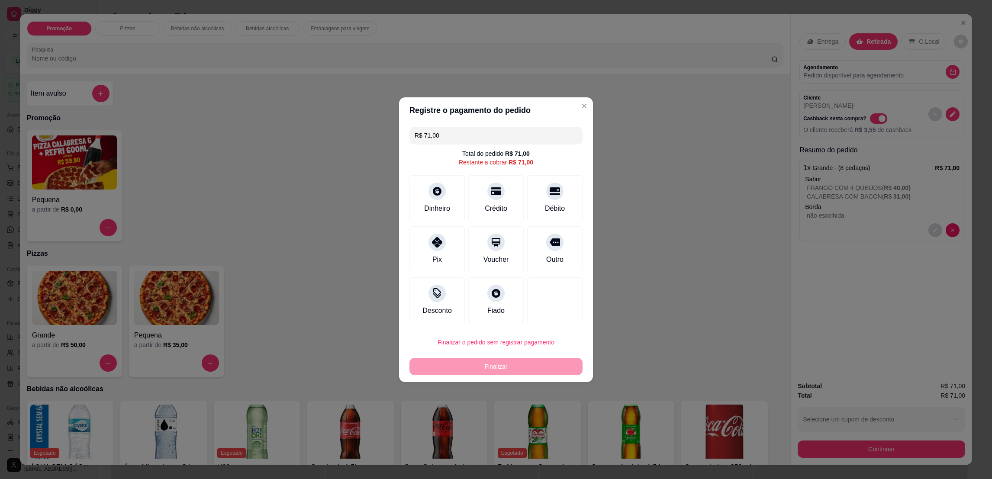
click at [486, 342] on button "Finalizar o pedido sem registrar pagamento" at bounding box center [496, 342] width 173 height 17
click at [548, 416] on button "Confirmar" at bounding box center [548, 413] width 32 height 13
type input "R$ 0,00"
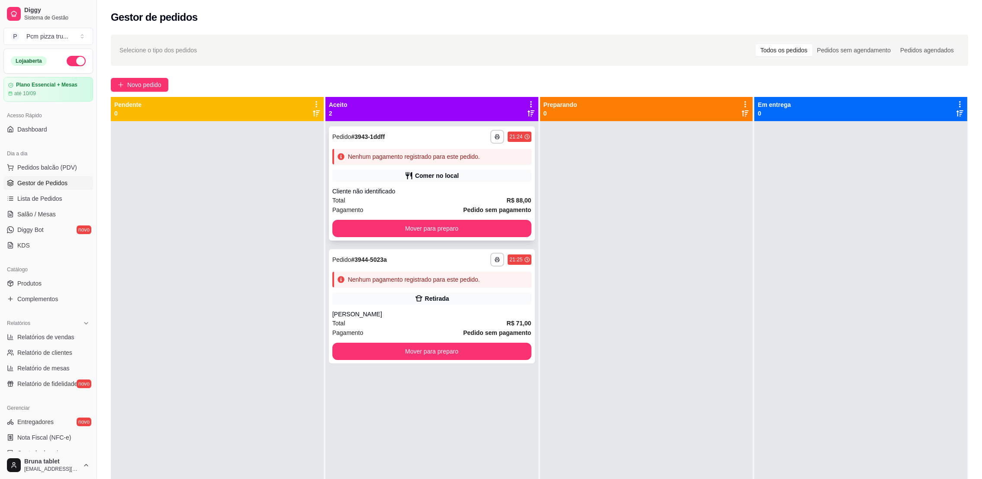
click at [445, 182] on div "**********" at bounding box center [432, 183] width 206 height 114
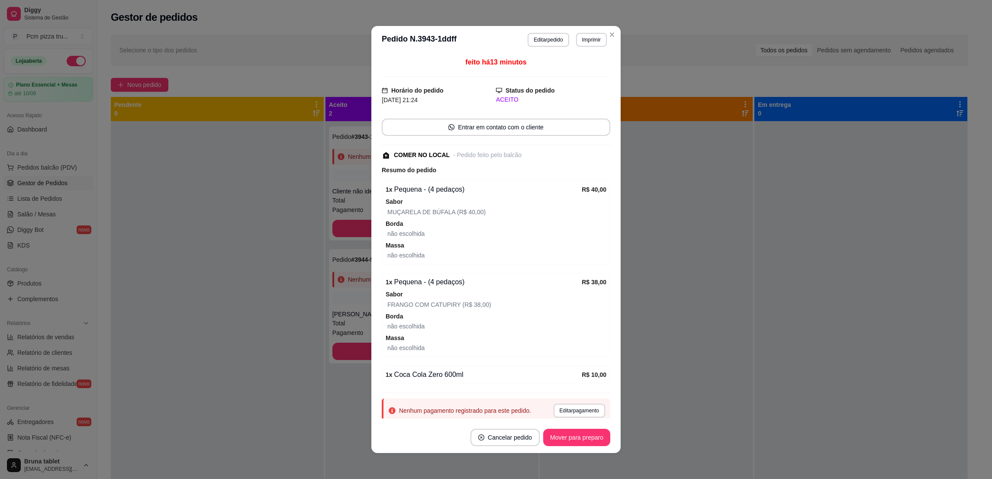
click at [557, 452] on footer "Cancelar pedido Mover para preparo" at bounding box center [495, 437] width 249 height 31
click at [559, 442] on button "Mover para preparo" at bounding box center [576, 437] width 67 height 17
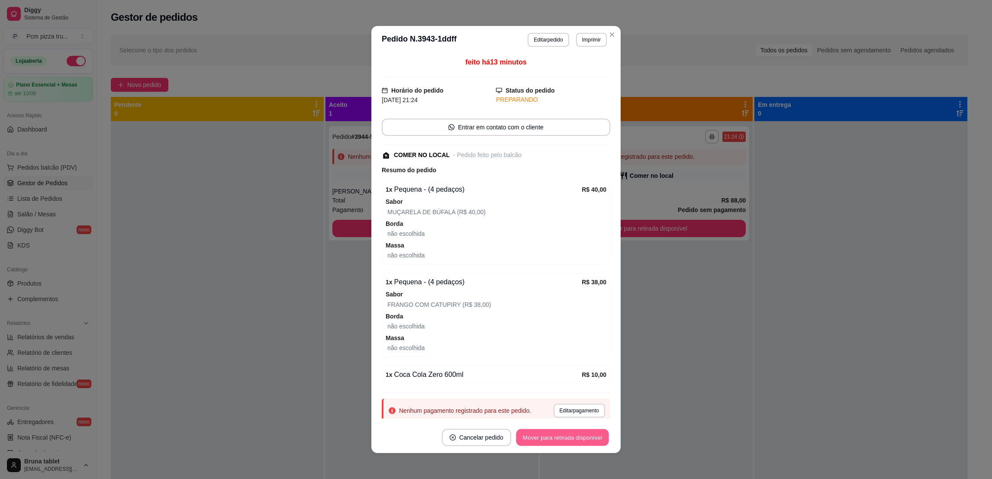
click at [568, 435] on button "Mover para retirada disponível" at bounding box center [562, 437] width 93 height 17
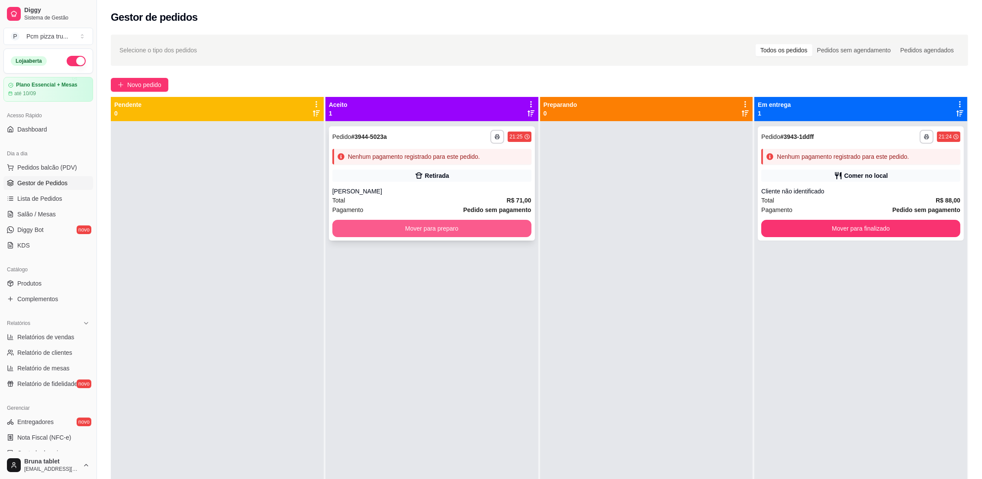
click at [369, 221] on button "Mover para preparo" at bounding box center [431, 228] width 199 height 17
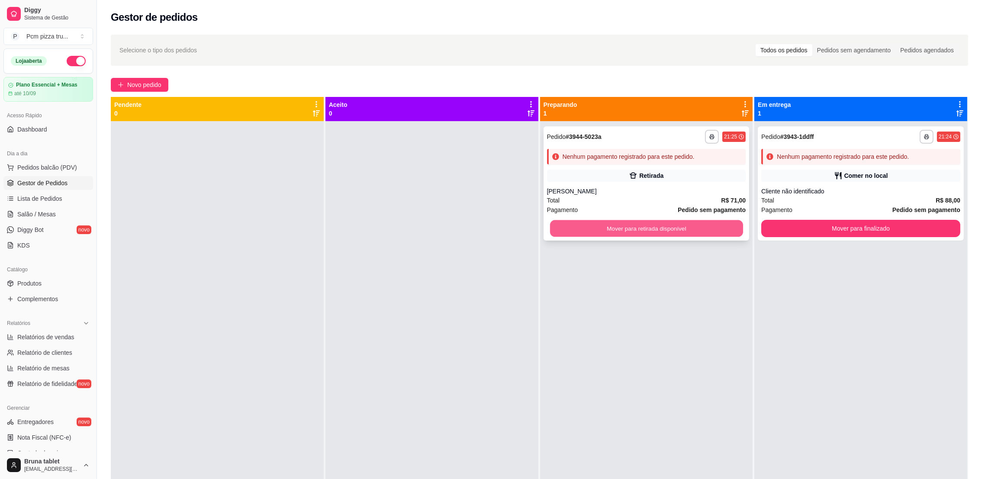
click at [600, 233] on button "Mover para retirada disponível" at bounding box center [646, 228] width 193 height 17
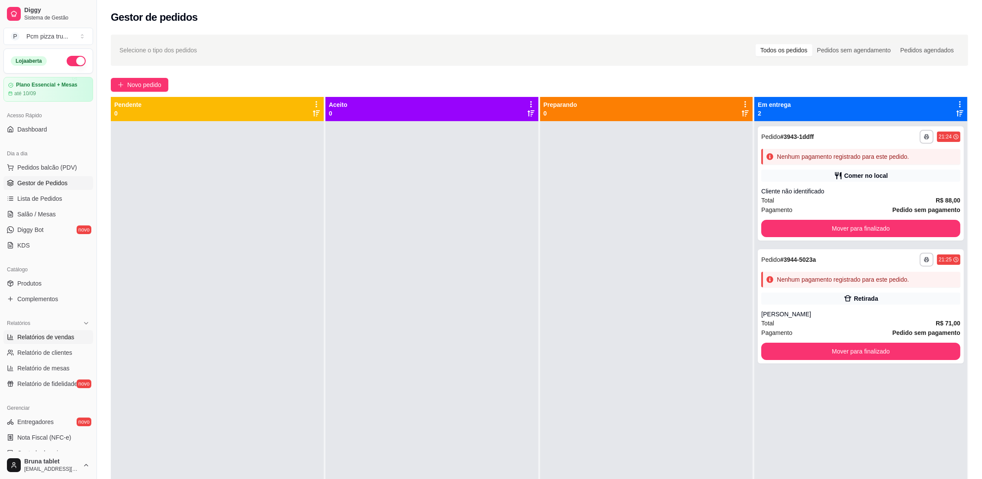
click at [64, 334] on span "Relatórios de vendas" at bounding box center [45, 337] width 57 height 9
select select "ALL"
select select "0"
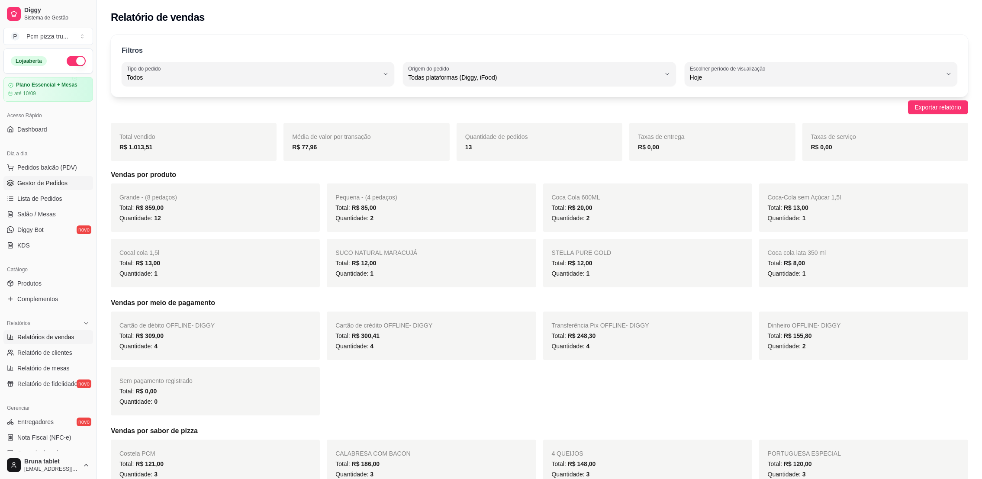
click at [61, 184] on span "Gestor de Pedidos" at bounding box center [42, 183] width 50 height 9
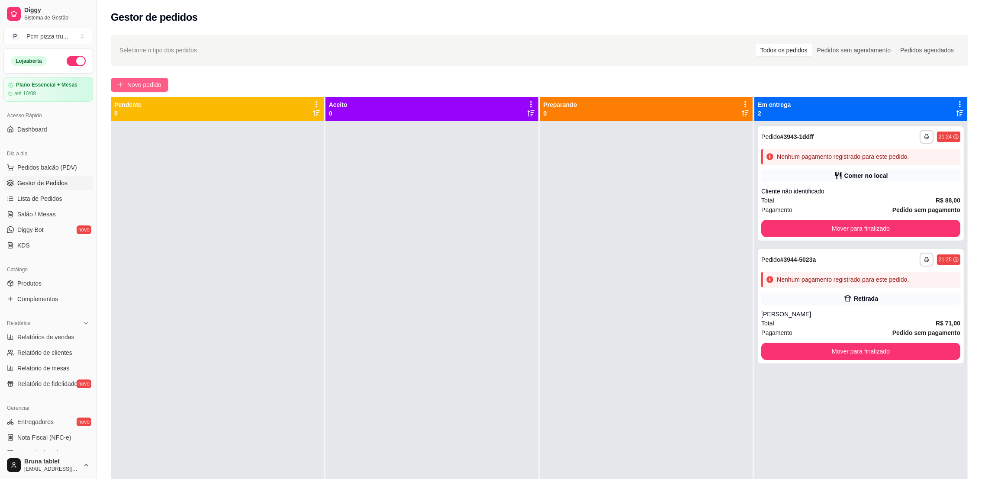
click at [142, 85] on span "Novo pedido" at bounding box center [144, 85] width 34 height 10
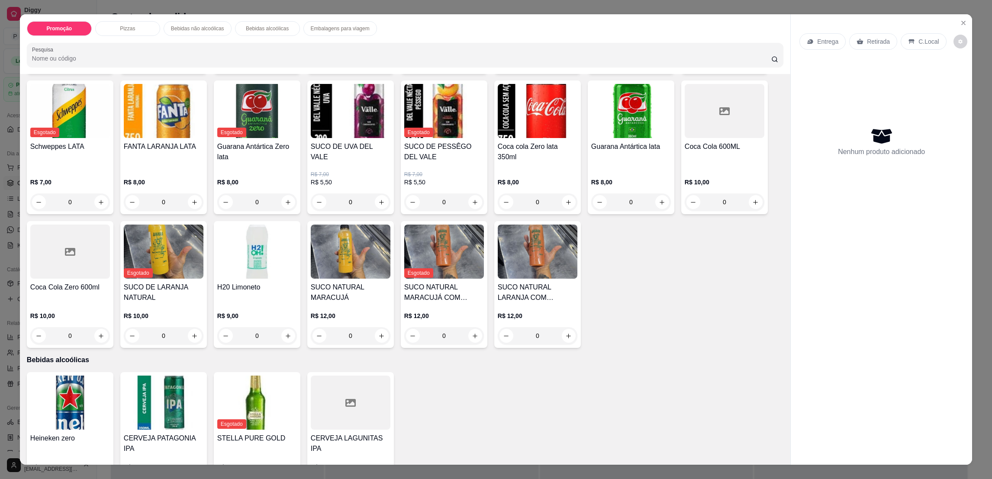
scroll to position [584, 0]
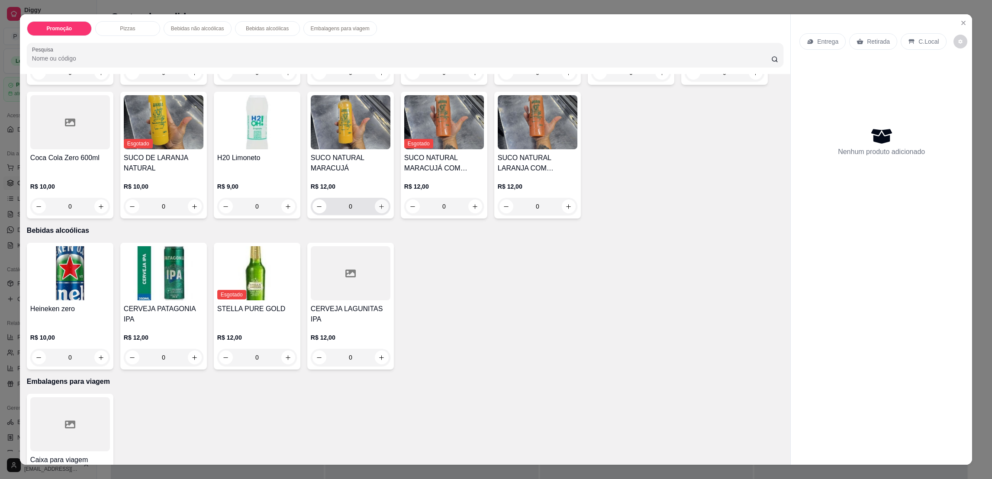
click at [378, 203] on icon "increase-product-quantity" at bounding box center [381, 206] width 6 height 6
type input "1"
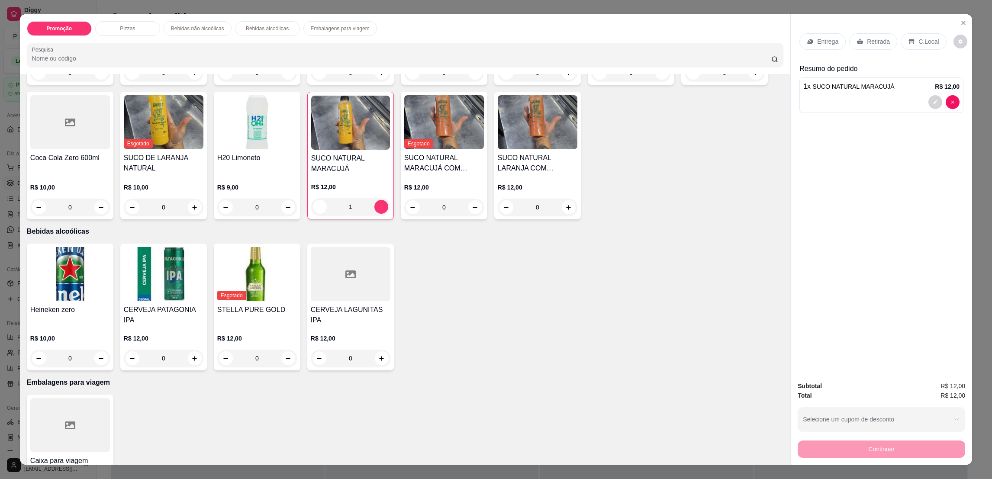
click at [910, 36] on div "C.Local" at bounding box center [923, 41] width 45 height 16
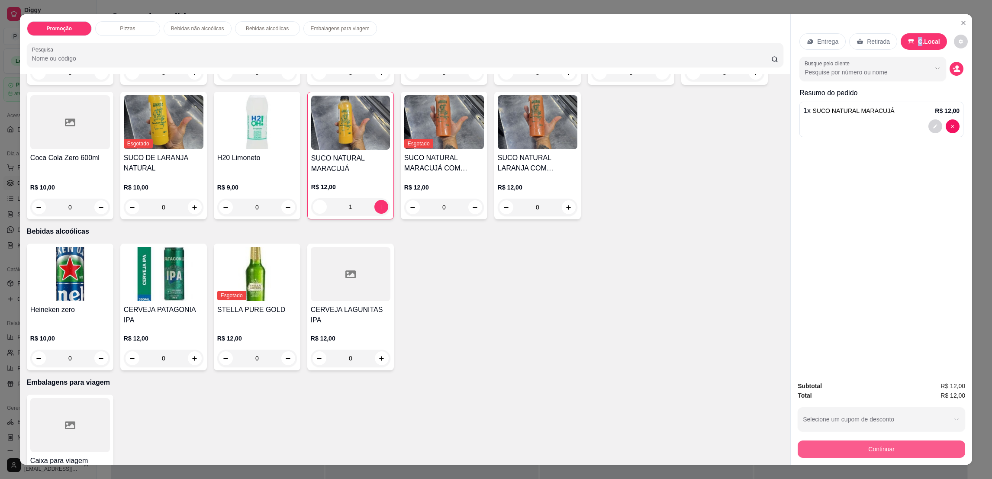
click at [893, 442] on button "Continuar" at bounding box center [882, 449] width 168 height 17
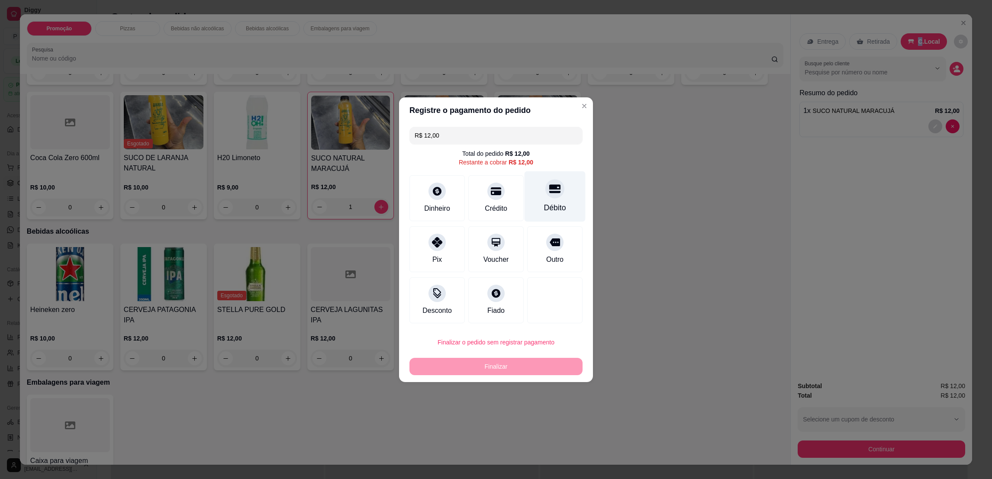
click at [549, 187] on icon at bounding box center [554, 188] width 11 height 9
type input "R$ 0,00"
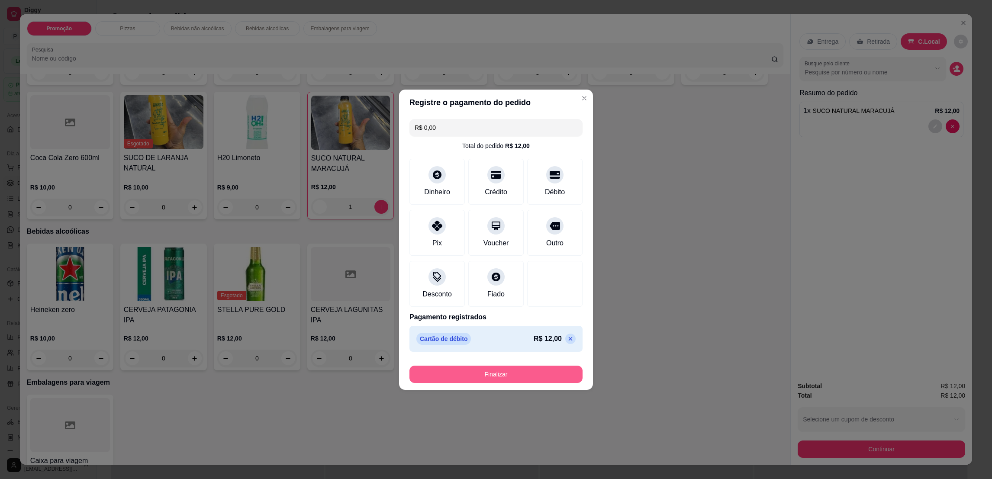
click at [542, 372] on button "Finalizar" at bounding box center [496, 374] width 173 height 17
type input "0"
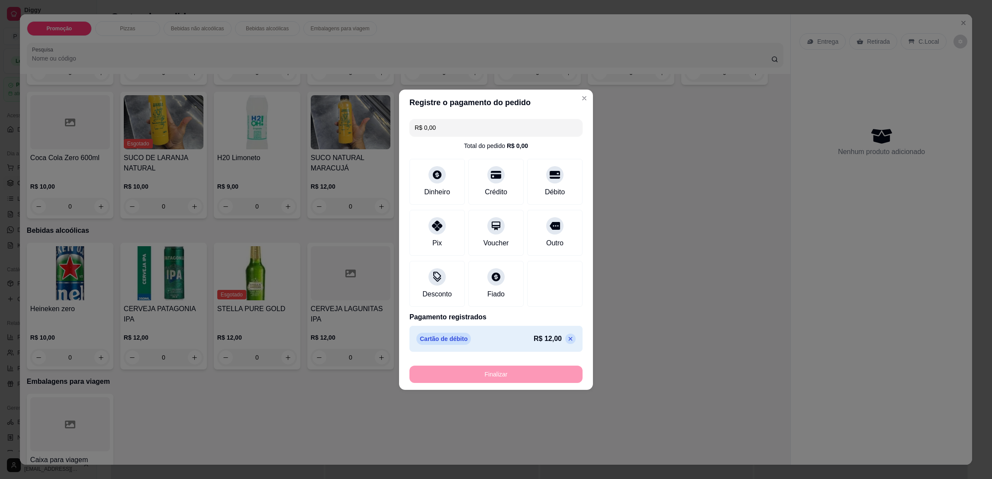
type input "-R$ 12,00"
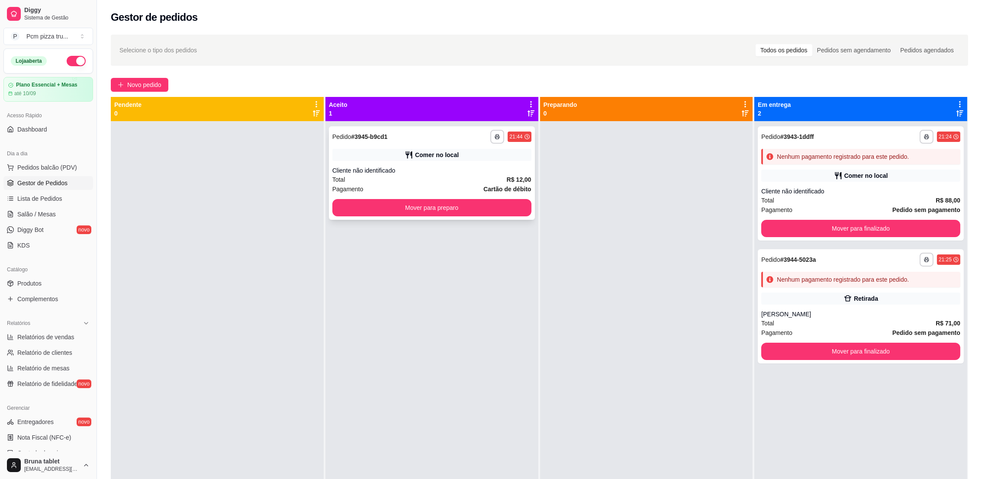
click at [390, 151] on div "Comer no local" at bounding box center [431, 155] width 199 height 12
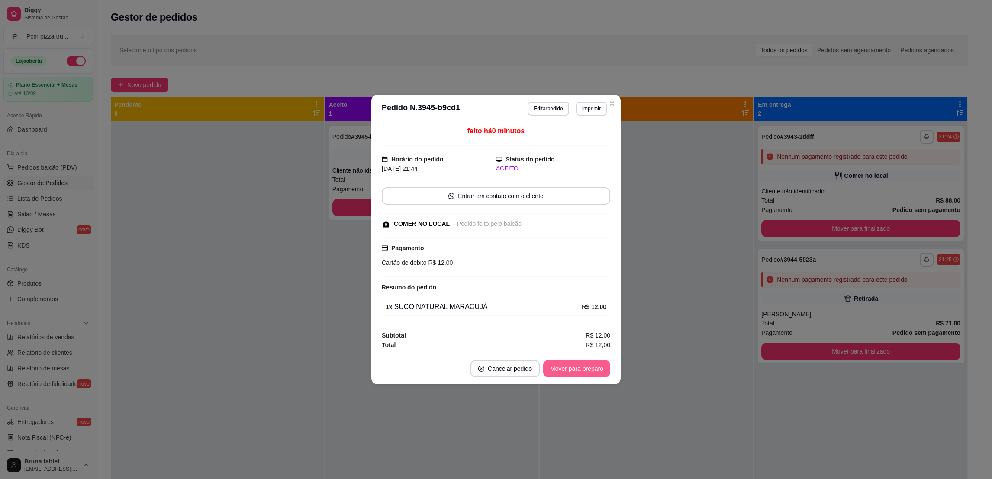
click at [583, 364] on button "Mover para preparo" at bounding box center [576, 368] width 67 height 17
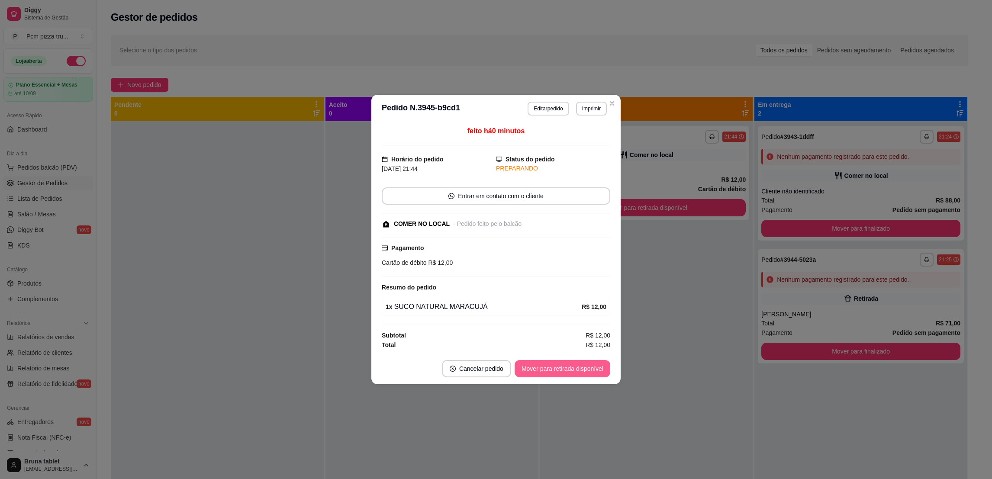
click at [584, 366] on button "Mover para retirada disponível" at bounding box center [563, 368] width 96 height 17
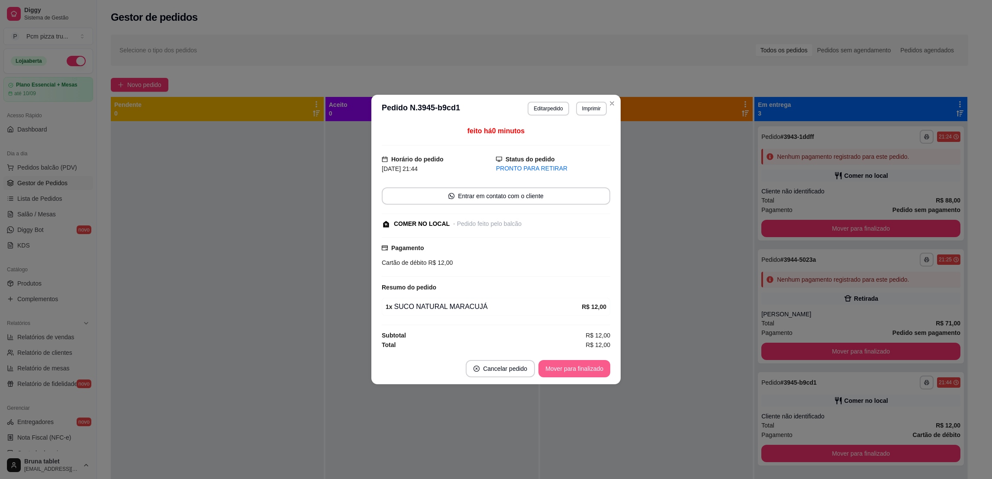
click at [584, 366] on button "Mover para finalizado" at bounding box center [575, 368] width 72 height 17
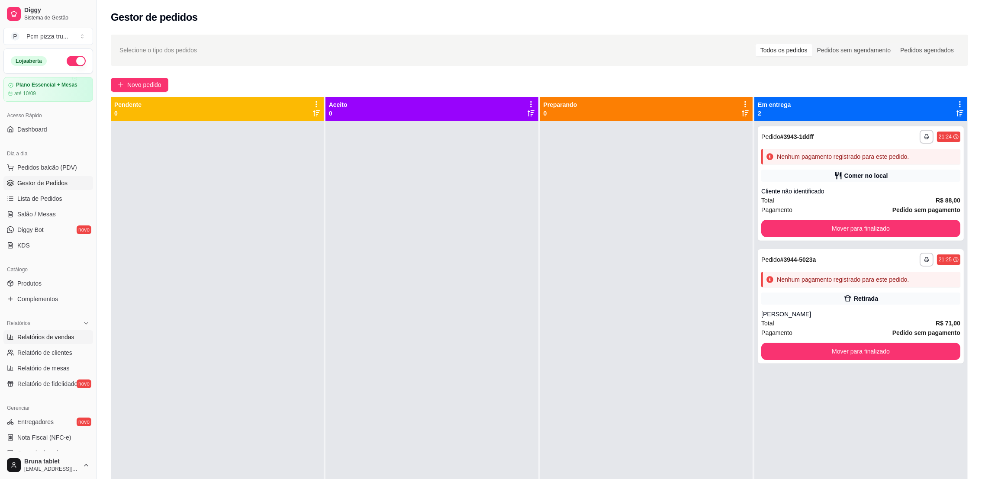
click at [25, 341] on span "Relatórios de vendas" at bounding box center [45, 337] width 57 height 9
select select "ALL"
select select "0"
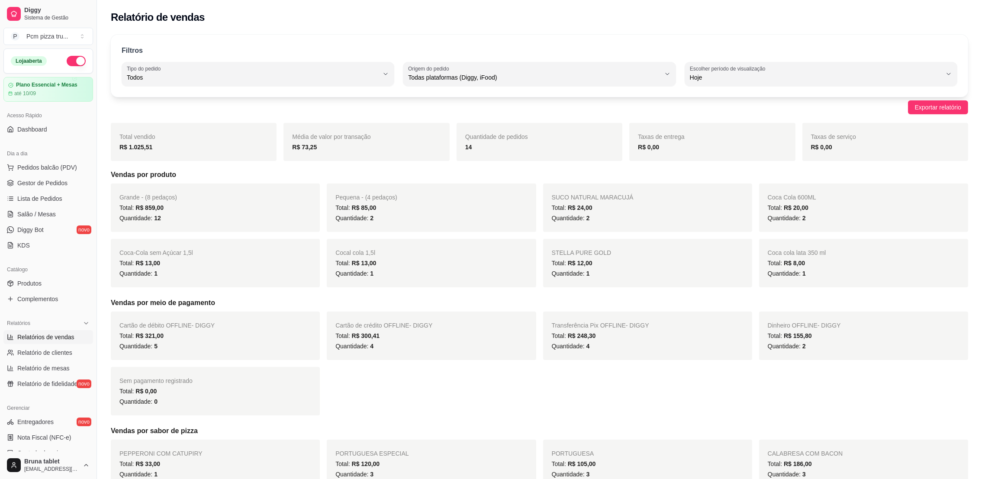
click at [37, 175] on ul "Pedidos balcão (PDV) Gestor de Pedidos Lista de Pedidos Salão / Mesas Diggy Bot…" at bounding box center [48, 207] width 90 height 92
click at [44, 180] on span "Gestor de Pedidos" at bounding box center [42, 183] width 50 height 9
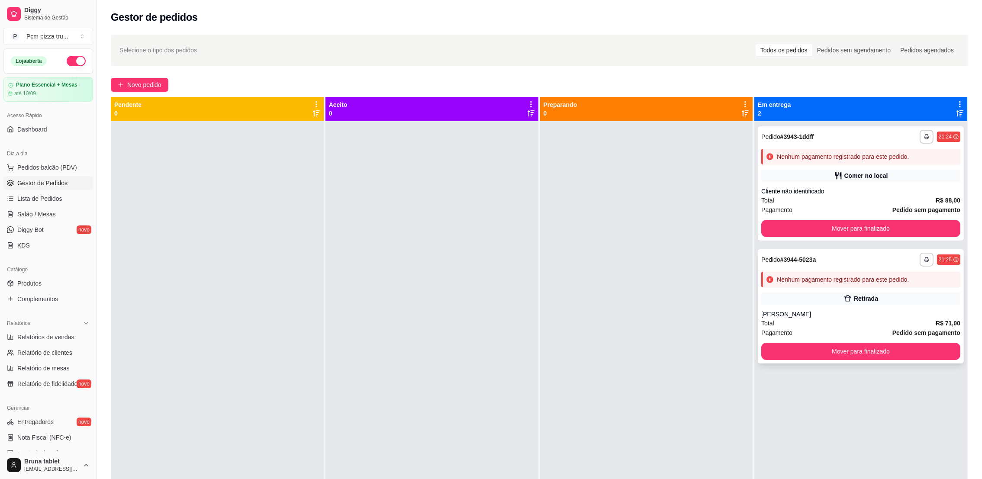
click at [805, 293] on div "Retirada" at bounding box center [860, 299] width 199 height 12
click at [849, 267] on div "**********" at bounding box center [861, 306] width 206 height 114
click at [894, 280] on div "Nenhum pagamento registrado para este pedido." at bounding box center [843, 279] width 132 height 9
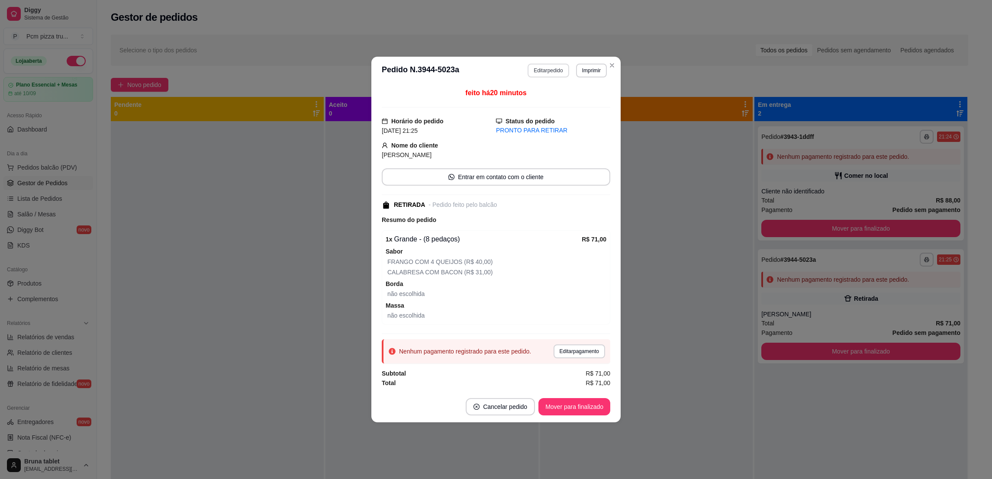
click at [552, 65] on button "Editar pedido" at bounding box center [548, 71] width 41 height 14
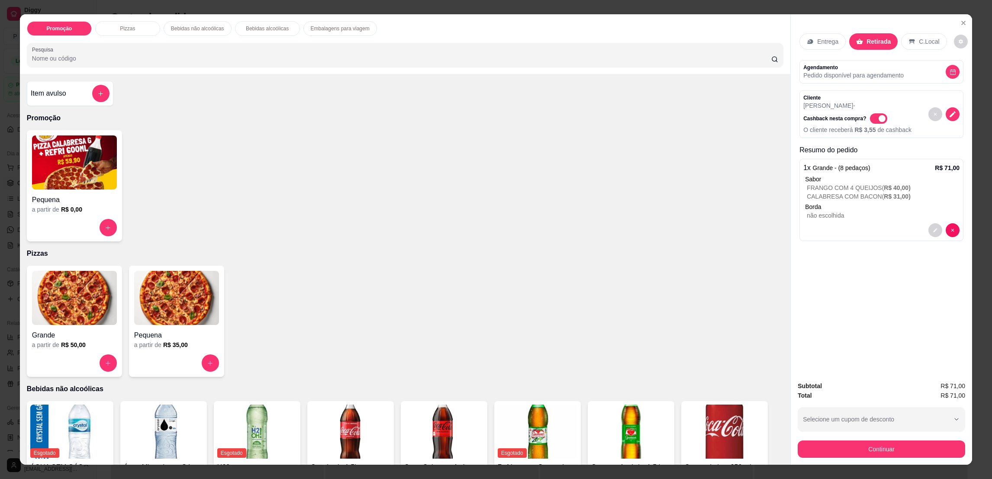
scroll to position [194, 0]
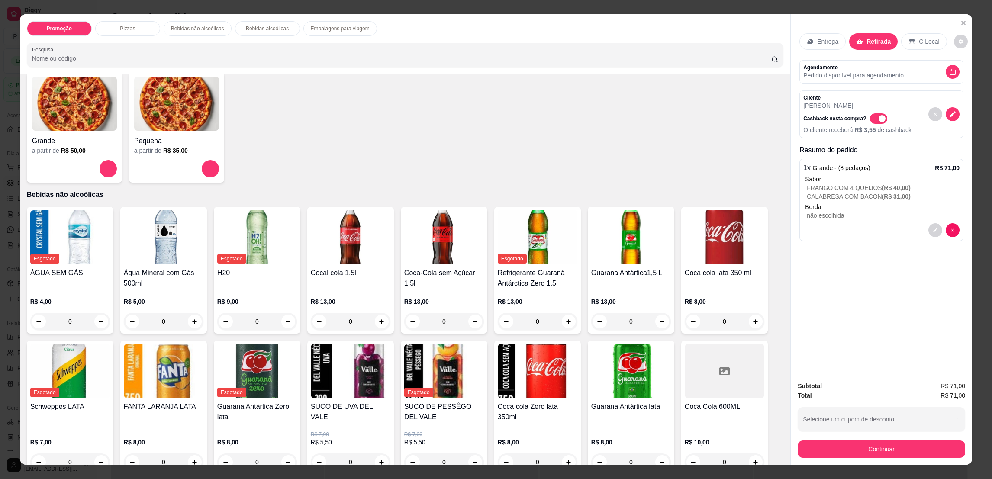
click at [69, 115] on img at bounding box center [74, 104] width 85 height 54
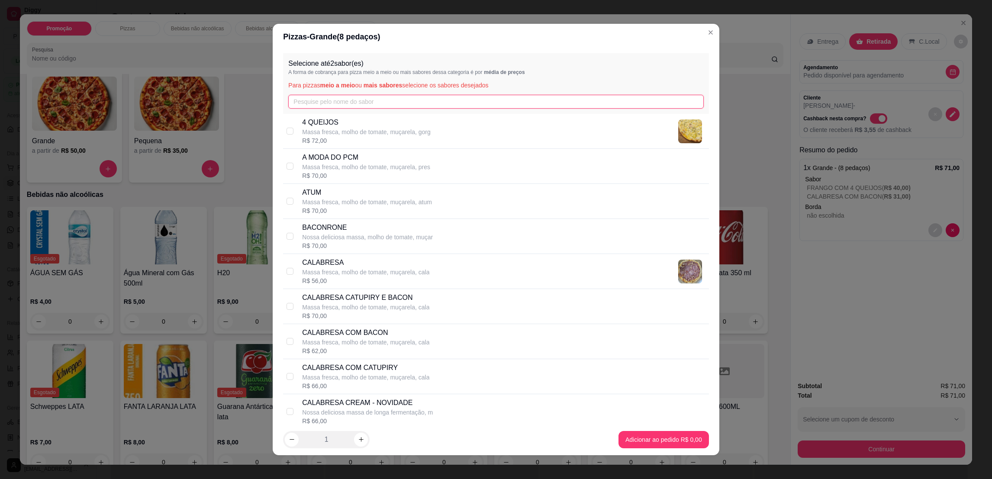
click at [297, 102] on input "text" at bounding box center [495, 102] width 415 height 14
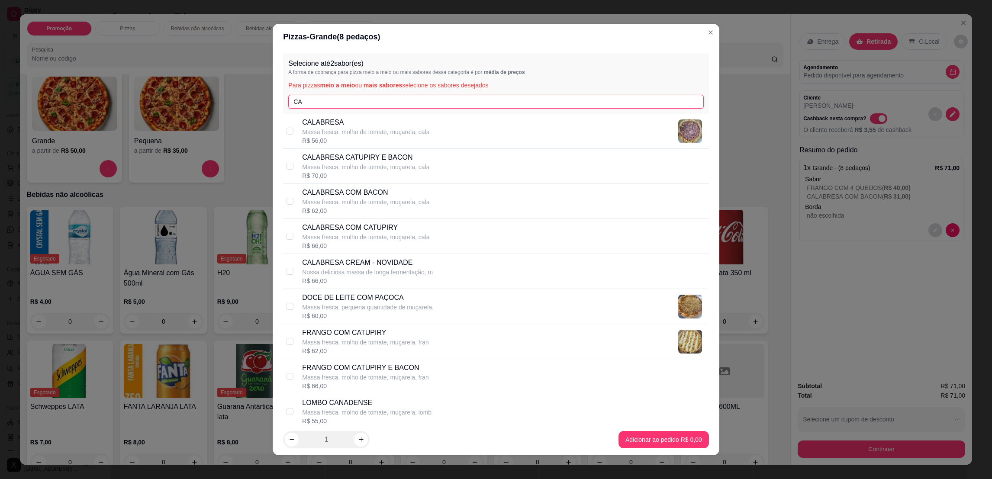
type input "CA"
click at [341, 131] on p "Massa fresca, molho de tomate, muçarela, cala" at bounding box center [365, 132] width 127 height 9
checkbox input "true"
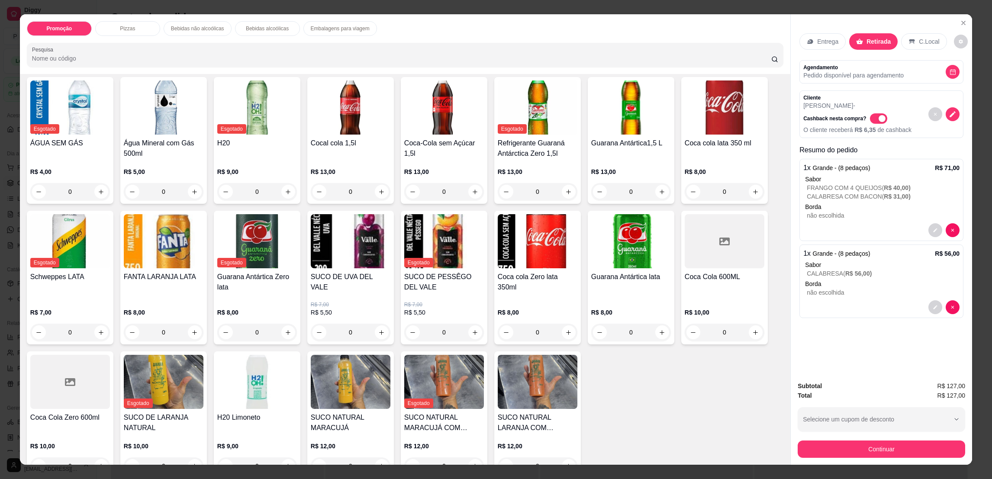
scroll to position [455, 0]
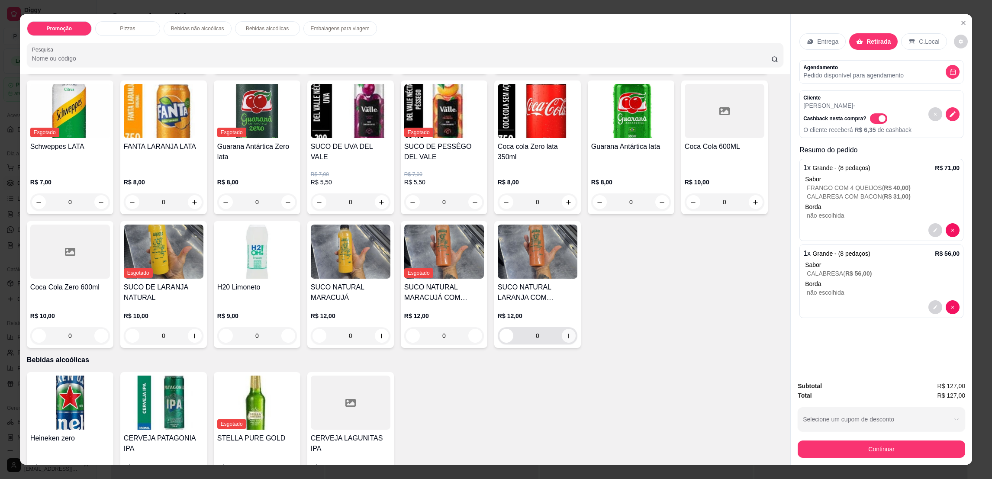
click at [567, 337] on icon "increase-product-quantity" at bounding box center [568, 336] width 6 height 6
click at [567, 337] on button "increase-product-quantity" at bounding box center [568, 336] width 14 height 14
type input "2"
click at [659, 203] on icon "increase-product-quantity" at bounding box center [662, 202] width 6 height 6
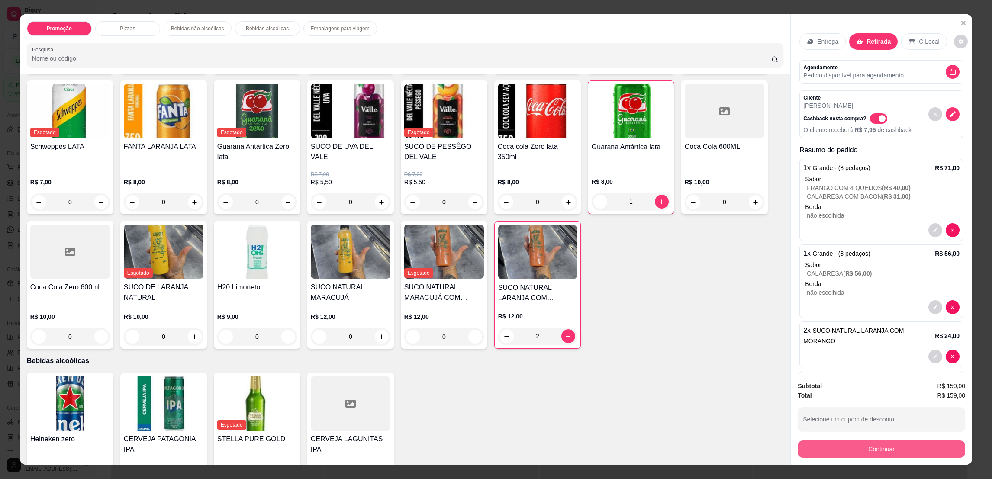
click at [884, 445] on button "Continuar" at bounding box center [882, 449] width 168 height 17
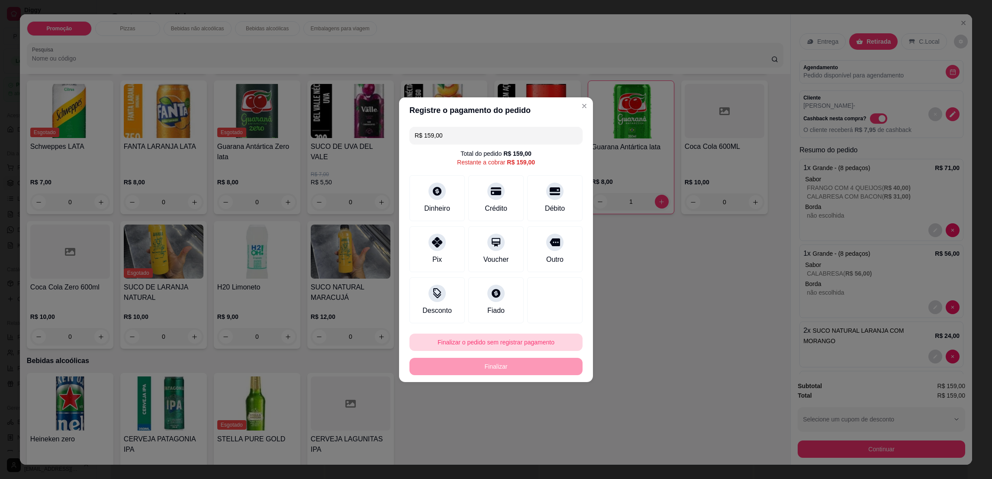
click at [513, 335] on button "Finalizar o pedido sem registrar pagamento" at bounding box center [496, 342] width 173 height 17
click at [548, 418] on button "Confirmar" at bounding box center [548, 413] width 31 height 13
type input "0"
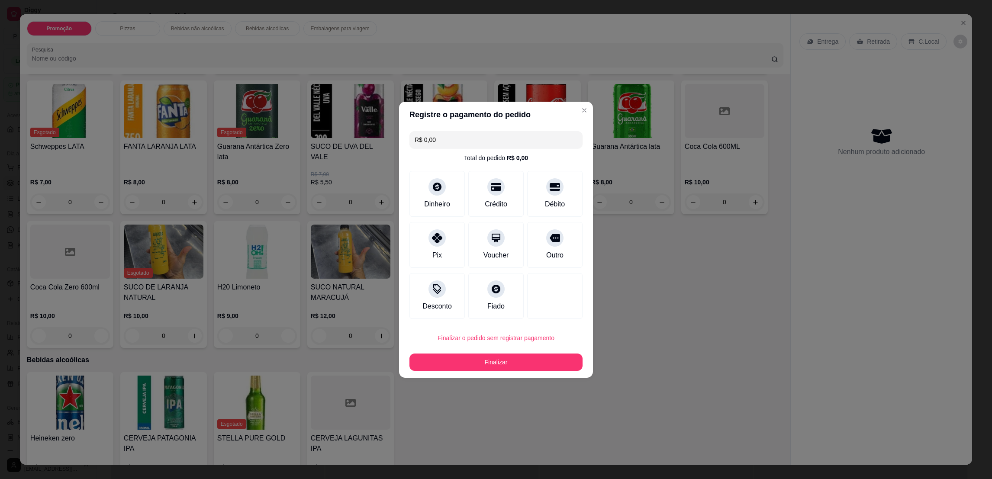
type input "R$ 0,00"
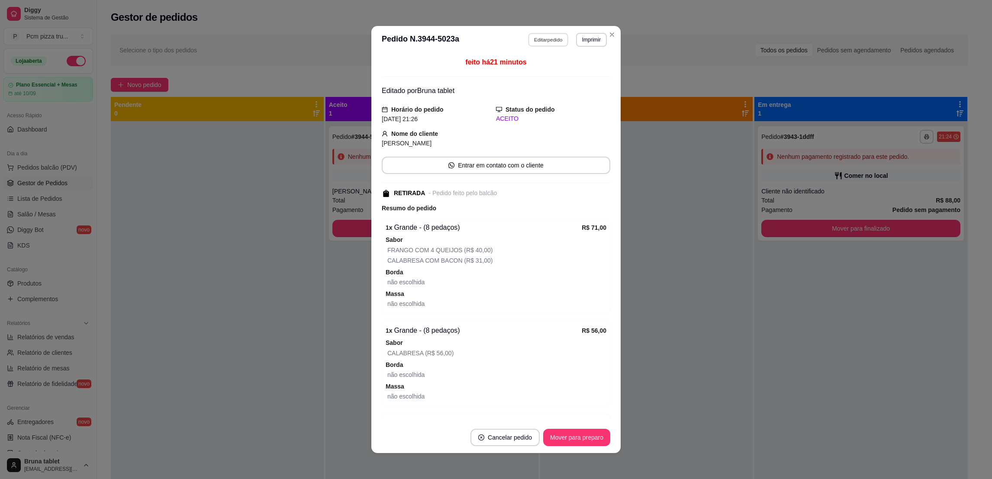
click at [542, 38] on button "Editar pedido" at bounding box center [549, 39] width 40 height 13
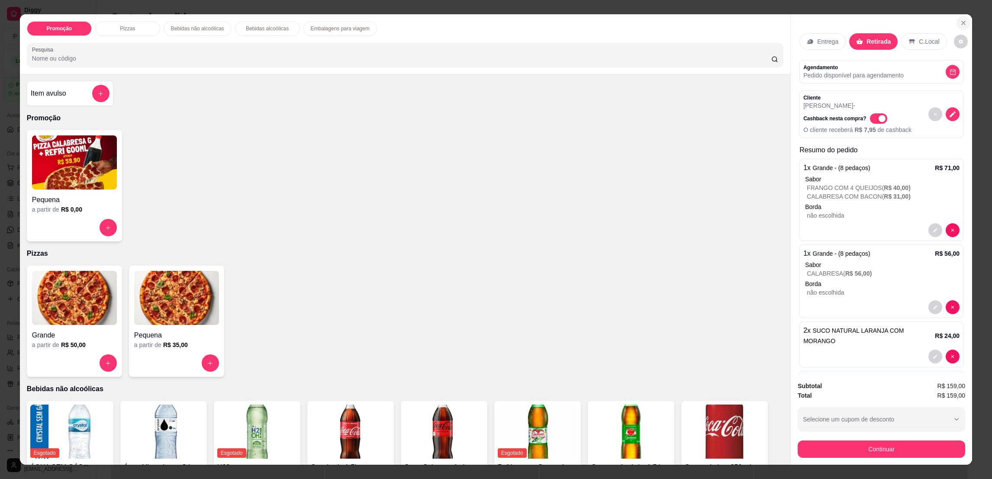
click at [960, 20] on icon "Close" at bounding box center [963, 22] width 7 height 7
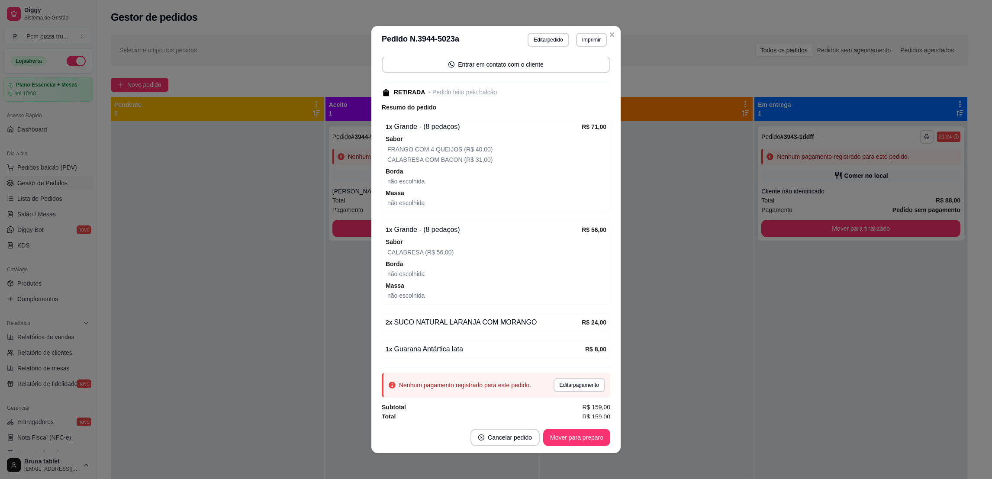
scroll to position [105, 0]
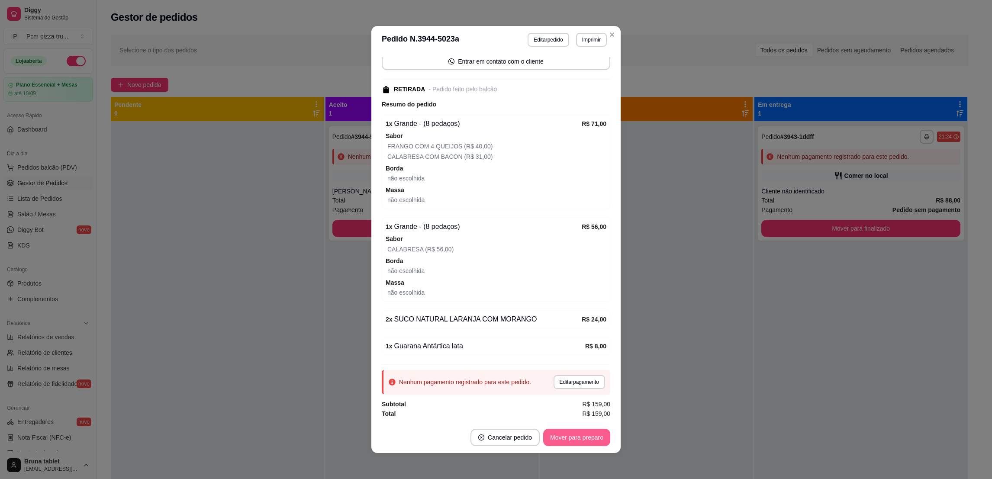
click at [565, 433] on button "Mover para preparo" at bounding box center [576, 437] width 67 height 17
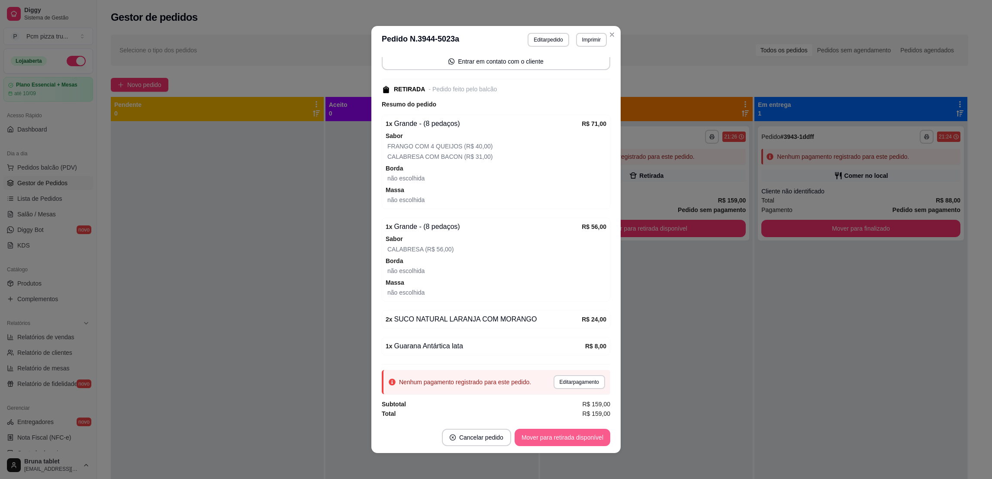
click at [565, 433] on button "Mover para retirada disponível" at bounding box center [563, 437] width 96 height 17
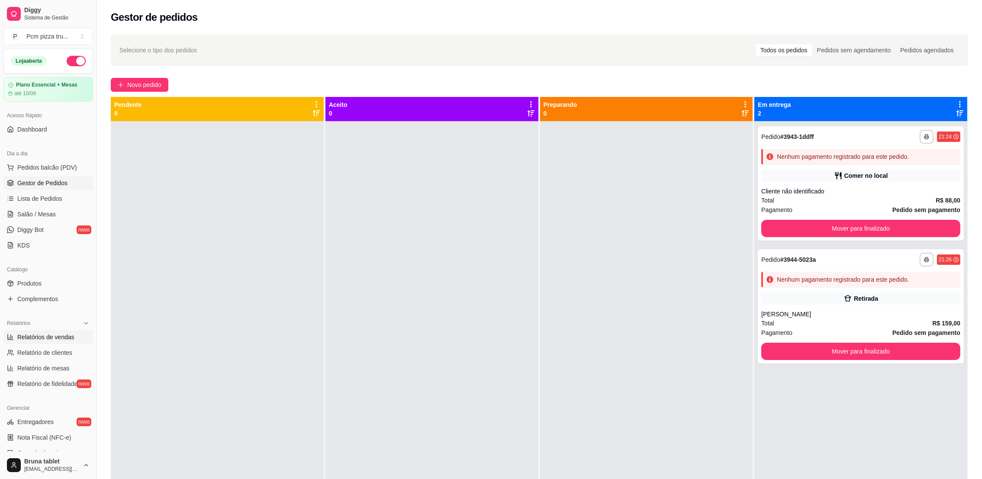
click at [44, 332] on link "Relatórios de vendas" at bounding box center [48, 337] width 90 height 14
select select "ALL"
select select "0"
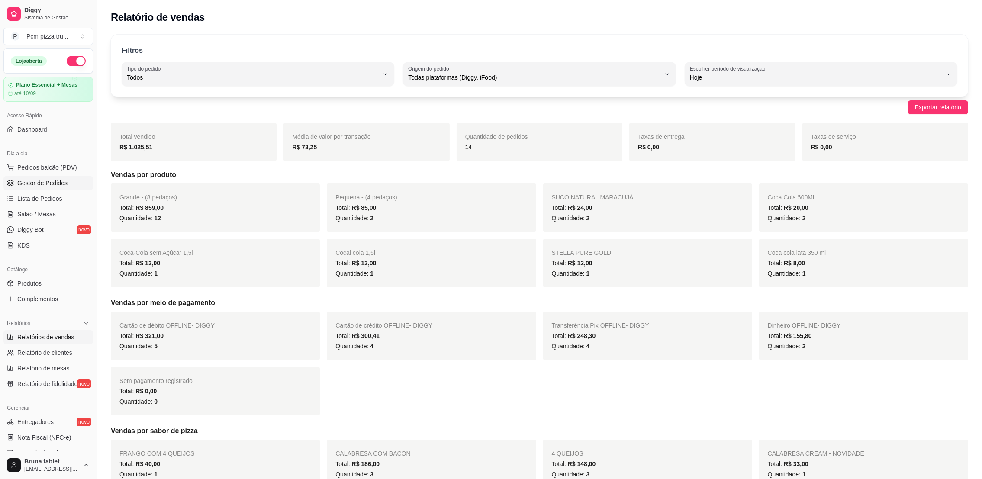
click at [38, 186] on span "Gestor de Pedidos" at bounding box center [42, 183] width 50 height 9
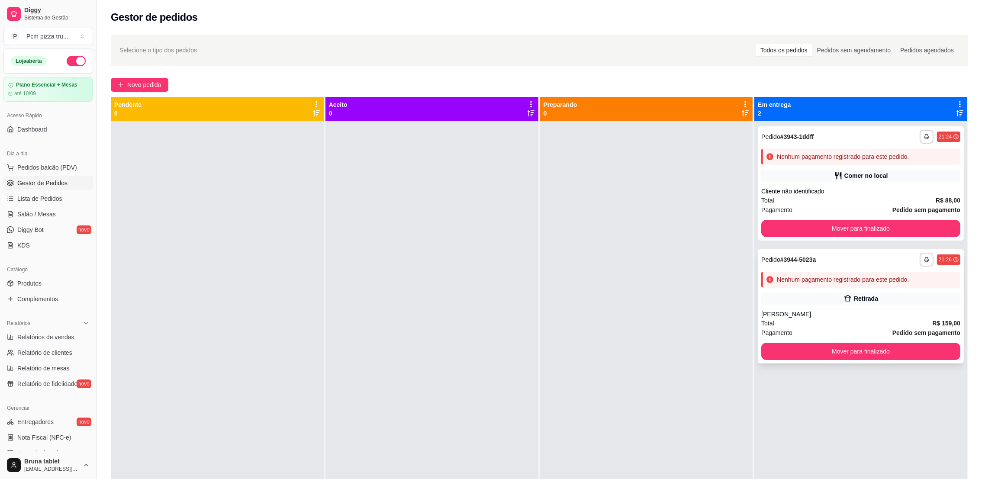
click at [848, 273] on div "Nenhum pagamento registrado para este pedido." at bounding box center [860, 280] width 199 height 16
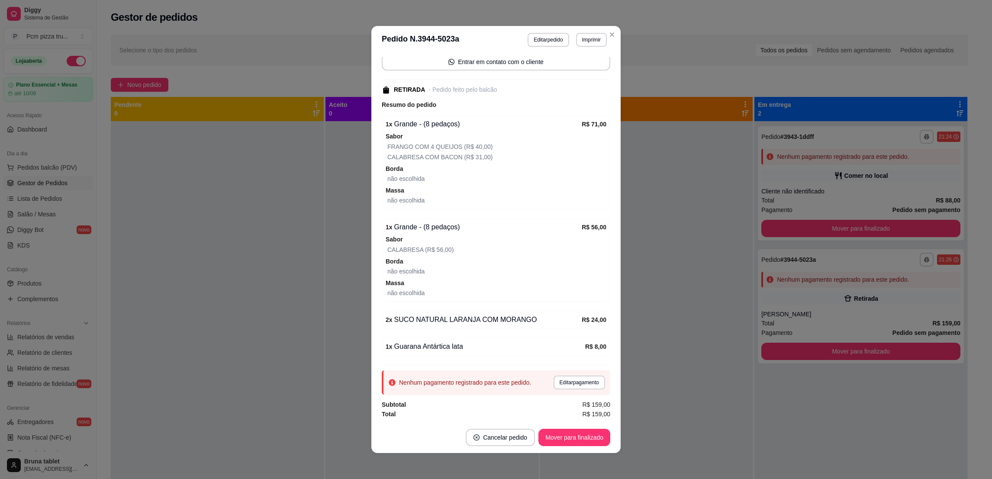
scroll to position [105, 0]
click at [546, 39] on button "Editar pedido" at bounding box center [548, 40] width 41 height 14
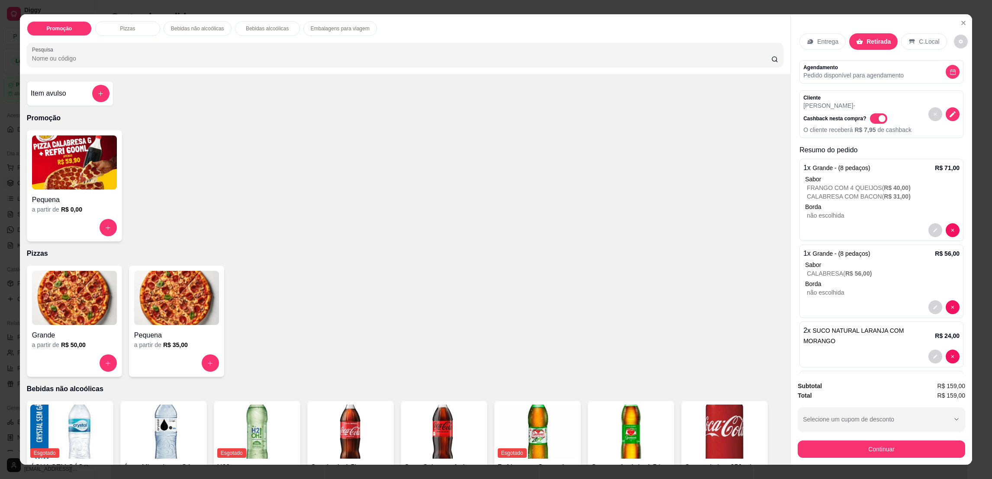
scroll to position [65, 0]
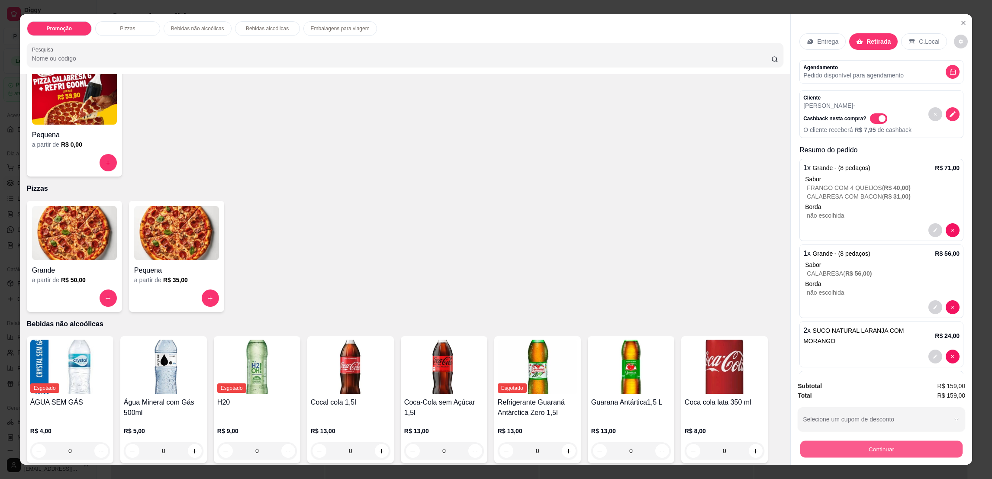
click at [874, 451] on button "Continuar" at bounding box center [881, 449] width 162 height 17
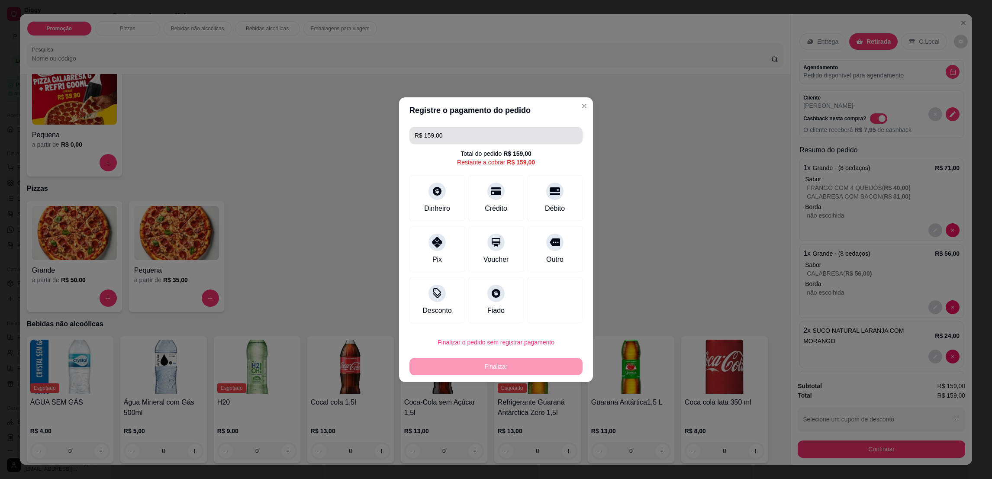
click at [494, 137] on input "R$ 159,00" at bounding box center [496, 135] width 163 height 17
click at [503, 193] on div "Crédito" at bounding box center [496, 196] width 61 height 51
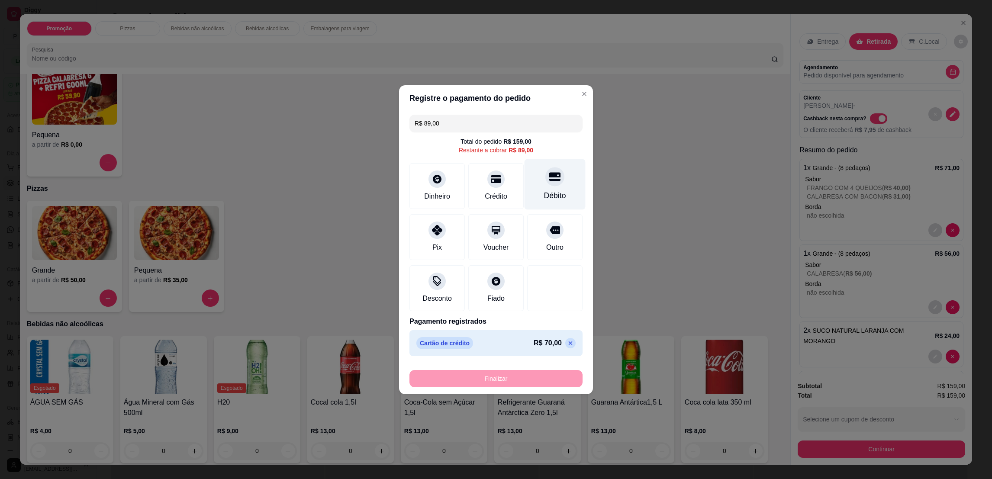
click at [557, 198] on div "Débito" at bounding box center [555, 195] width 22 height 11
type input "R$ 0,00"
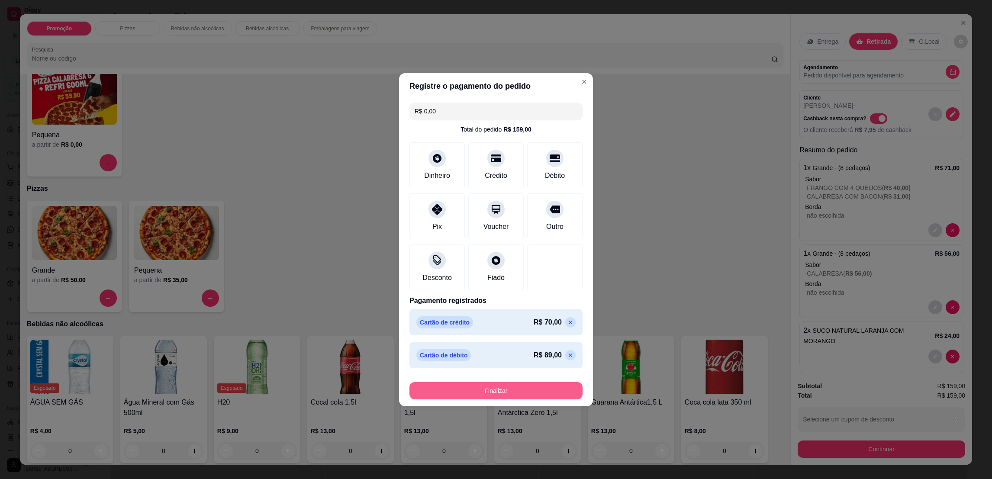
click at [487, 381] on div "Finalizar" at bounding box center [496, 389] width 173 height 21
click at [483, 385] on button "Finalizar" at bounding box center [496, 390] width 168 height 17
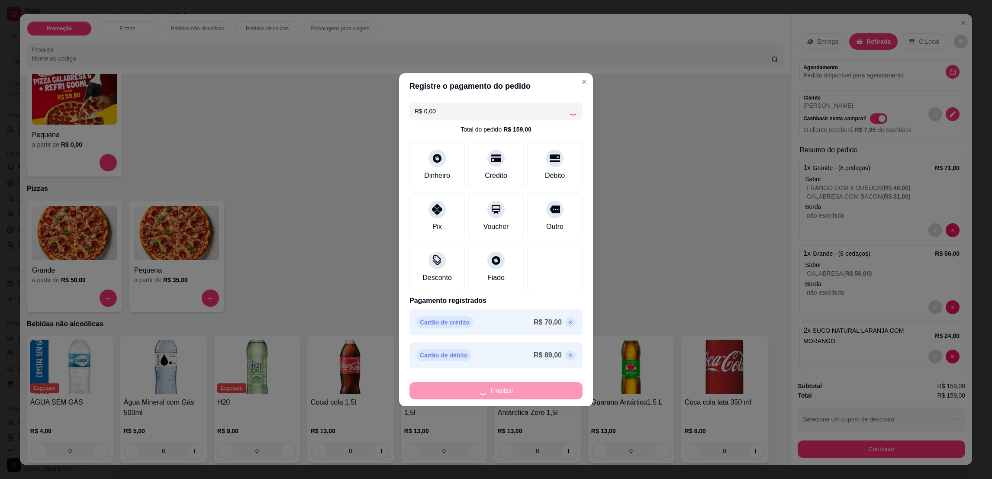
type input "0"
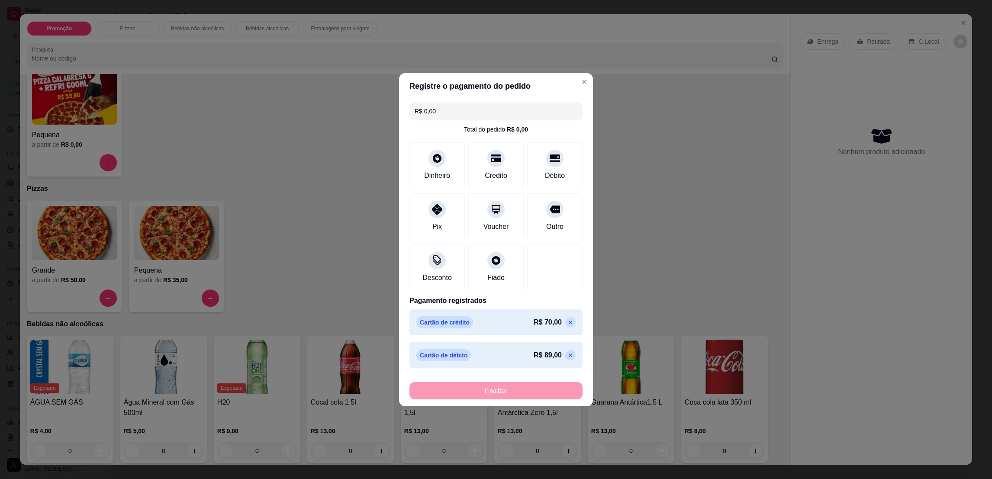
type input "-R$ 159,00"
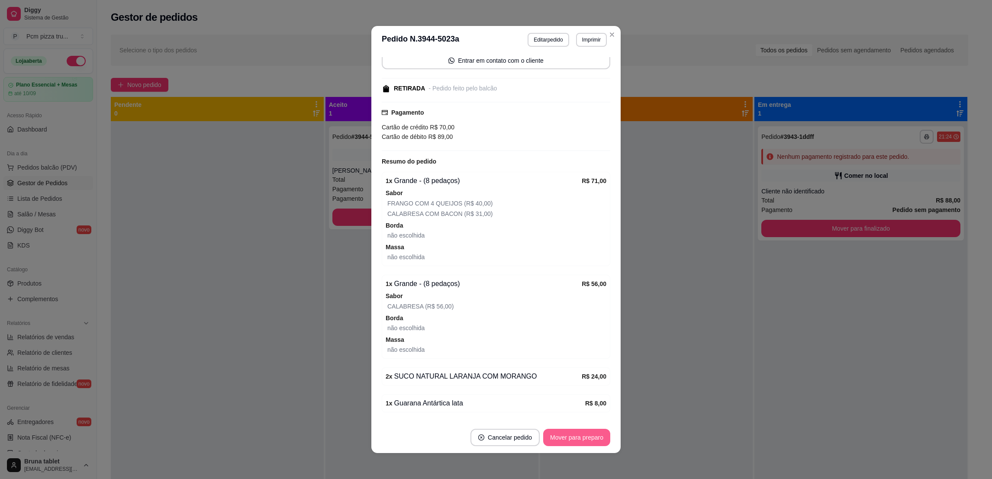
click at [578, 436] on button "Mover para preparo" at bounding box center [576, 437] width 67 height 17
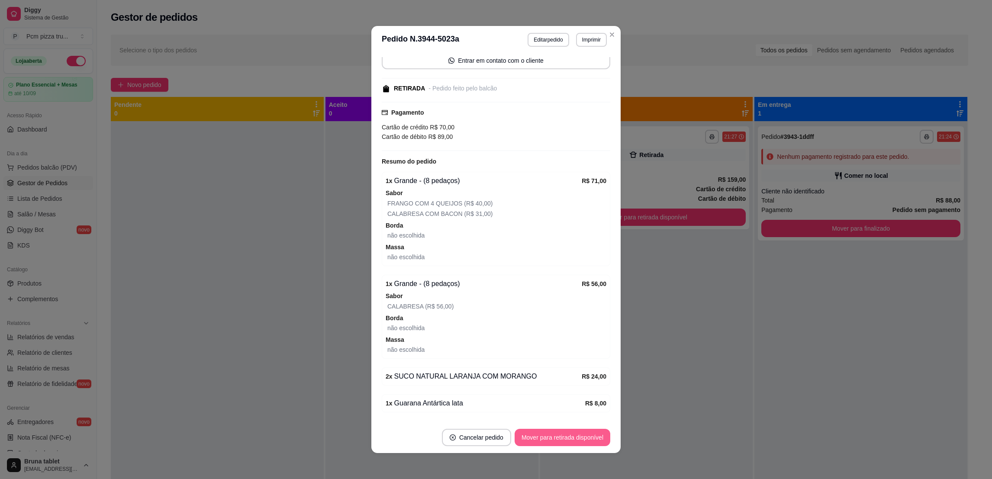
click at [581, 435] on button "Mover para retirada disponível" at bounding box center [563, 437] width 96 height 17
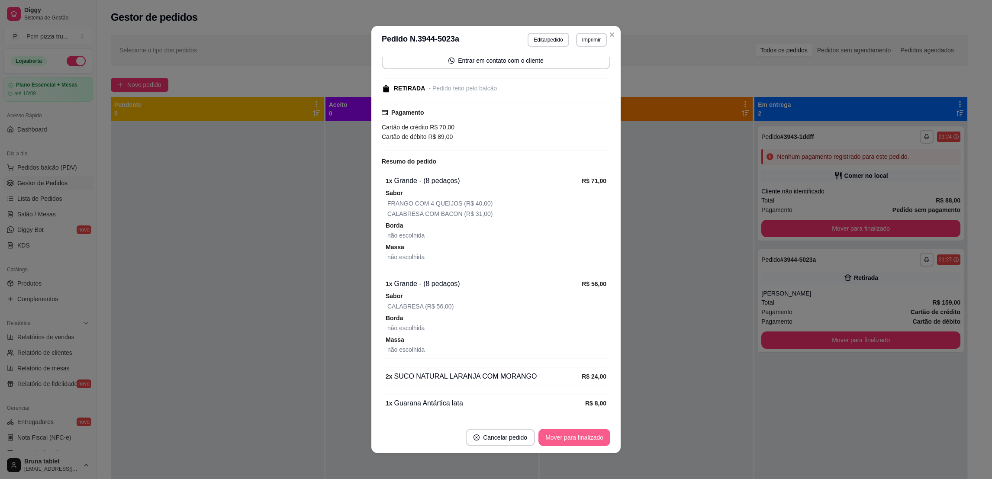
click at [581, 435] on button "Mover para finalizado" at bounding box center [575, 437] width 72 height 17
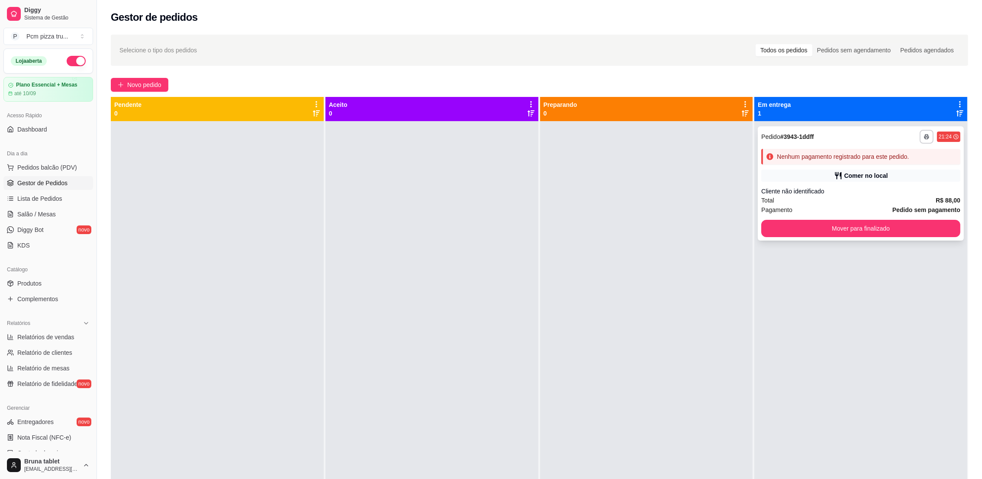
click at [815, 178] on div "Comer no local" at bounding box center [860, 176] width 199 height 12
click at [57, 337] on span "Relatórios de vendas" at bounding box center [45, 337] width 57 height 9
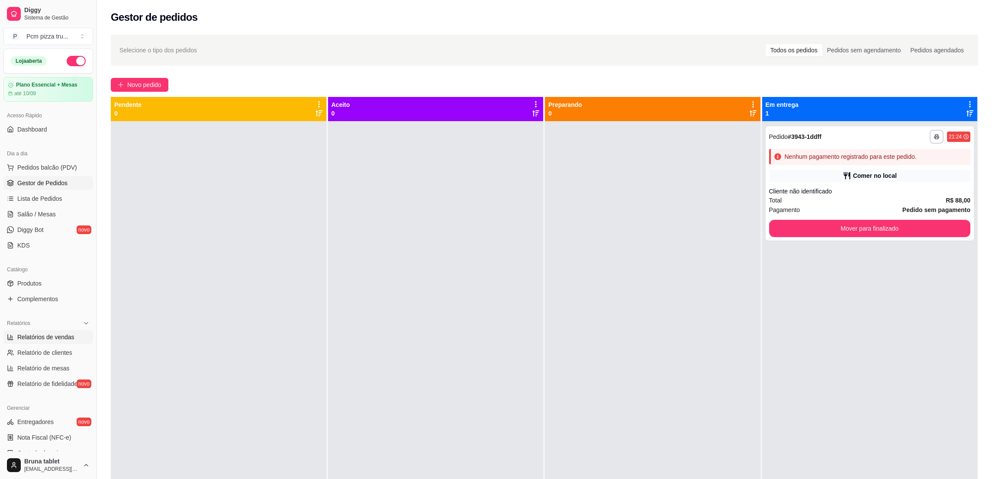
select select "ALL"
select select "0"
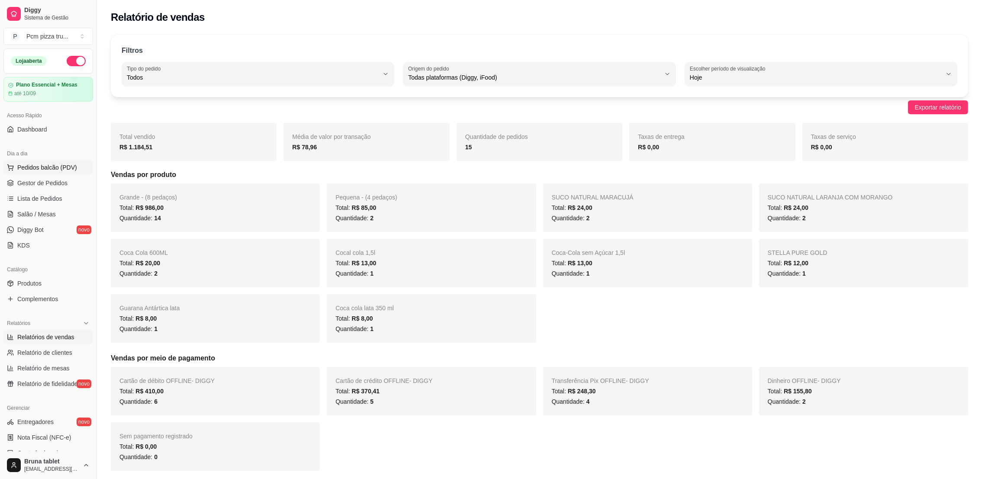
click at [59, 172] on button "Pedidos balcão (PDV)" at bounding box center [48, 168] width 90 height 14
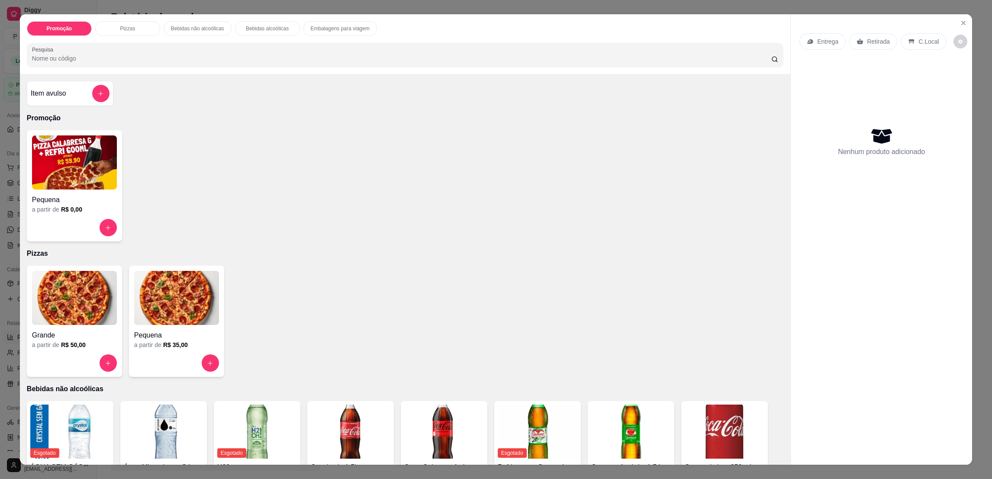
click at [6, 139] on div "Promoção Pizzas Bebidas não alcoólicas Bebidas alcoólicas Embalagens para viage…" at bounding box center [496, 239] width 992 height 479
click at [961, 19] on button "Close" at bounding box center [964, 23] width 14 height 14
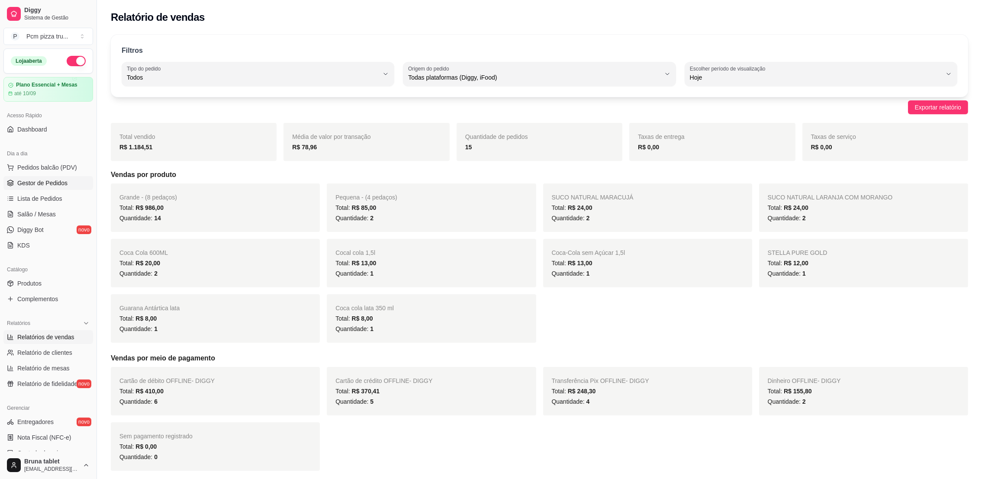
click at [56, 183] on span "Gestor de Pedidos" at bounding box center [42, 183] width 50 height 9
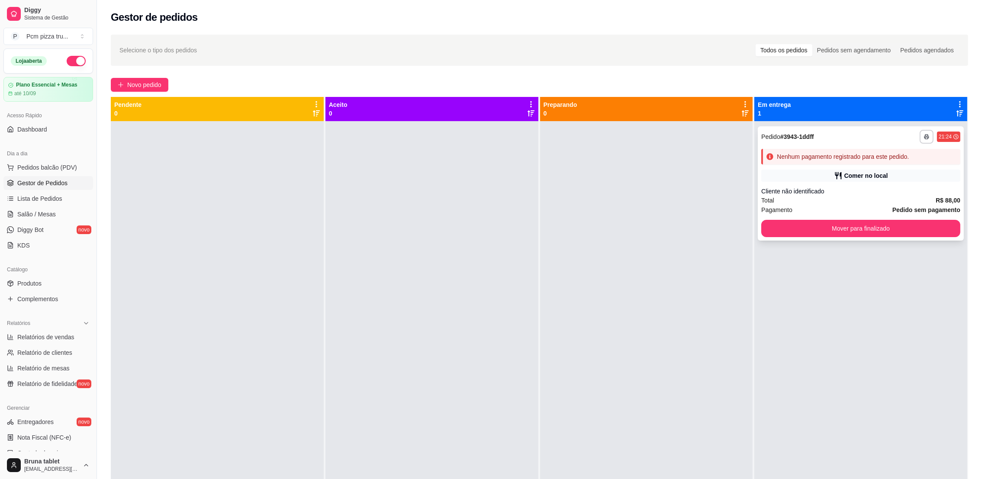
click at [868, 183] on div "**********" at bounding box center [861, 183] width 206 height 114
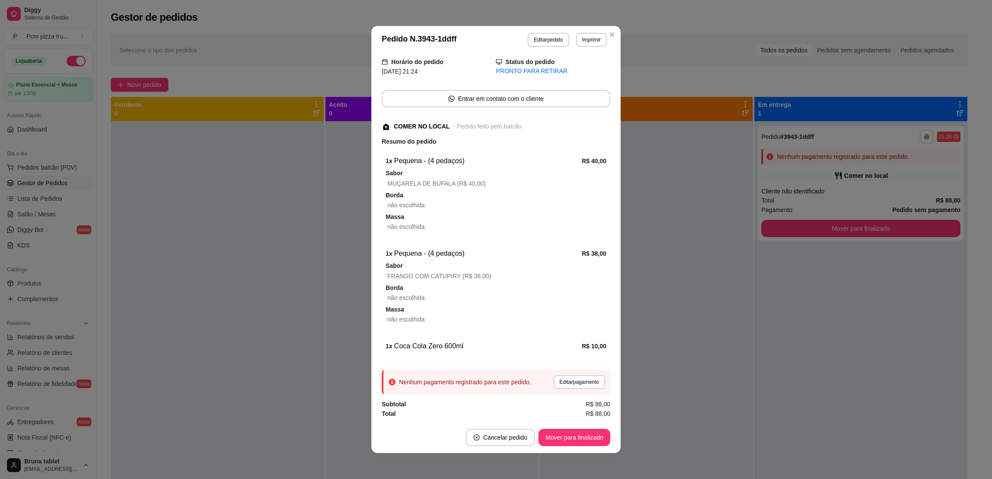
scroll to position [1, 0]
click at [574, 378] on button "Editar pagamento" at bounding box center [580, 381] width 52 height 14
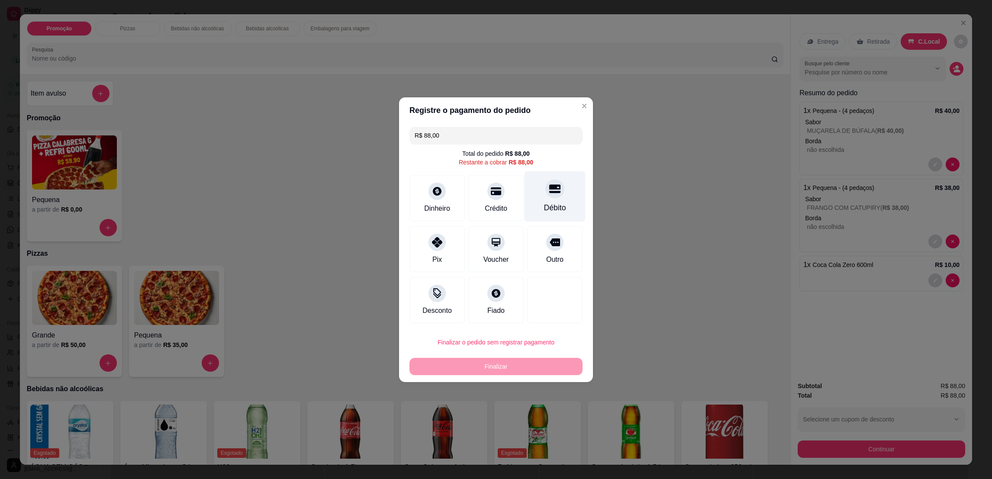
click at [555, 196] on div "Débito" at bounding box center [555, 196] width 61 height 51
type input "R$ 0,00"
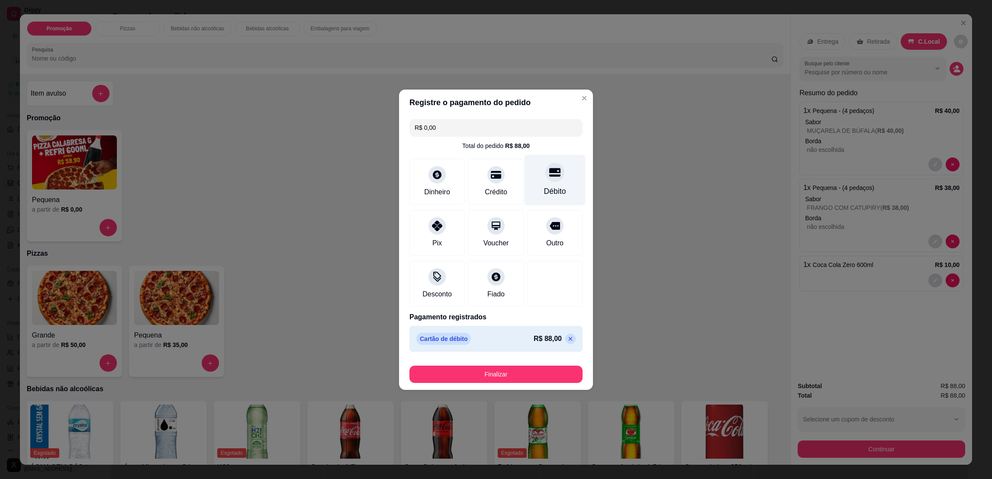
click at [549, 174] on icon at bounding box center [554, 172] width 11 height 9
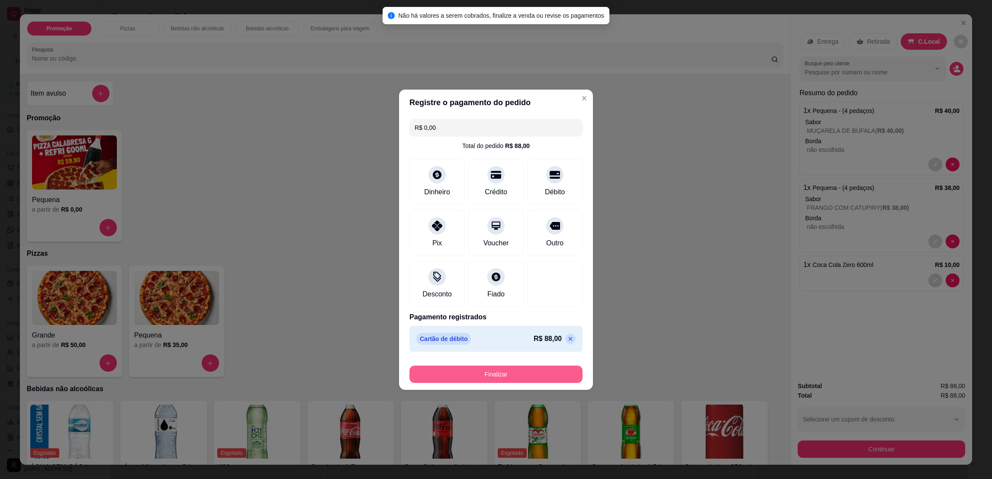
click at [526, 370] on button "Finalizar" at bounding box center [496, 374] width 173 height 17
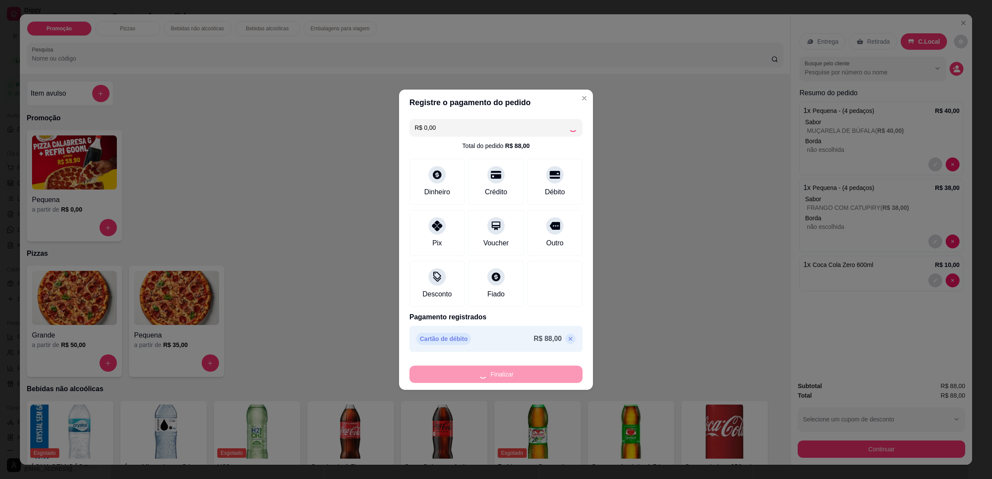
type input "0"
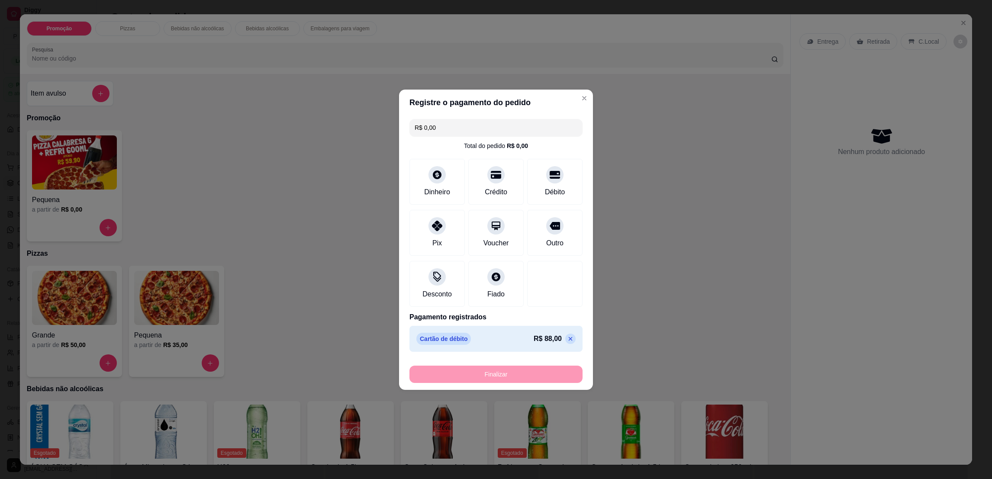
type input "-R$ 88,00"
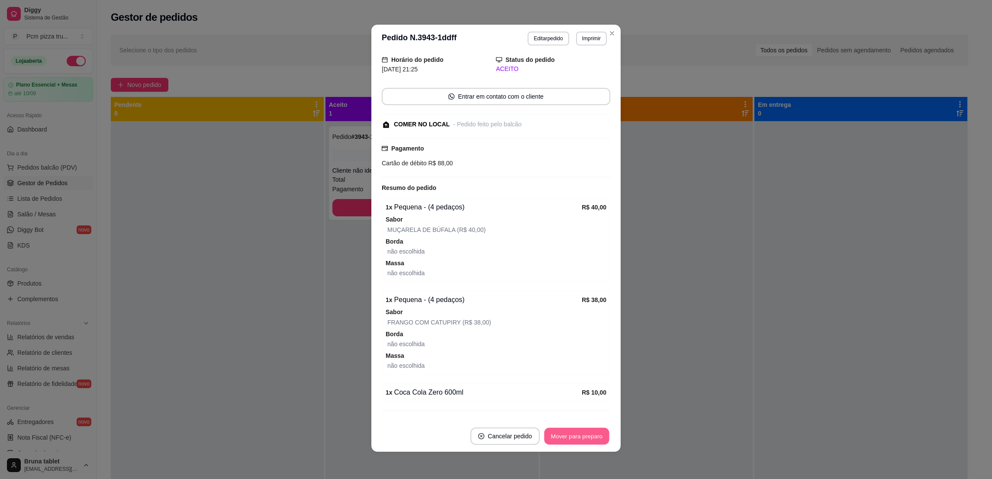
click at [583, 435] on button "Mover para preparo" at bounding box center [576, 436] width 65 height 17
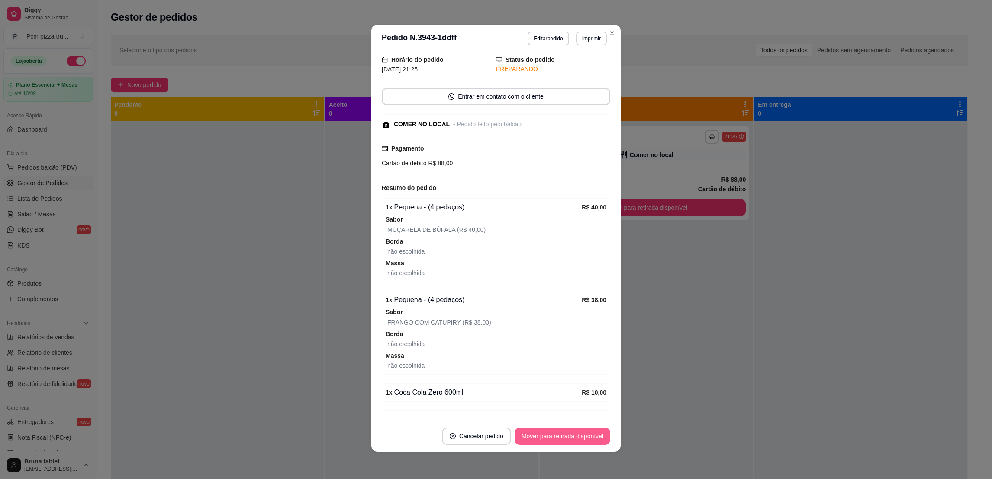
click at [583, 435] on button "Mover para retirada disponível" at bounding box center [563, 436] width 96 height 17
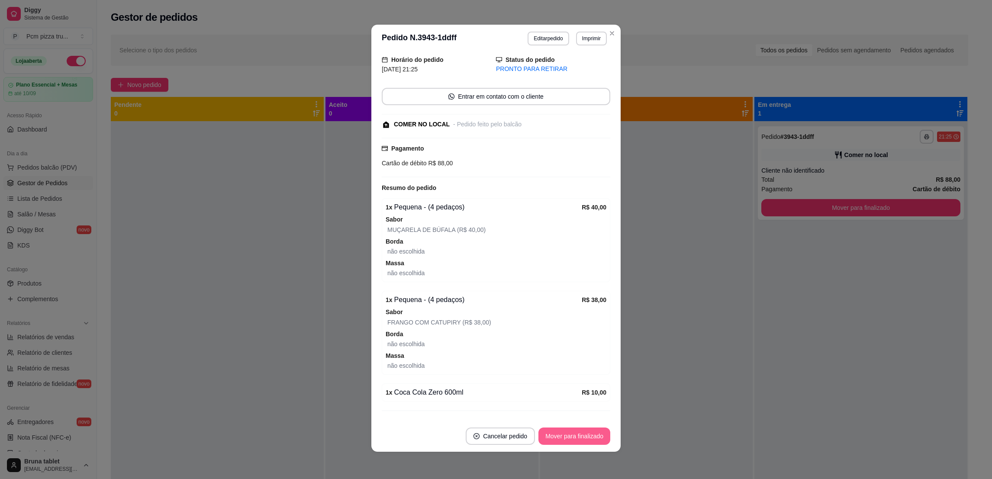
click at [583, 435] on button "Mover para finalizado" at bounding box center [575, 436] width 72 height 17
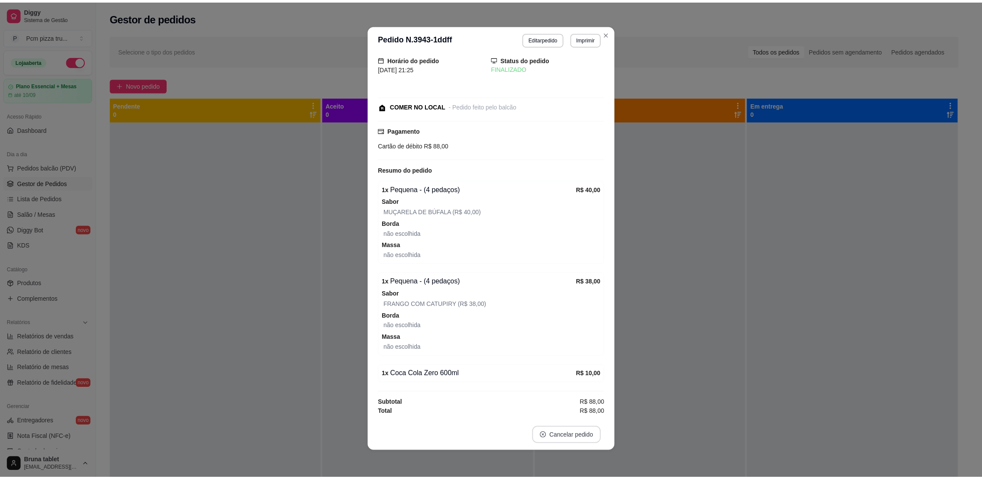
scroll to position [19, 0]
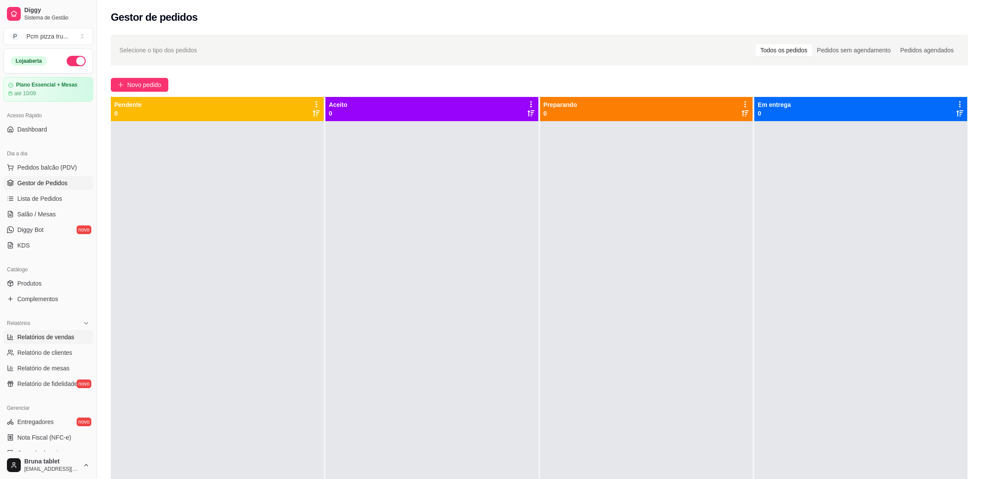
click at [66, 341] on span "Relatórios de vendas" at bounding box center [45, 337] width 57 height 9
select select "ALL"
select select "0"
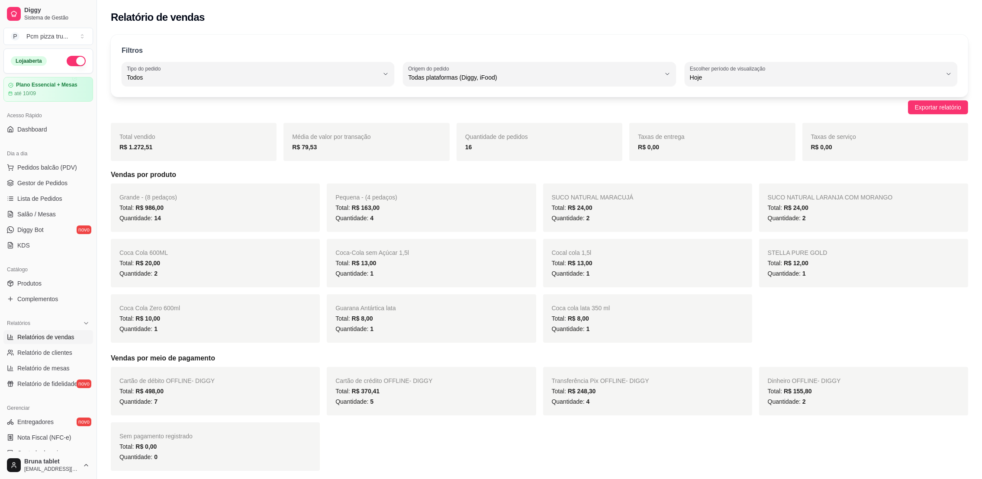
click at [25, 335] on span "Relatórios de vendas" at bounding box center [45, 337] width 57 height 9
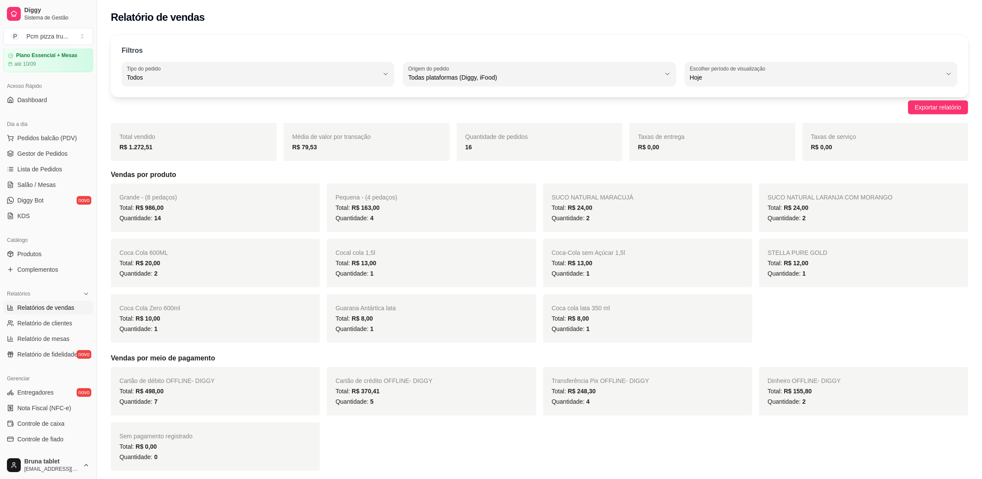
scroll to position [130, 0]
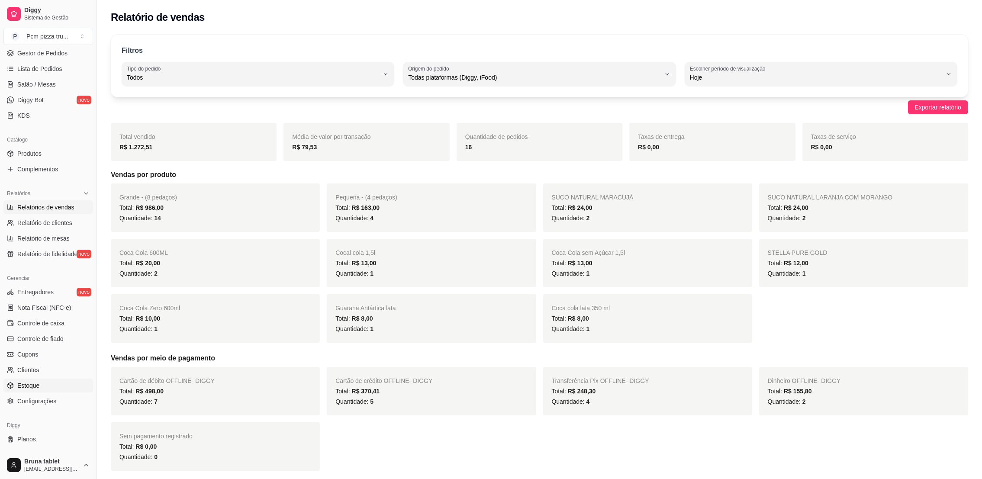
click at [51, 389] on link "Estoque" at bounding box center [48, 386] width 90 height 14
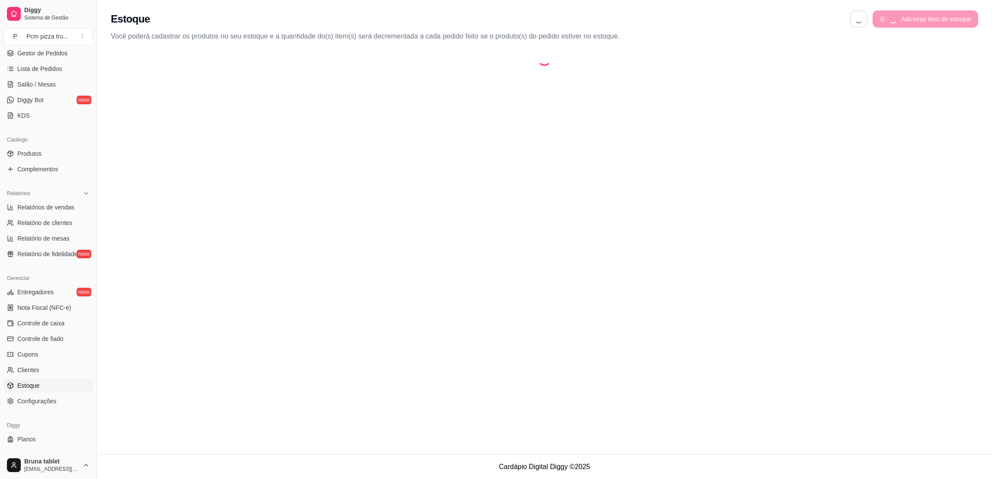
select select "QUANTITY_ORDER"
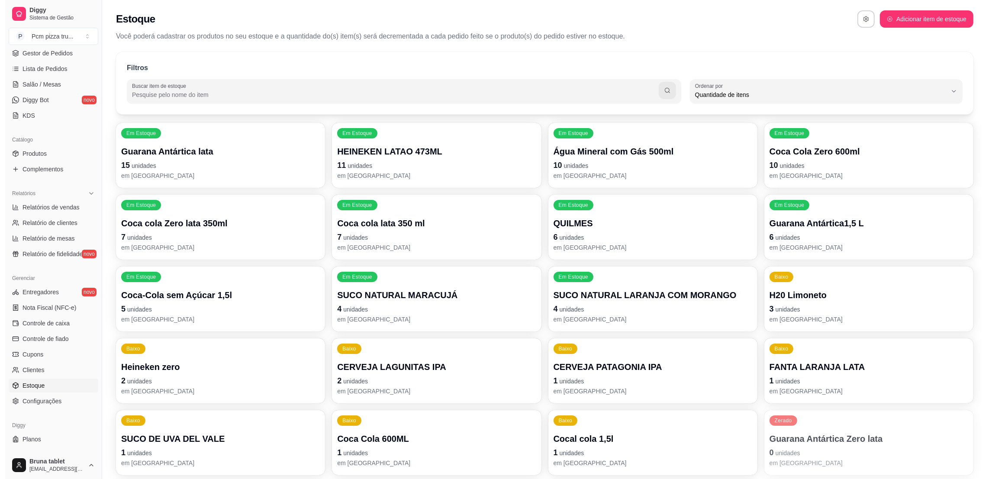
scroll to position [8, 0]
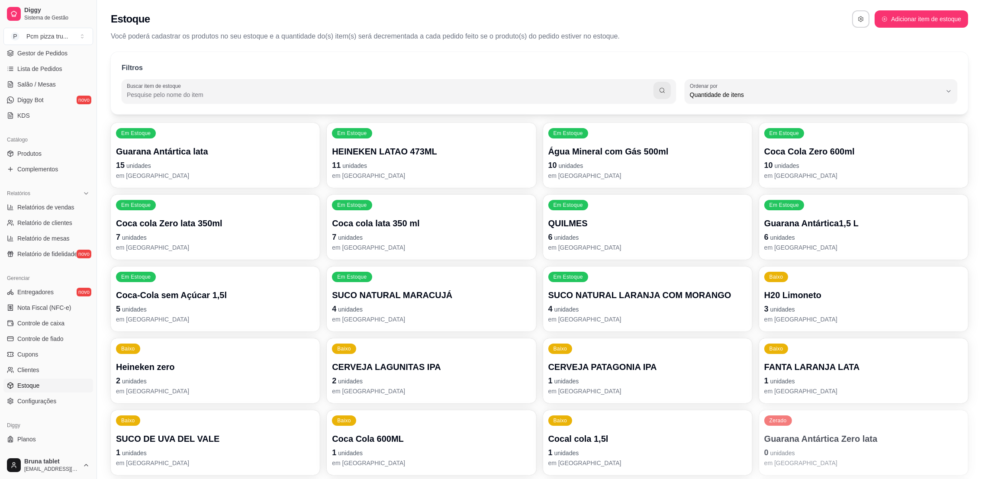
click at [197, 90] on input "Buscar item de estoque" at bounding box center [390, 94] width 527 height 9
type input "COCA"
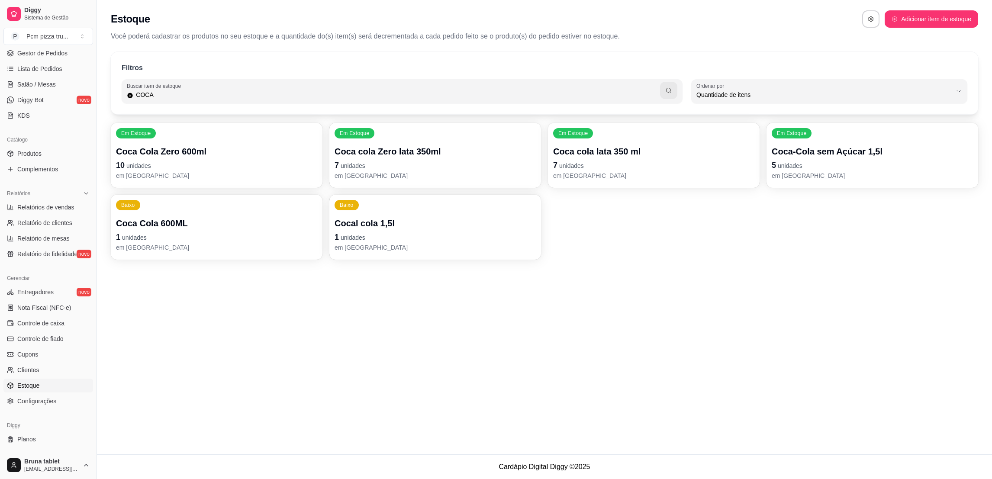
click at [213, 235] on p "1 unidades" at bounding box center [216, 237] width 201 height 12
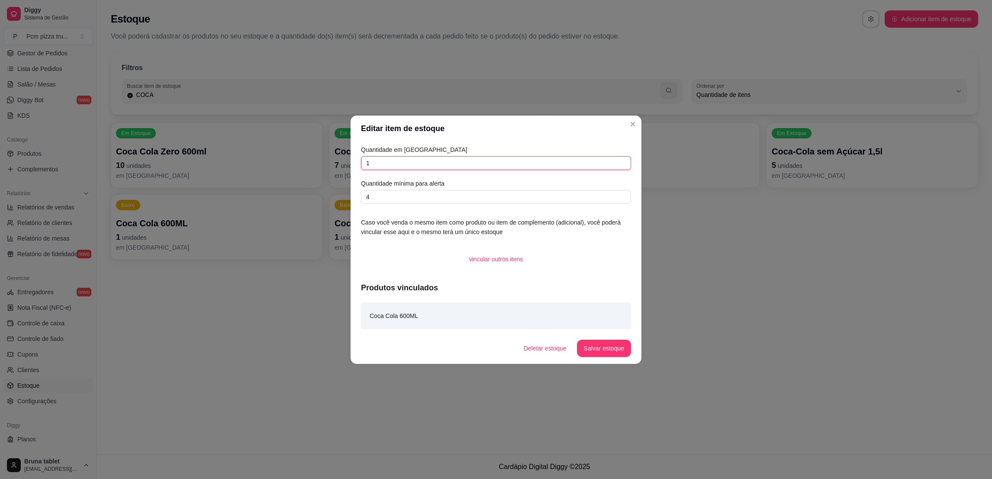
click at [394, 158] on input "1" at bounding box center [496, 163] width 270 height 14
type input "0"
click at [606, 345] on button "Salvar estoque" at bounding box center [604, 348] width 54 height 17
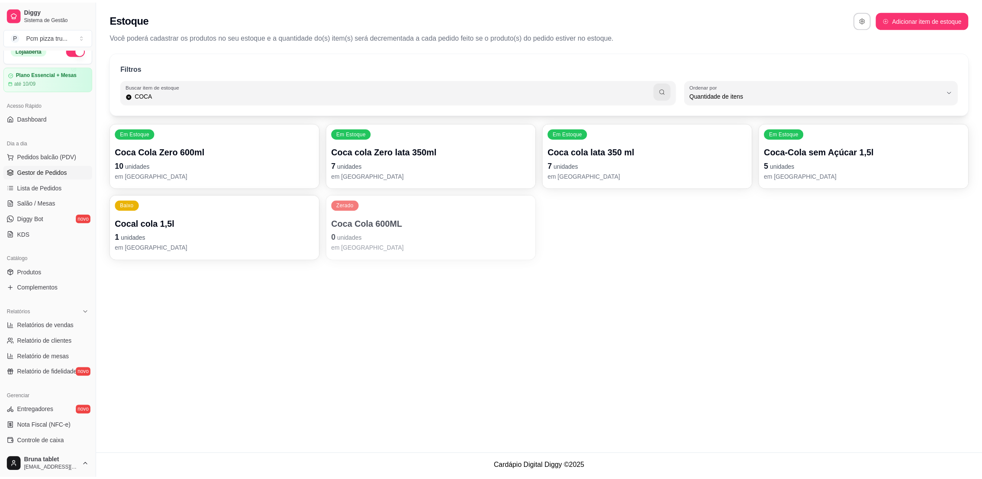
scroll to position [0, 0]
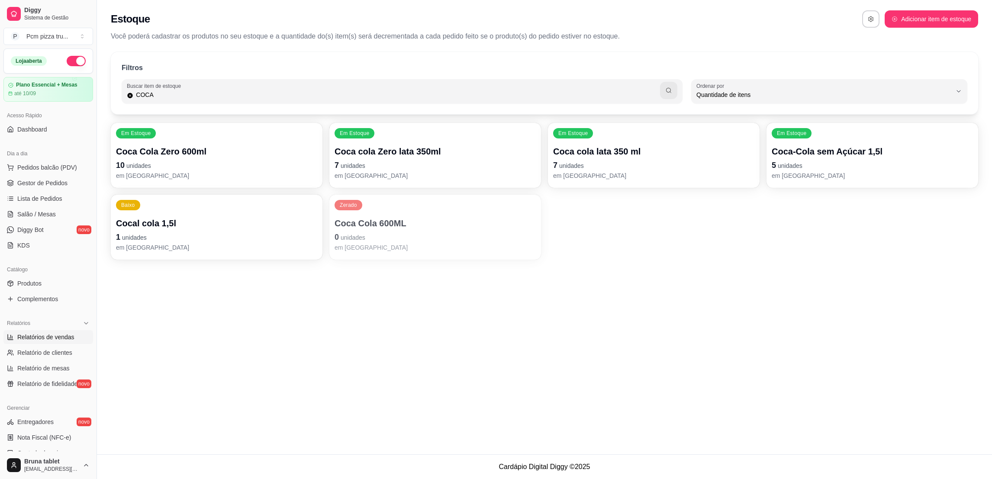
click at [53, 333] on span "Relatórios de vendas" at bounding box center [45, 337] width 57 height 9
select select "ALL"
select select "0"
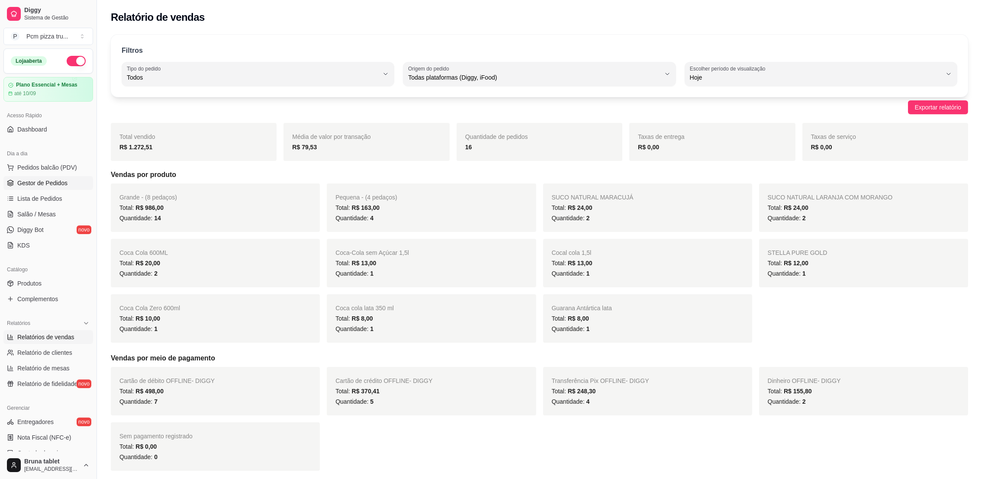
click at [29, 180] on span "Gestor de Pedidos" at bounding box center [42, 183] width 50 height 9
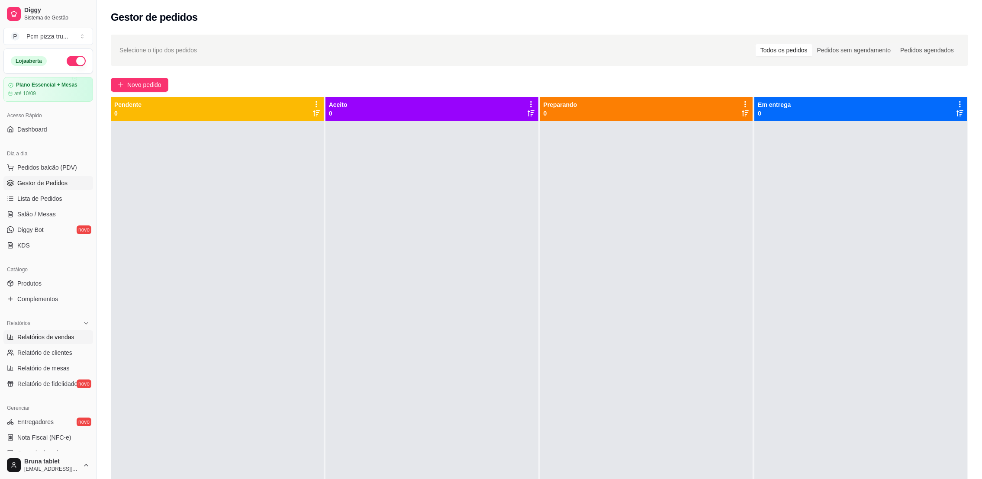
click at [50, 339] on span "Relatórios de vendas" at bounding box center [45, 337] width 57 height 9
select select "ALL"
select select "0"
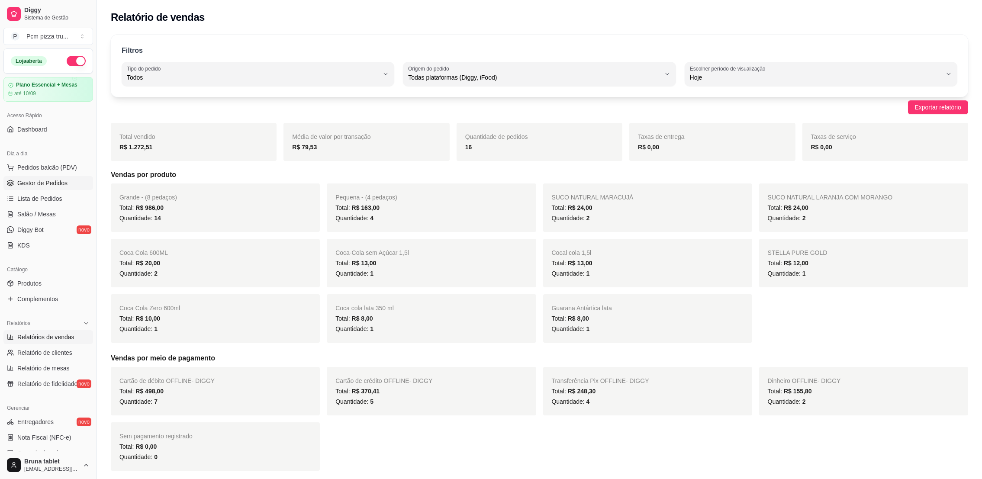
click at [61, 181] on span "Gestor de Pedidos" at bounding box center [42, 183] width 50 height 9
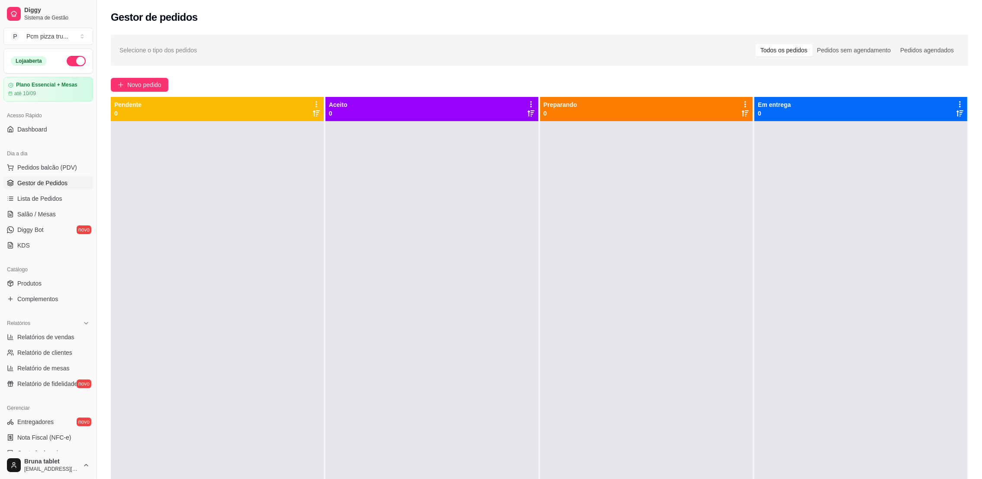
click at [71, 59] on button "button" at bounding box center [76, 61] width 19 height 10
